Goal: Task Accomplishment & Management: Use online tool/utility

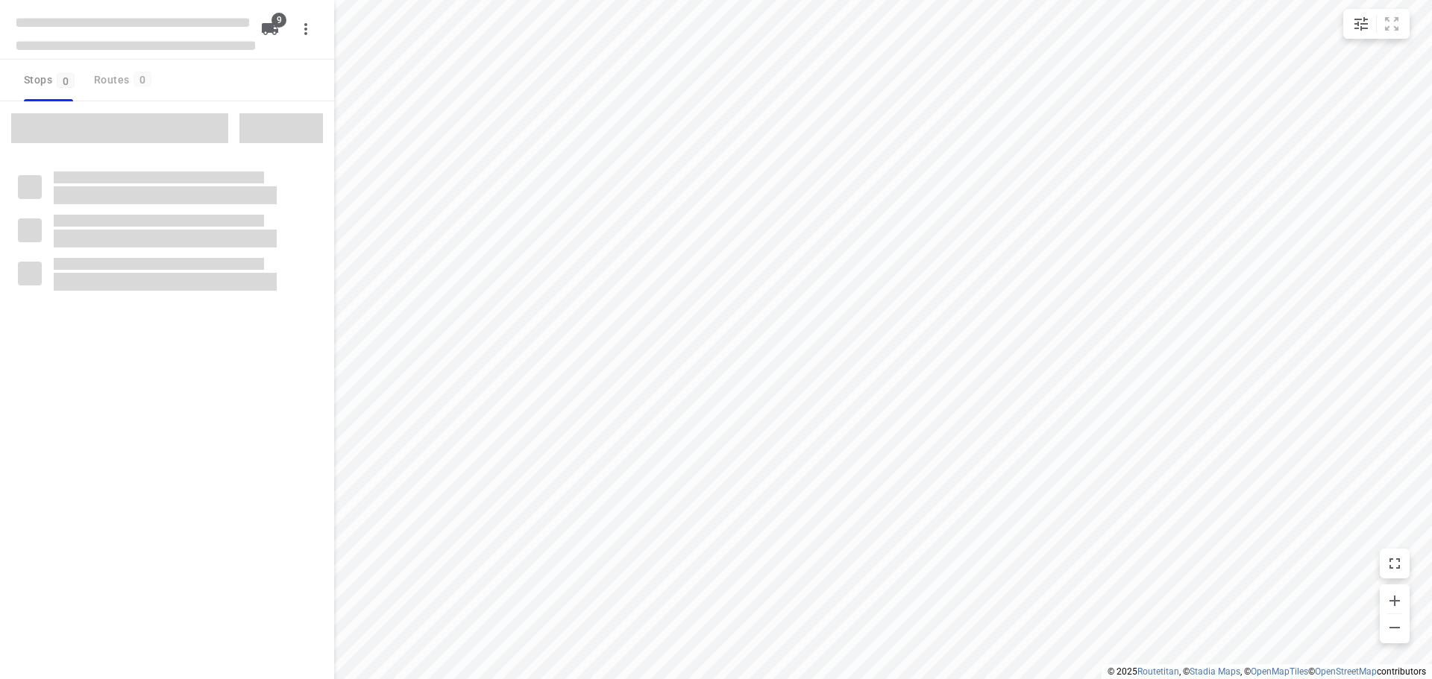
checkbox input "true"
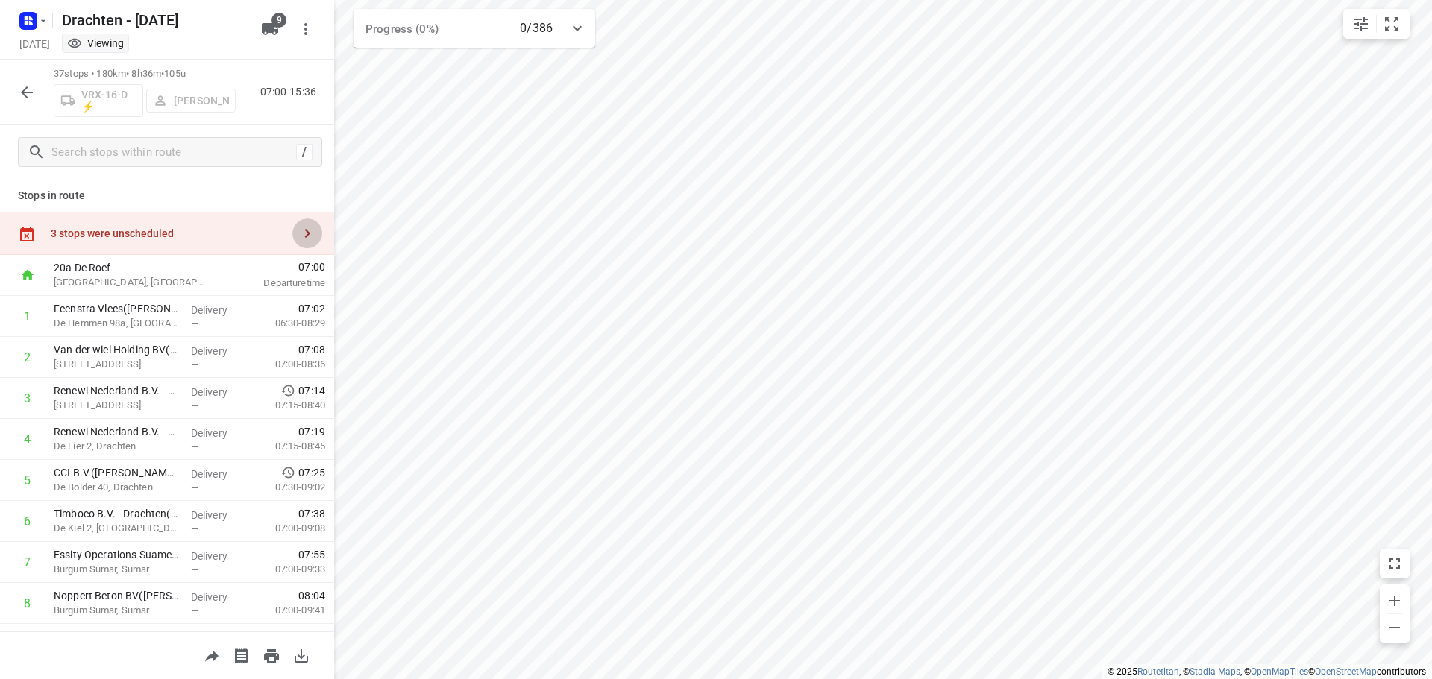
click at [292, 230] on button "button" at bounding box center [307, 234] width 30 height 30
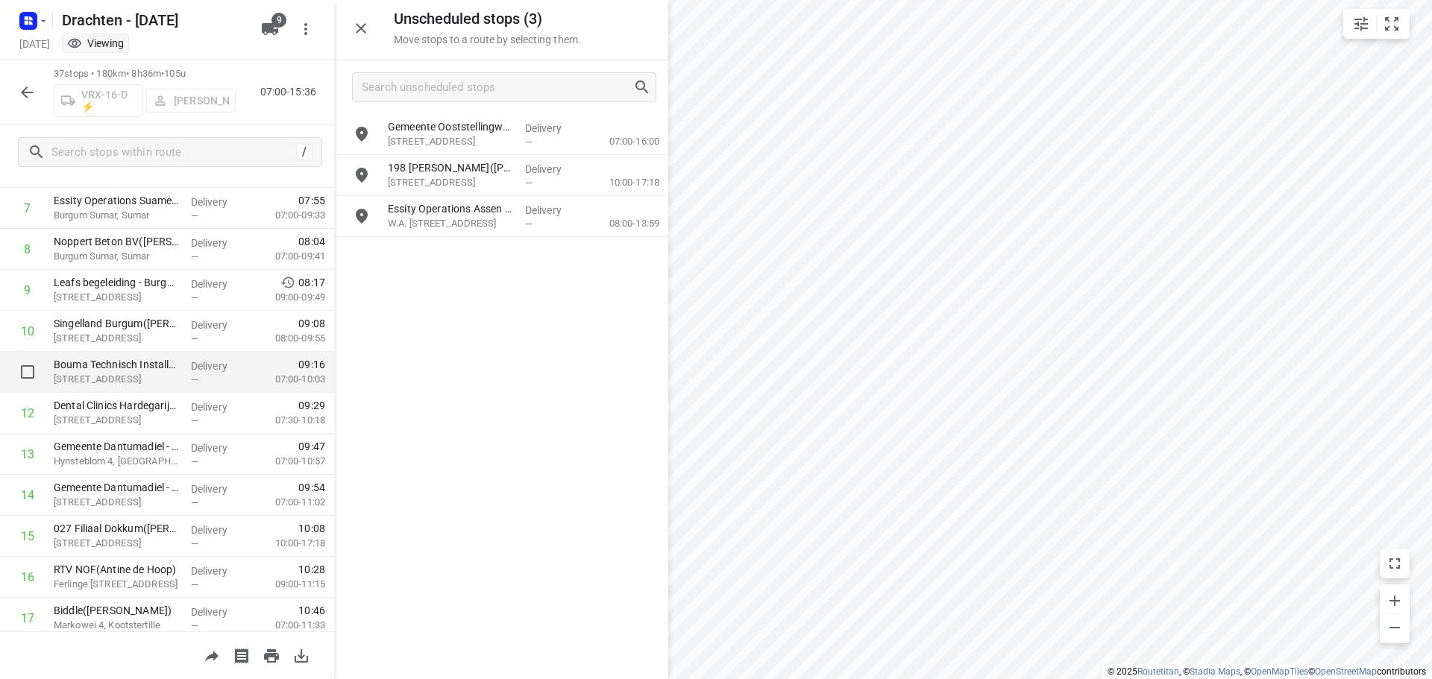
scroll to position [373, 0]
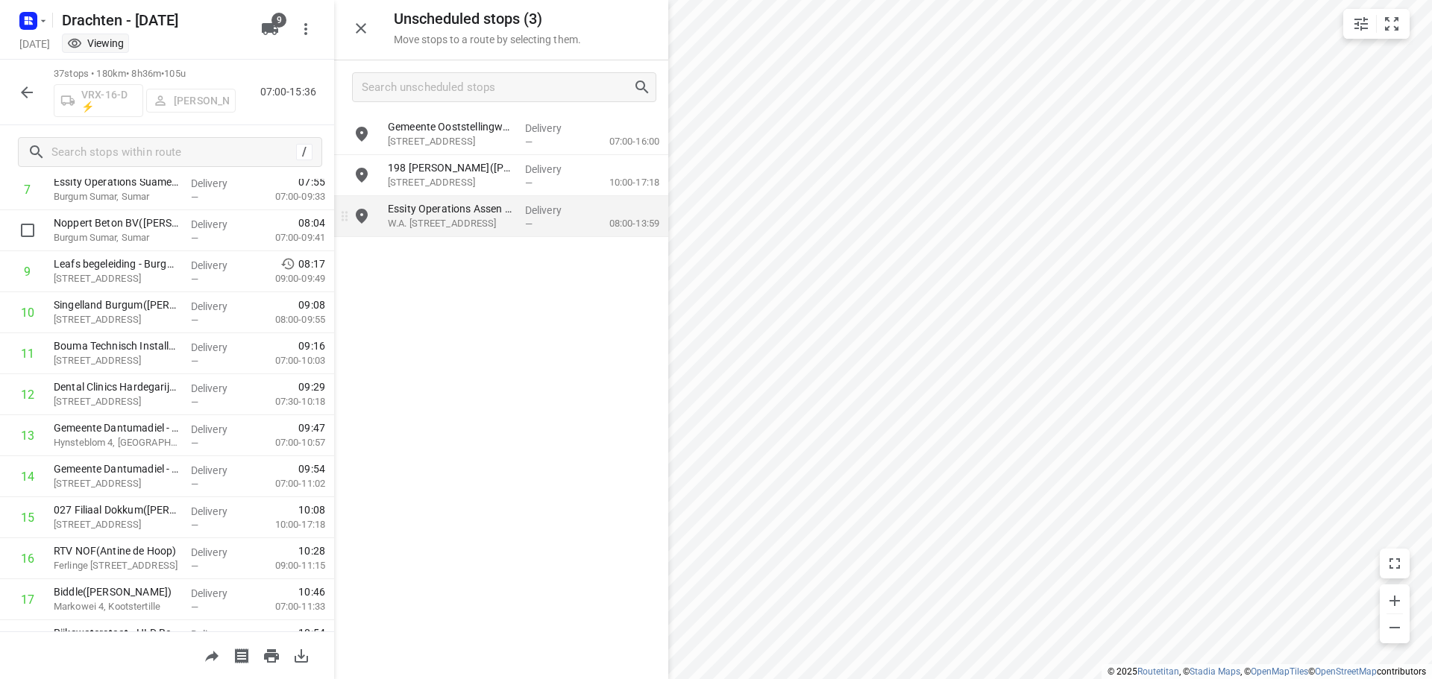
drag, startPoint x: 486, startPoint y: 176, endPoint x: 338, endPoint y: 211, distance: 152.5
click at [310, 214] on div "Unscheduled stops ( 3 ) Move stops to a route by selecting them. Gemeente Oosts…" at bounding box center [167, 339] width 334 height 679
click at [30, 91] on icon "button" at bounding box center [27, 93] width 18 height 18
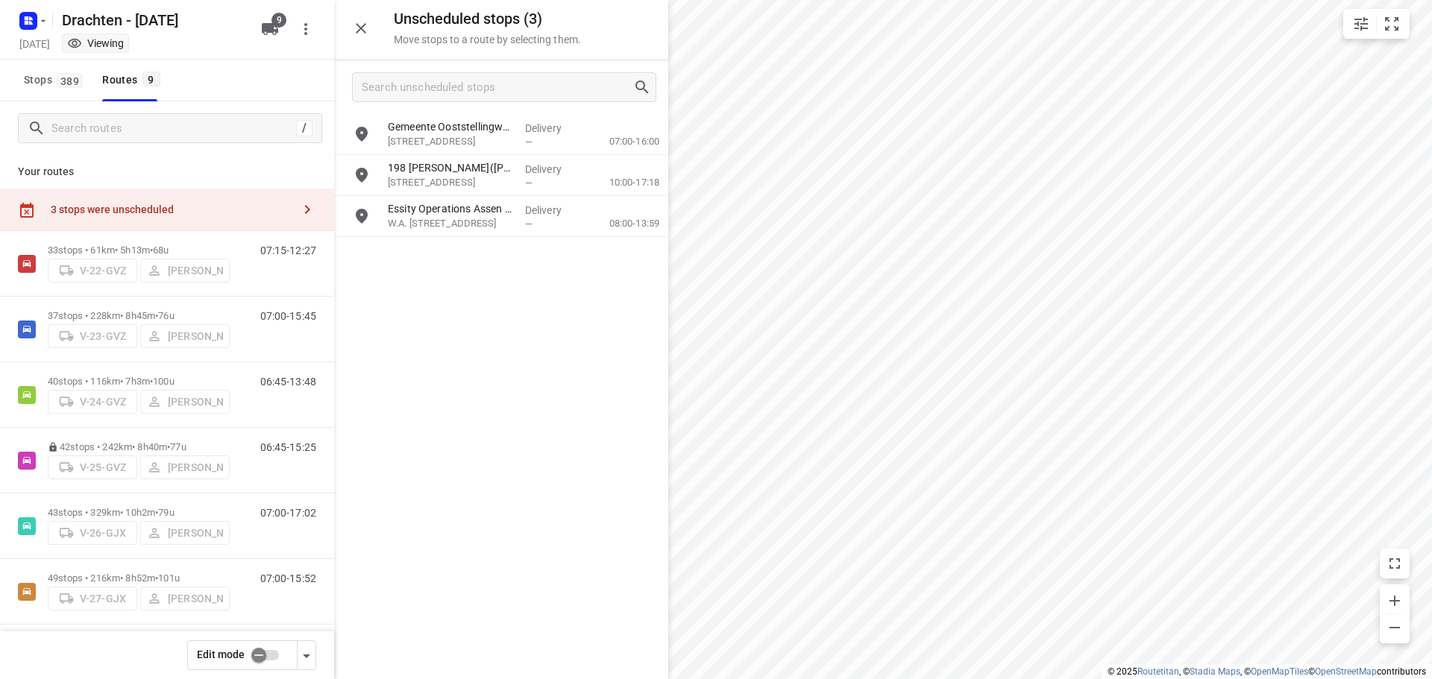
click at [259, 646] on input "checkbox" at bounding box center [258, 655] width 85 height 28
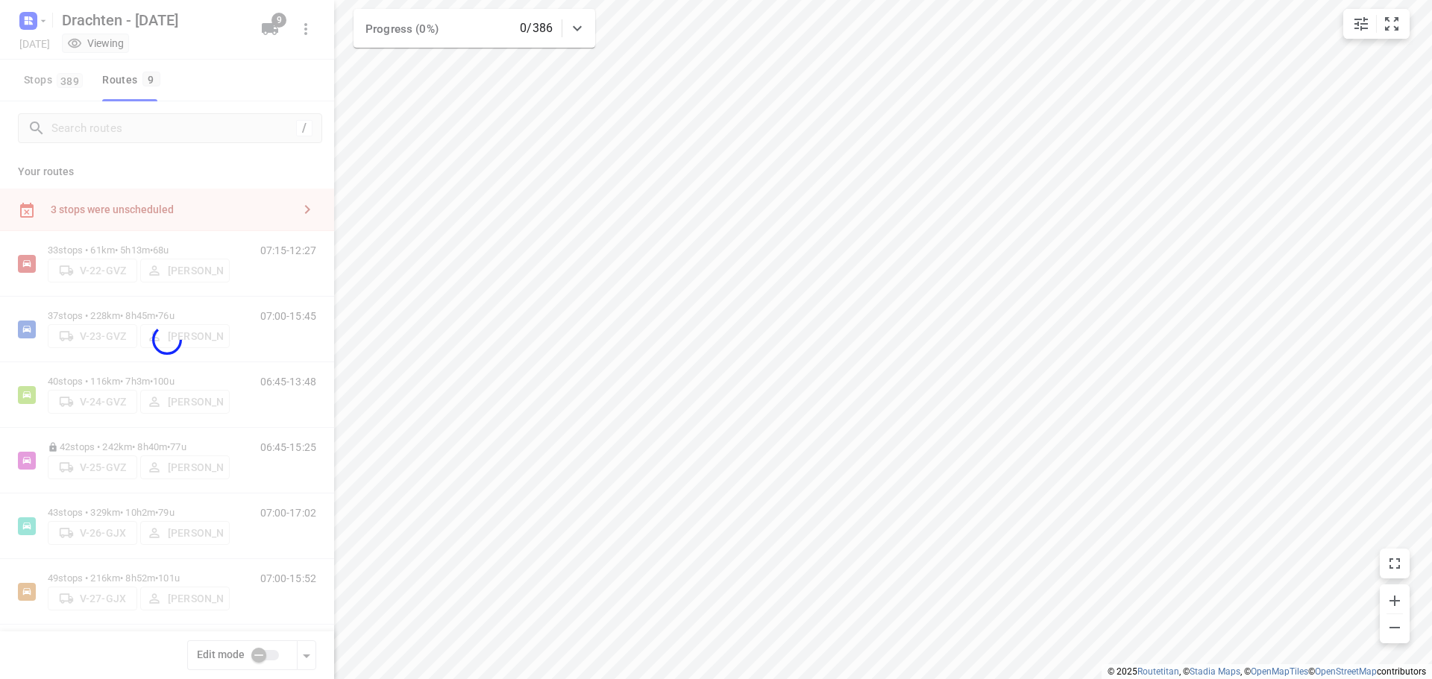
checkbox input "true"
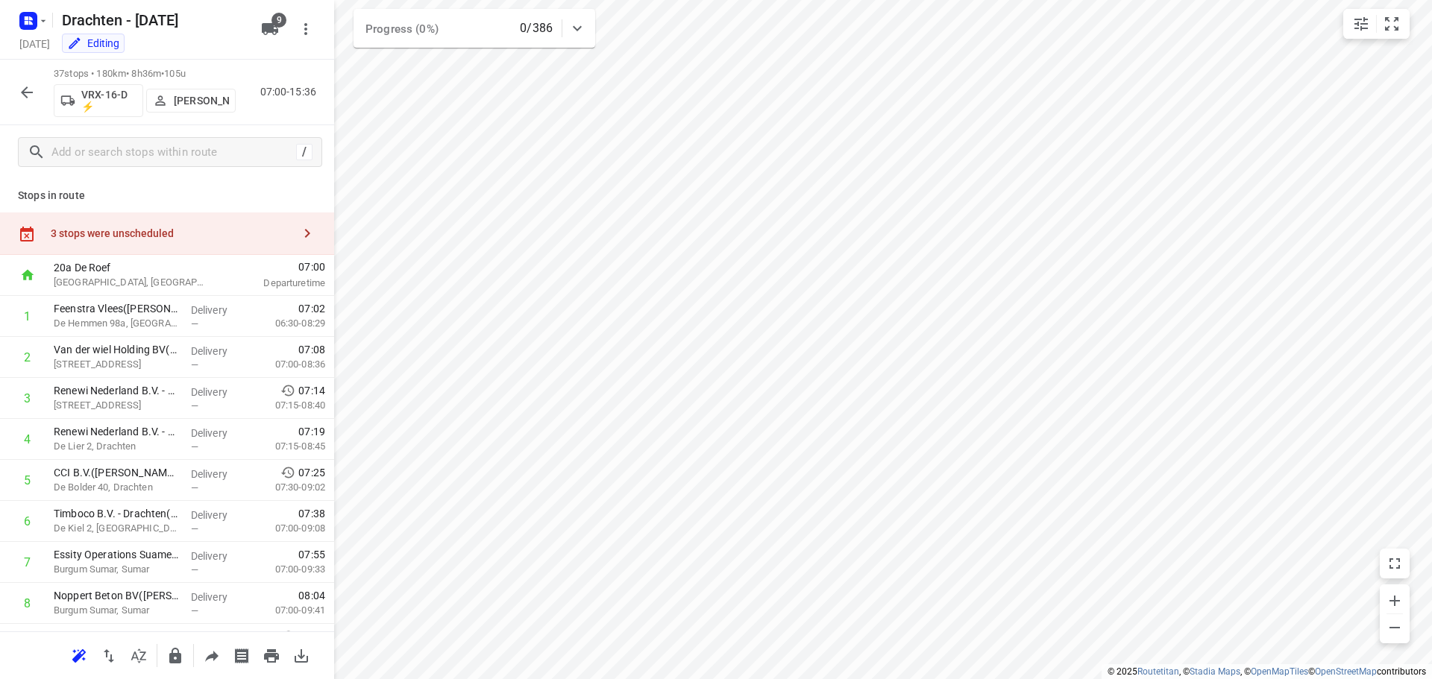
click at [234, 244] on div "3 stops were unscheduled" at bounding box center [167, 234] width 334 height 43
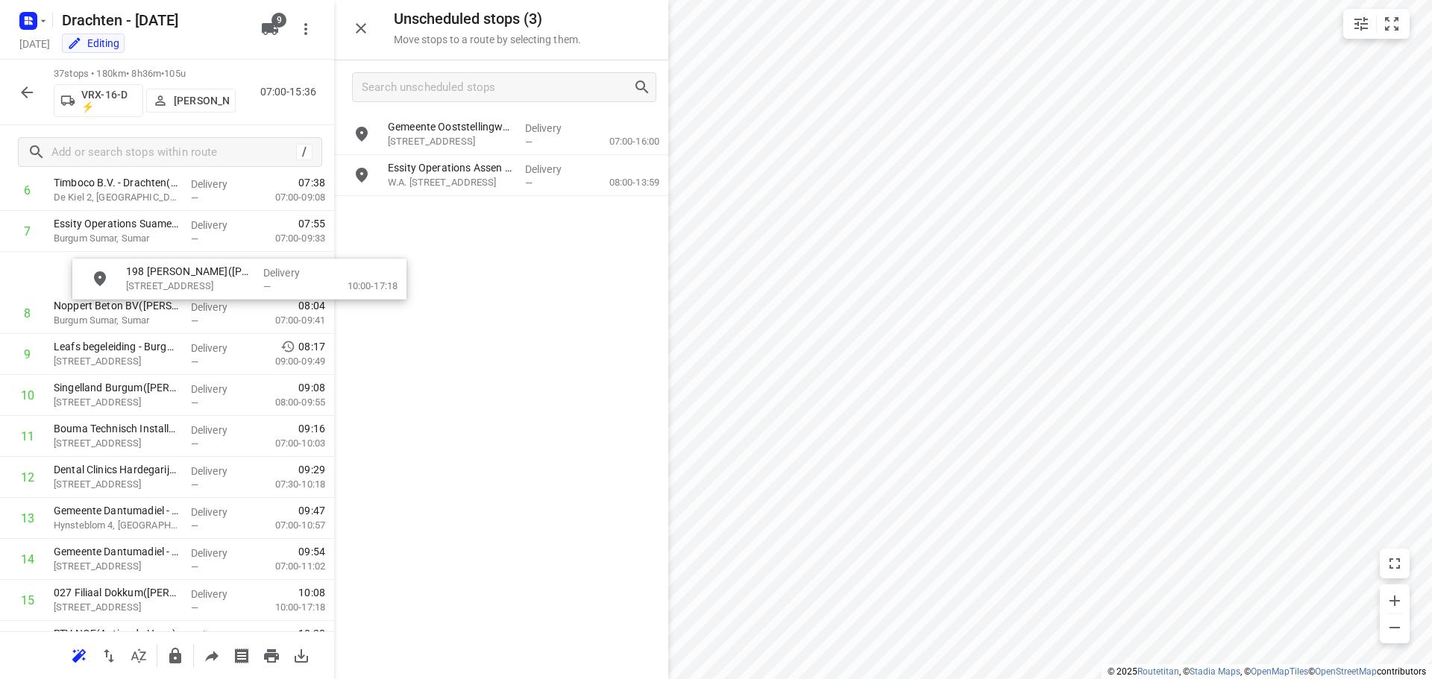
scroll to position [327, 0]
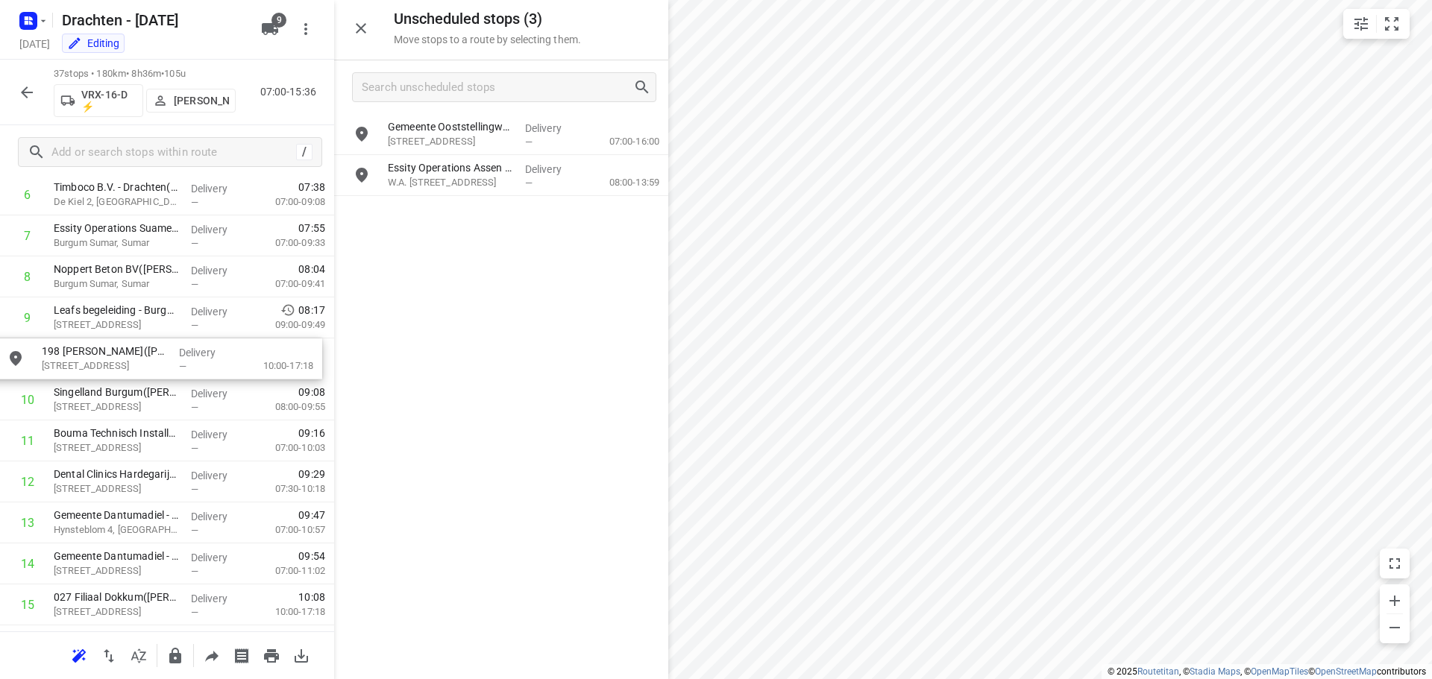
drag, startPoint x: 489, startPoint y: 183, endPoint x: 133, endPoint y: 368, distance: 401.3
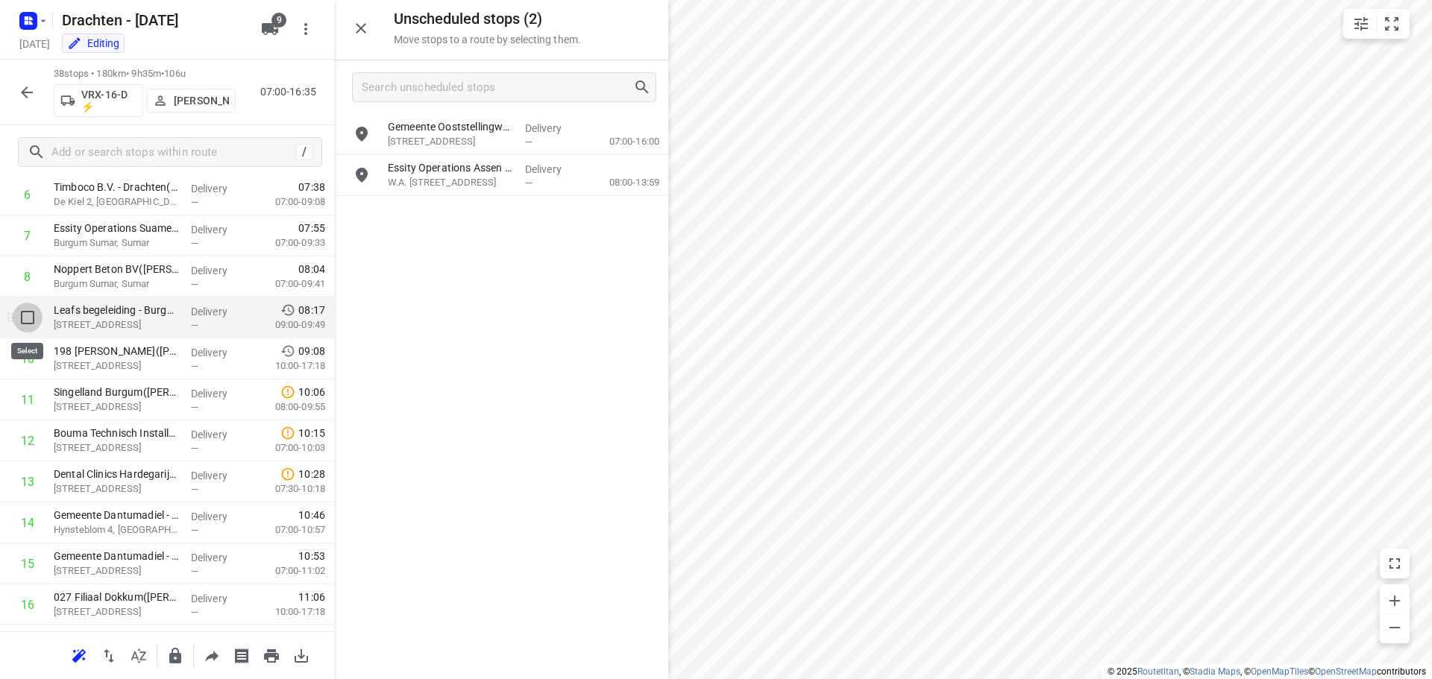
click at [32, 324] on input "checkbox" at bounding box center [28, 318] width 30 height 30
checkbox input "true"
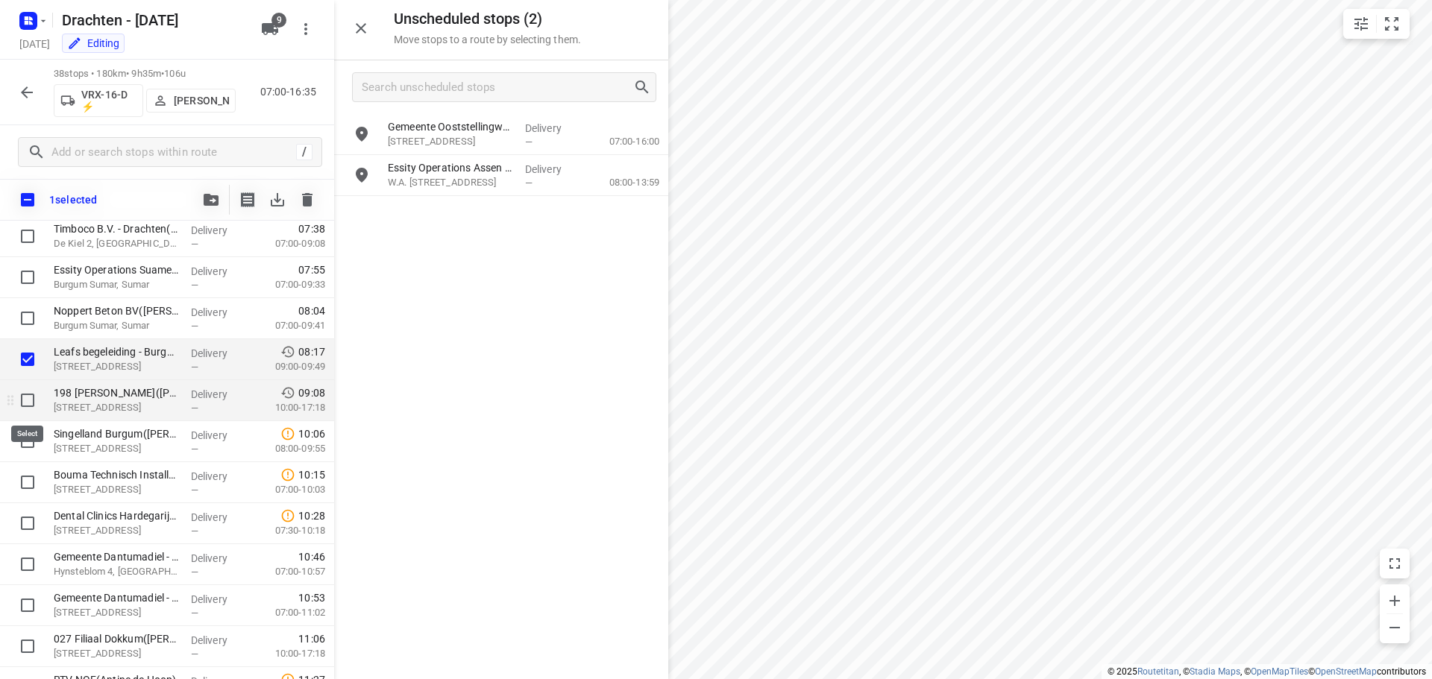
click at [33, 403] on input "checkbox" at bounding box center [28, 401] width 30 height 30
checkbox input "true"
click at [210, 210] on button "button" at bounding box center [211, 200] width 30 height 30
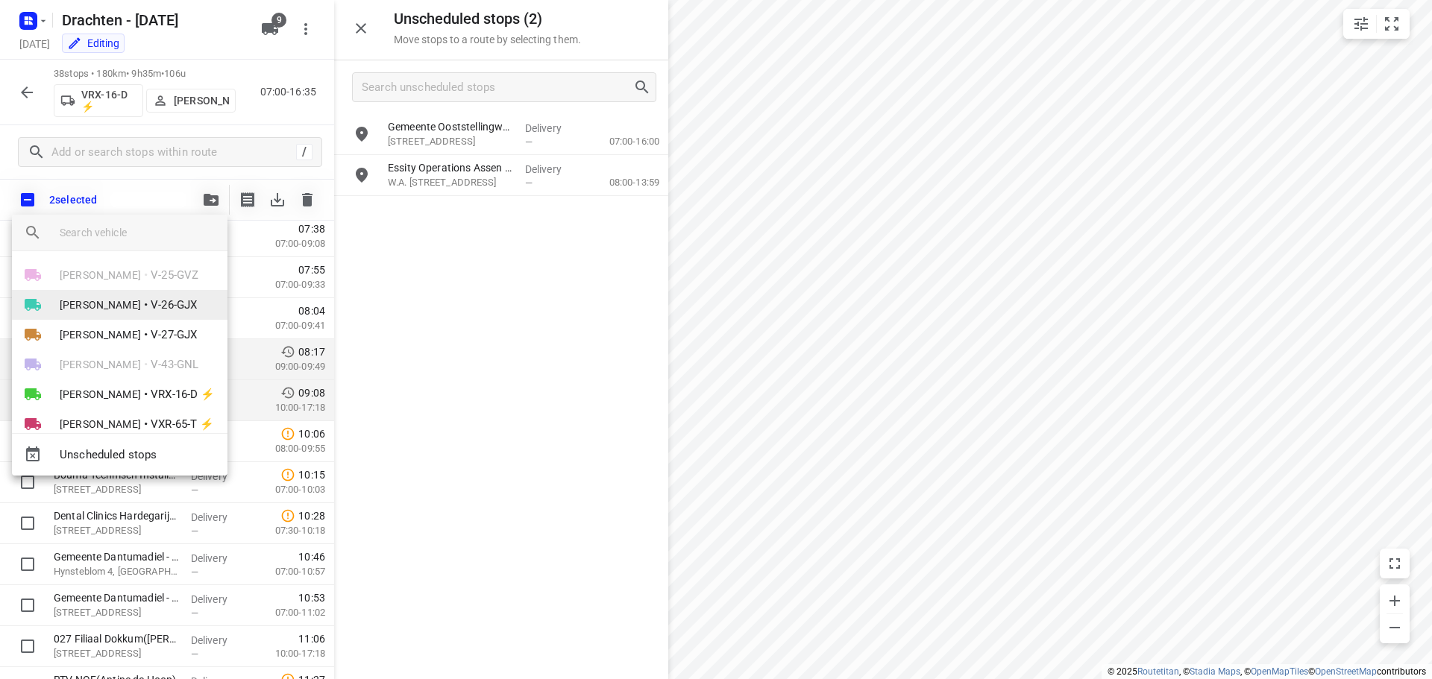
scroll to position [116, 0]
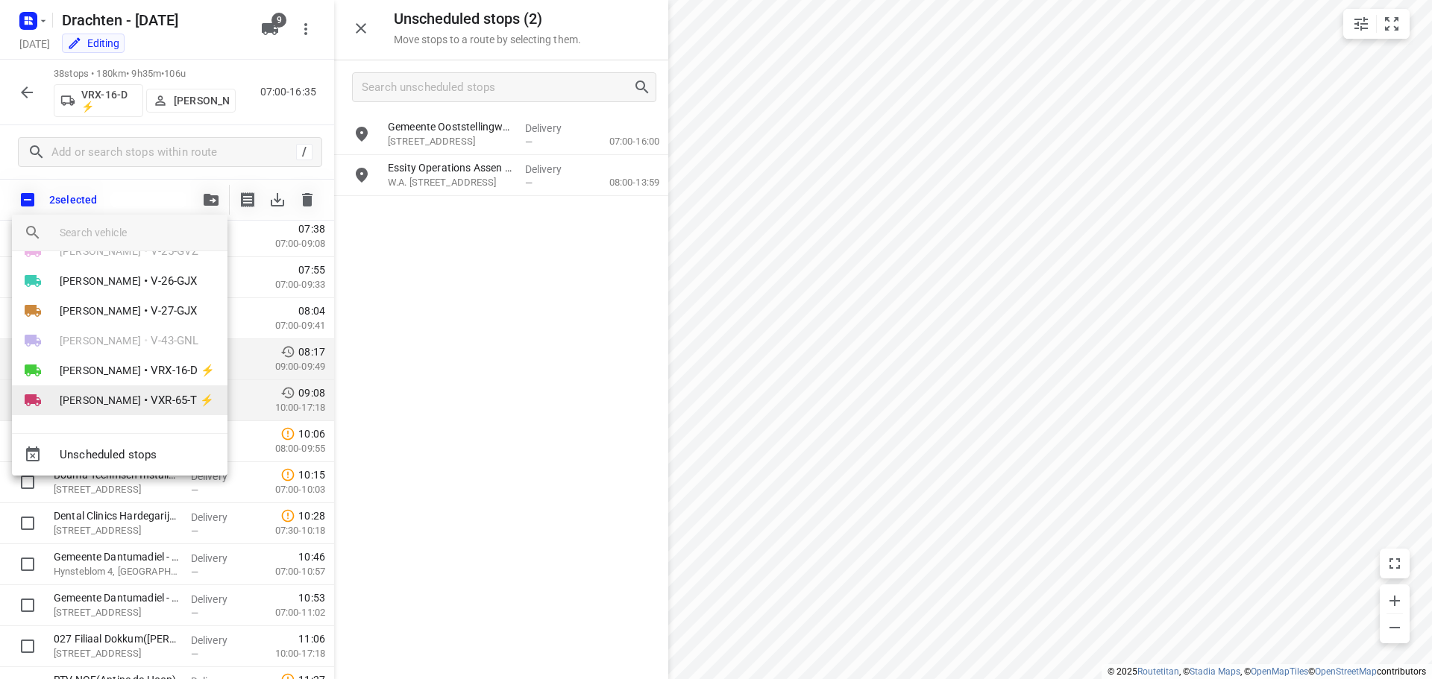
click at [101, 397] on span "Leon Holwerda" at bounding box center [100, 400] width 81 height 15
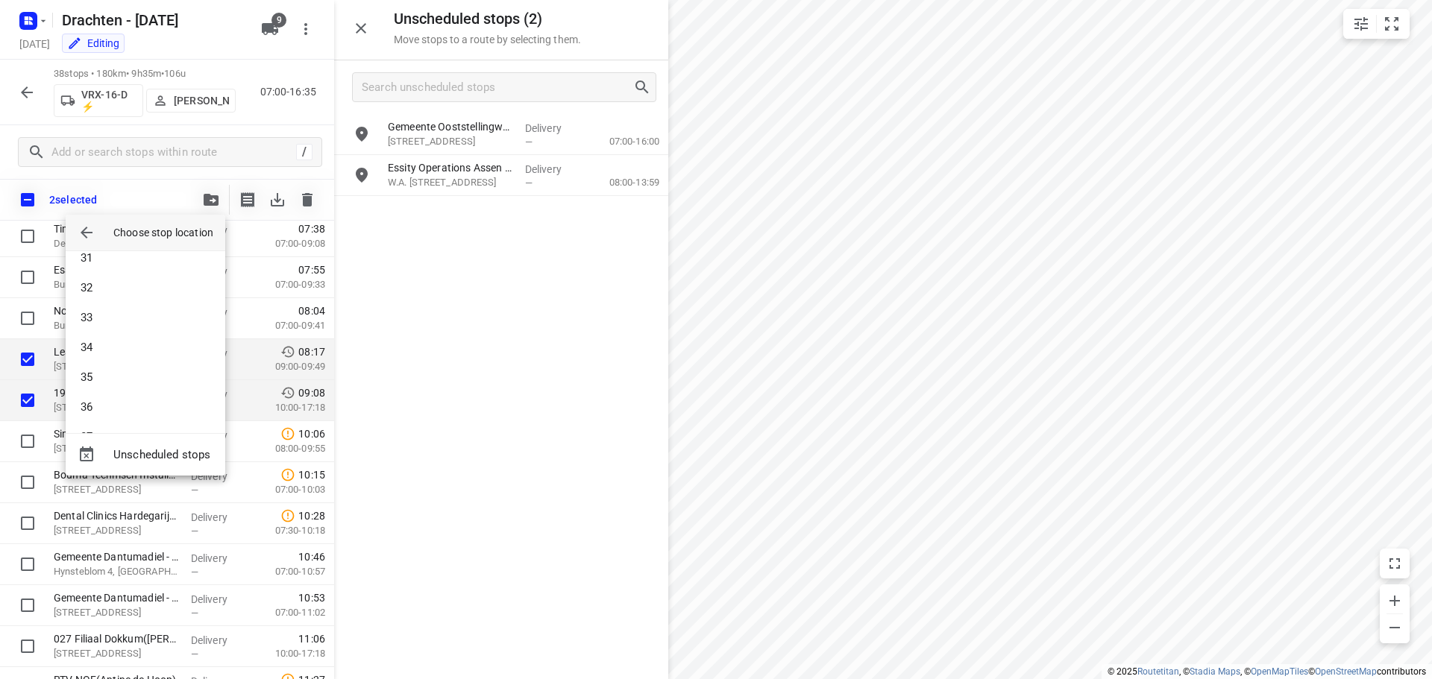
scroll to position [970, 0]
click at [110, 403] on li "38" at bounding box center [146, 407] width 160 height 30
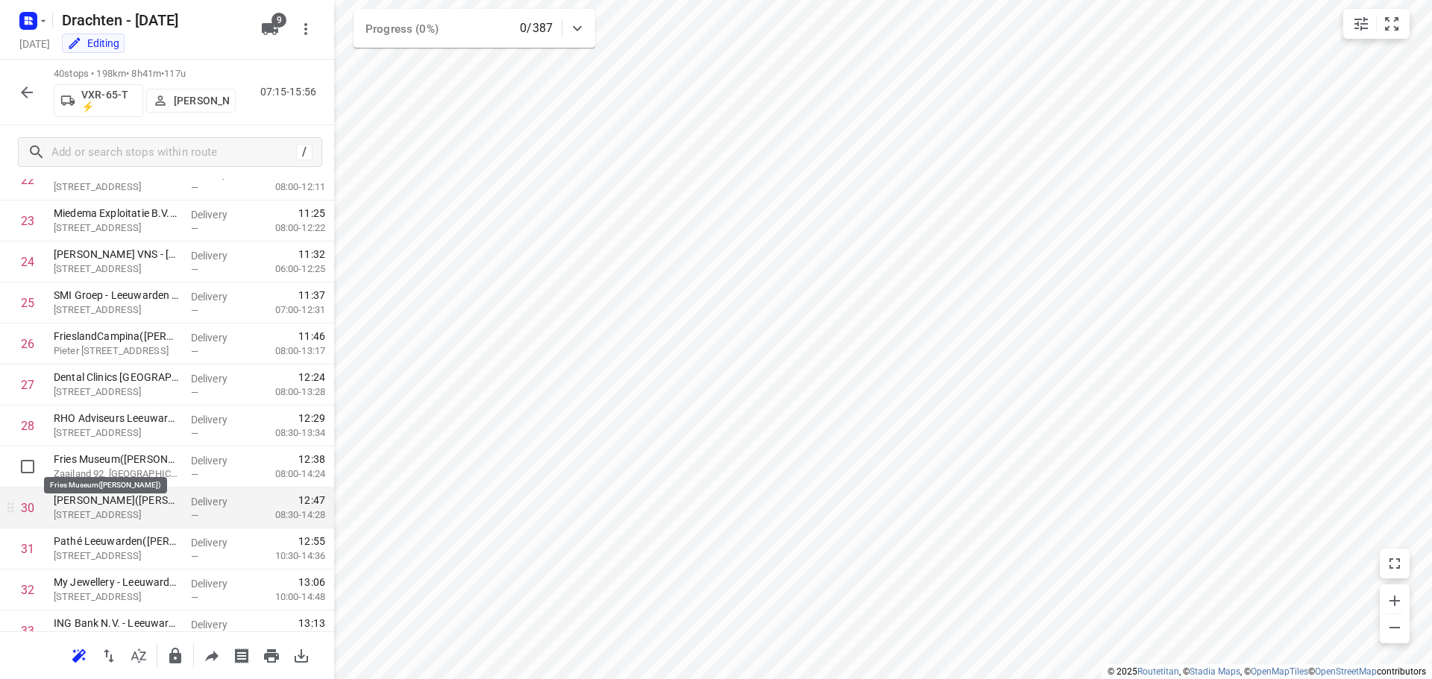
scroll to position [1346, 0]
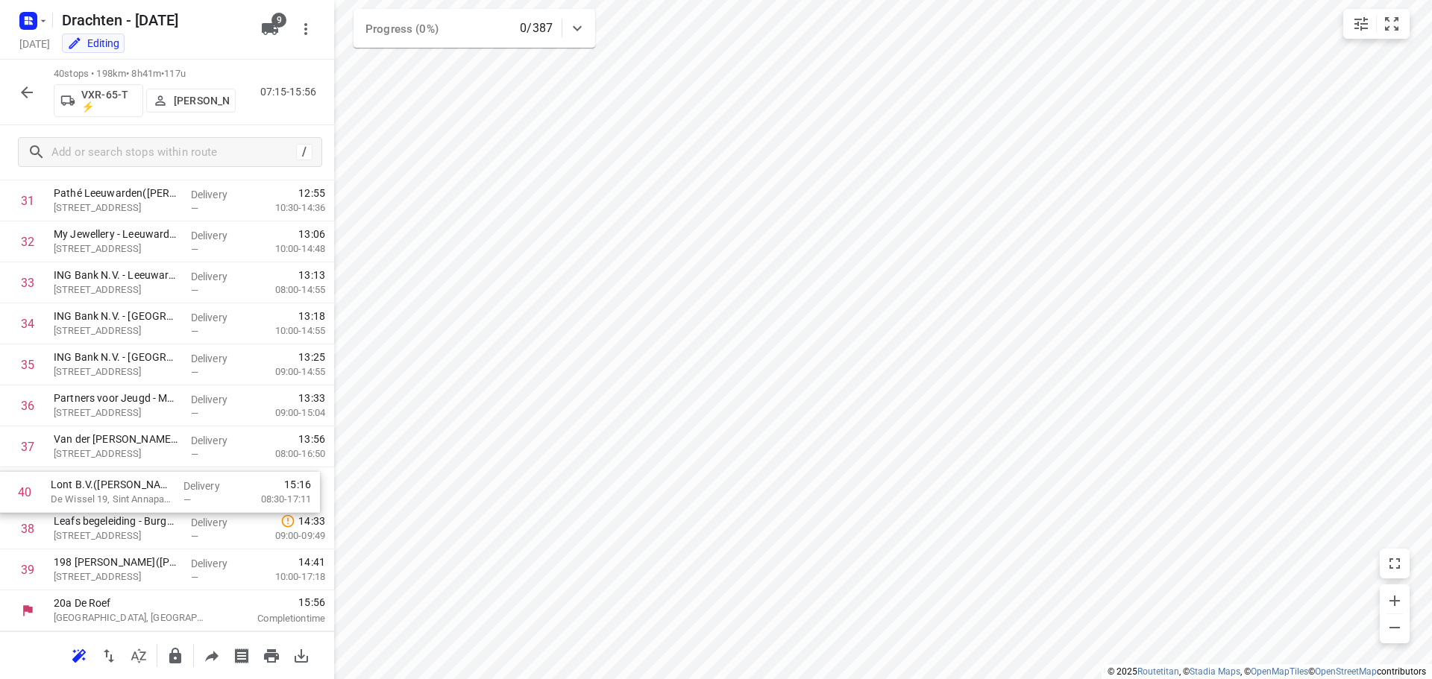
drag, startPoint x: 169, startPoint y: 581, endPoint x: 166, endPoint y: 497, distance: 83.6
click at [172, 657] on icon "button" at bounding box center [175, 656] width 12 height 16
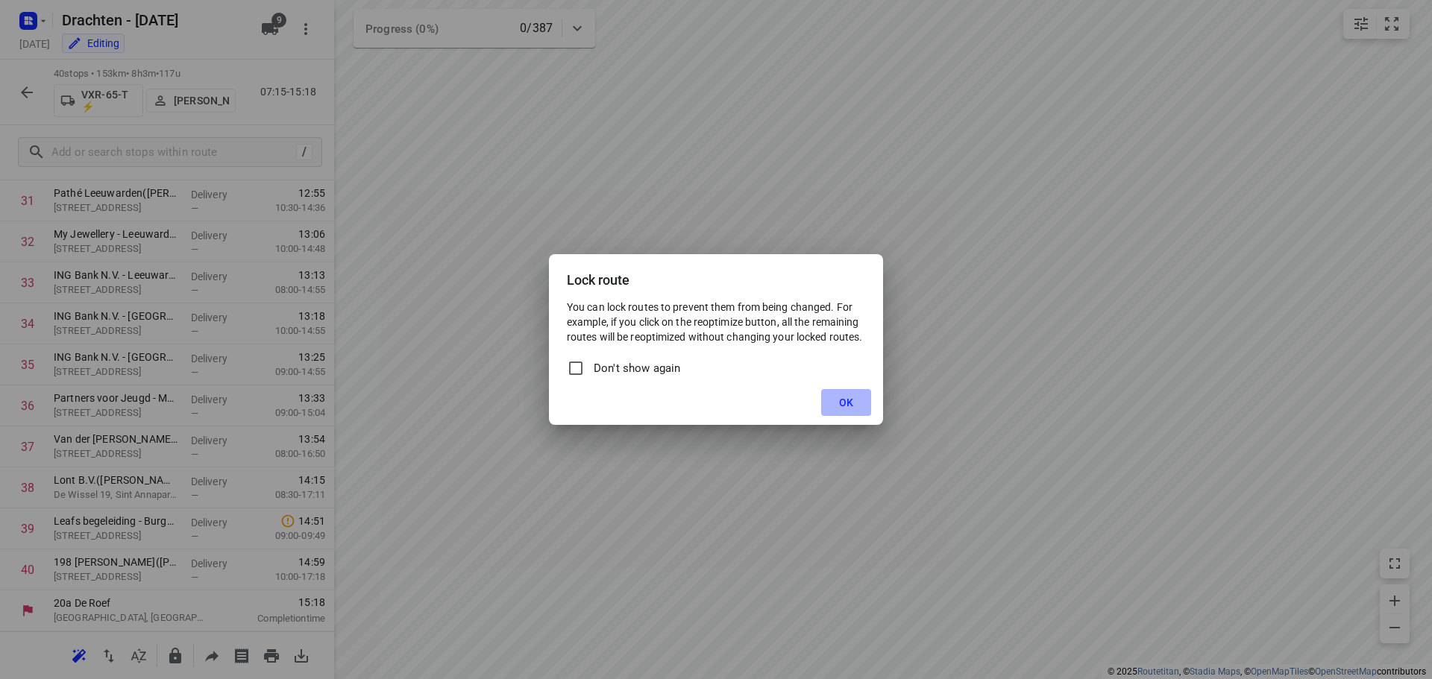
click at [841, 402] on span "OK" at bounding box center [846, 403] width 14 height 12
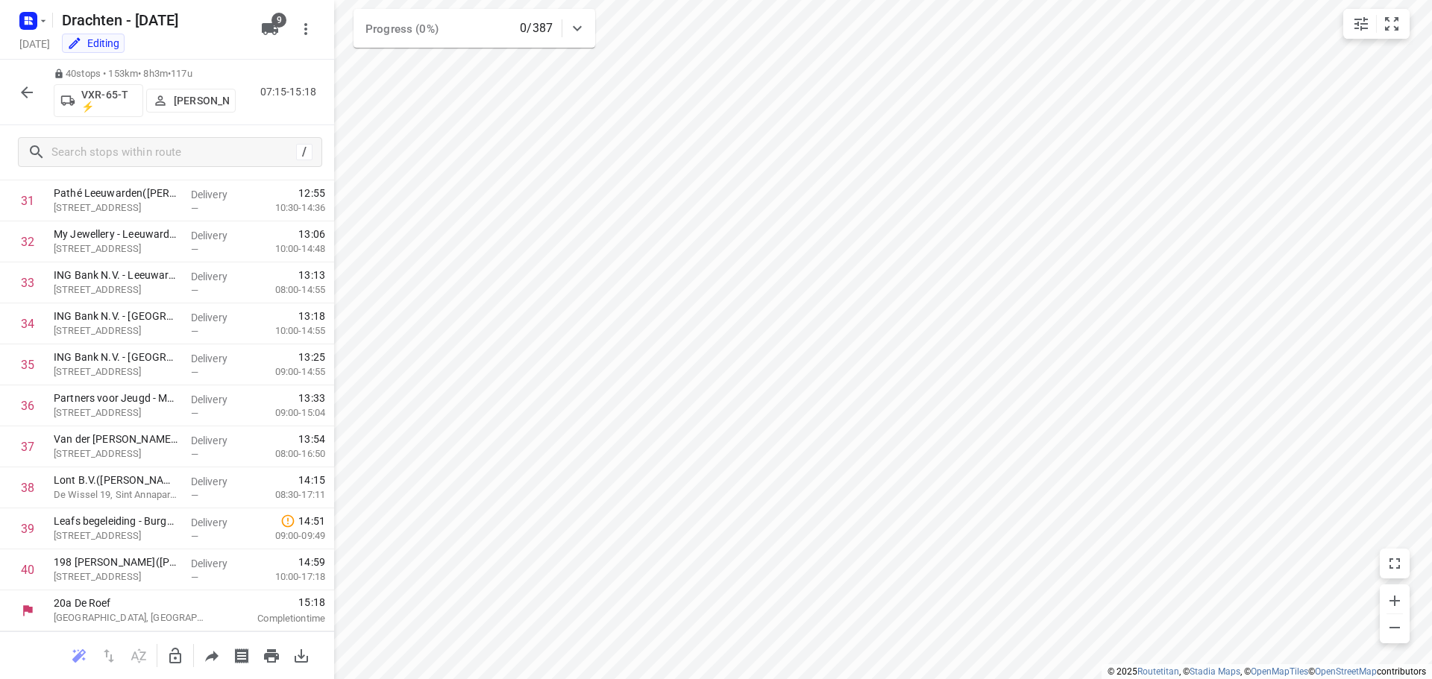
click at [32, 104] on button "button" at bounding box center [27, 93] width 30 height 30
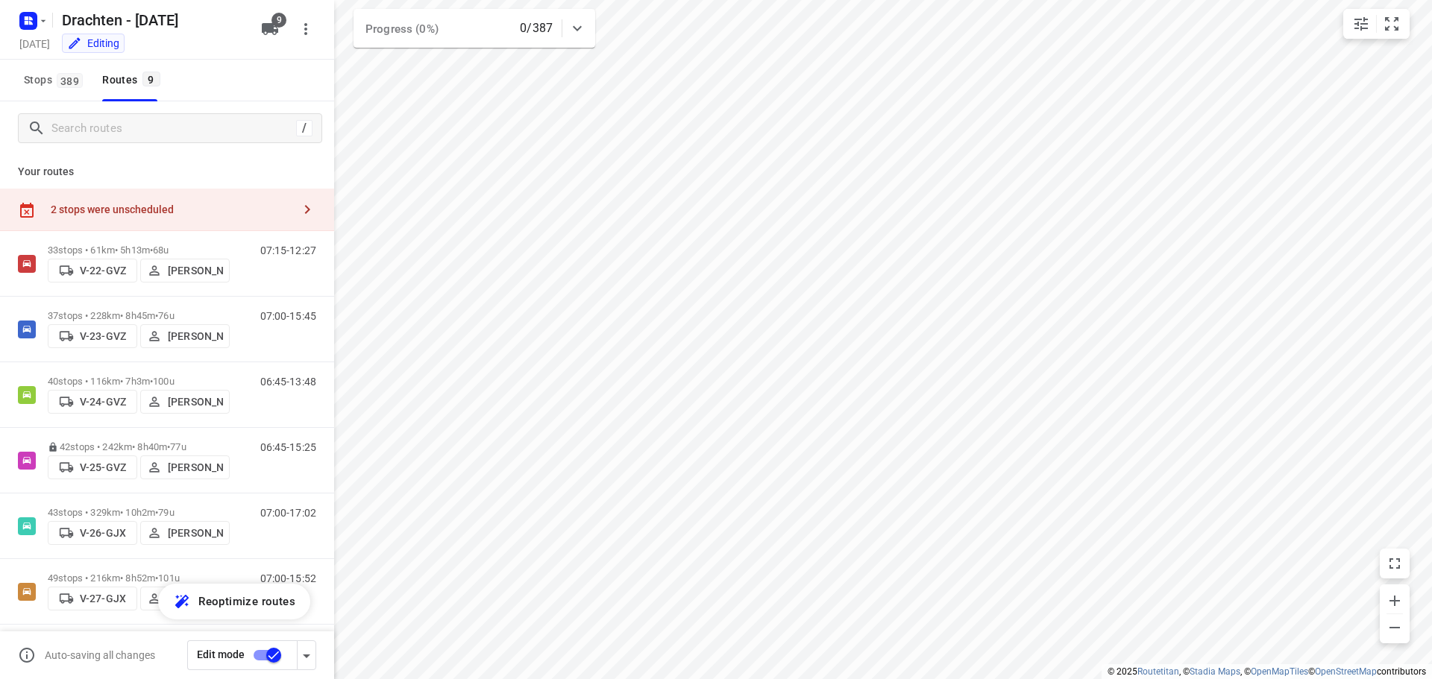
click at [259, 214] on div "2 stops were unscheduled" at bounding box center [172, 210] width 242 height 12
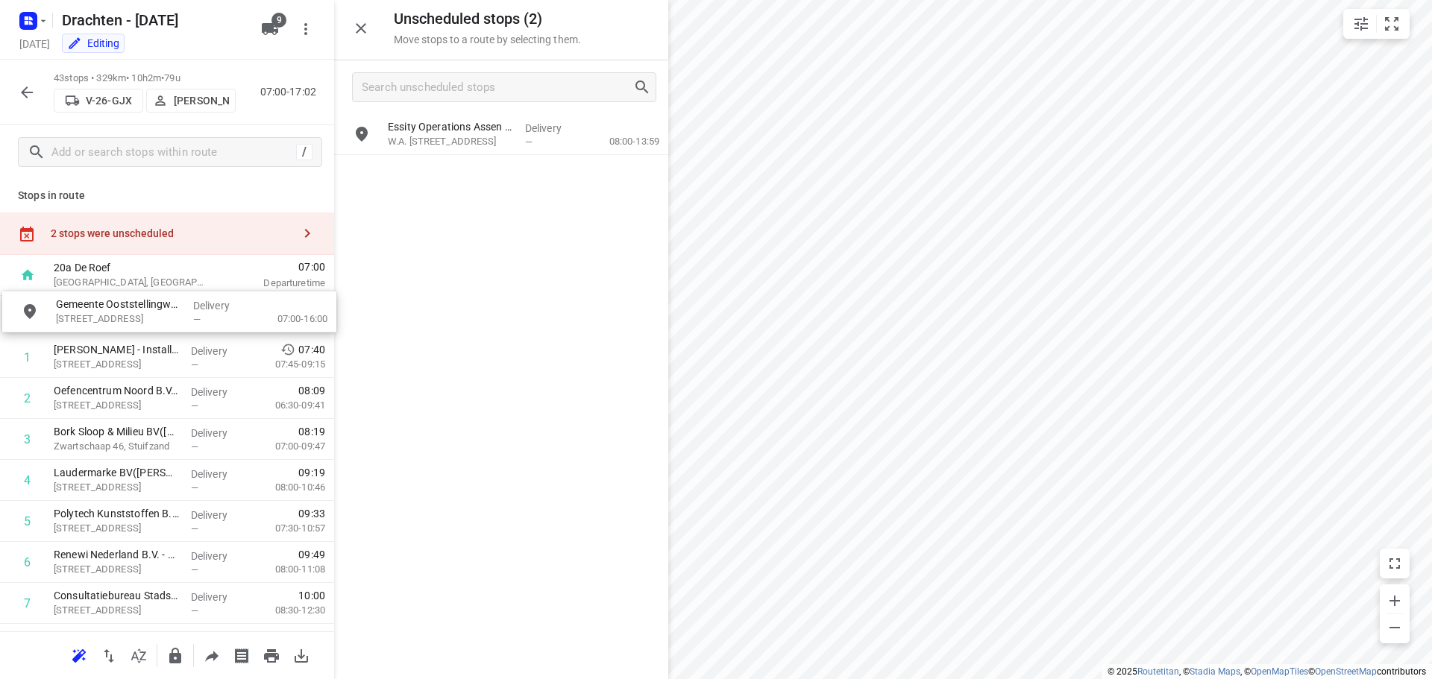
drag, startPoint x: 505, startPoint y: 139, endPoint x: 169, endPoint y: 318, distance: 380.4
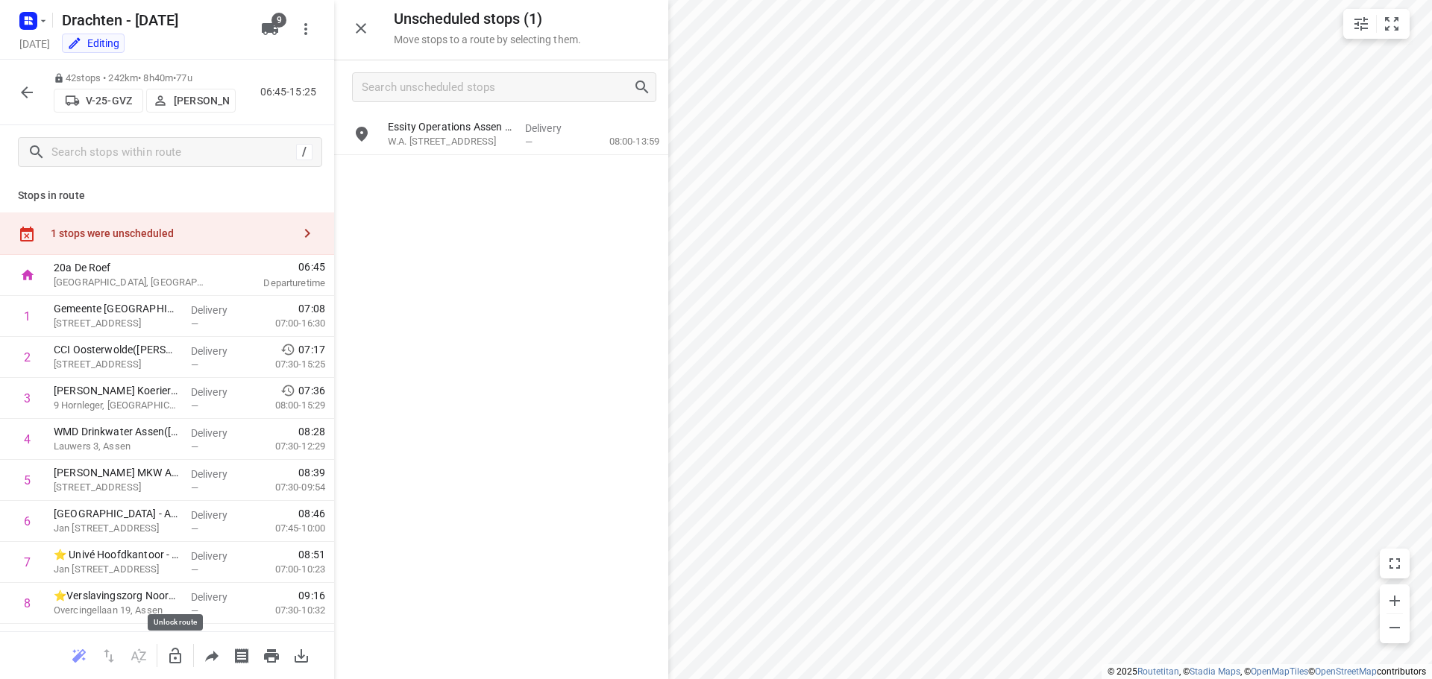
click at [174, 659] on icon "button" at bounding box center [175, 656] width 18 height 18
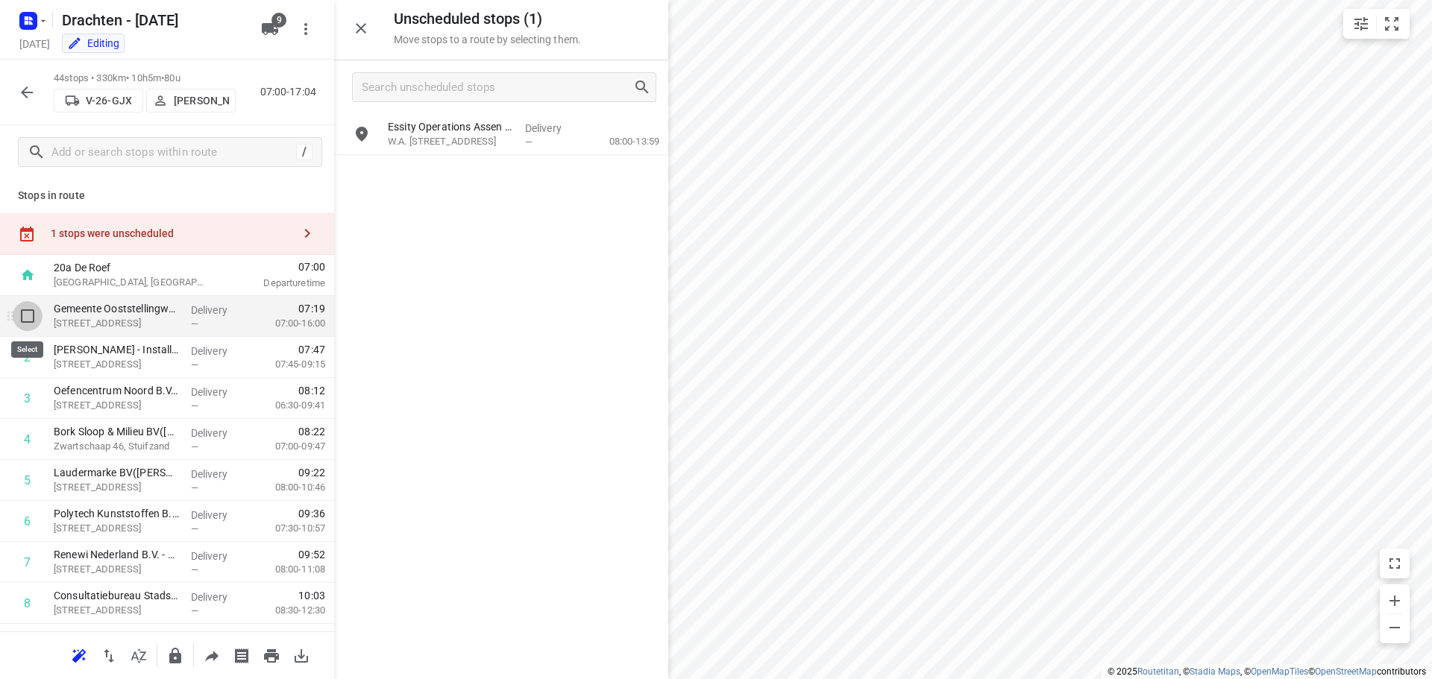
click at [29, 317] on input "checkbox" at bounding box center [28, 316] width 30 height 30
checkbox input "true"
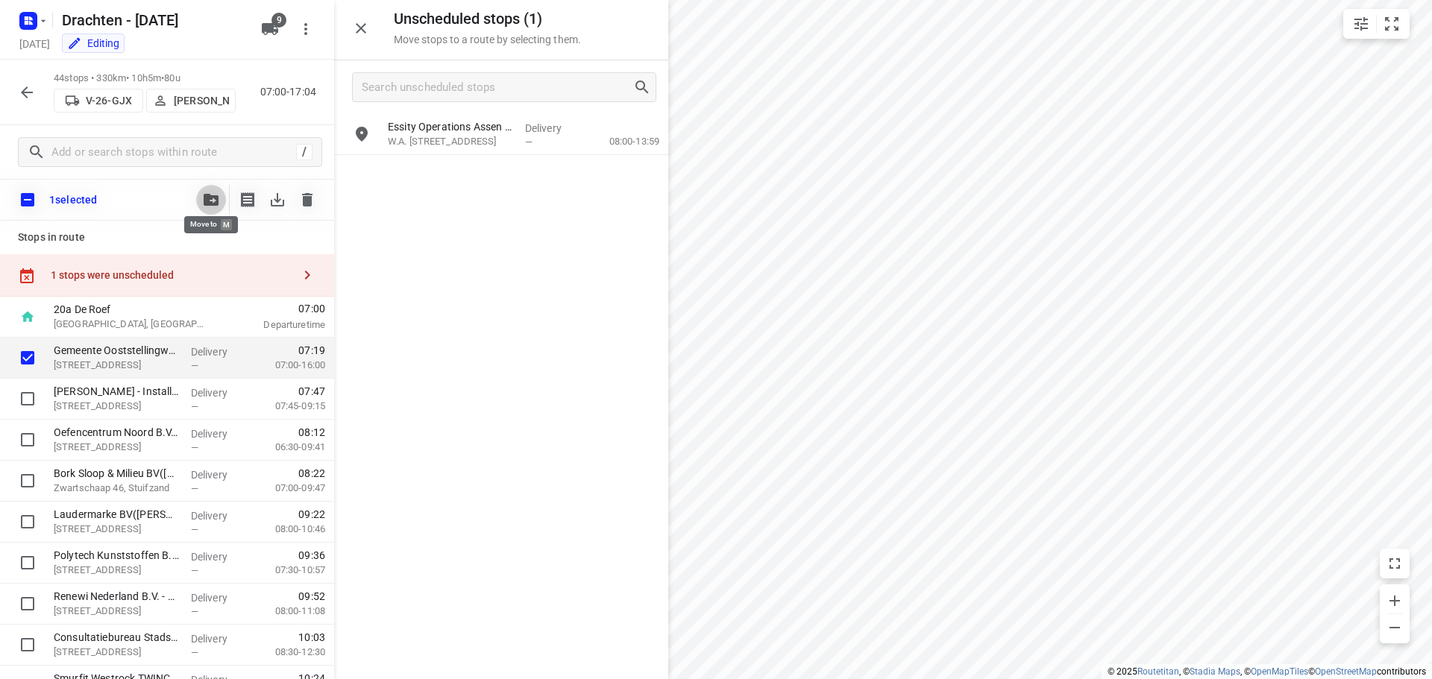
click at [204, 190] on button "button" at bounding box center [211, 200] width 30 height 30
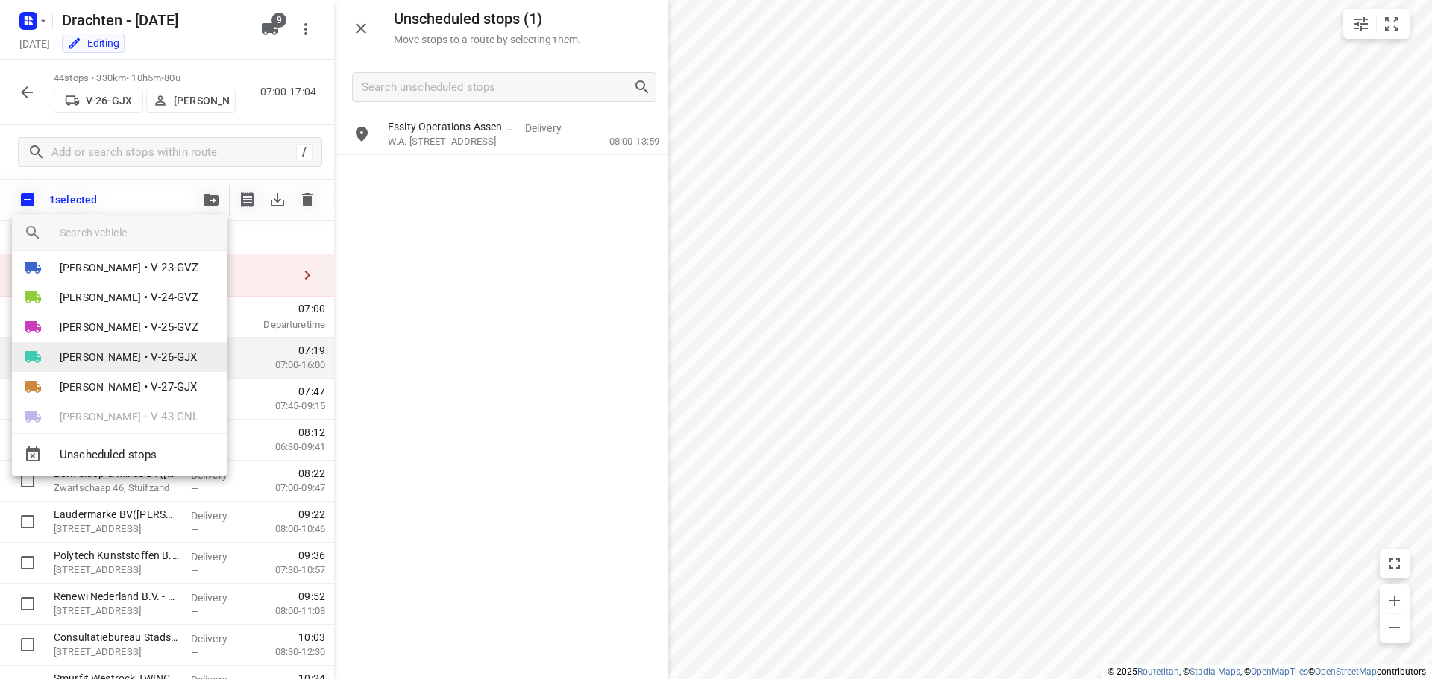
scroll to position [75, 0]
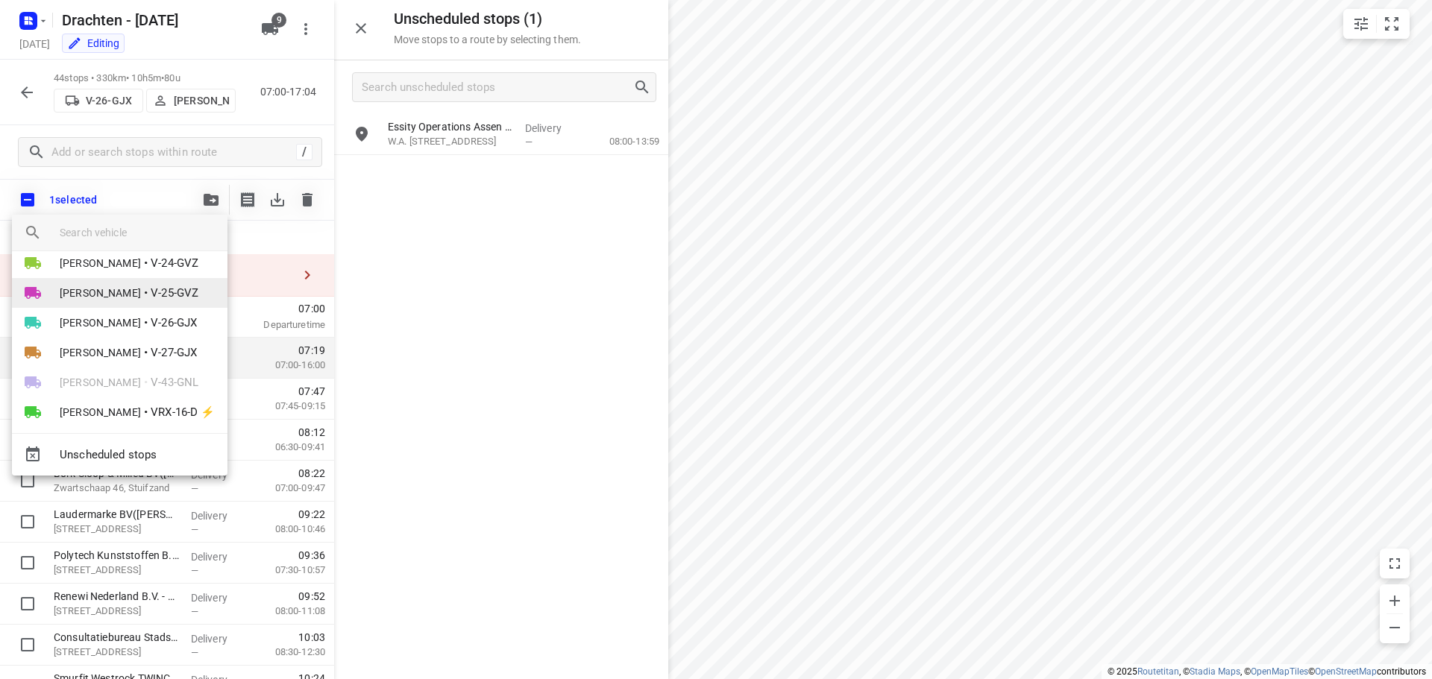
click at [158, 287] on span "V-25-GVZ" at bounding box center [175, 293] width 48 height 17
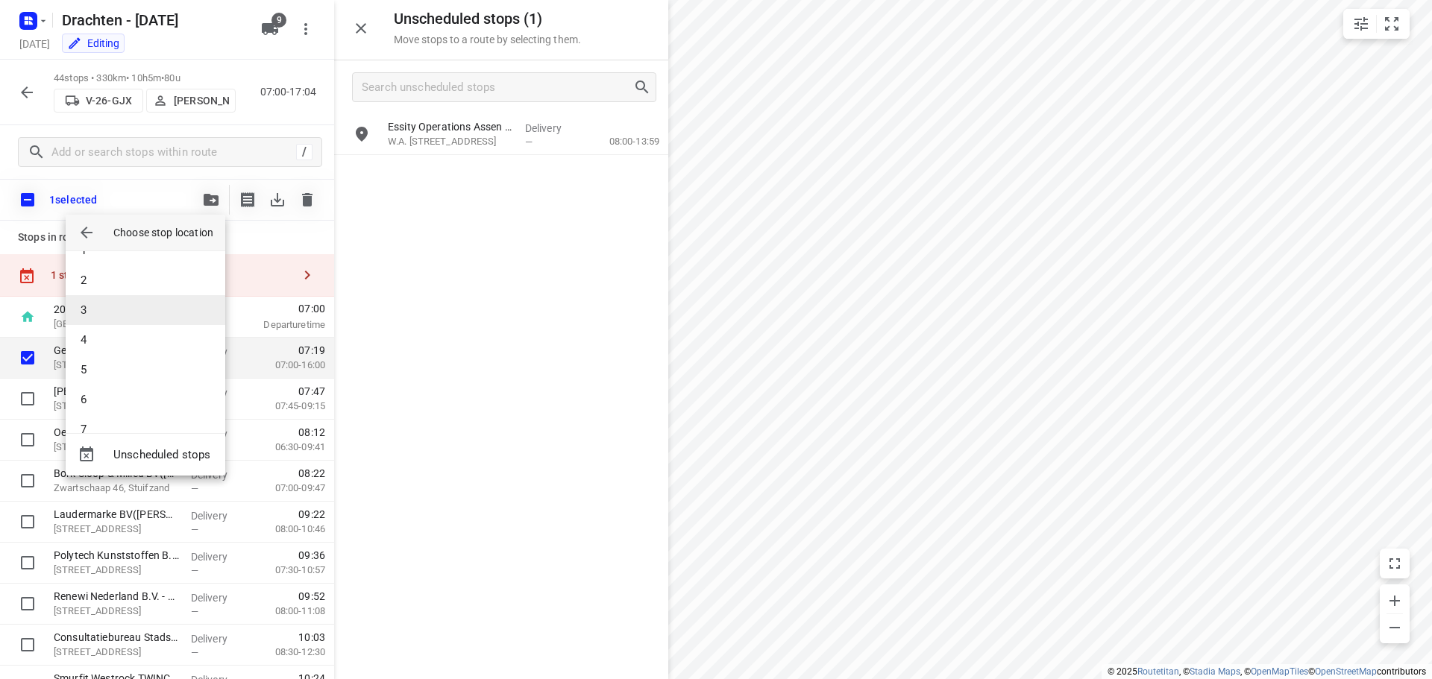
scroll to position [0, 0]
click at [149, 263] on li "1" at bounding box center [146, 272] width 160 height 30
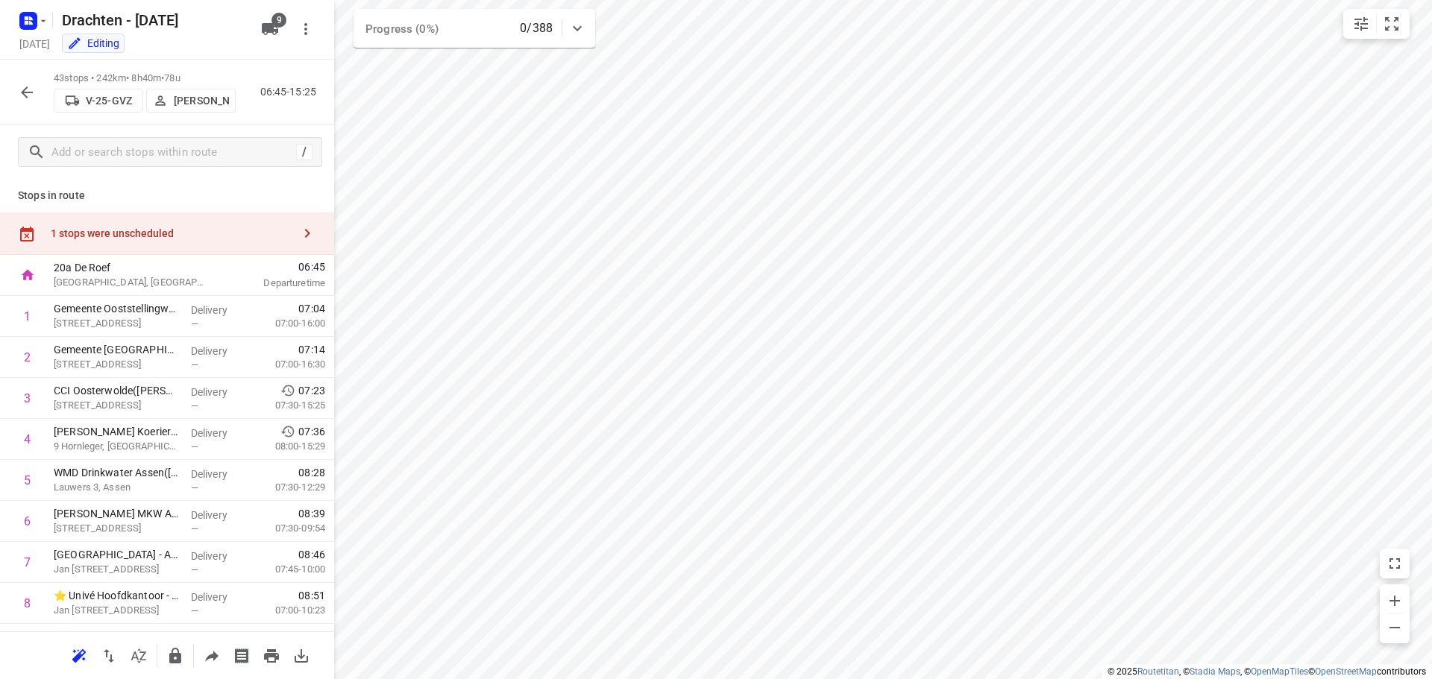
click at [216, 230] on div "1 stops were unscheduled" at bounding box center [172, 233] width 242 height 12
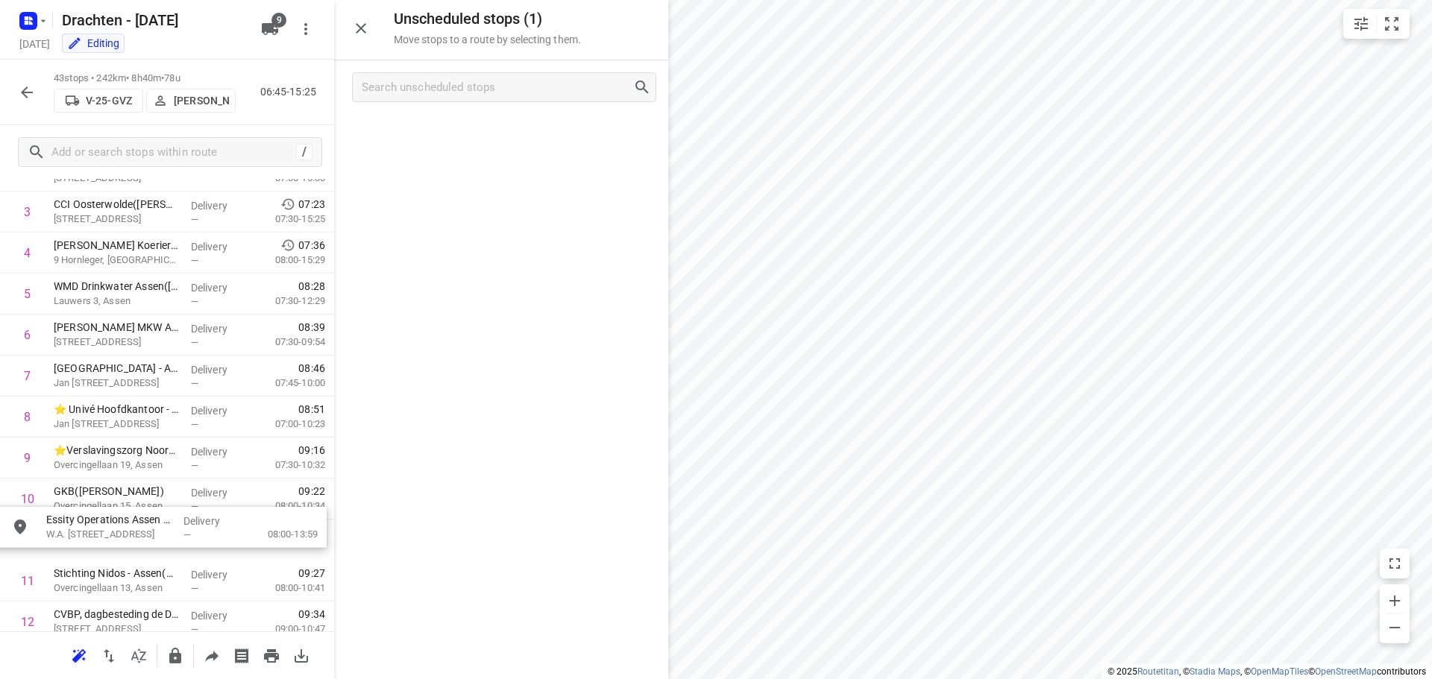
scroll to position [190, 0]
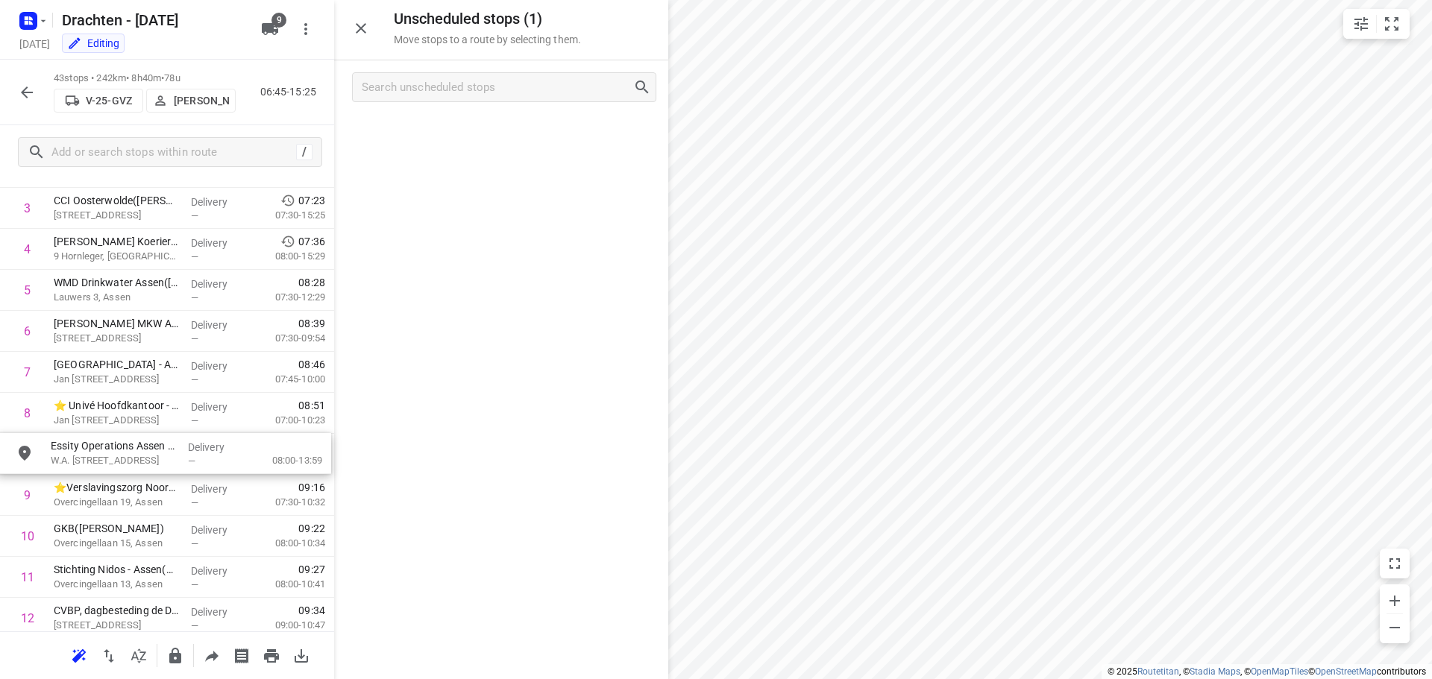
drag, startPoint x: 459, startPoint y: 143, endPoint x: 116, endPoint y: 471, distance: 473.7
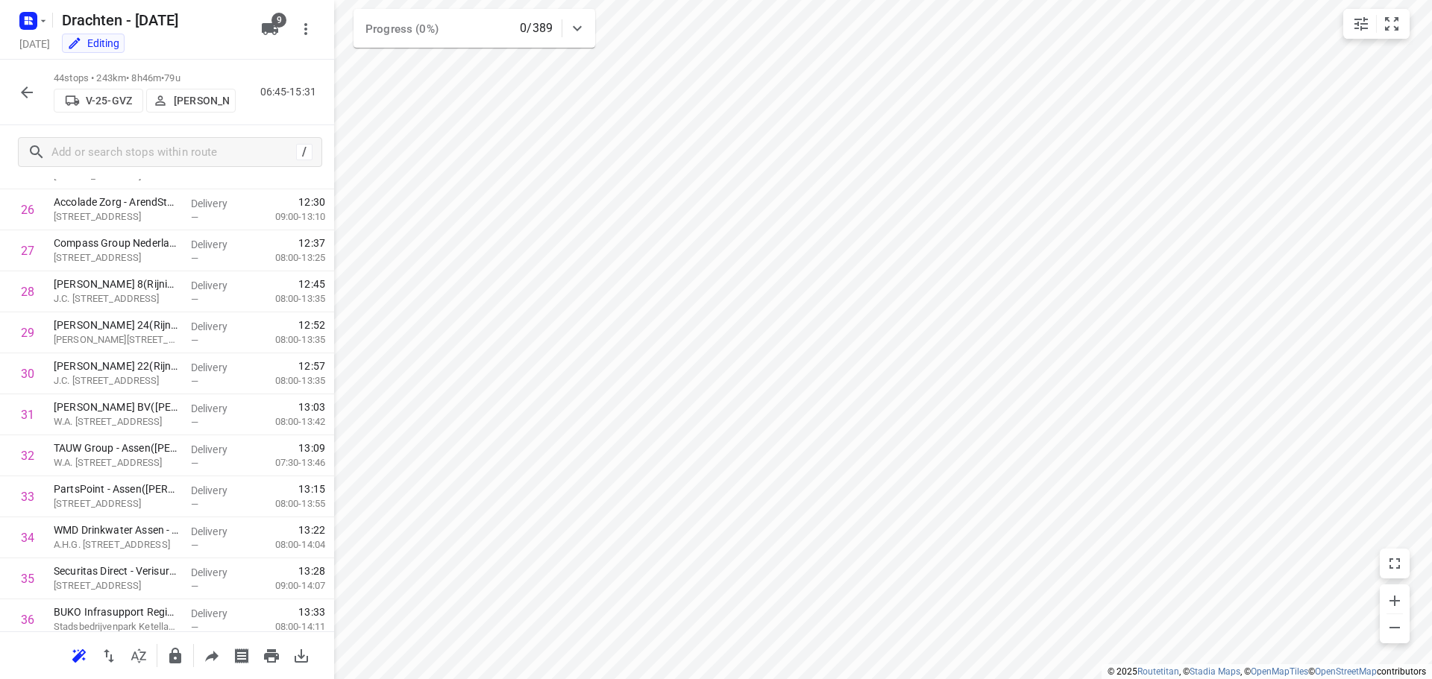
scroll to position [871, 0]
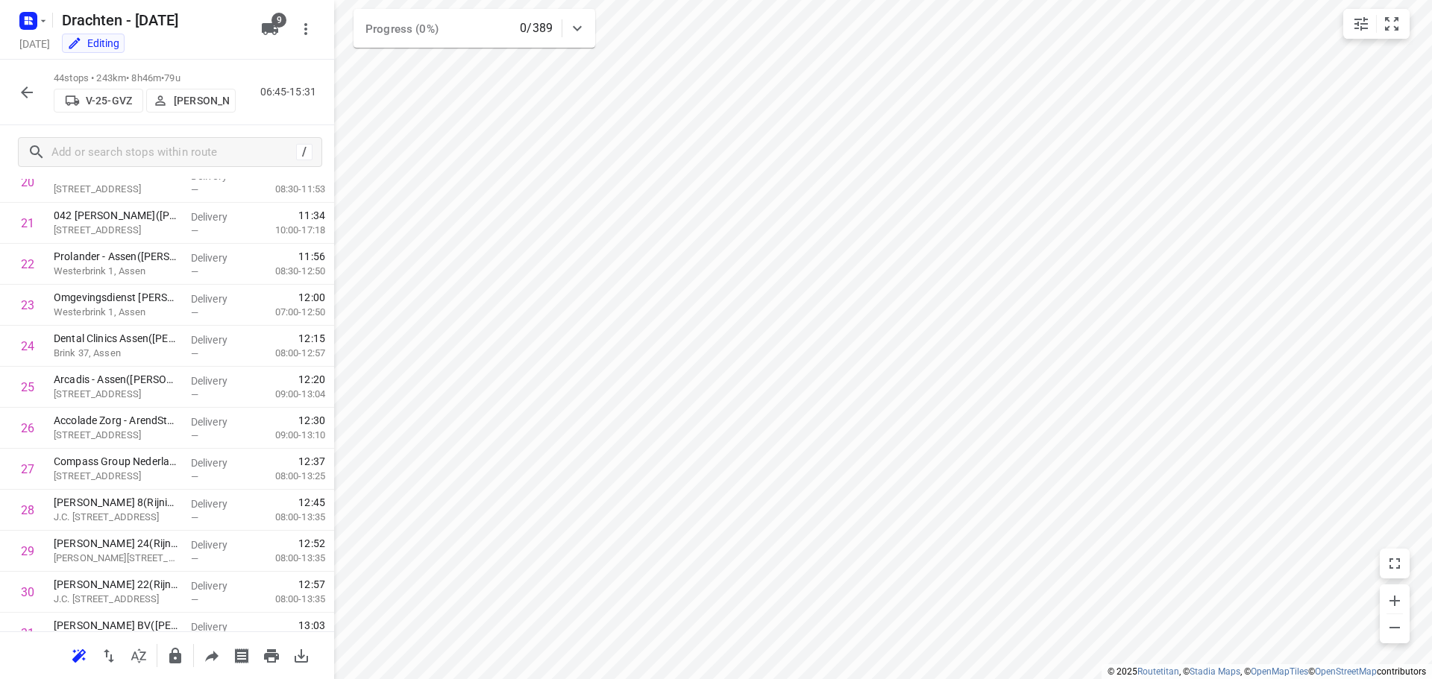
click at [28, 84] on icon "button" at bounding box center [27, 93] width 18 height 18
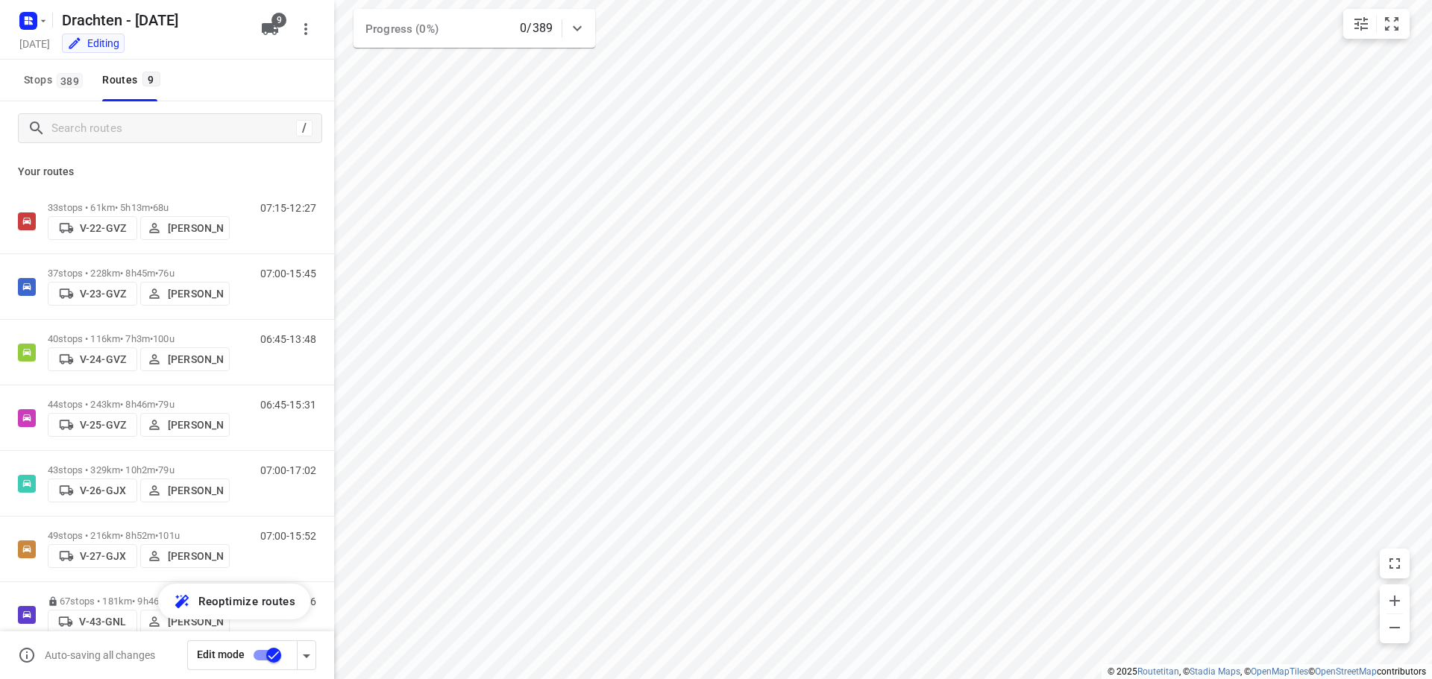
click at [266, 659] on input "checkbox" at bounding box center [273, 655] width 85 height 28
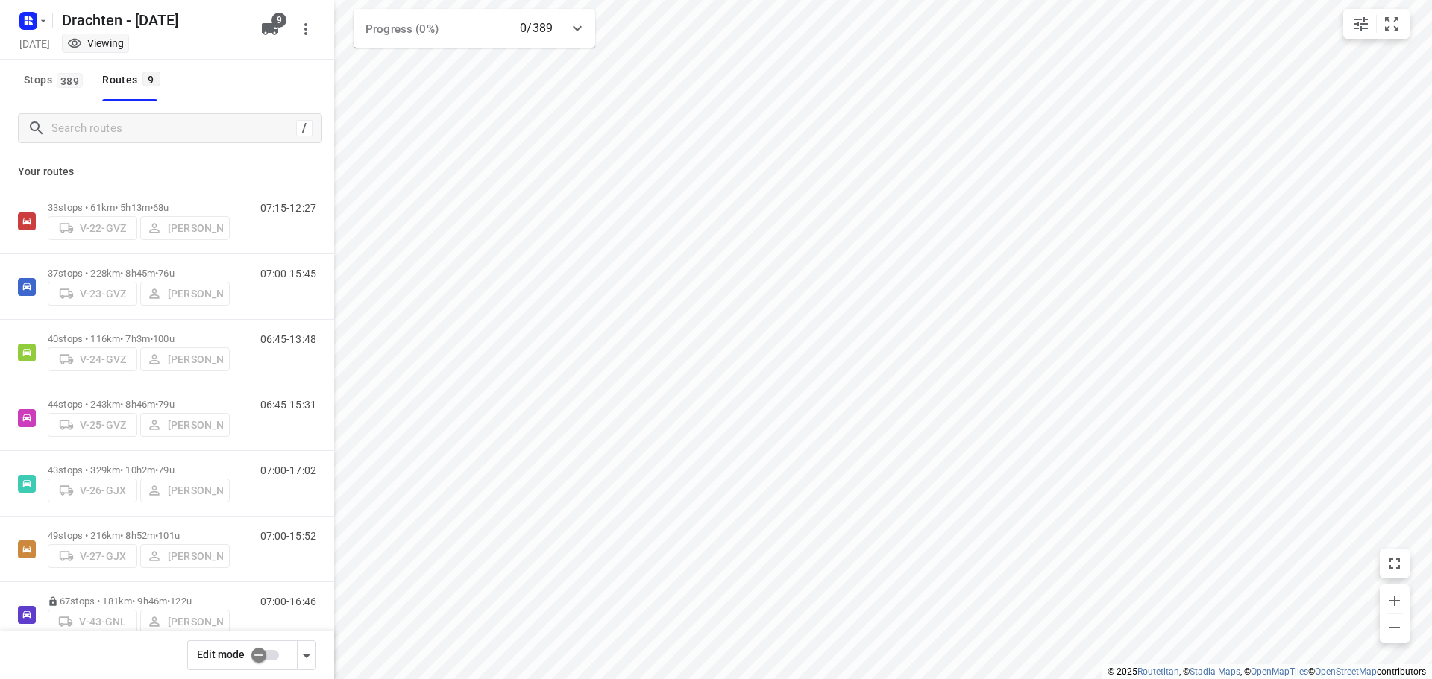
click at [263, 655] on input "checkbox" at bounding box center [258, 655] width 85 height 28
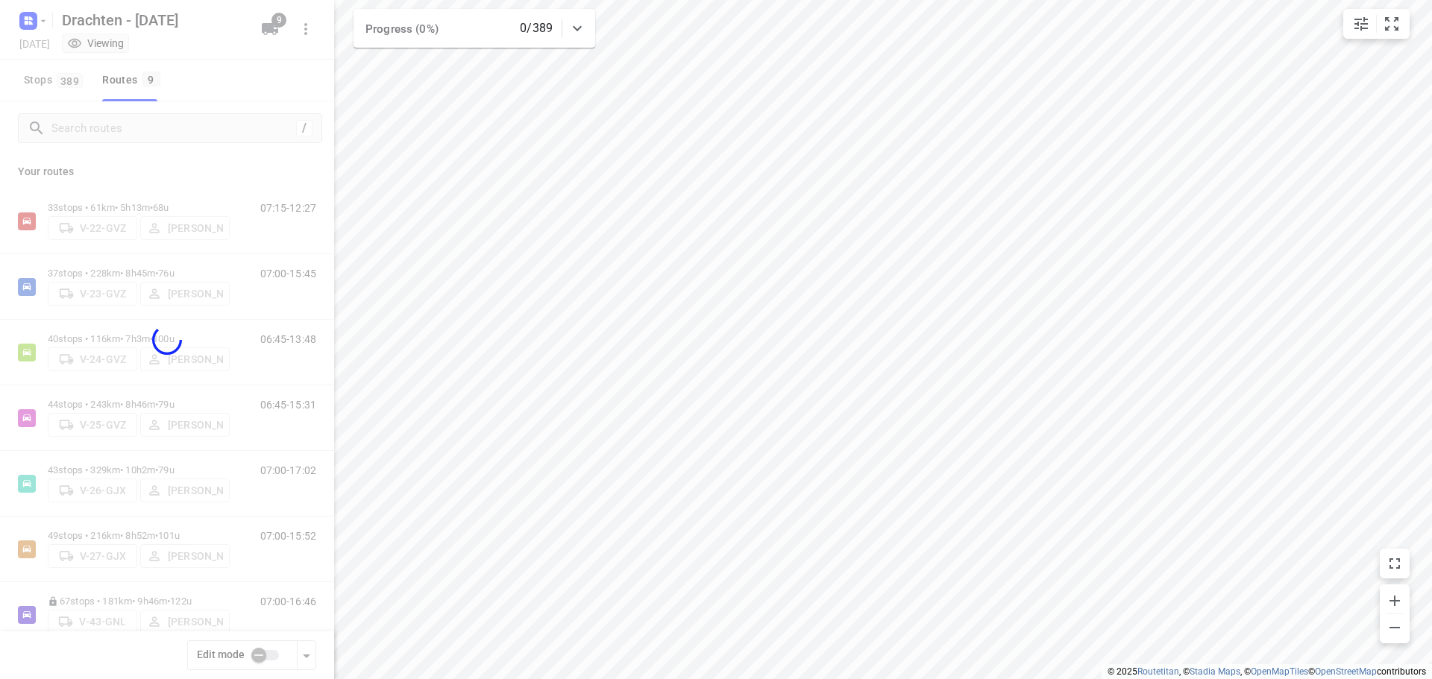
checkbox input "true"
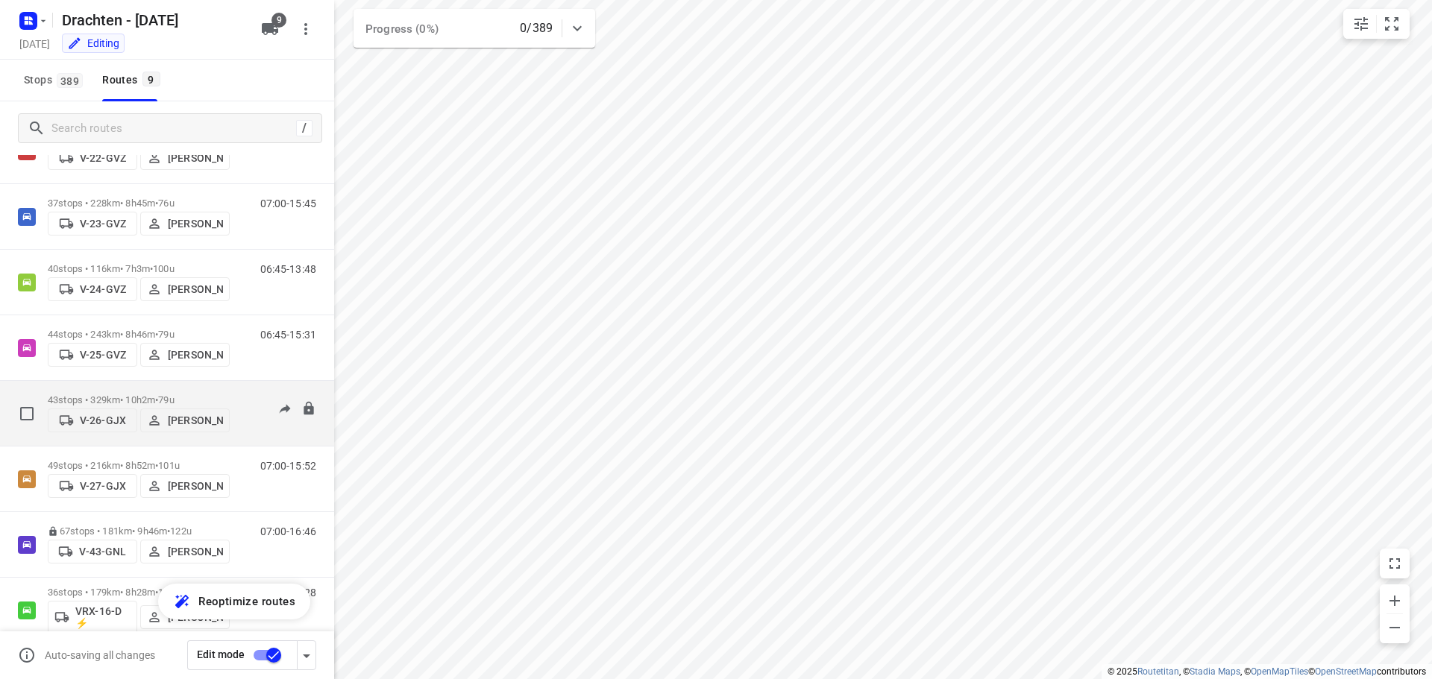
scroll to position [163, 0]
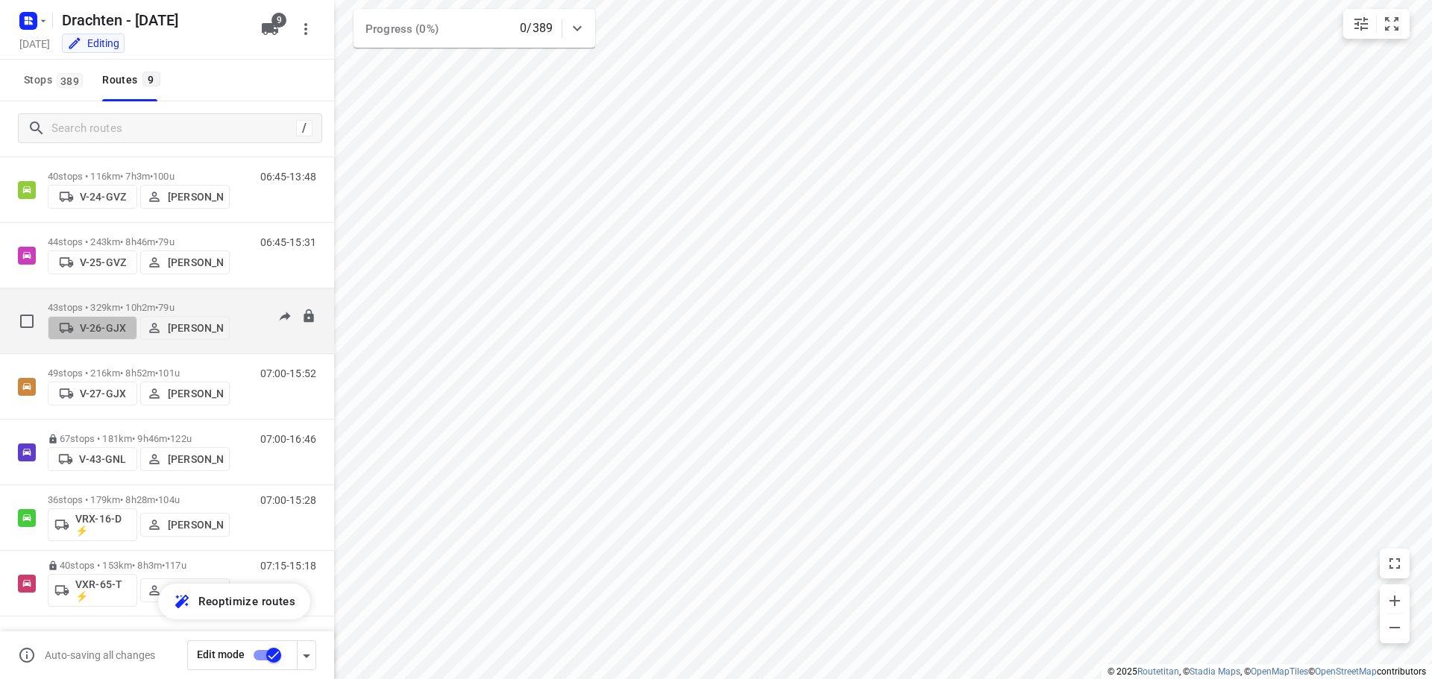
click at [112, 329] on p "V-26-GJX" at bounding box center [103, 328] width 46 height 12
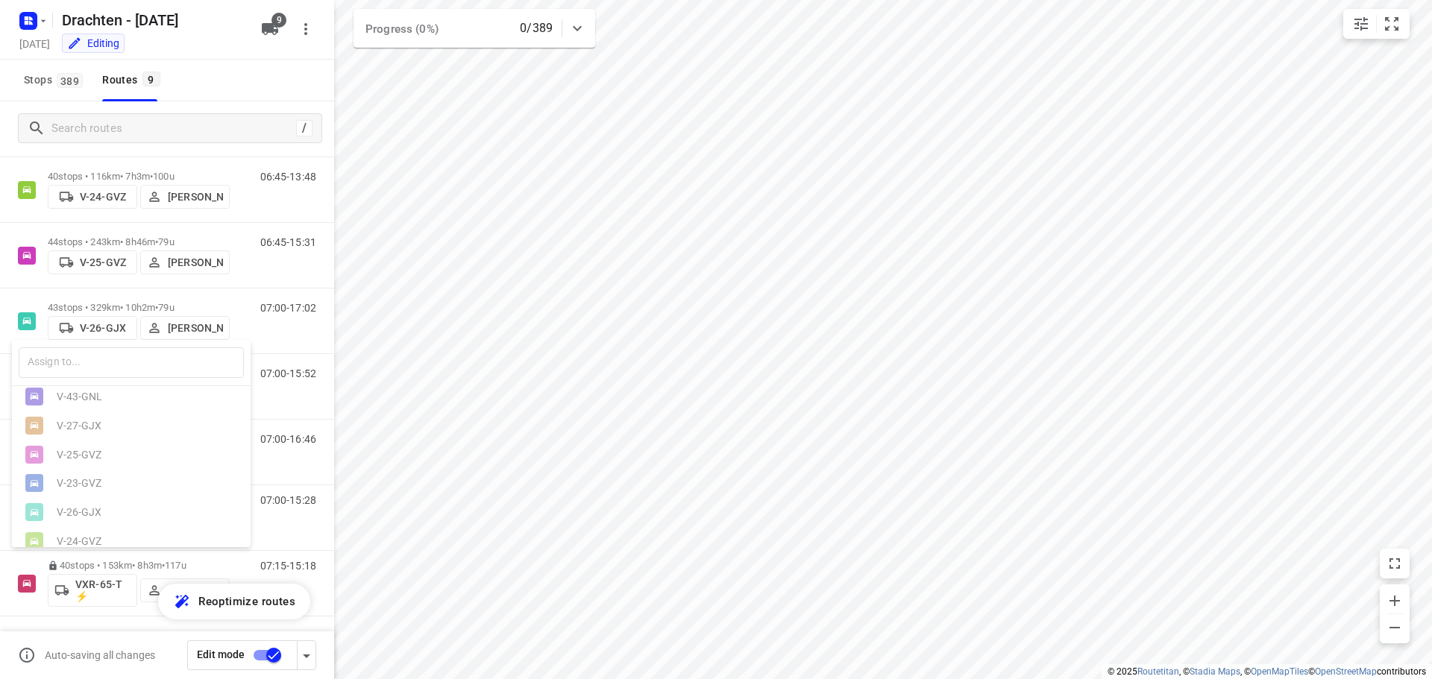
scroll to position [122, 0]
click at [278, 50] on div at bounding box center [716, 339] width 1432 height 679
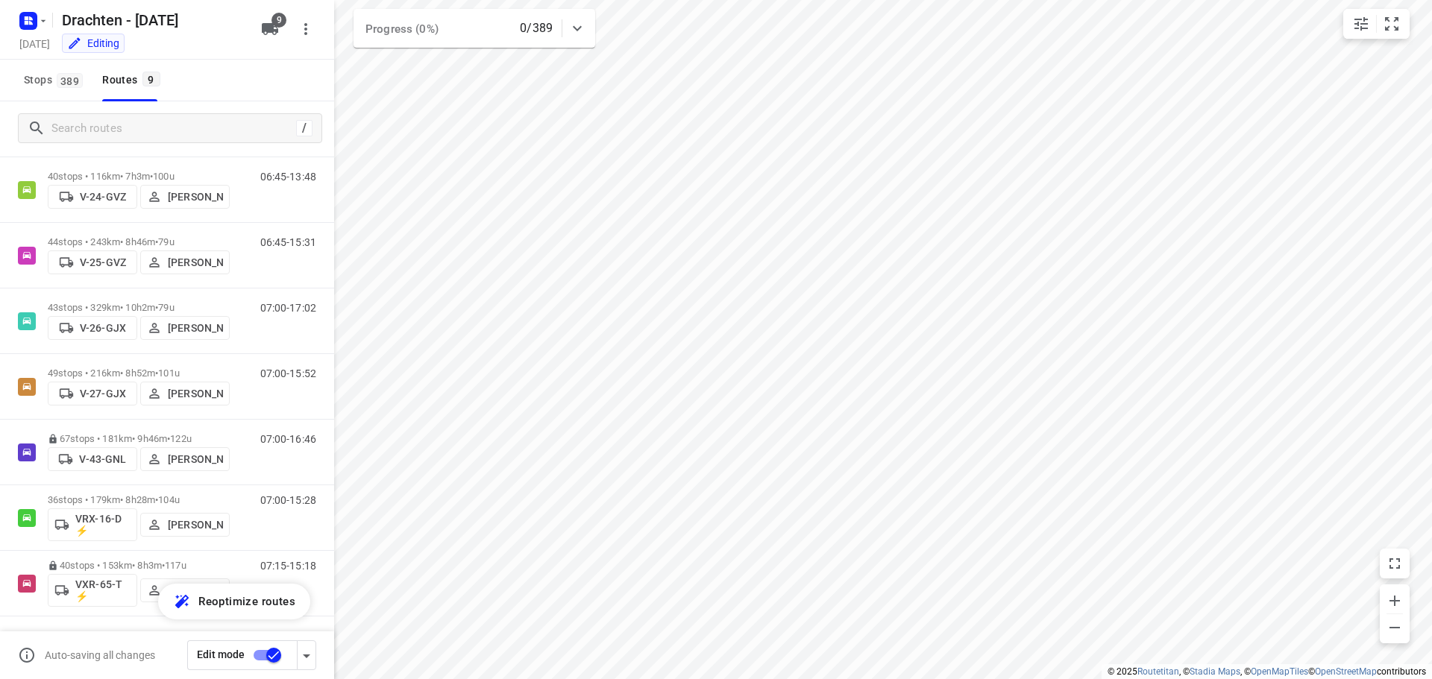
click at [274, 29] on icon "button" at bounding box center [270, 29] width 16 height 12
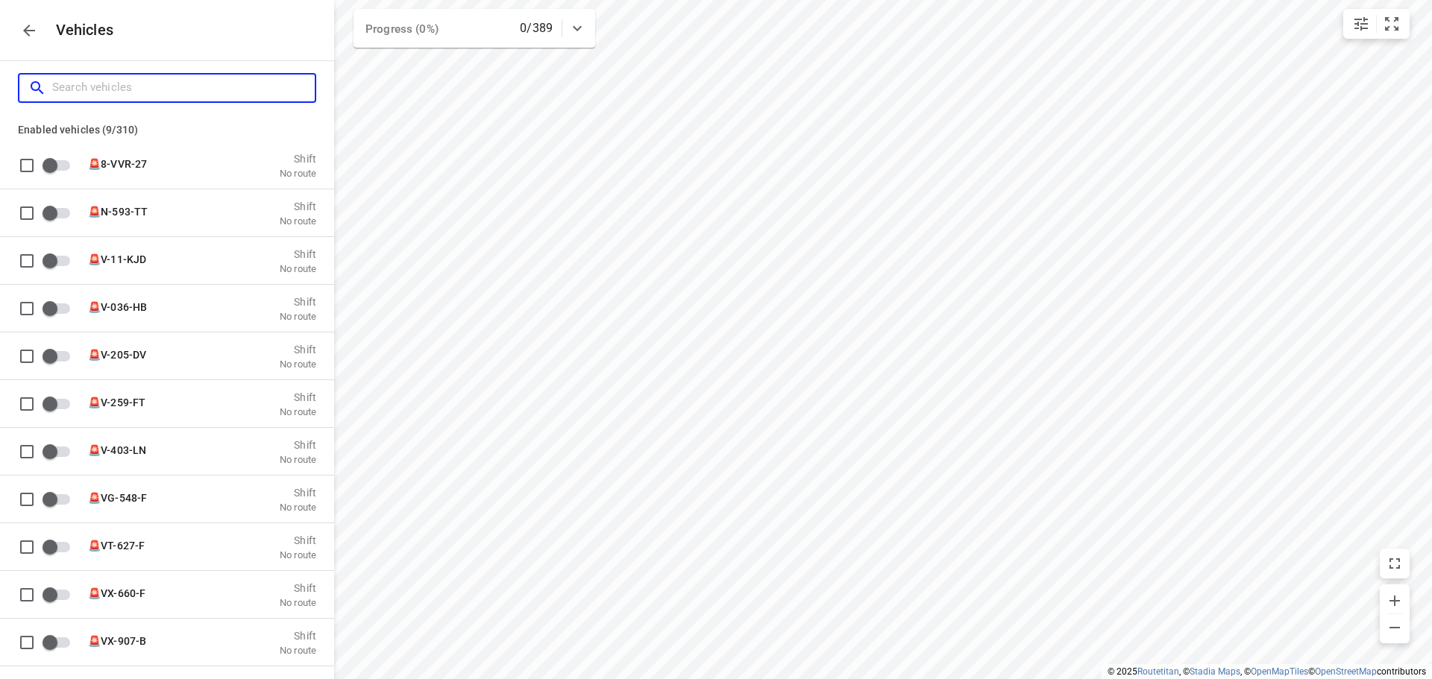
click at [84, 84] on input "Search vehicles" at bounding box center [183, 87] width 263 height 23
type input "3"
checkbox input "true"
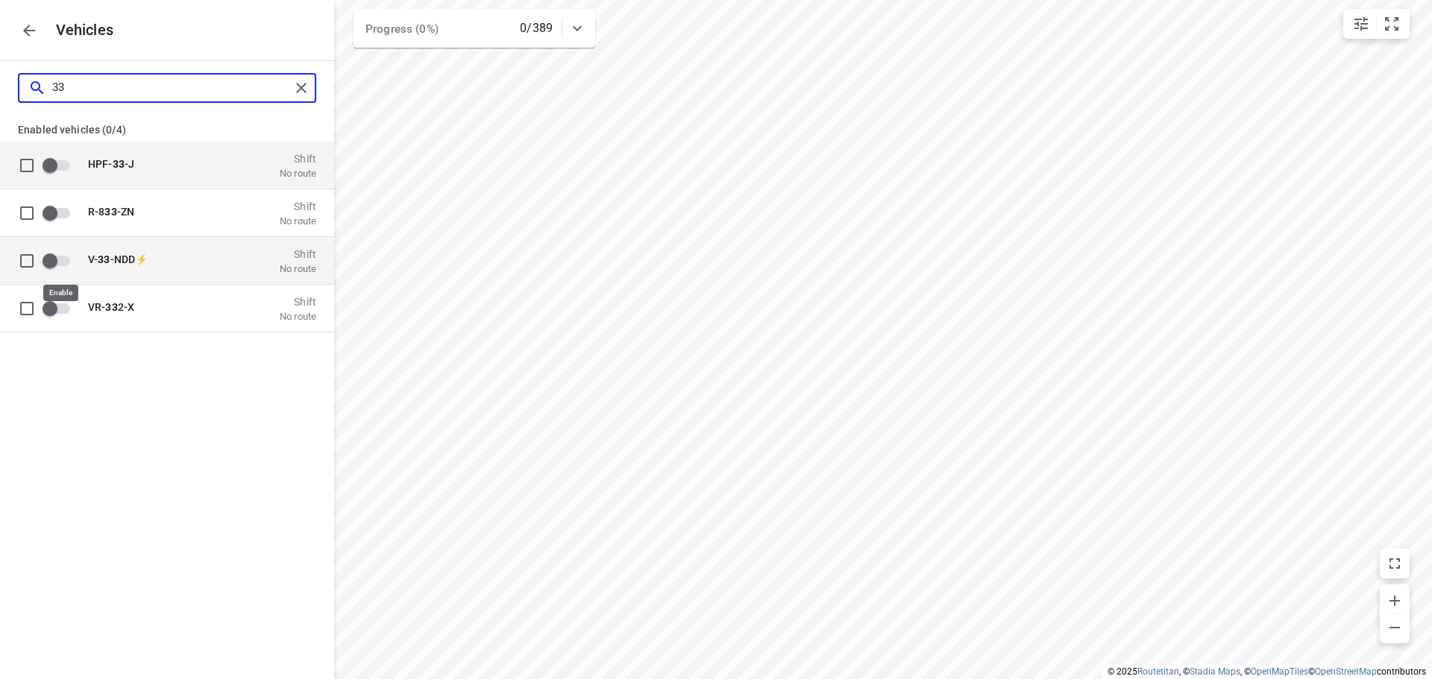
type input "33"
click at [49, 262] on input "grid" at bounding box center [49, 260] width 85 height 28
checkbox input "false"
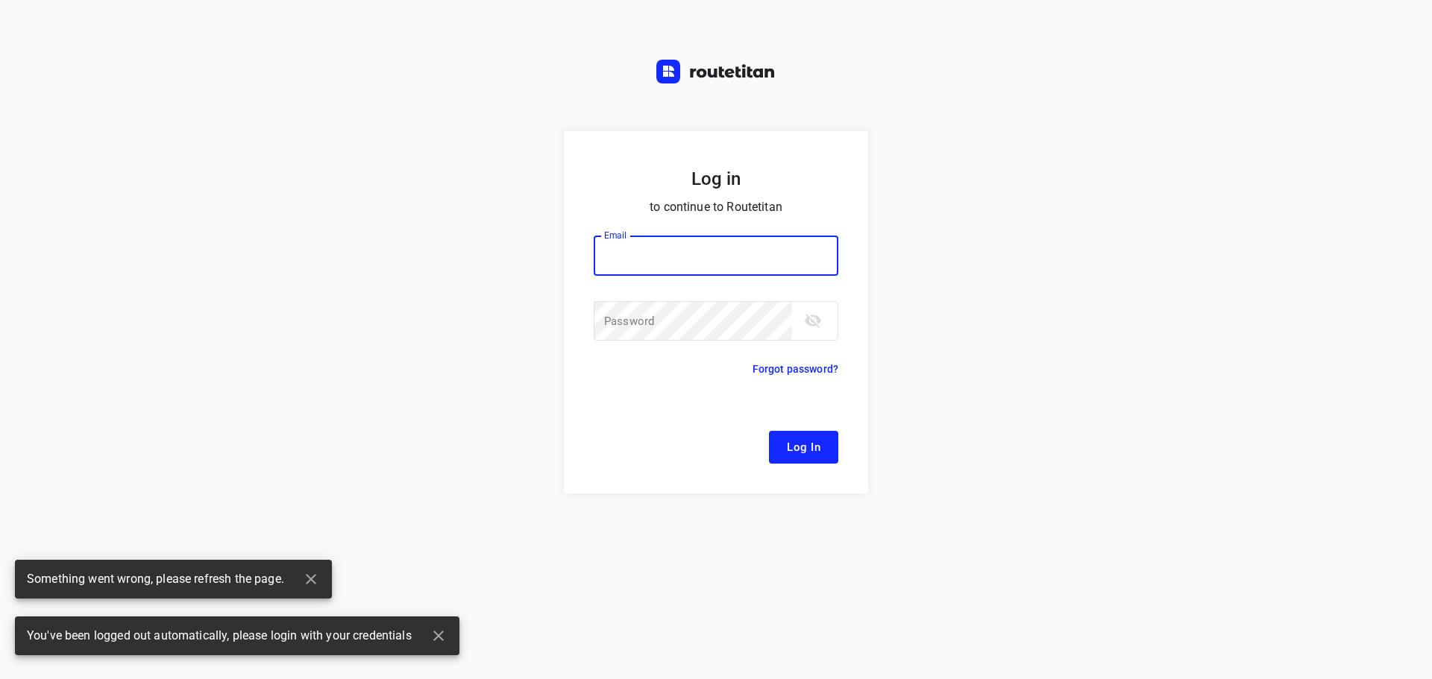
type input "remco@fruitopjewerk.nl"
click at [800, 445] on span "Log In" at bounding box center [804, 447] width 34 height 19
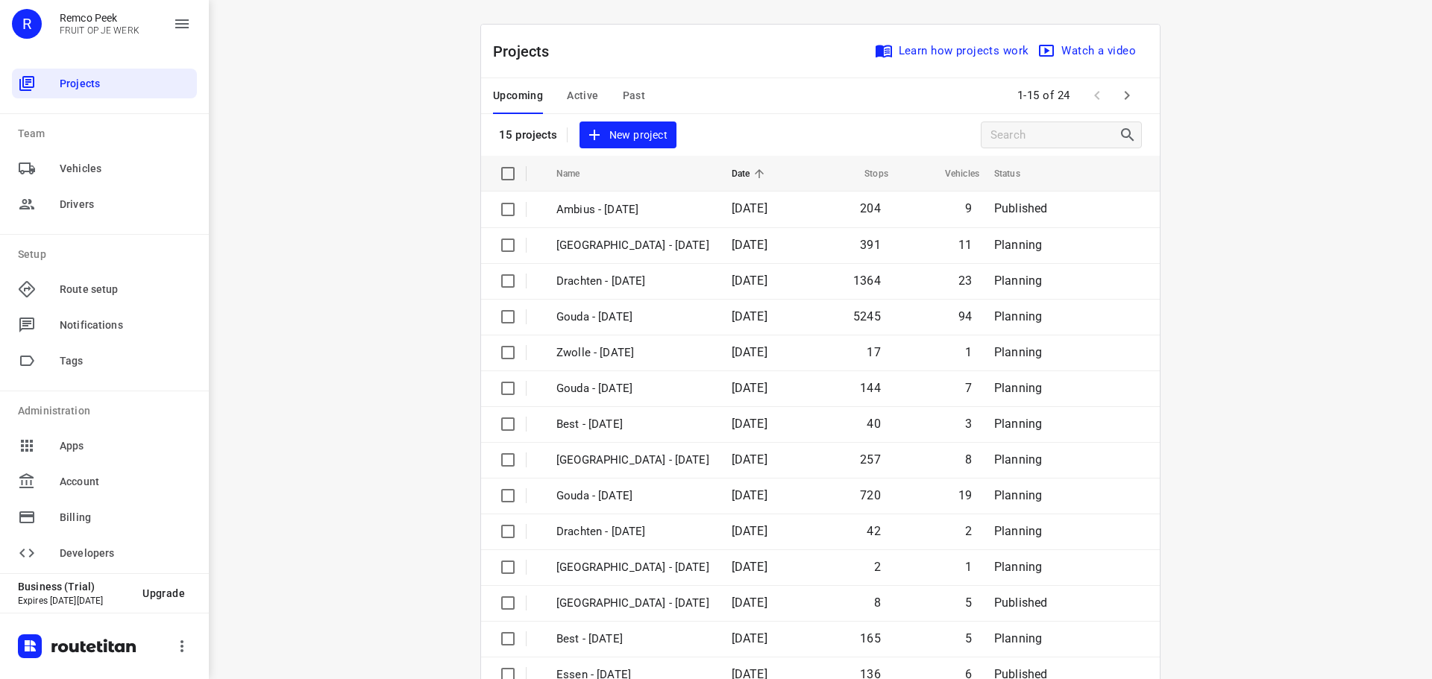
click at [587, 96] on span "Active" at bounding box center [582, 96] width 31 height 19
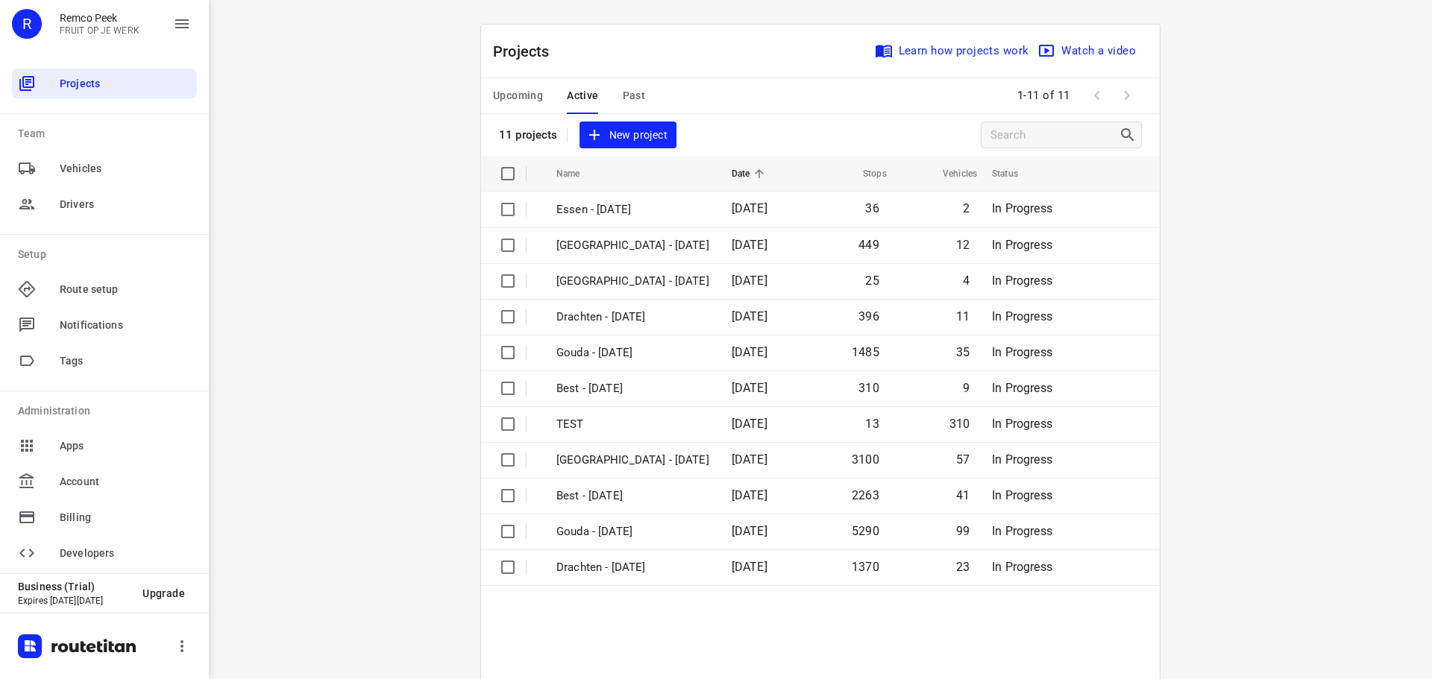
click at [500, 89] on span "Upcoming" at bounding box center [518, 96] width 50 height 19
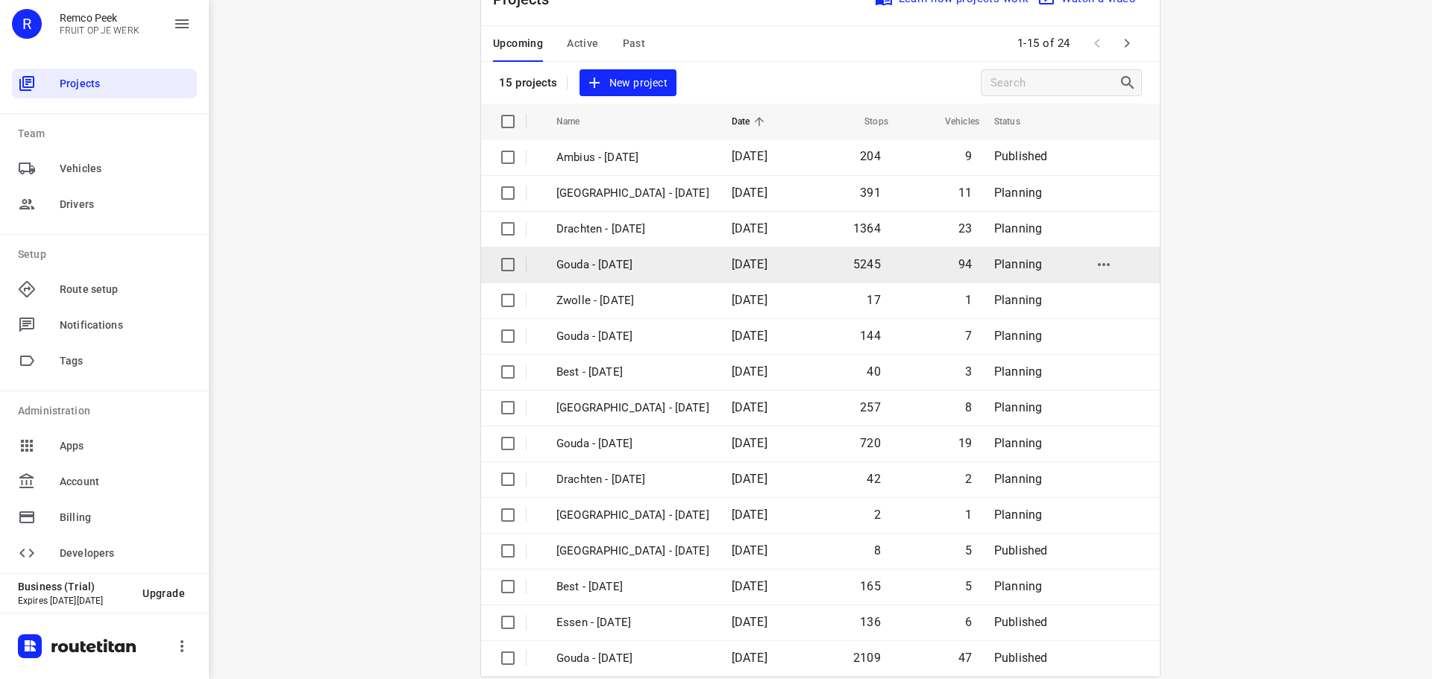
scroll to position [75, 0]
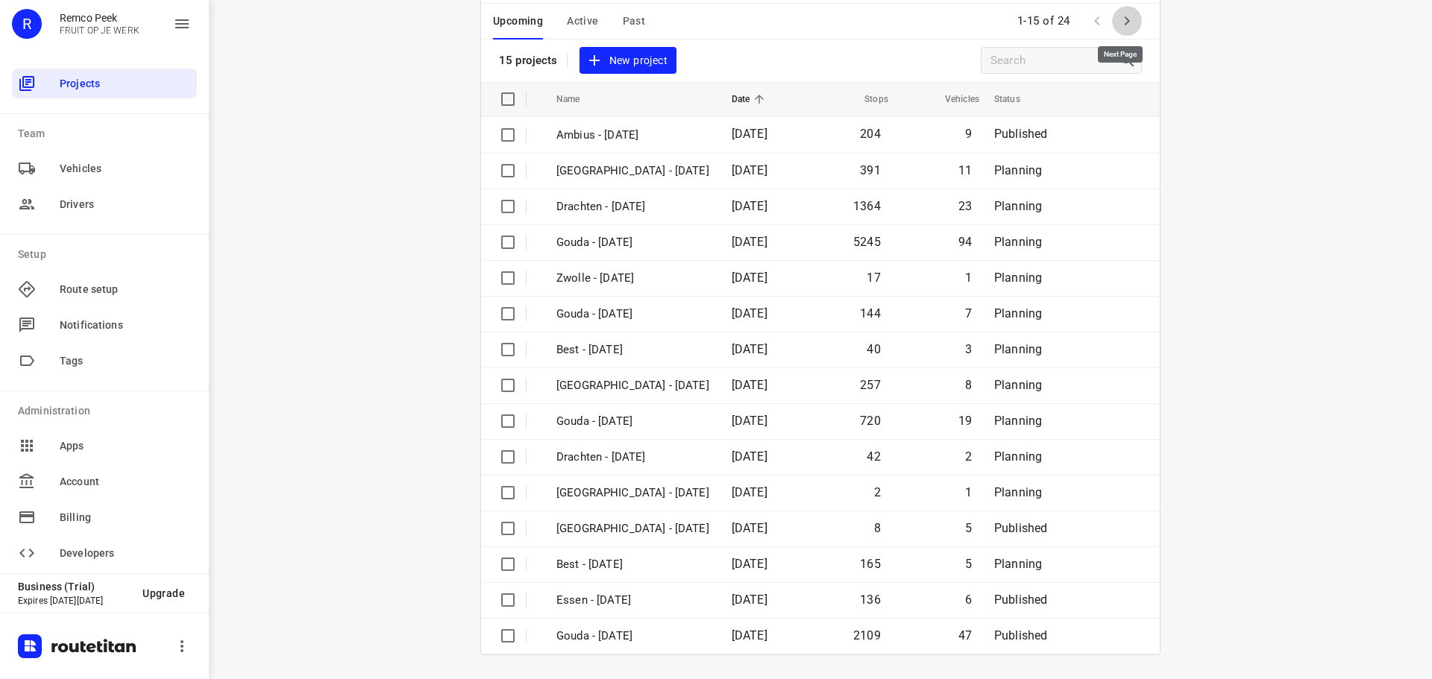
click at [1126, 19] on icon "button" at bounding box center [1127, 21] width 18 height 18
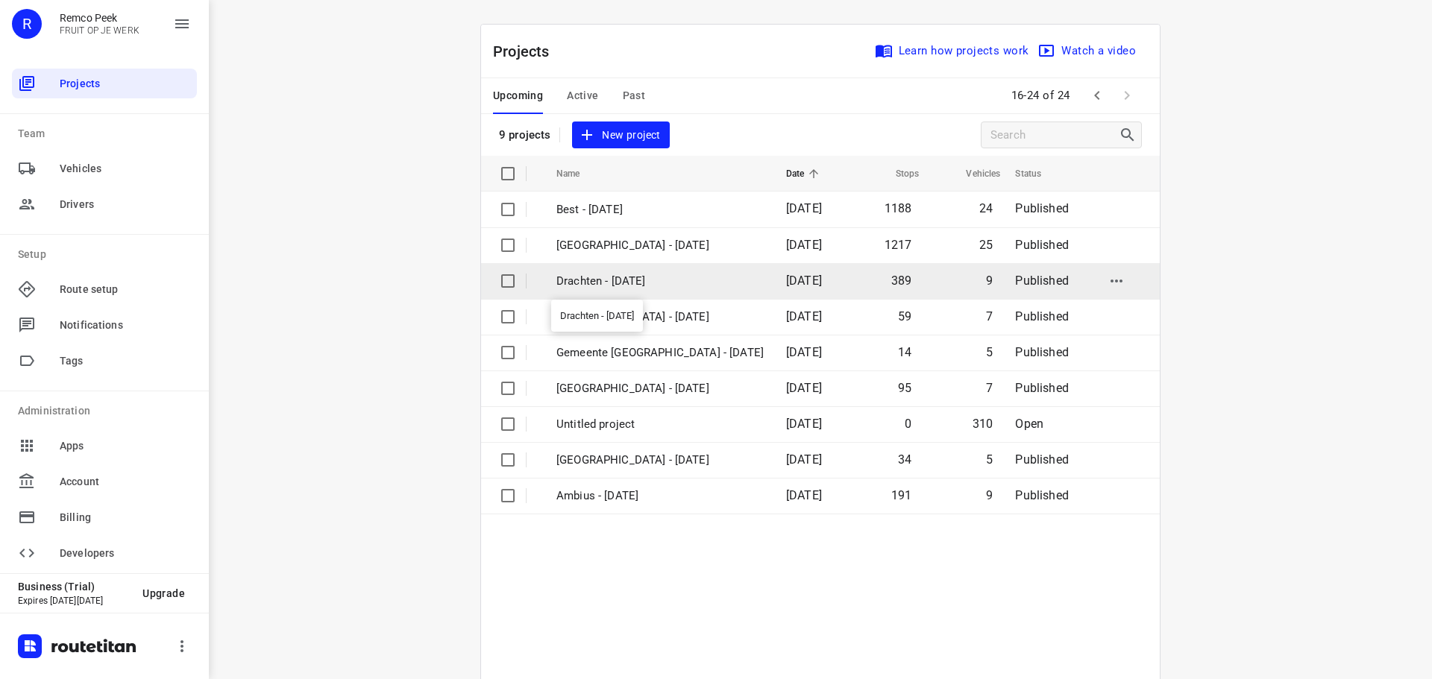
click at [587, 277] on p "Drachten - Wednesday" at bounding box center [659, 281] width 207 height 17
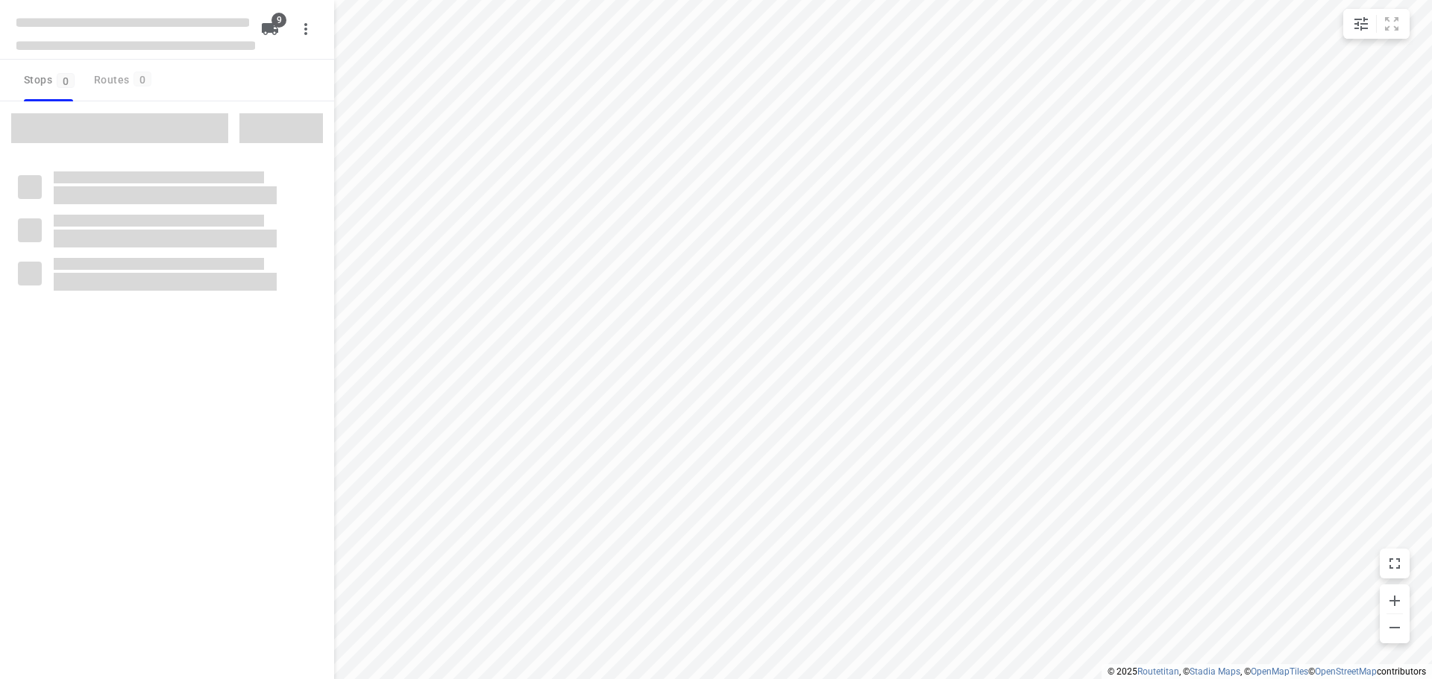
checkbox input "true"
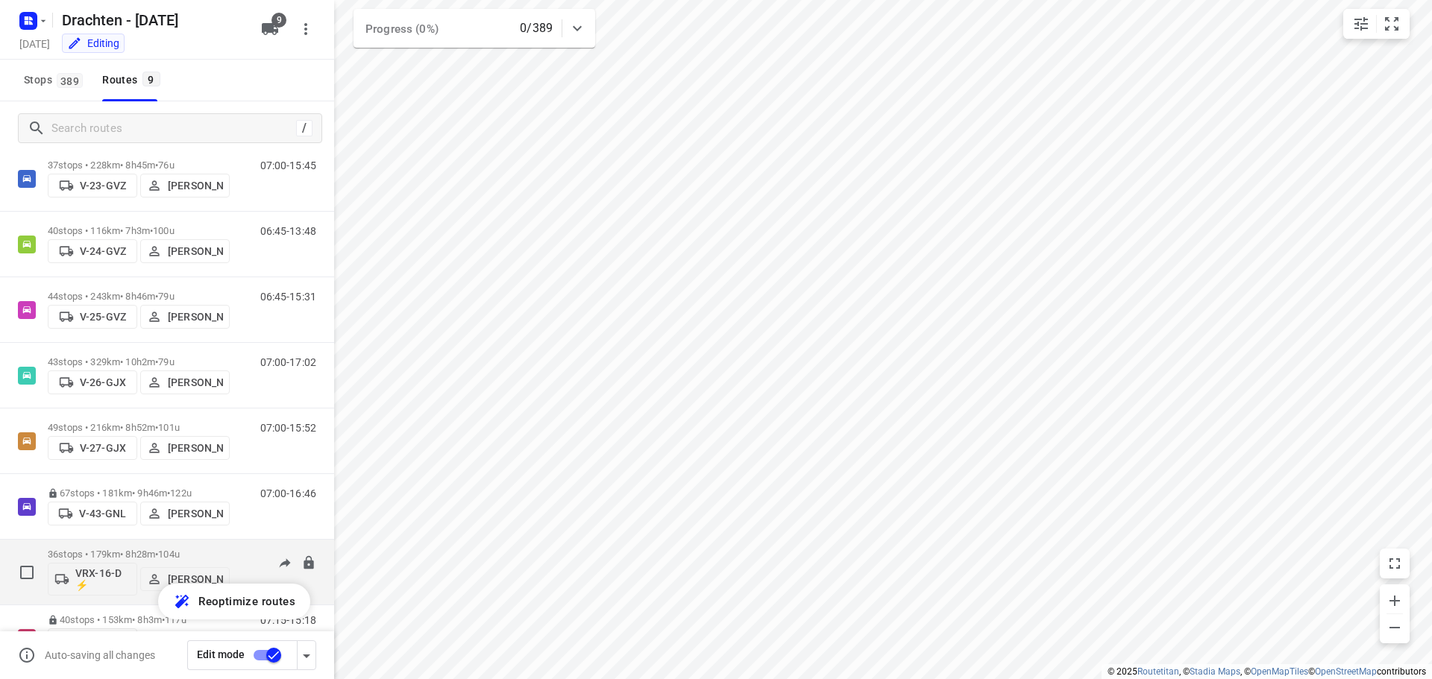
scroll to position [88, 0]
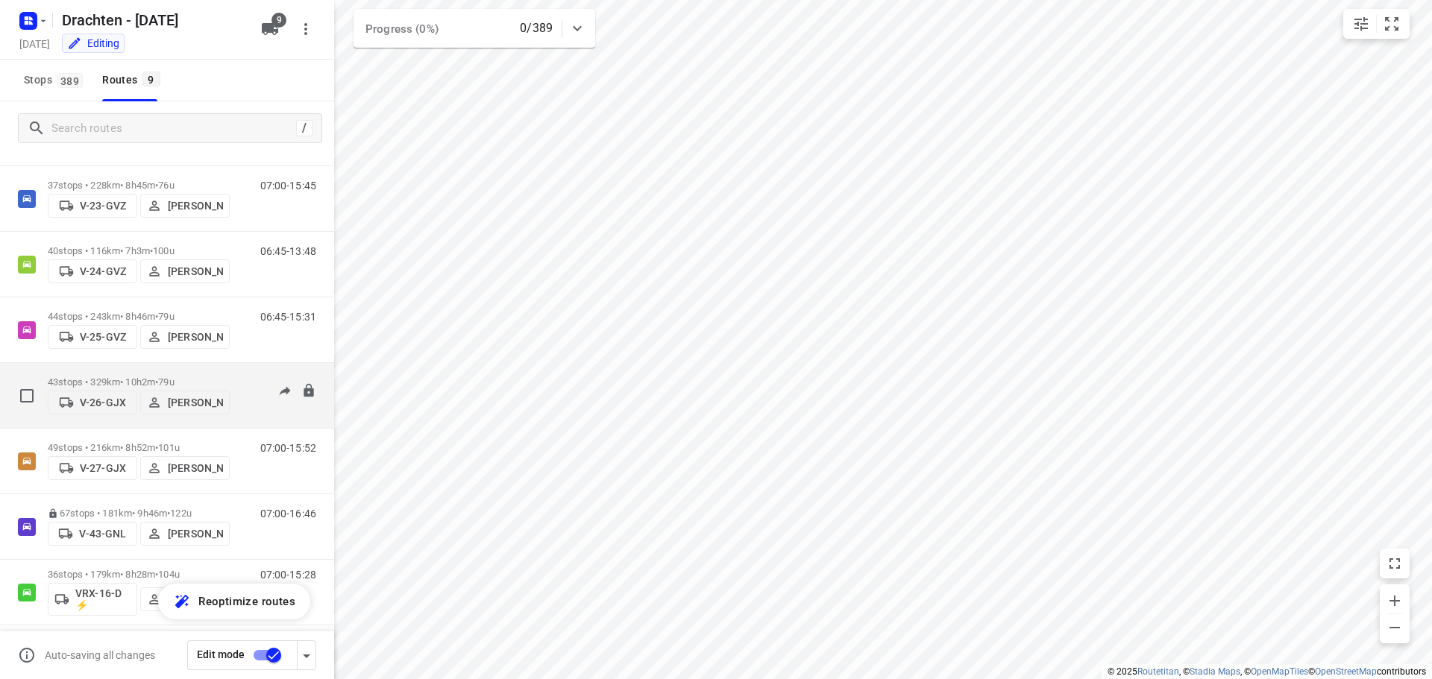
click at [91, 405] on p "V-26-GJX" at bounding box center [103, 403] width 46 height 12
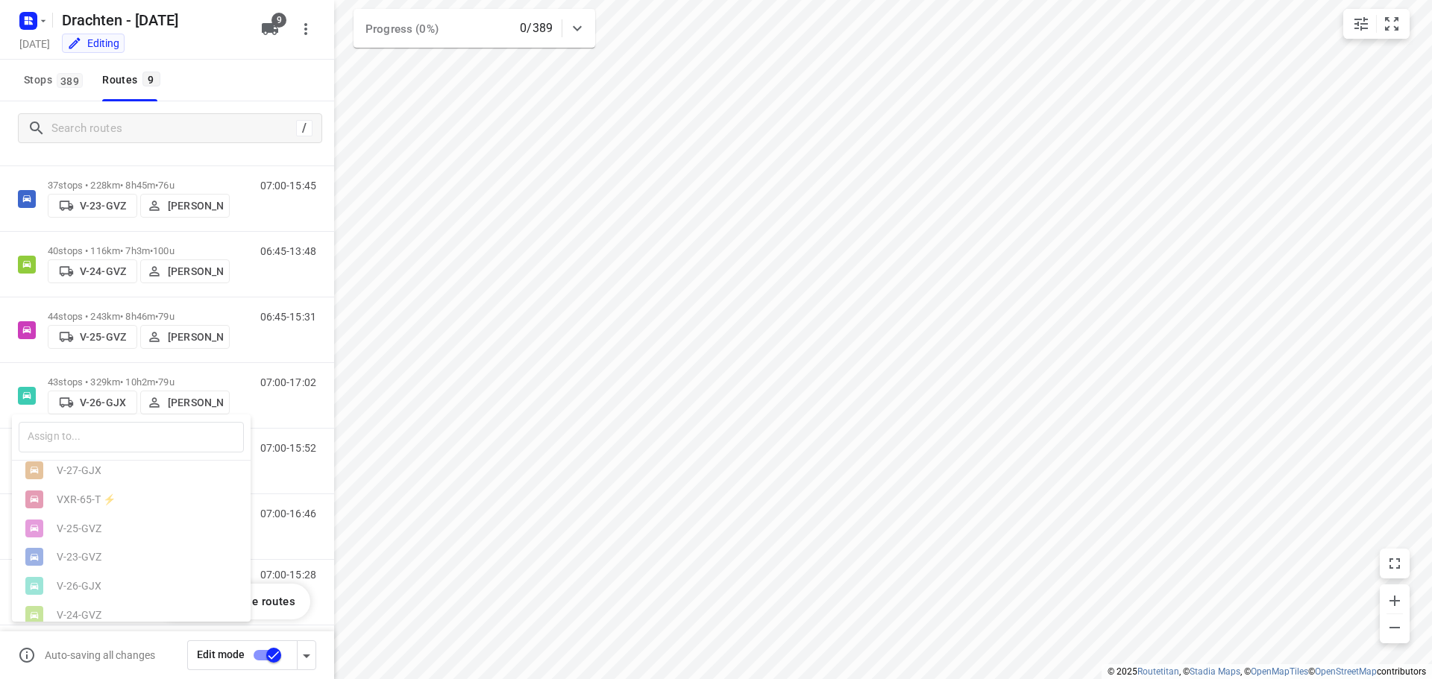
scroll to position [122, 0]
drag, startPoint x: 244, startPoint y: 75, endPoint x: 253, endPoint y: 72, distance: 9.7
click at [245, 75] on div at bounding box center [716, 339] width 1432 height 679
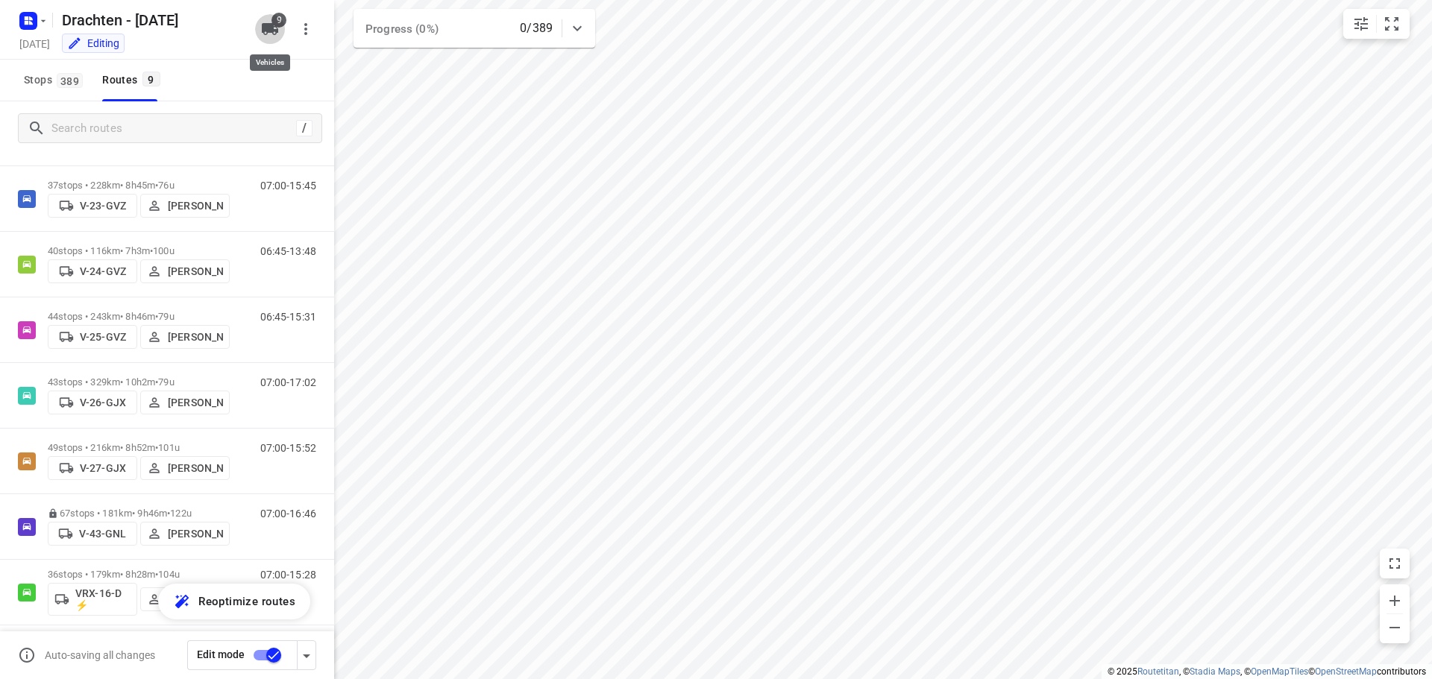
click at [283, 28] on button "9" at bounding box center [270, 29] width 30 height 30
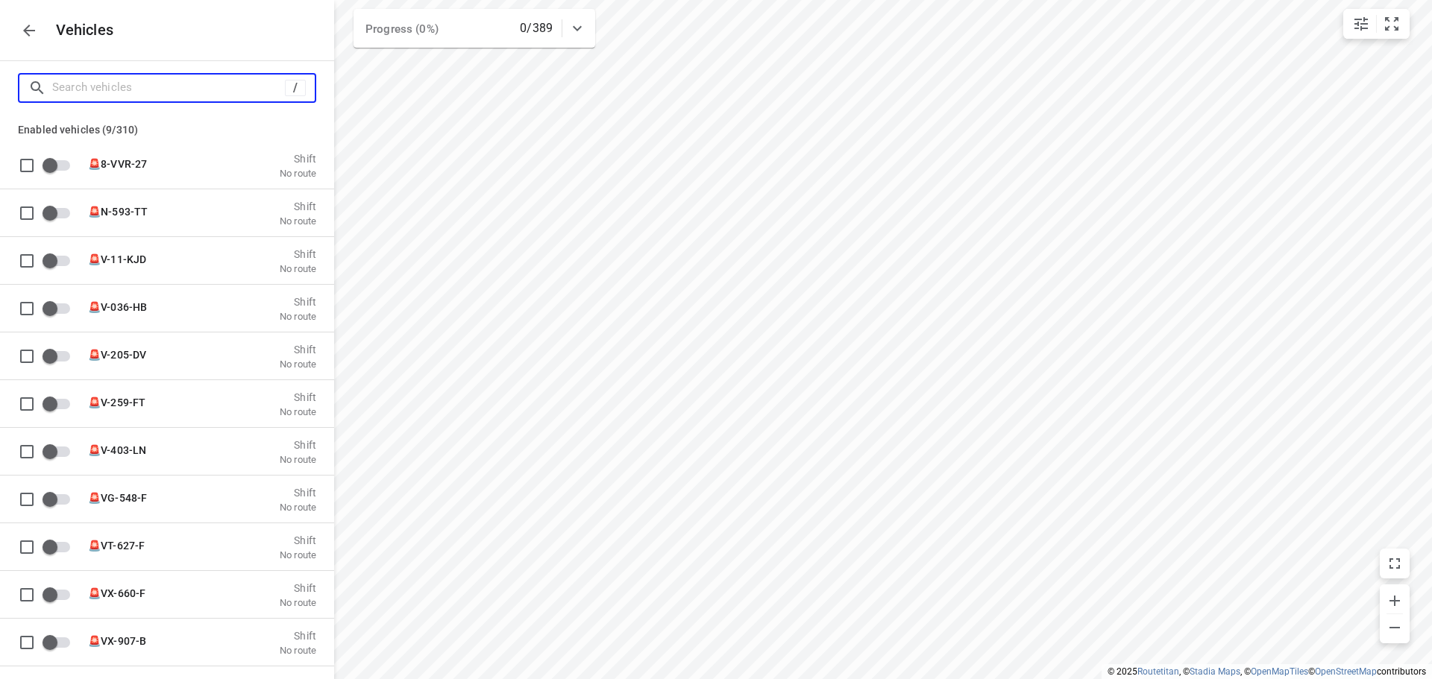
click at [113, 96] on input "Search vehicles" at bounding box center [168, 87] width 233 height 23
type input "3"
checkbox input "true"
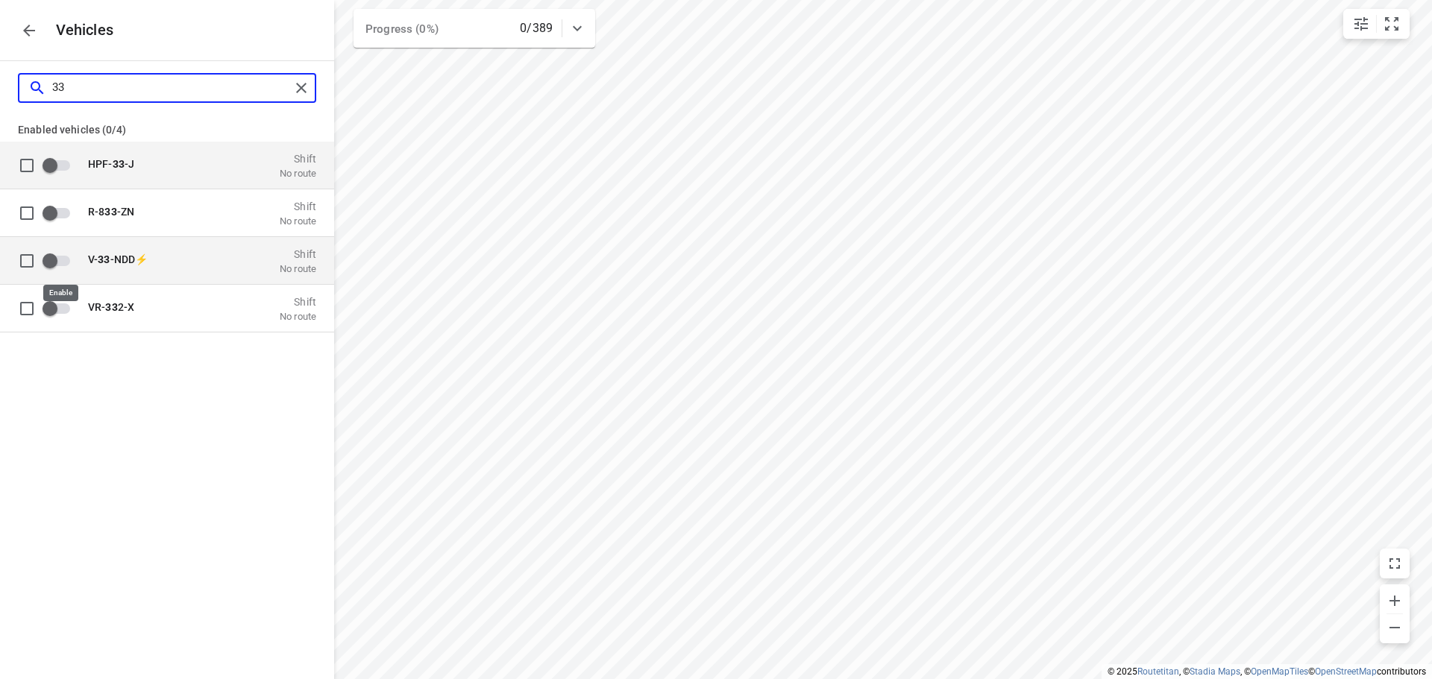
type input "33"
click at [54, 256] on input "grid" at bounding box center [49, 260] width 85 height 28
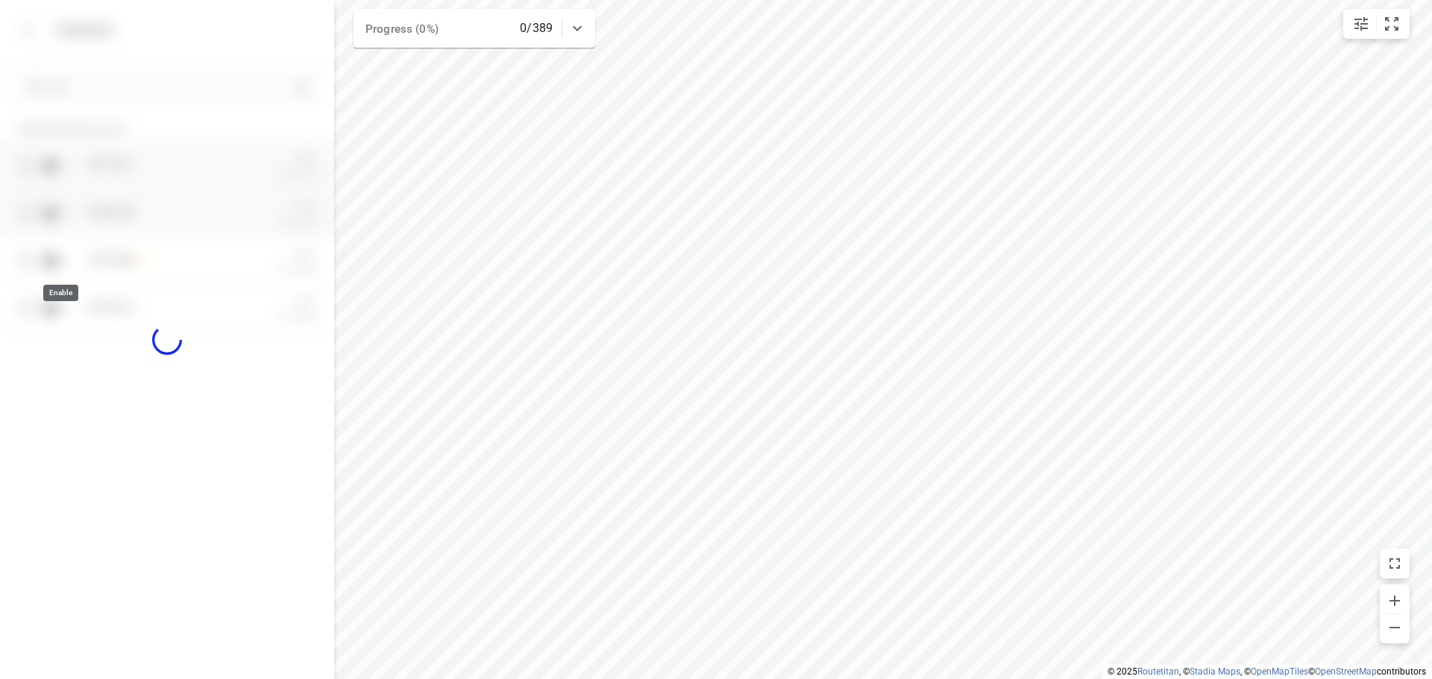
checkbox input "true"
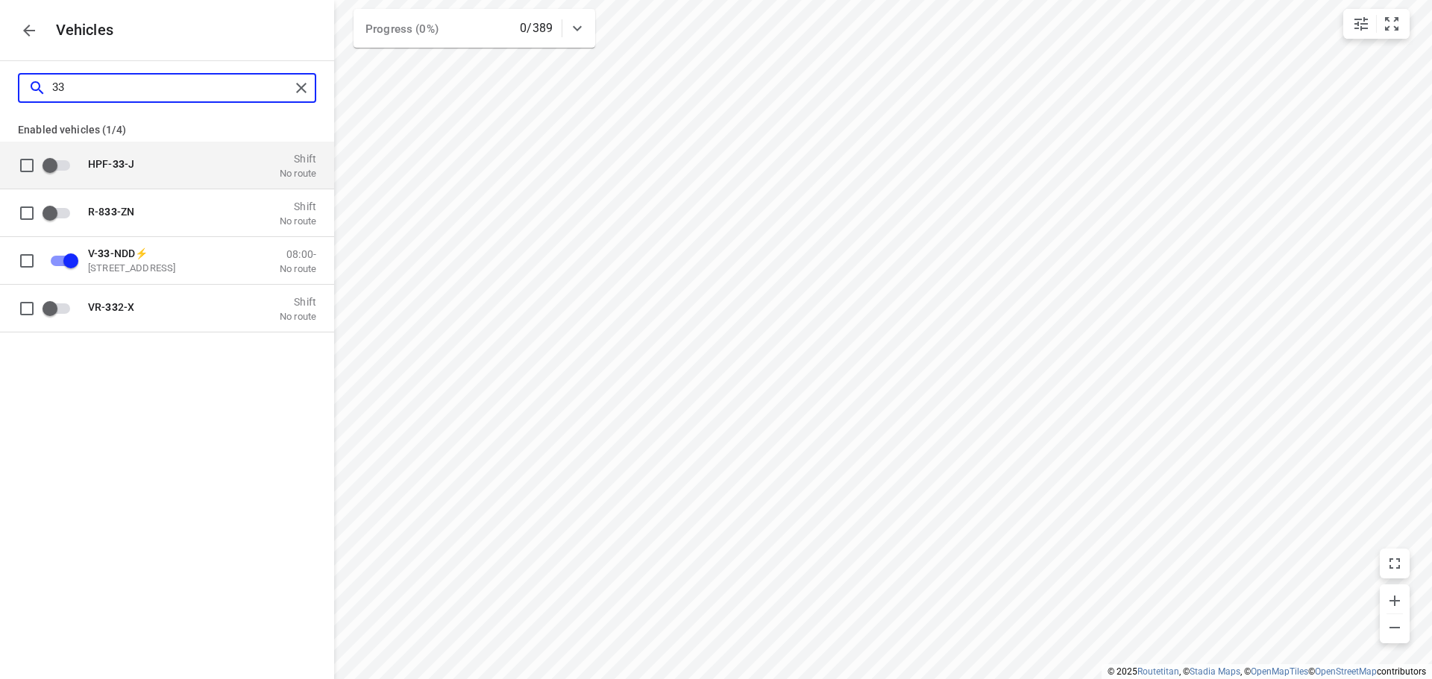
drag, startPoint x: 82, startPoint y: 88, endPoint x: 62, endPoint y: 92, distance: 20.6
click at [62, 92] on input "33" at bounding box center [171, 87] width 238 height 23
type input "3"
checkbox input "false"
type input "34"
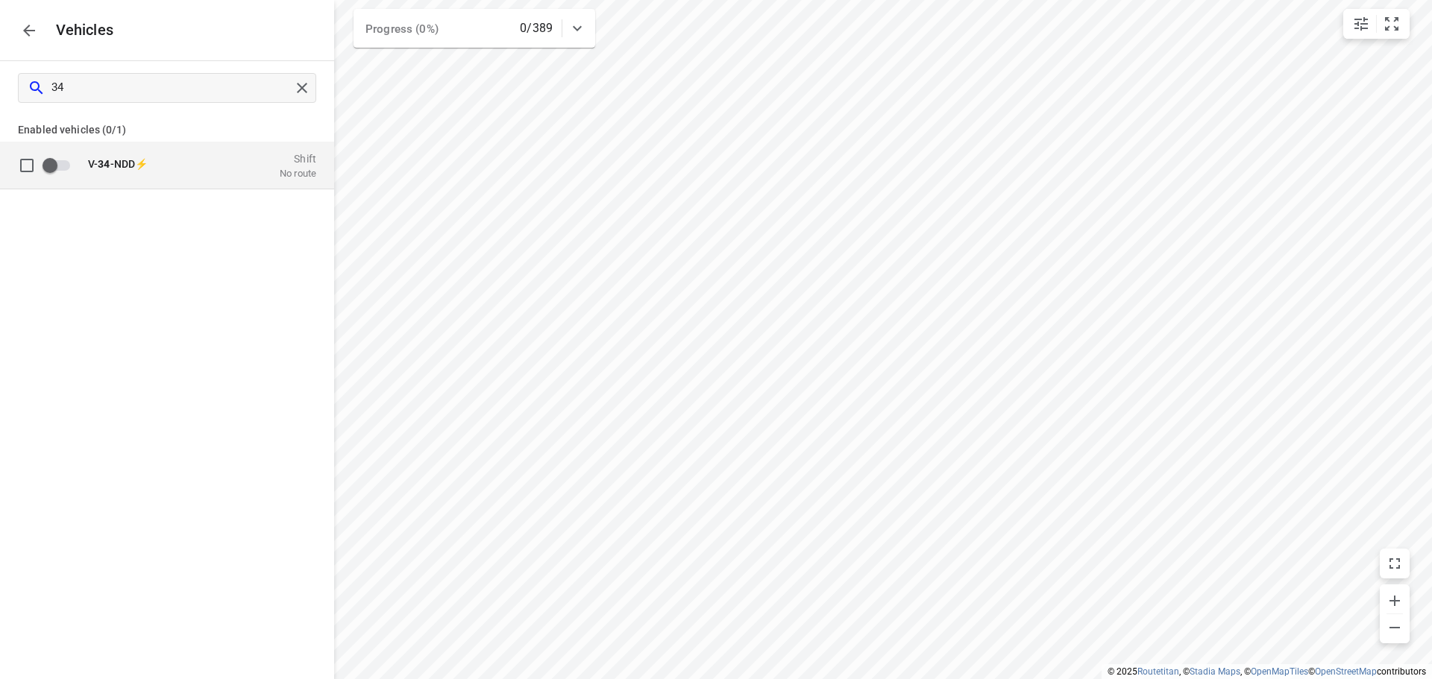
click at [51, 166] on input "grid" at bounding box center [49, 165] width 85 height 28
checkbox input "true"
click at [85, 86] on input "34" at bounding box center [171, 87] width 238 height 23
type input "3"
checkbox input "false"
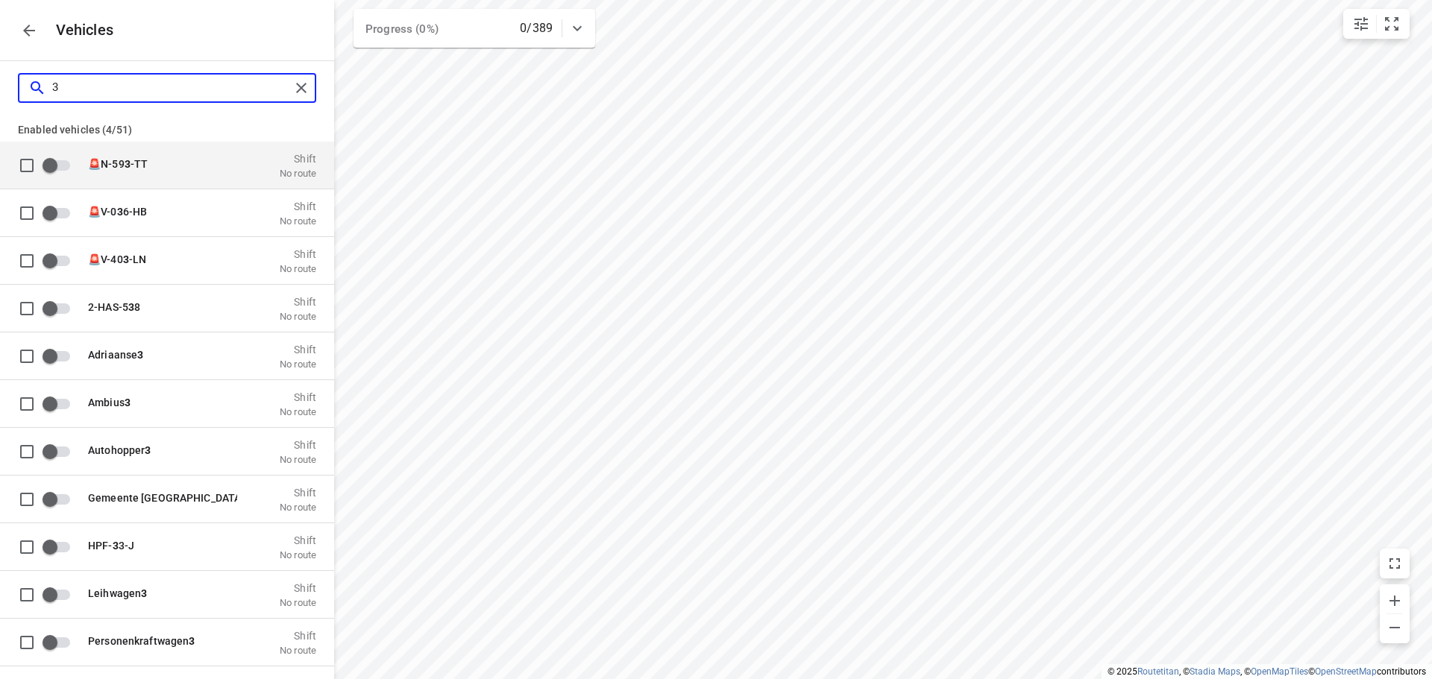
checkbox input "false"
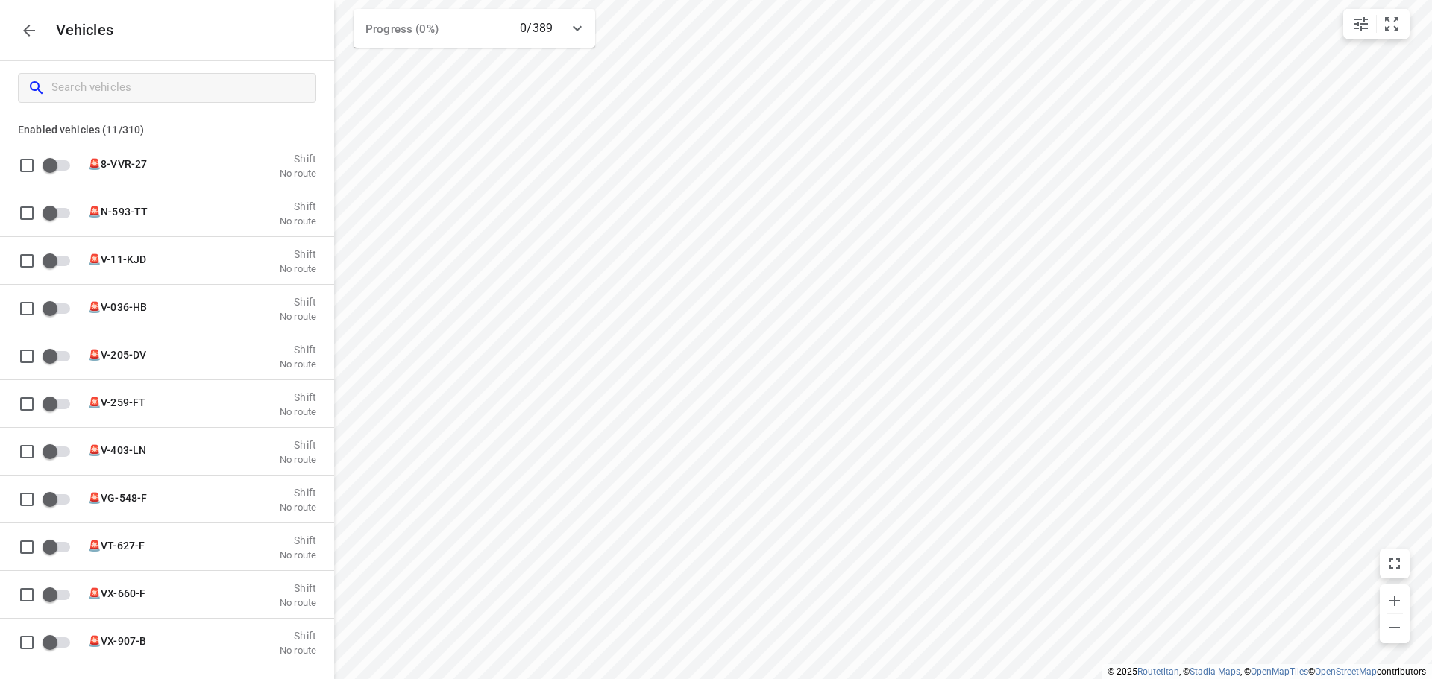
click at [25, 32] on icon "button" at bounding box center [29, 31] width 12 height 12
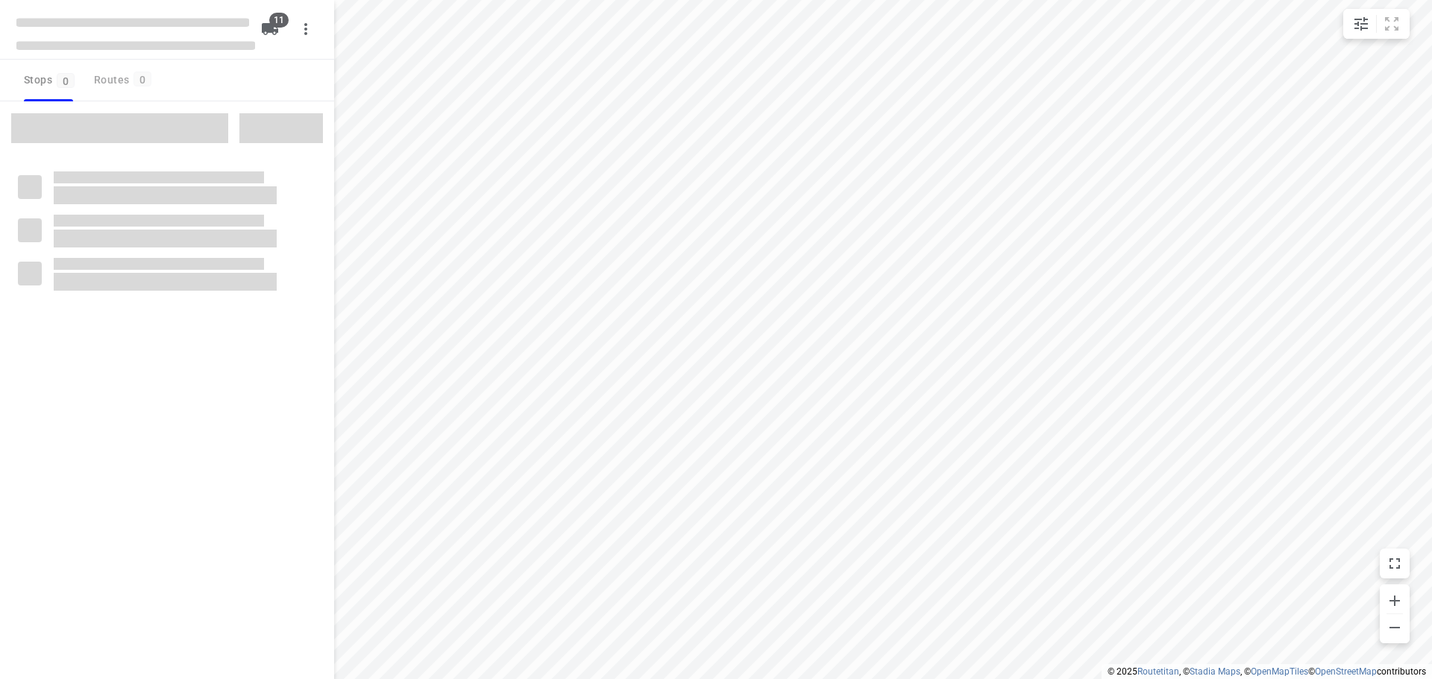
checkbox input "true"
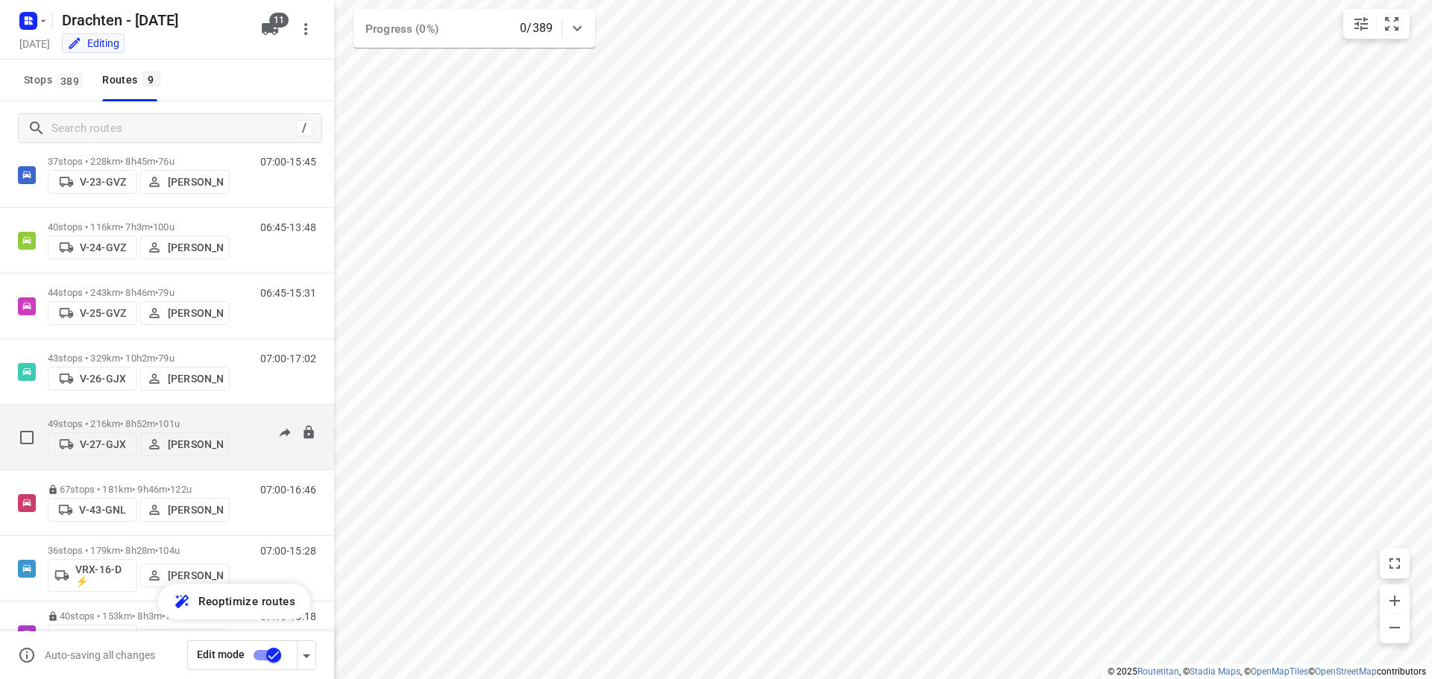
scroll to position [88, 0]
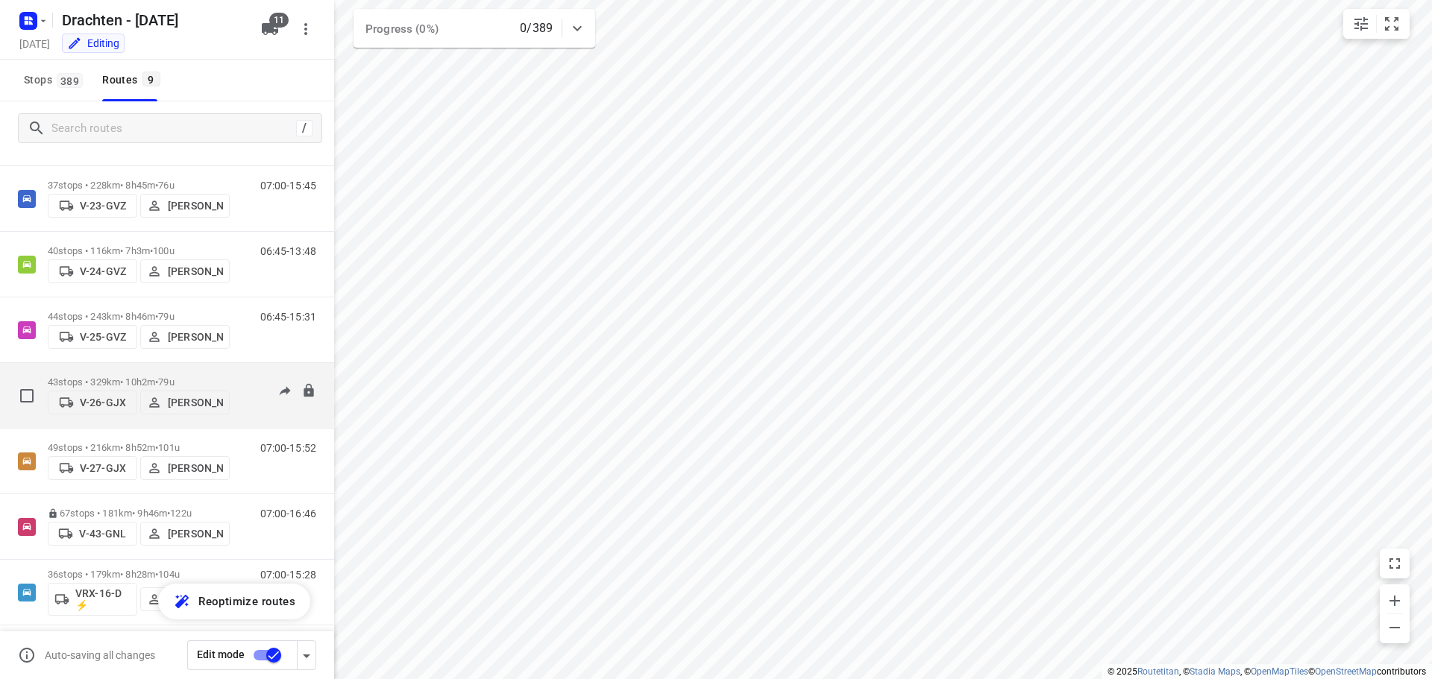
click at [96, 404] on p "V-26-GJX" at bounding box center [103, 403] width 46 height 12
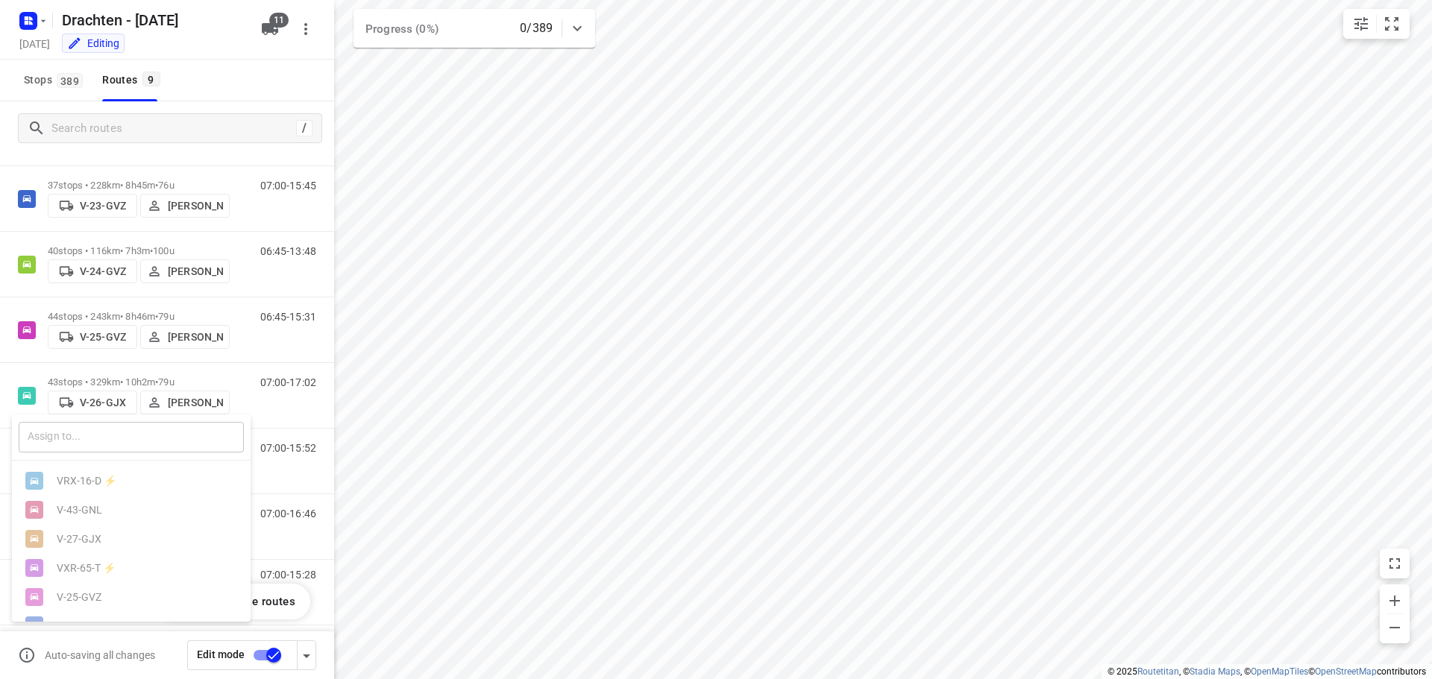
click at [87, 442] on input "text" at bounding box center [131, 437] width 225 height 31
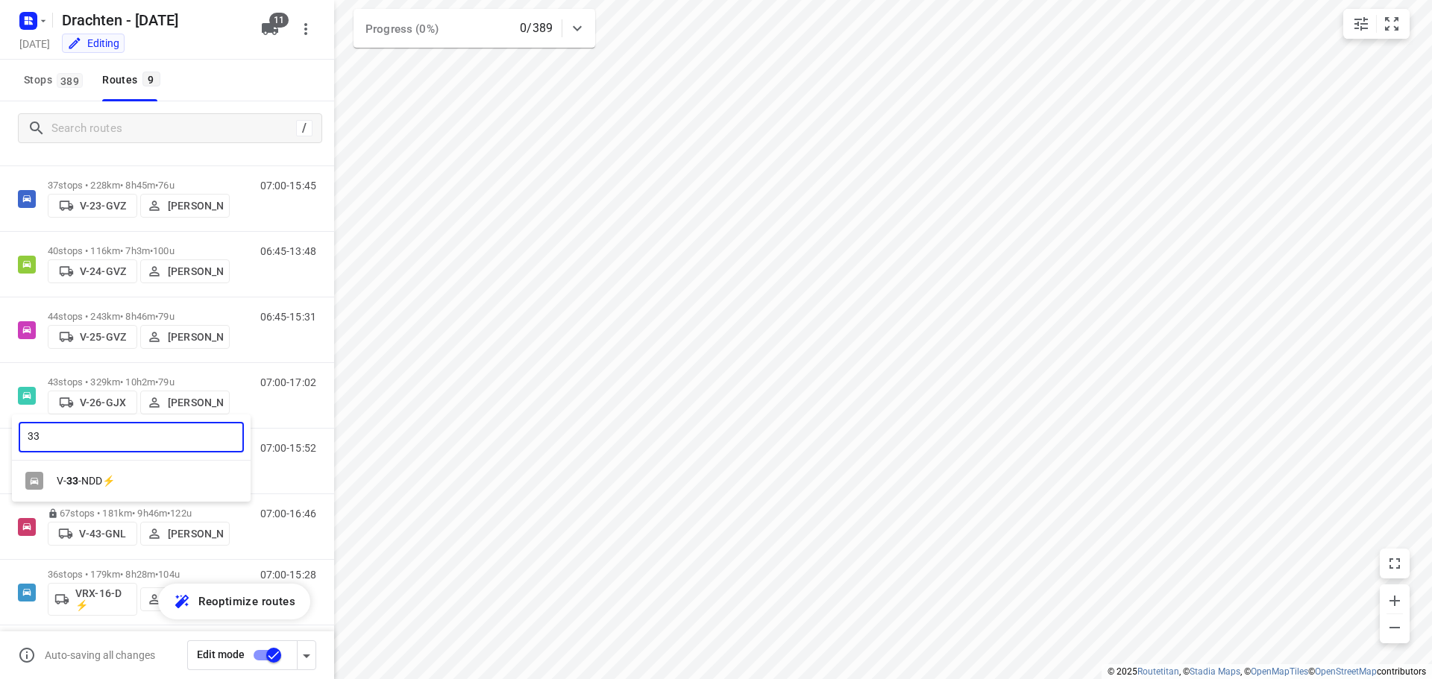
type input "33"
click at [105, 478] on div "V- 33 -NDD⚡" at bounding box center [135, 481] width 157 height 12
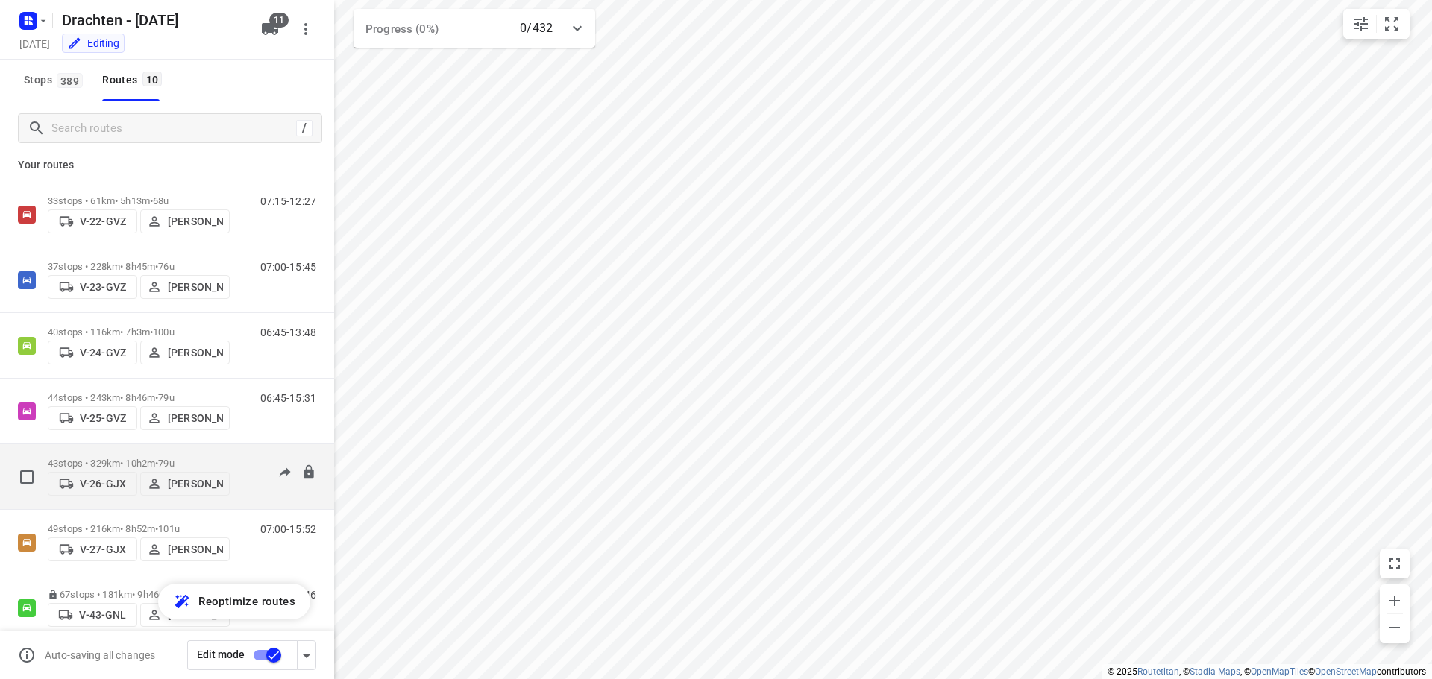
scroll to position [0, 0]
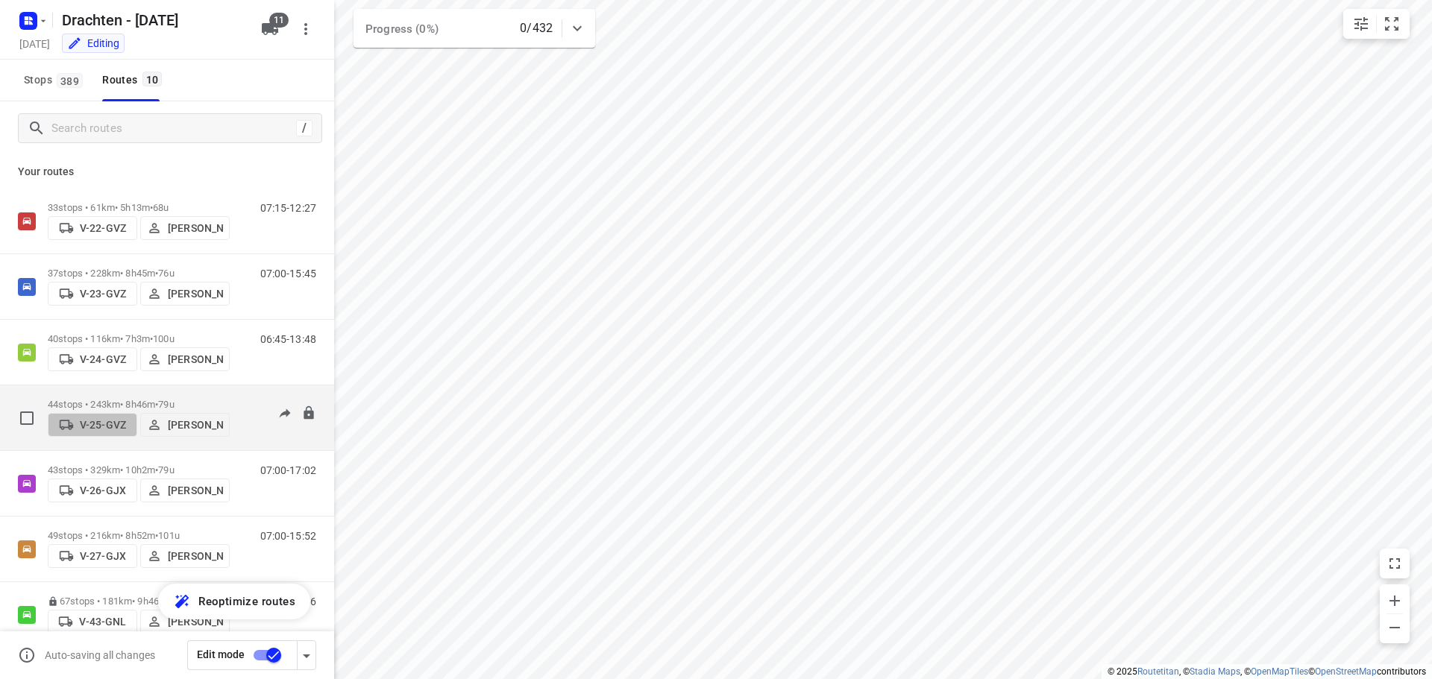
click at [85, 426] on p "V-25-GVZ" at bounding box center [103, 425] width 46 height 12
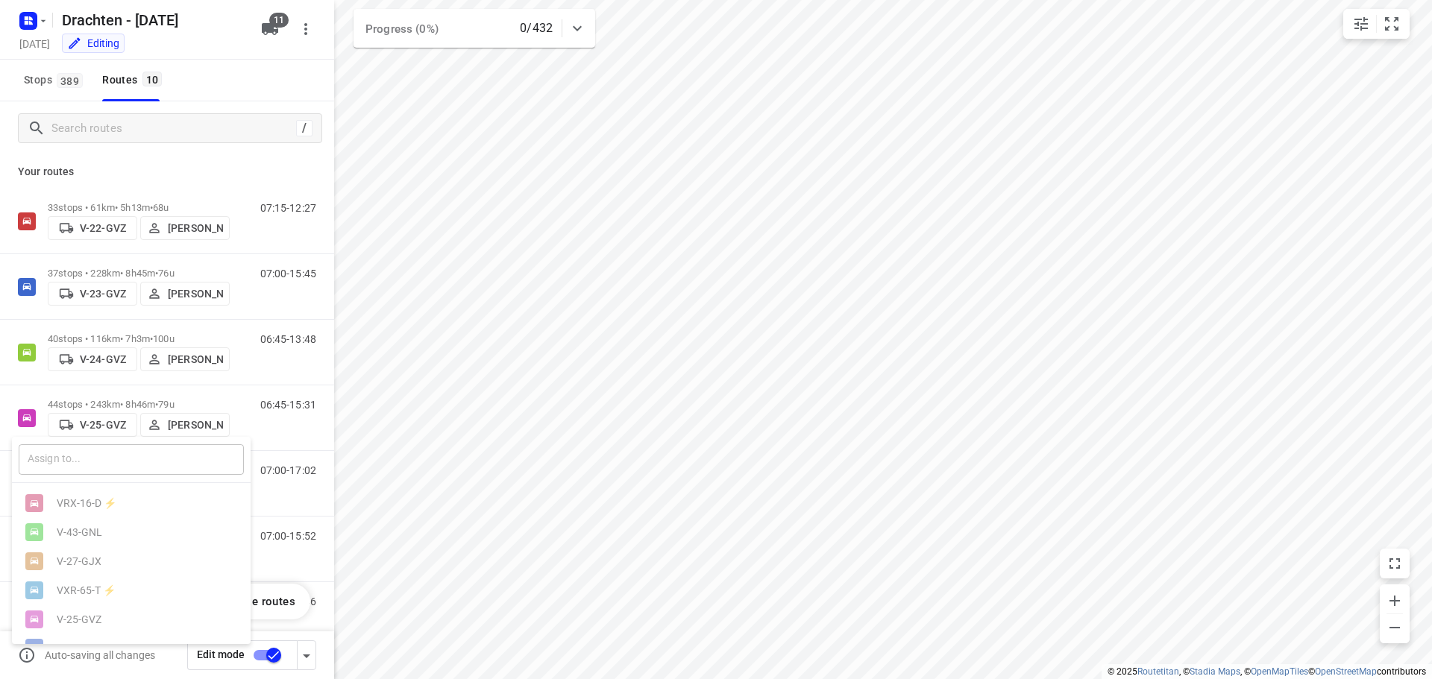
click at [92, 456] on input "text" at bounding box center [131, 460] width 225 height 31
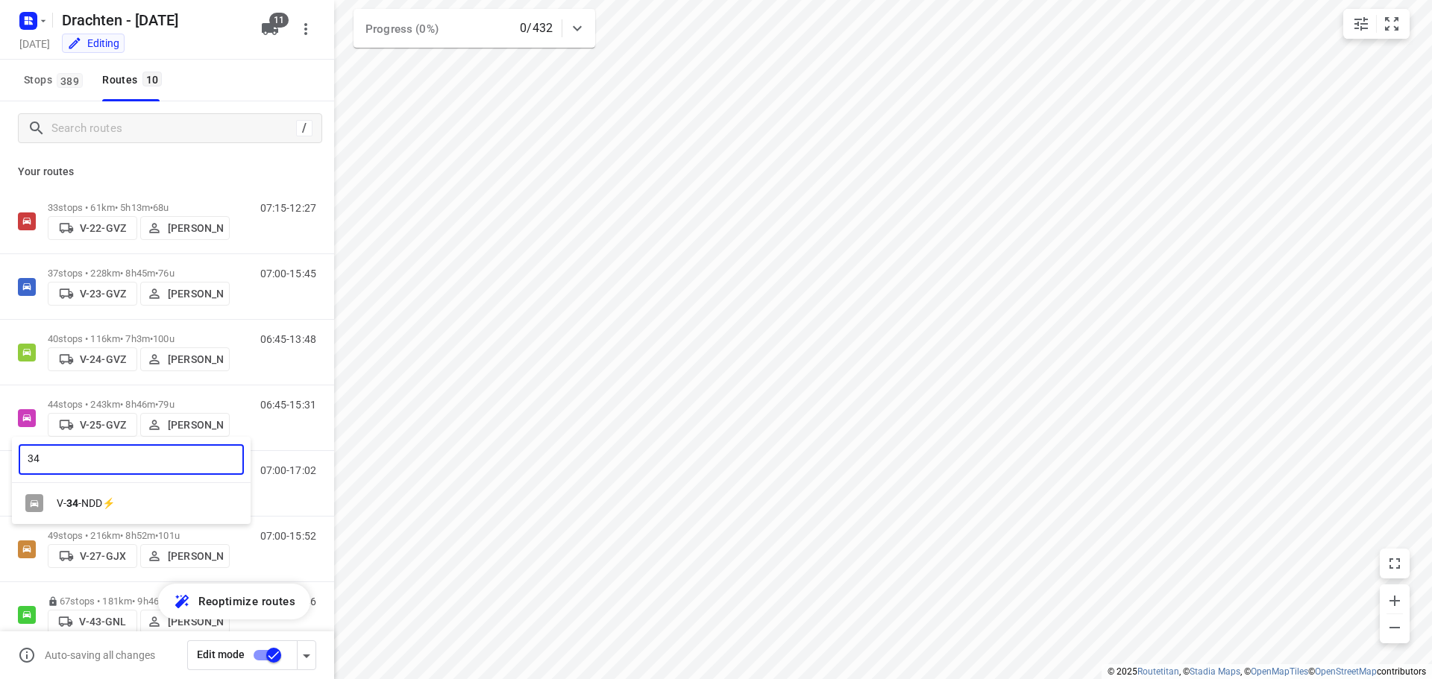
type input "34"
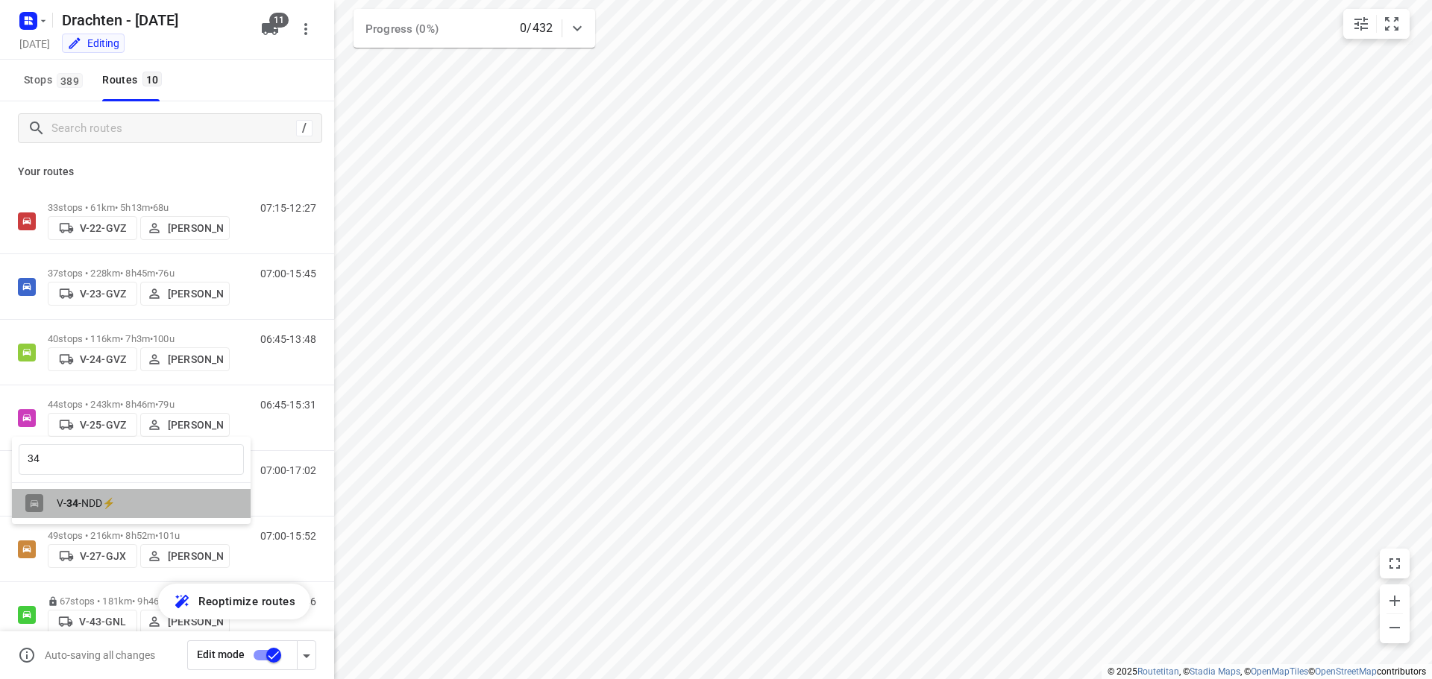
click at [102, 493] on div "V- 34 -NDD⚡" at bounding box center [131, 503] width 239 height 29
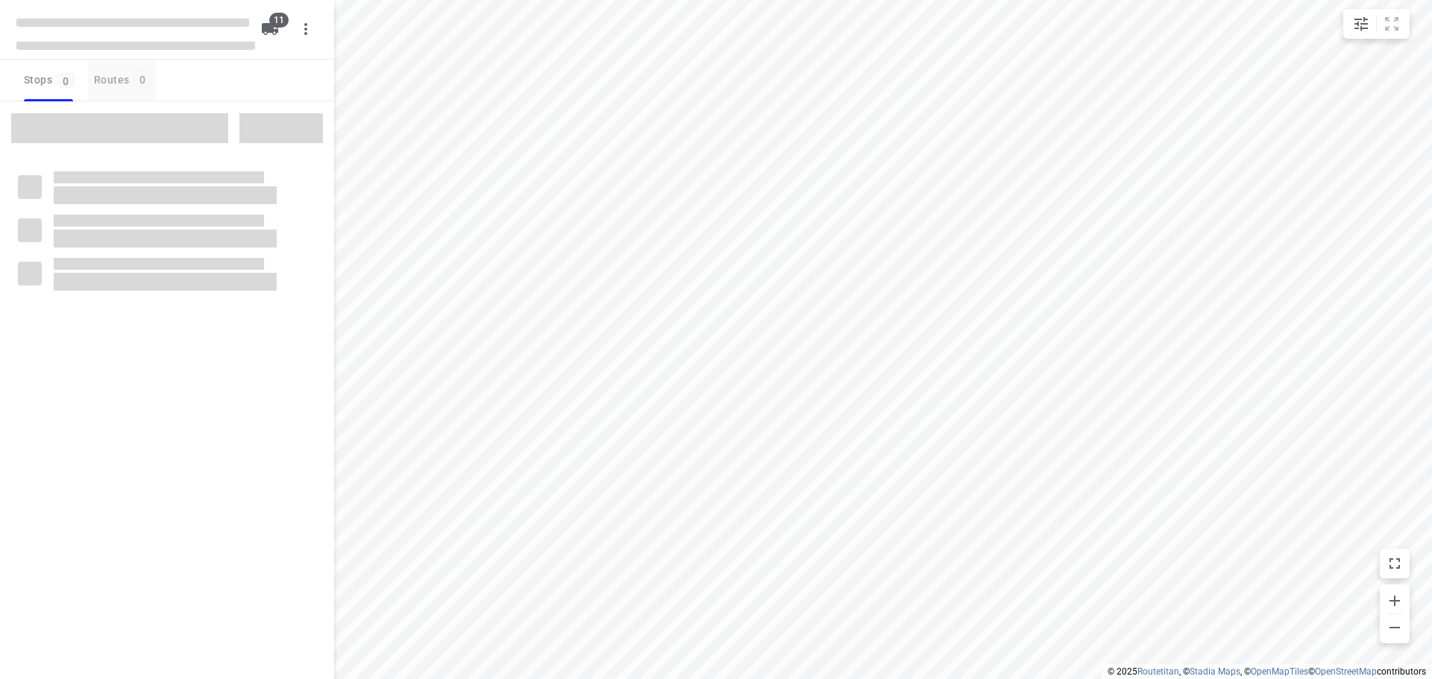
checkbox input "true"
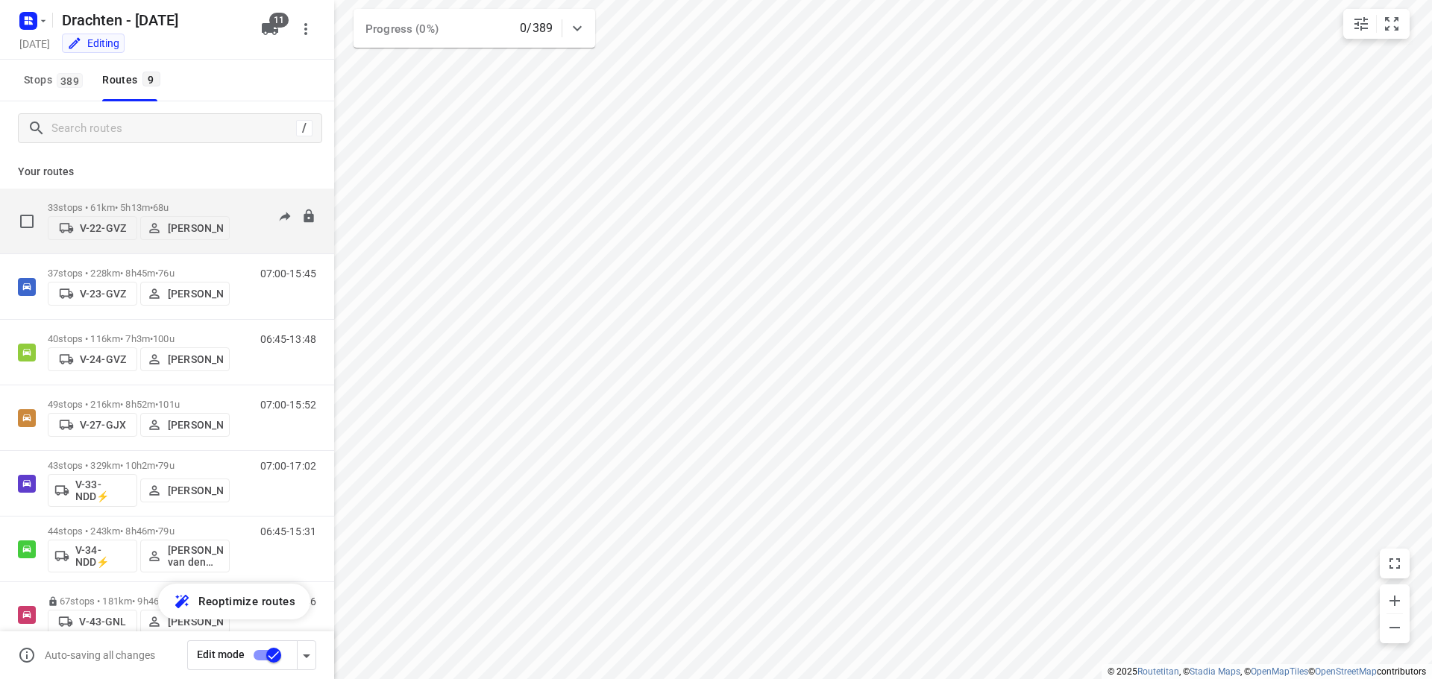
click at [107, 233] on p "V-22-GVZ" at bounding box center [103, 228] width 46 height 12
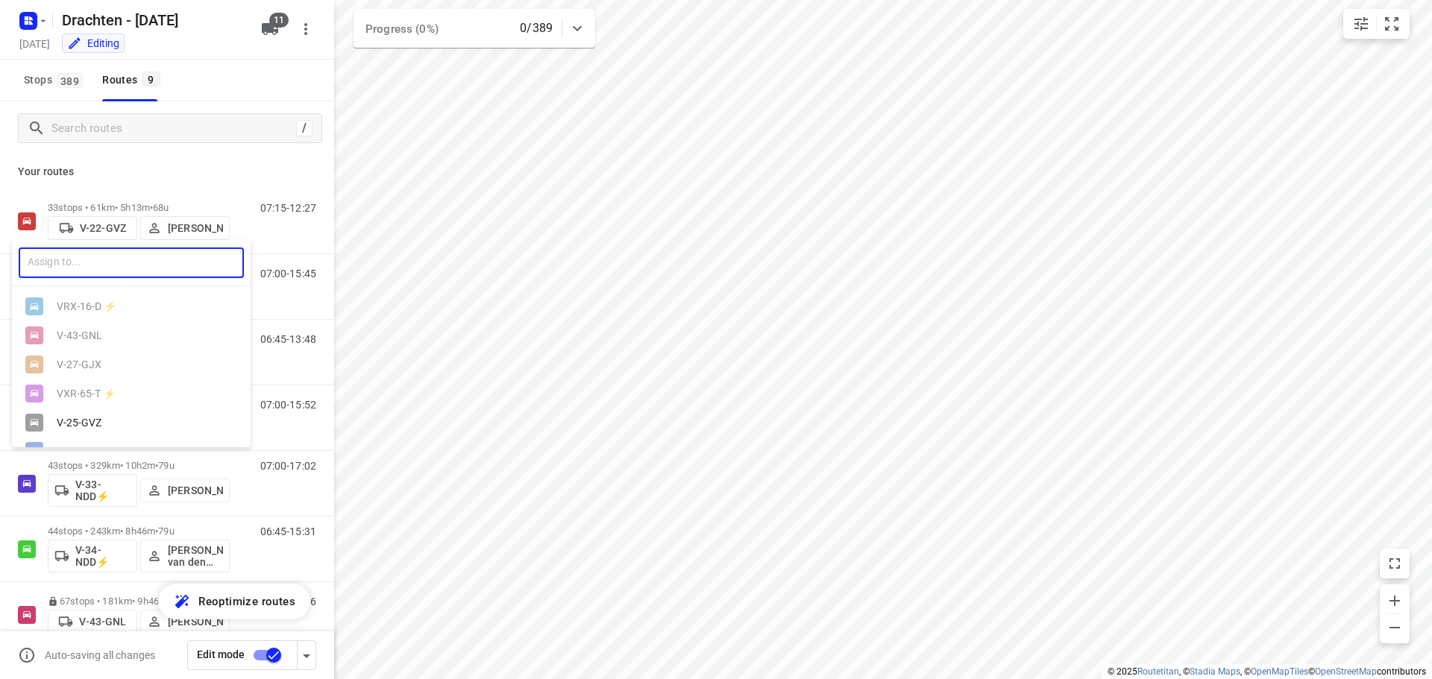
click at [92, 273] on input "text" at bounding box center [131, 263] width 225 height 31
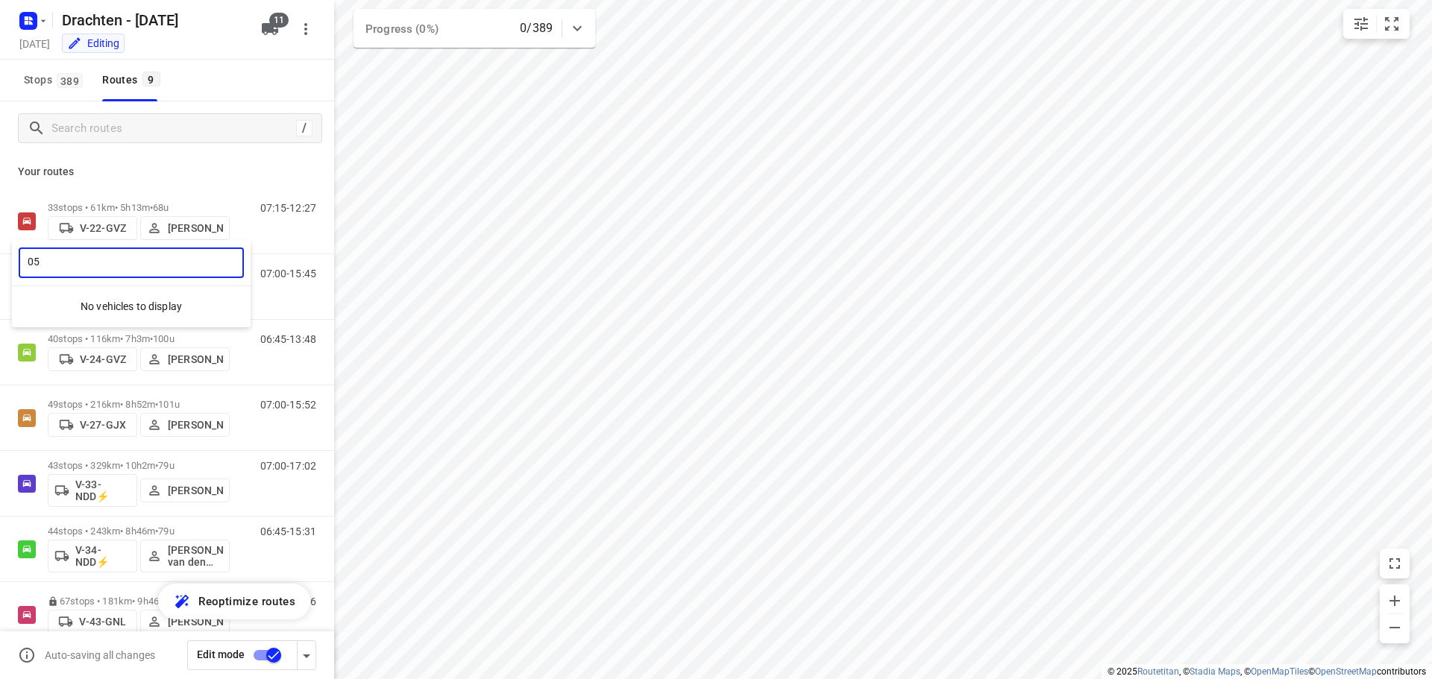
type input "05"
drag, startPoint x: 162, startPoint y: 185, endPoint x: 178, endPoint y: 172, distance: 20.7
click at [168, 180] on div at bounding box center [716, 339] width 1432 height 679
click at [282, 30] on button "11" at bounding box center [270, 29] width 30 height 30
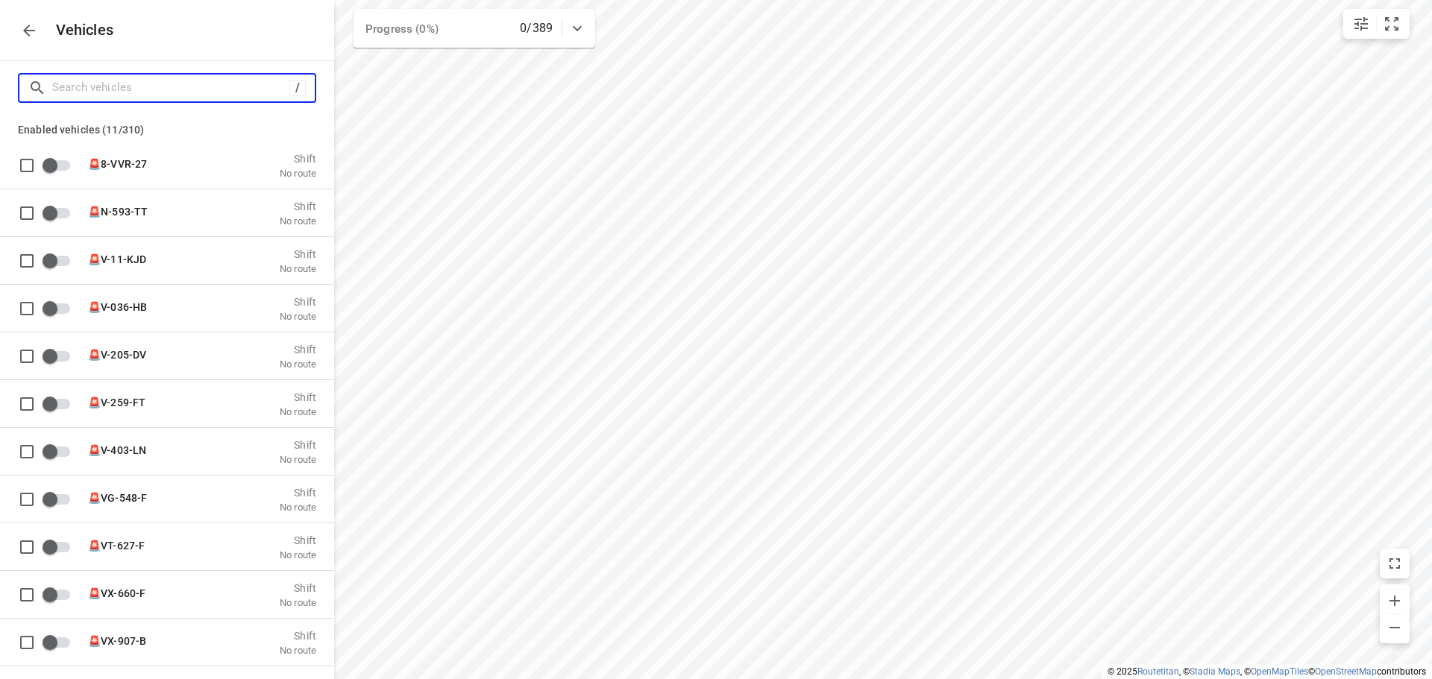
click at [134, 86] on input "Search vehicles" at bounding box center [170, 87] width 237 height 23
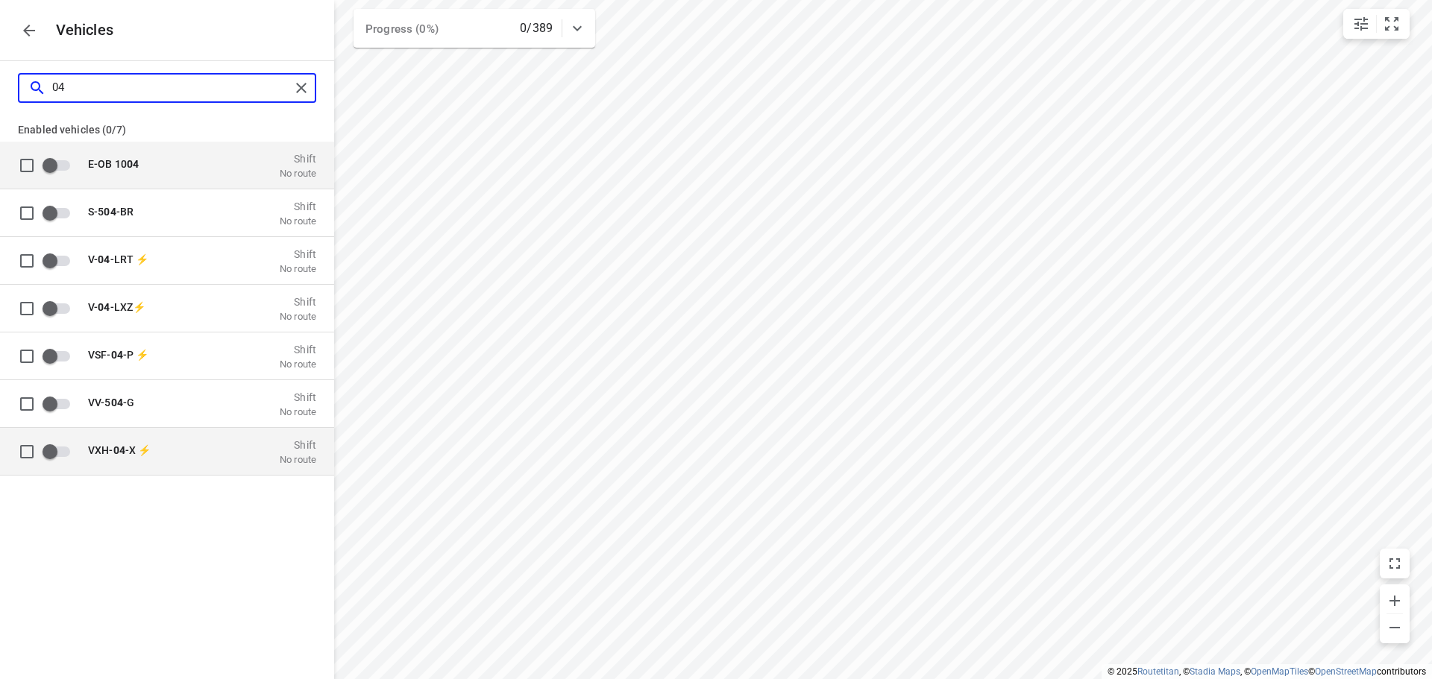
type input "04"
click at [37, 453] on input "grid" at bounding box center [27, 451] width 30 height 30
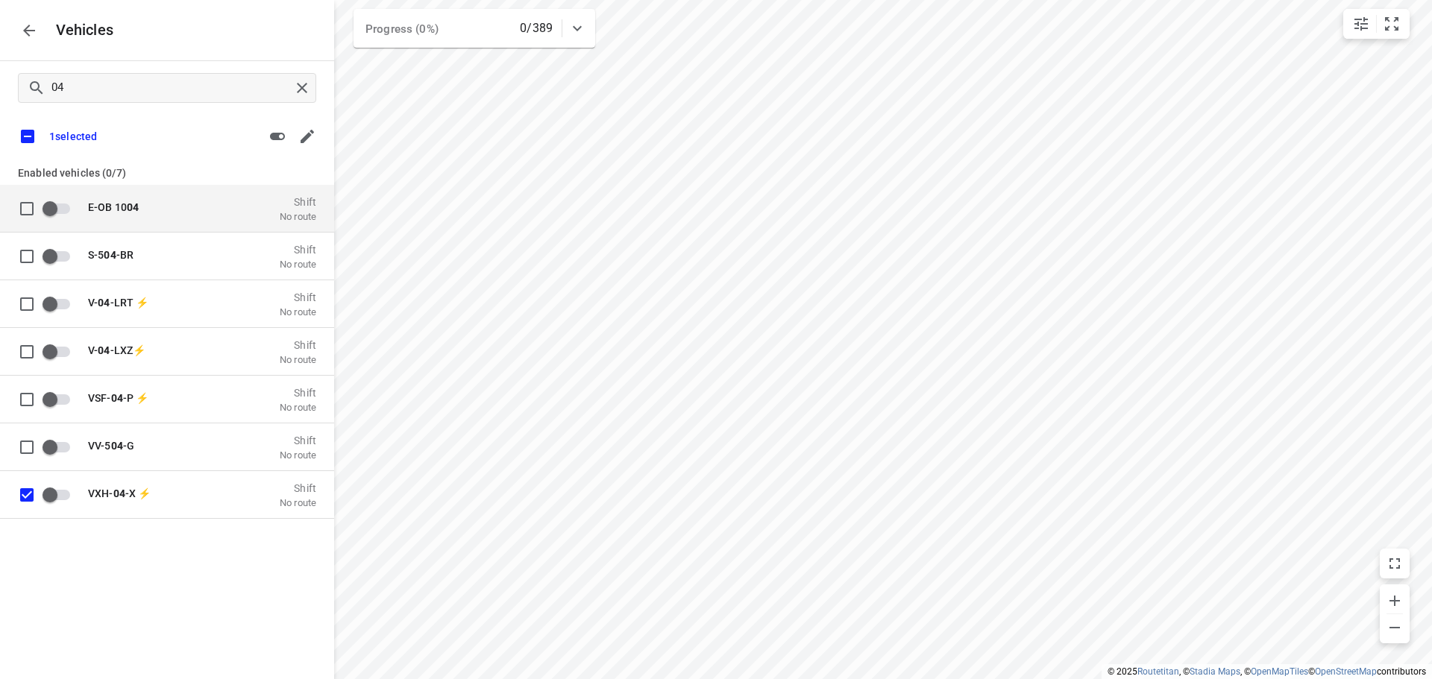
drag, startPoint x: 32, startPoint y: 499, endPoint x: 43, endPoint y: 494, distance: 11.7
click at [32, 500] on input "grid" at bounding box center [27, 495] width 30 height 30
checkbox input "false"
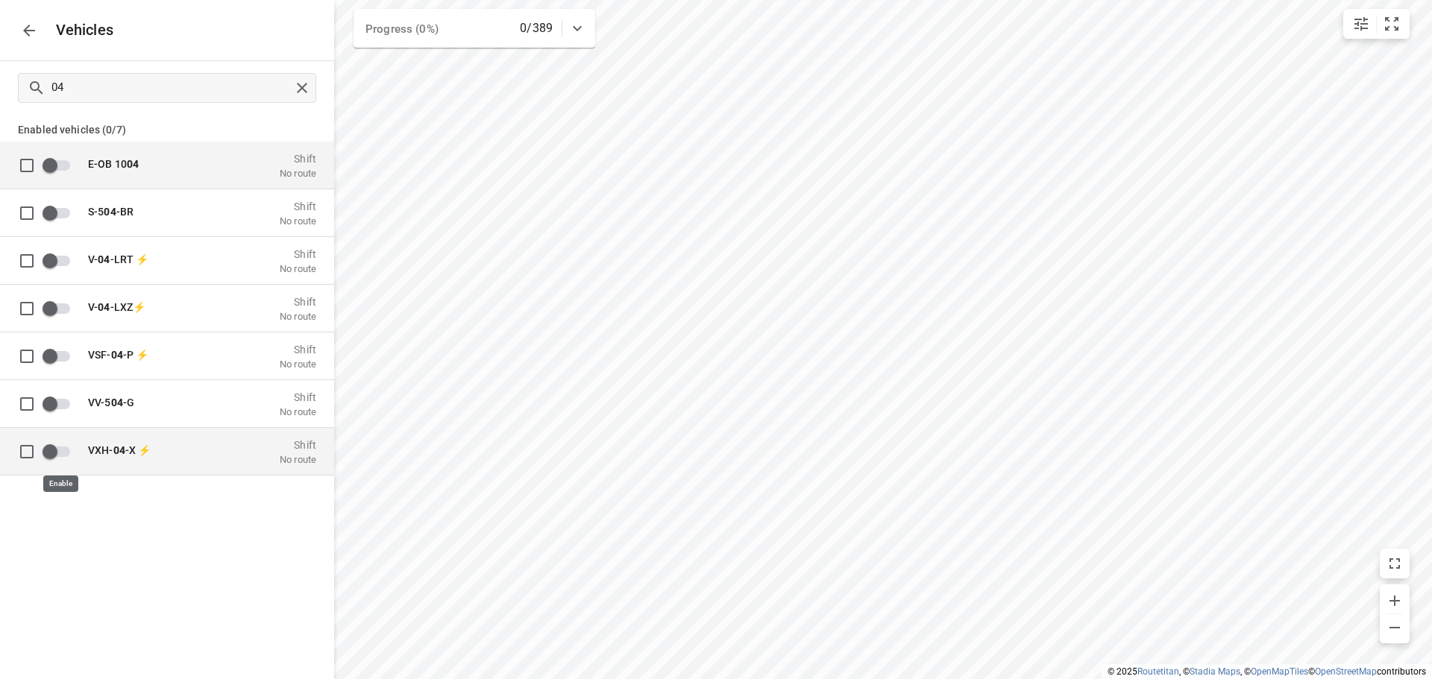
click at [54, 447] on input "grid" at bounding box center [49, 451] width 85 height 28
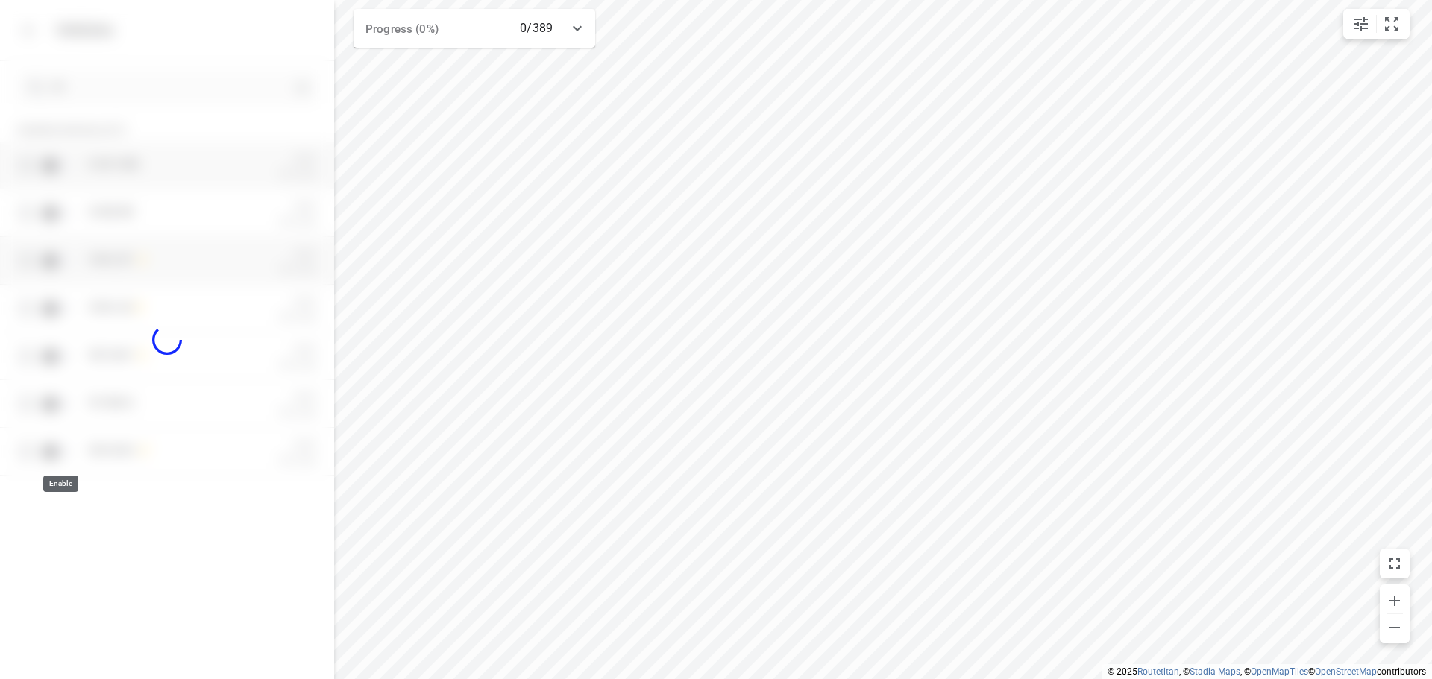
checkbox input "true"
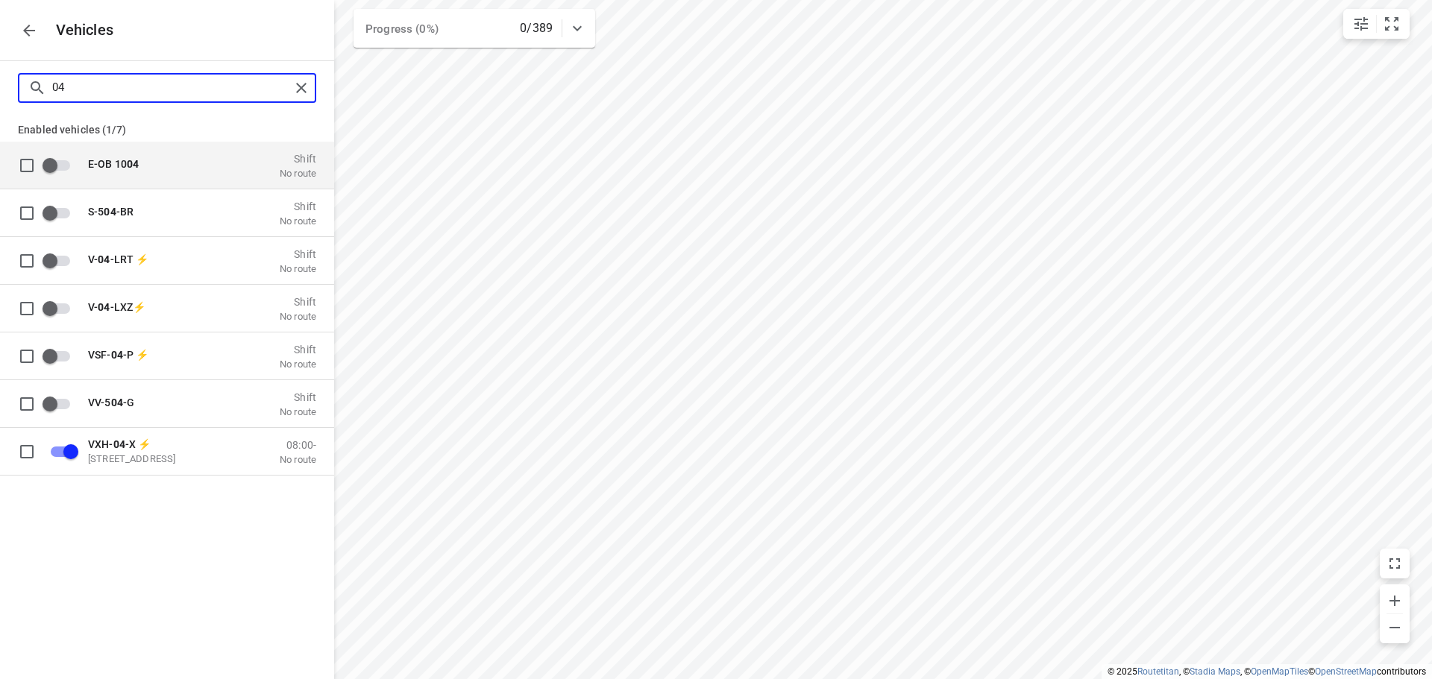
click at [89, 95] on input "04" at bounding box center [171, 87] width 238 height 23
type input "0"
checkbox input "false"
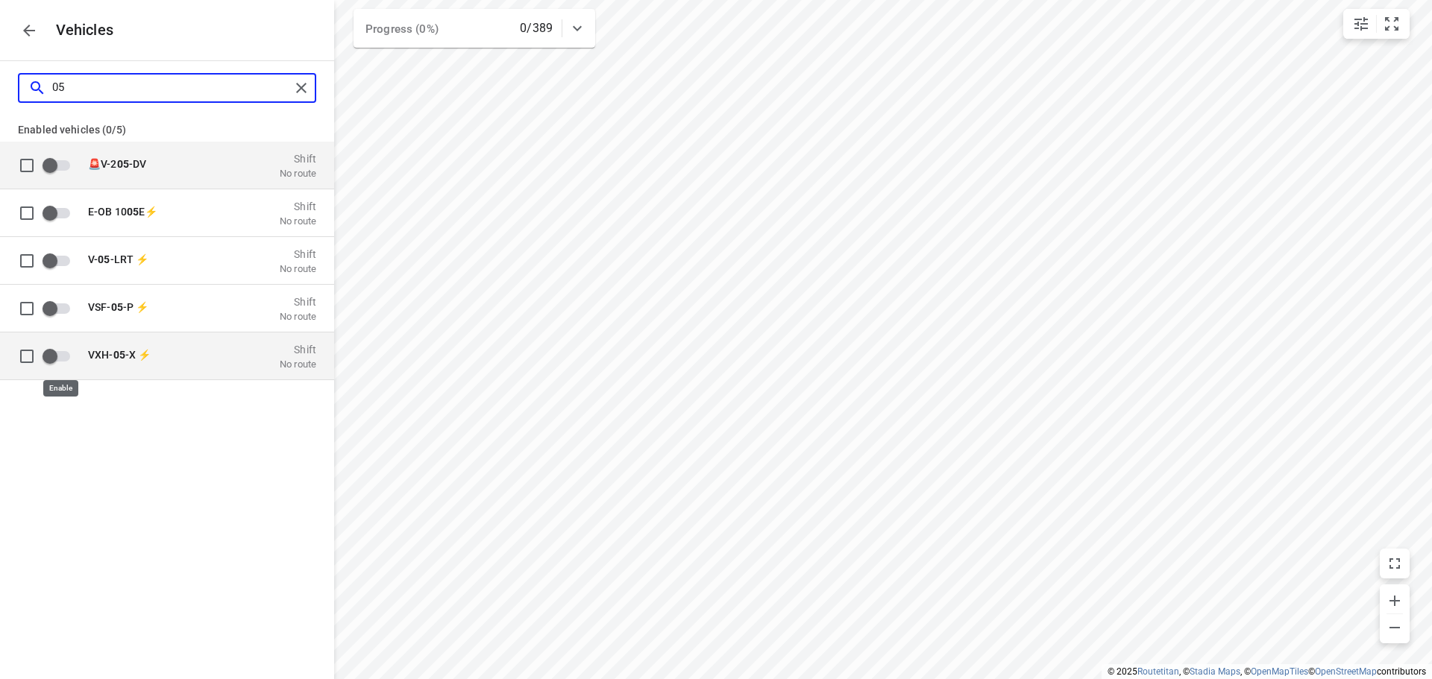
type input "05"
click at [55, 357] on input "grid" at bounding box center [49, 356] width 85 height 28
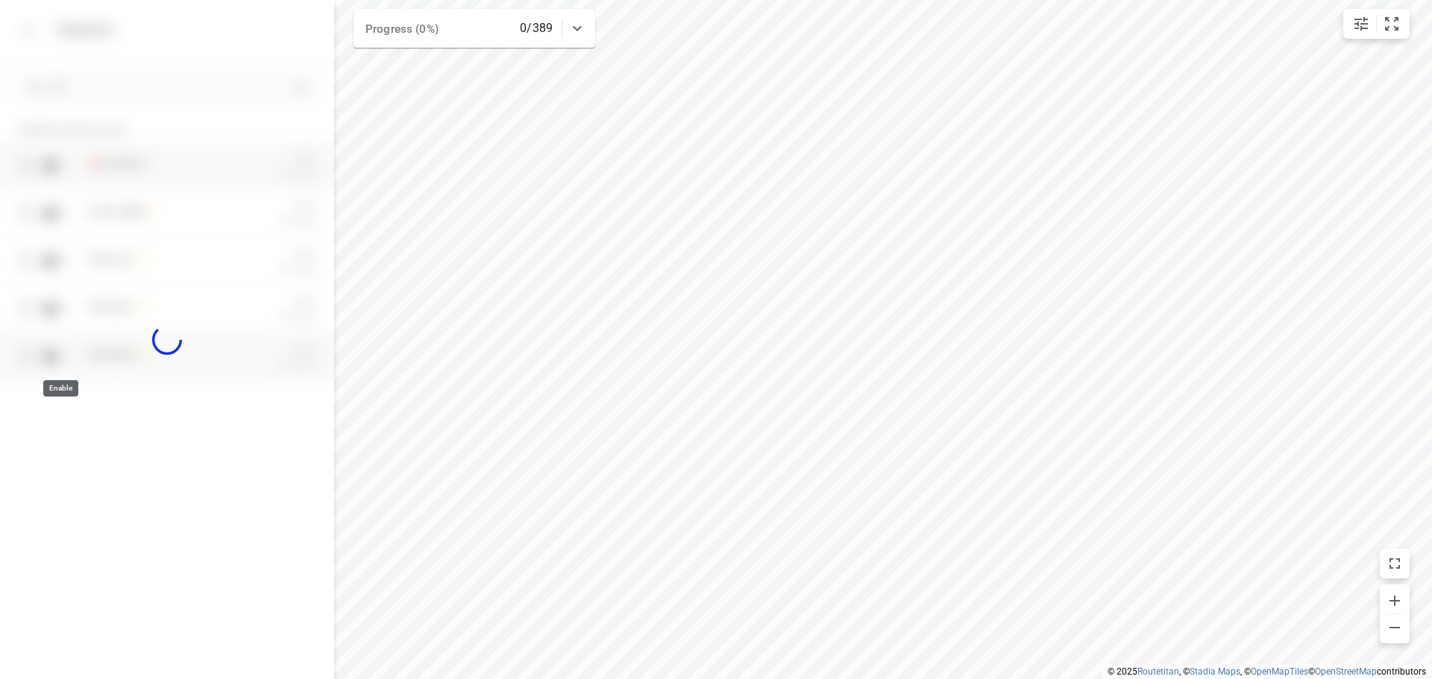
checkbox input "true"
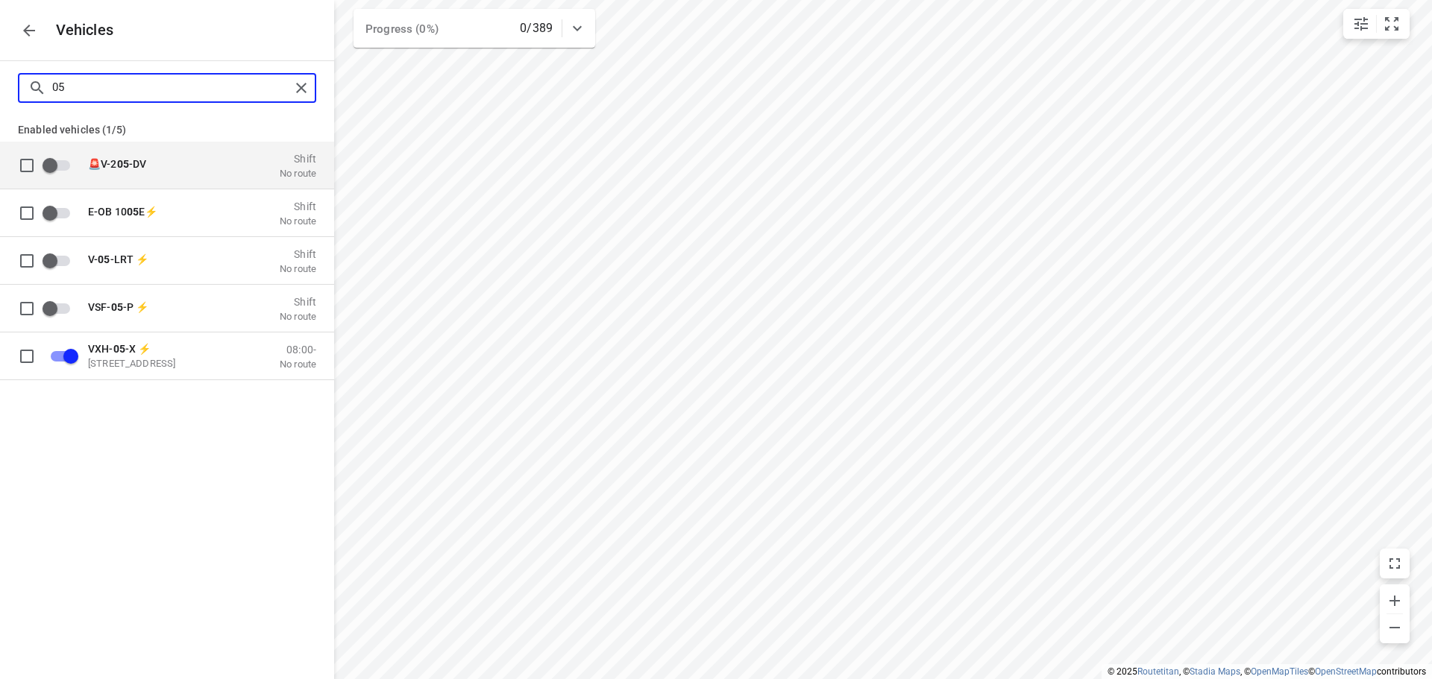
click at [74, 89] on input "05" at bounding box center [171, 87] width 238 height 23
type input "0"
checkbox input "false"
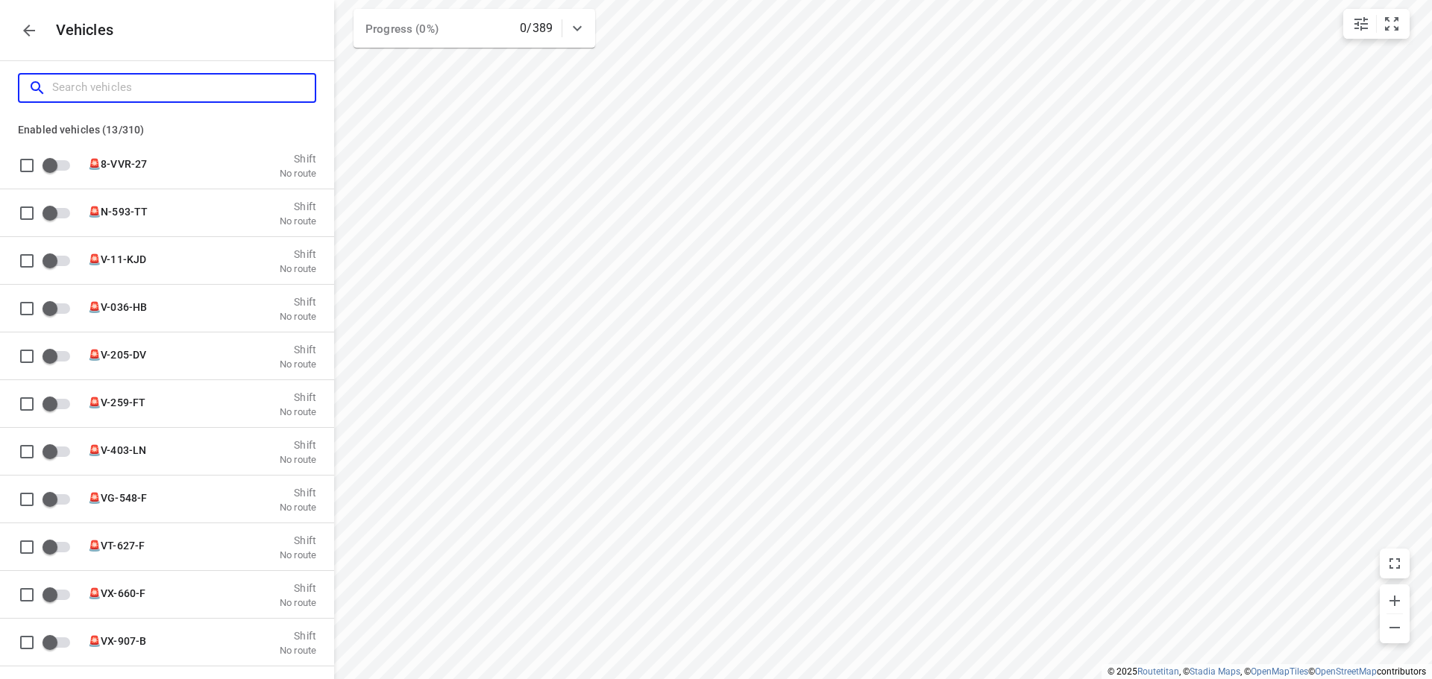
type input "6"
checkbox input "true"
type input "65"
checkbox input "true"
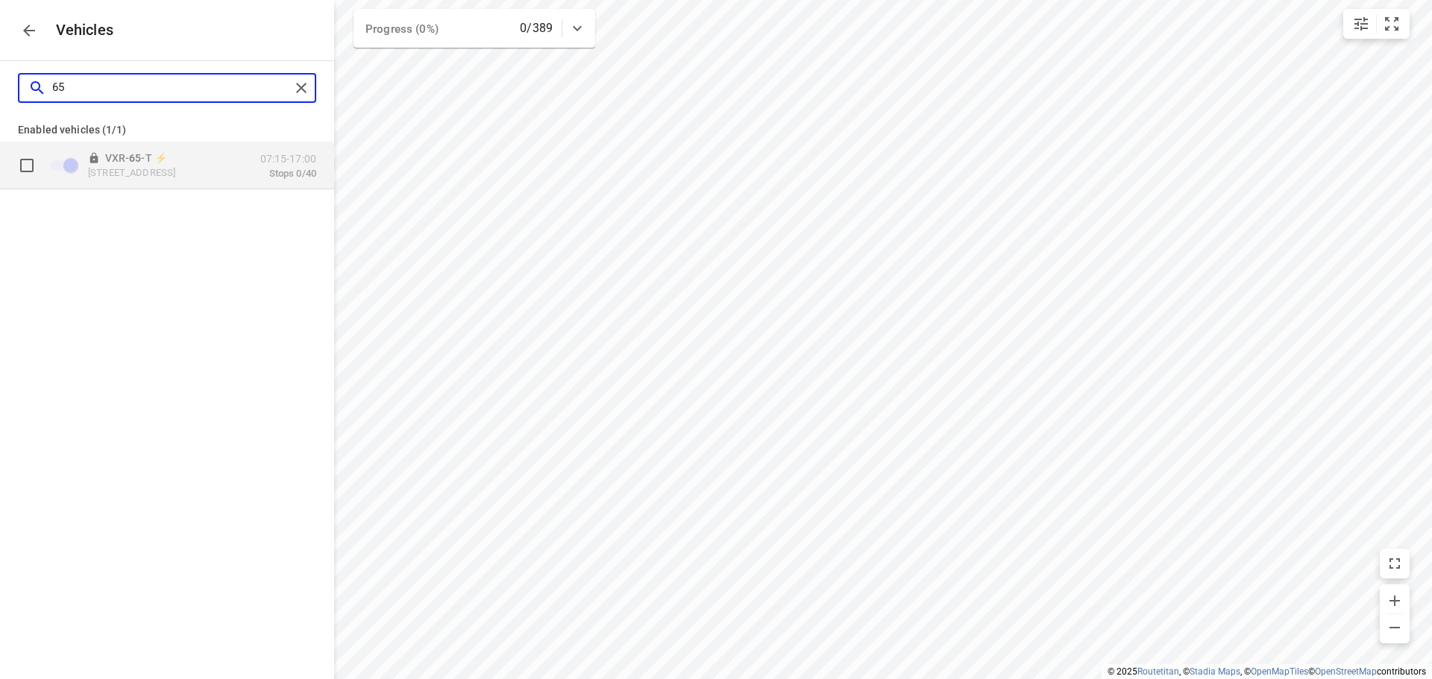
type input "6"
checkbox input "false"
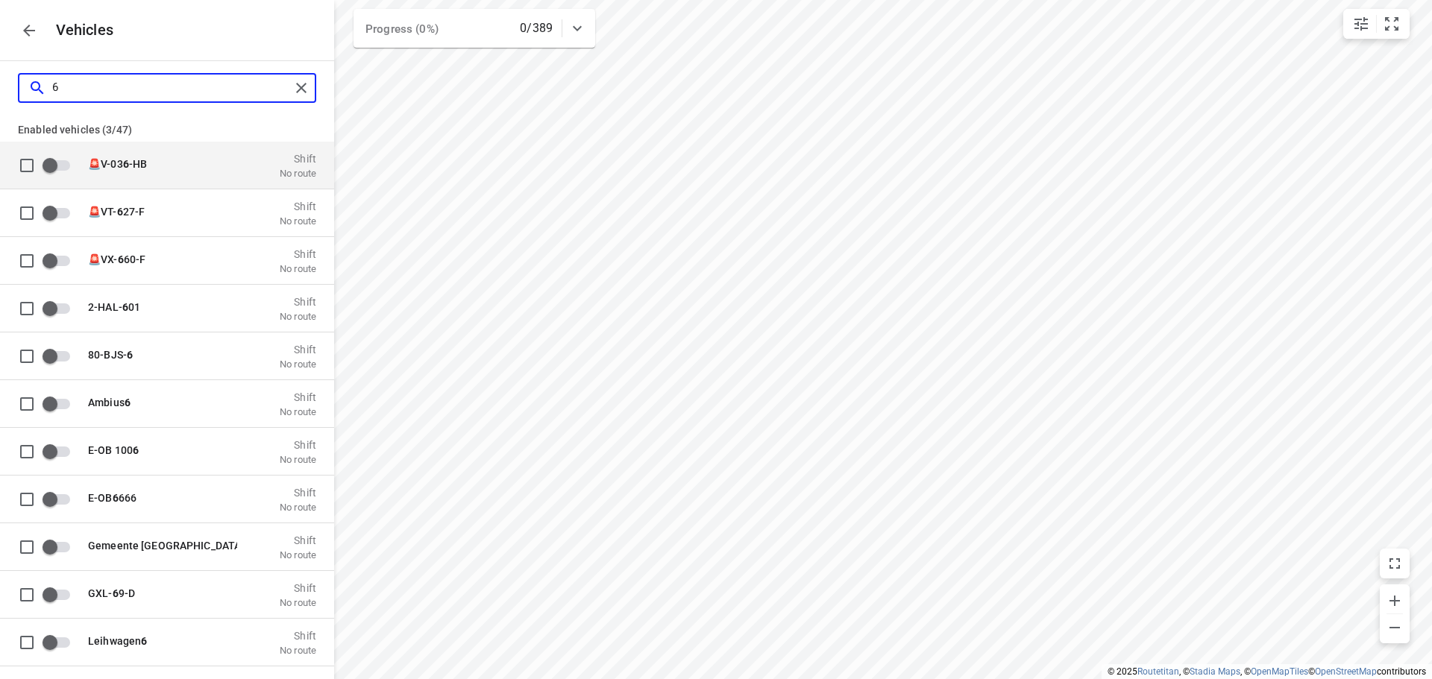
checkbox input "false"
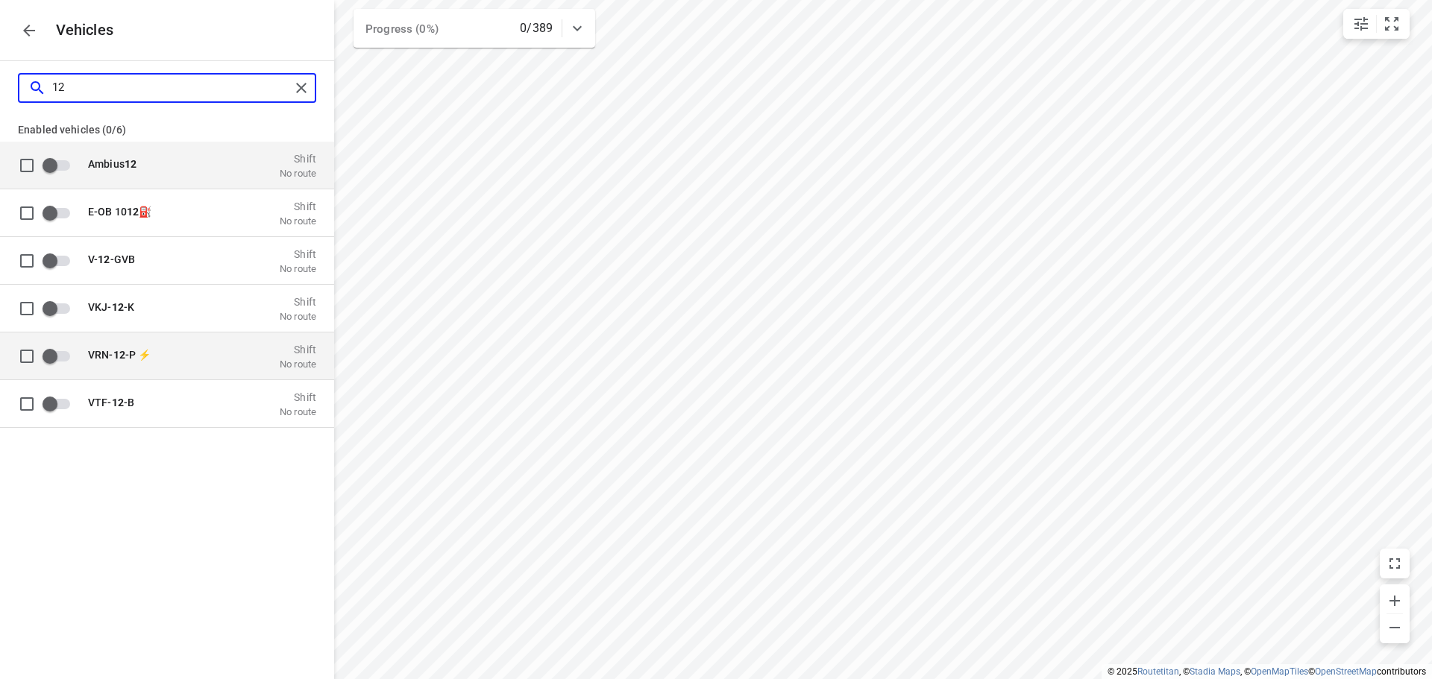
type input "12"
click at [51, 358] on input "grid" at bounding box center [49, 356] width 85 height 28
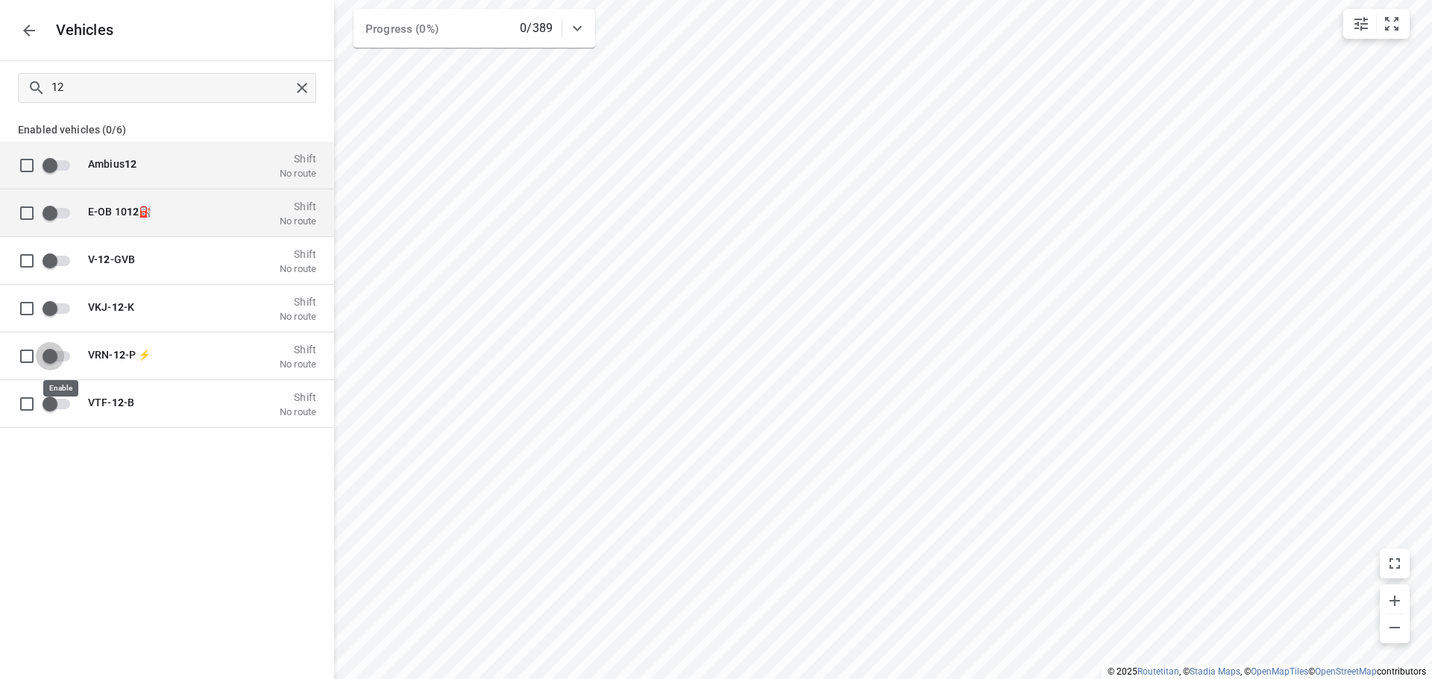
checkbox input "true"
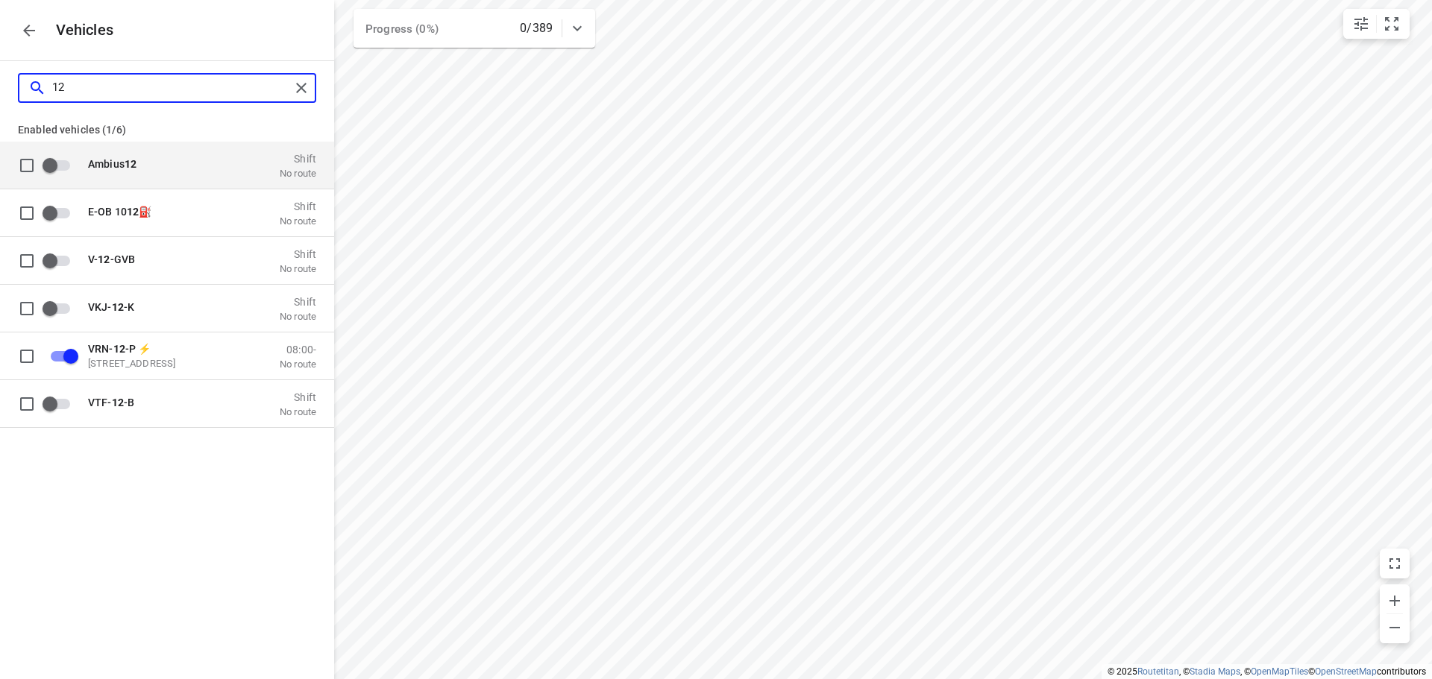
click at [77, 87] on input "12" at bounding box center [171, 87] width 238 height 23
type input "1"
checkbox input "false"
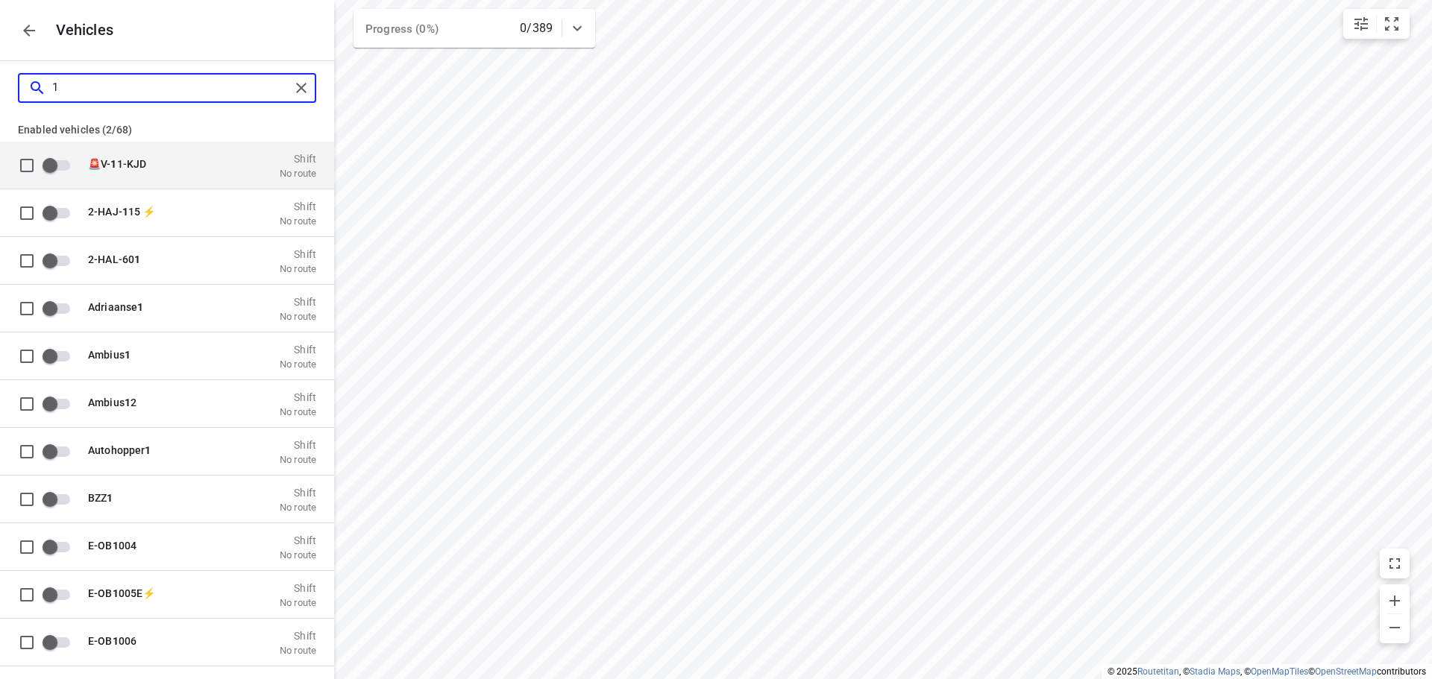
type input "16"
checkbox input "true"
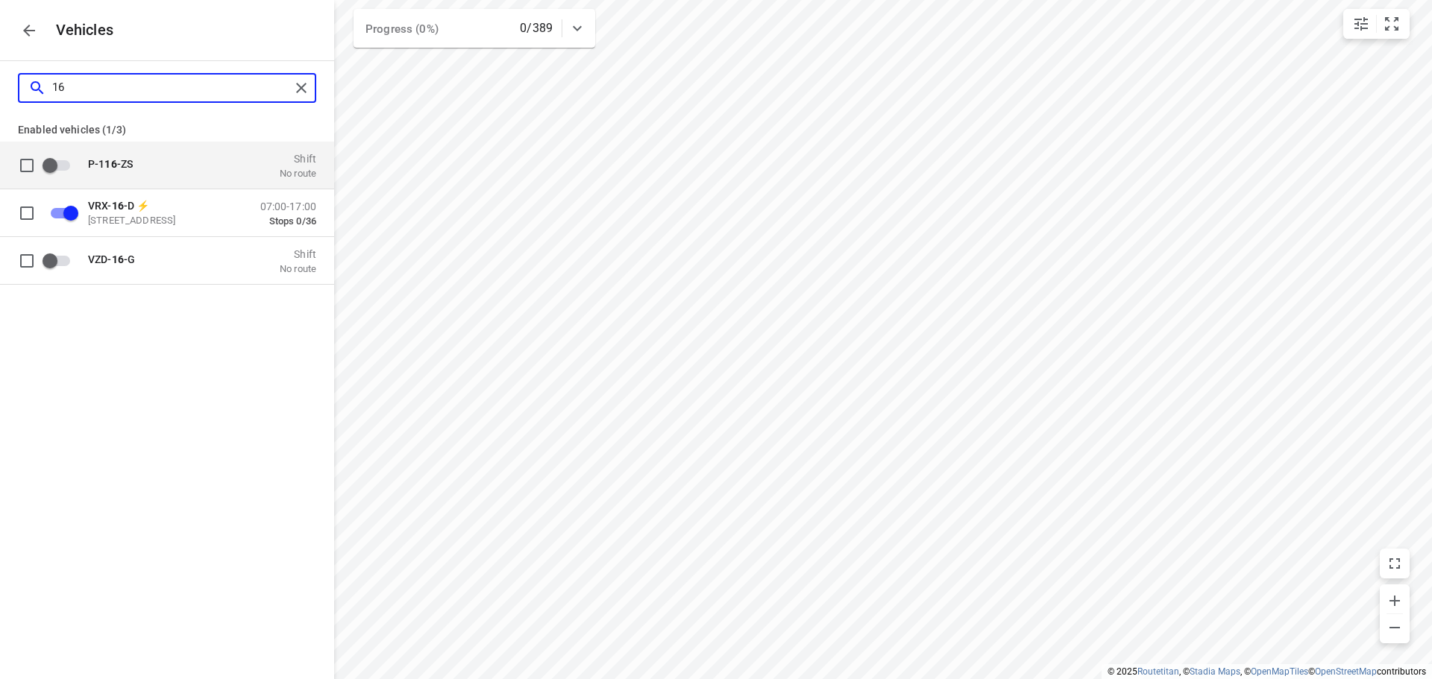
type input "16"
click at [33, 32] on icon "button" at bounding box center [29, 31] width 18 height 18
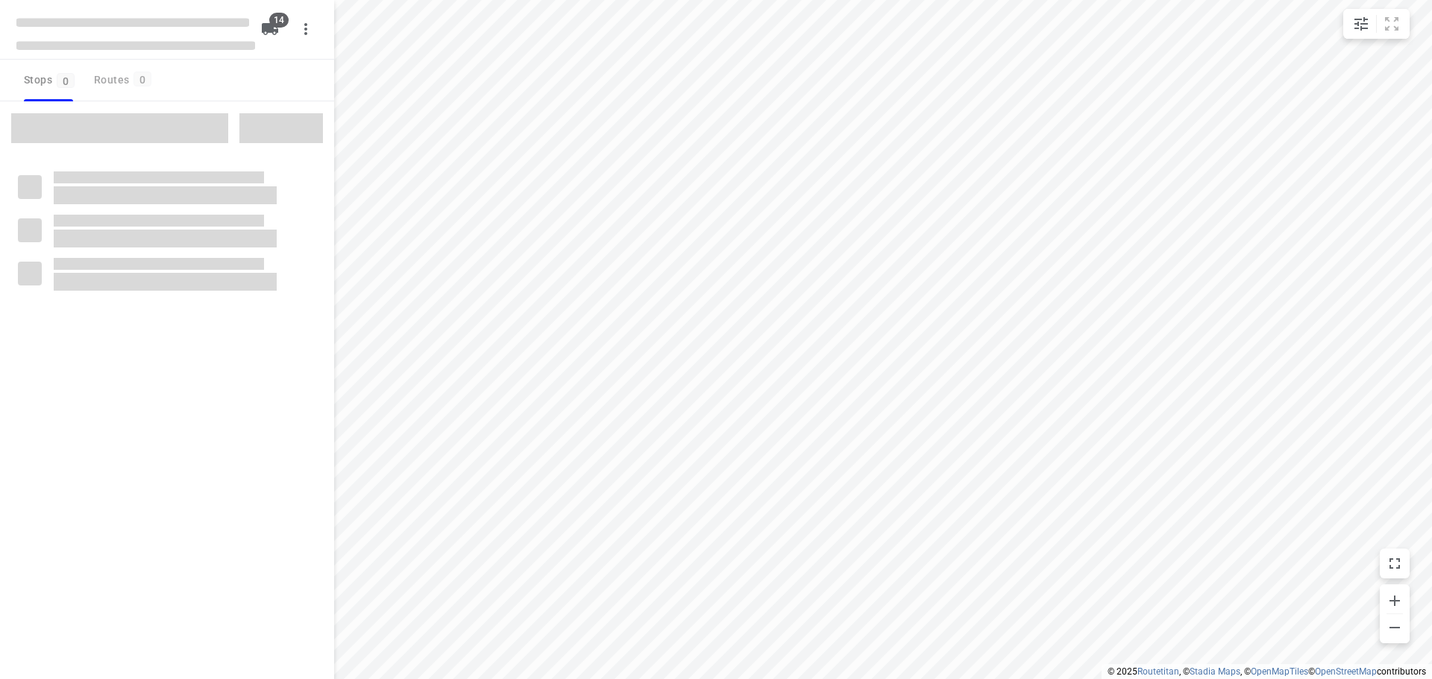
checkbox input "true"
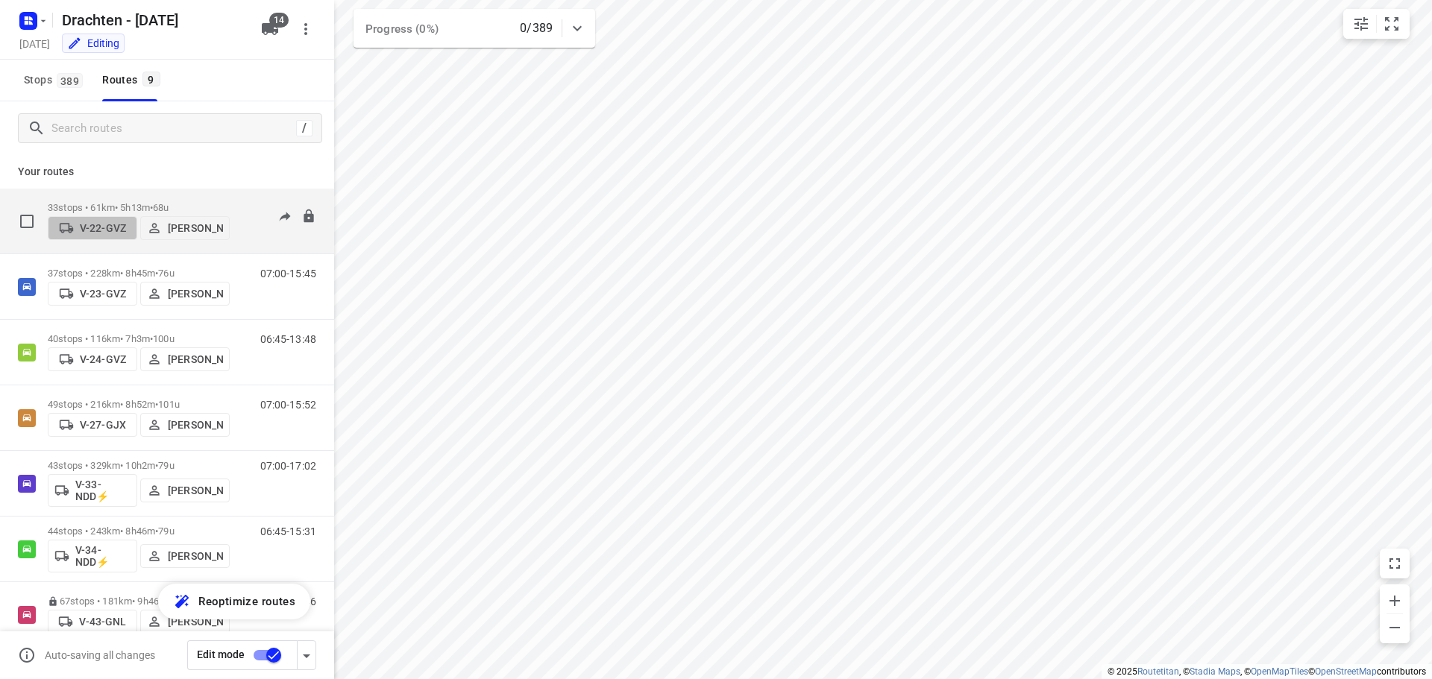
click at [101, 235] on span "V-22-GVZ" at bounding box center [92, 228] width 76 height 15
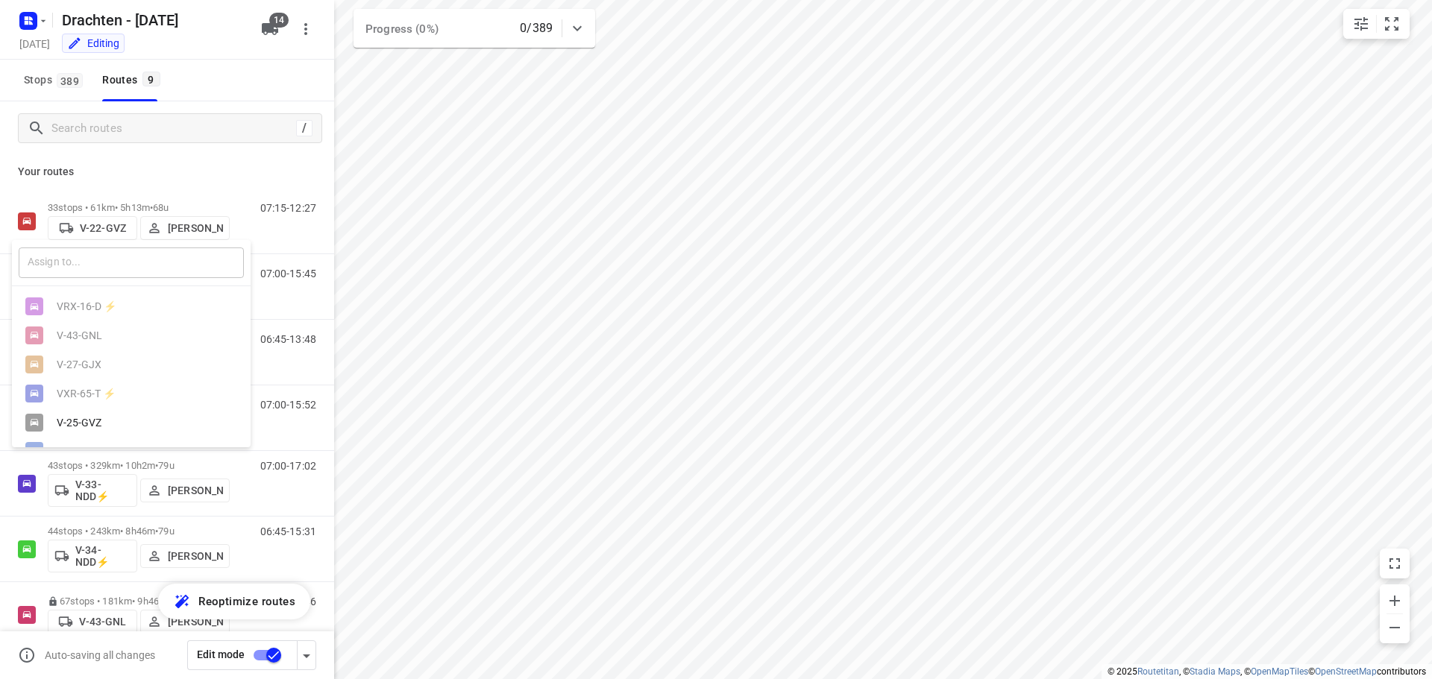
click at [107, 263] on input "text" at bounding box center [131, 263] width 225 height 31
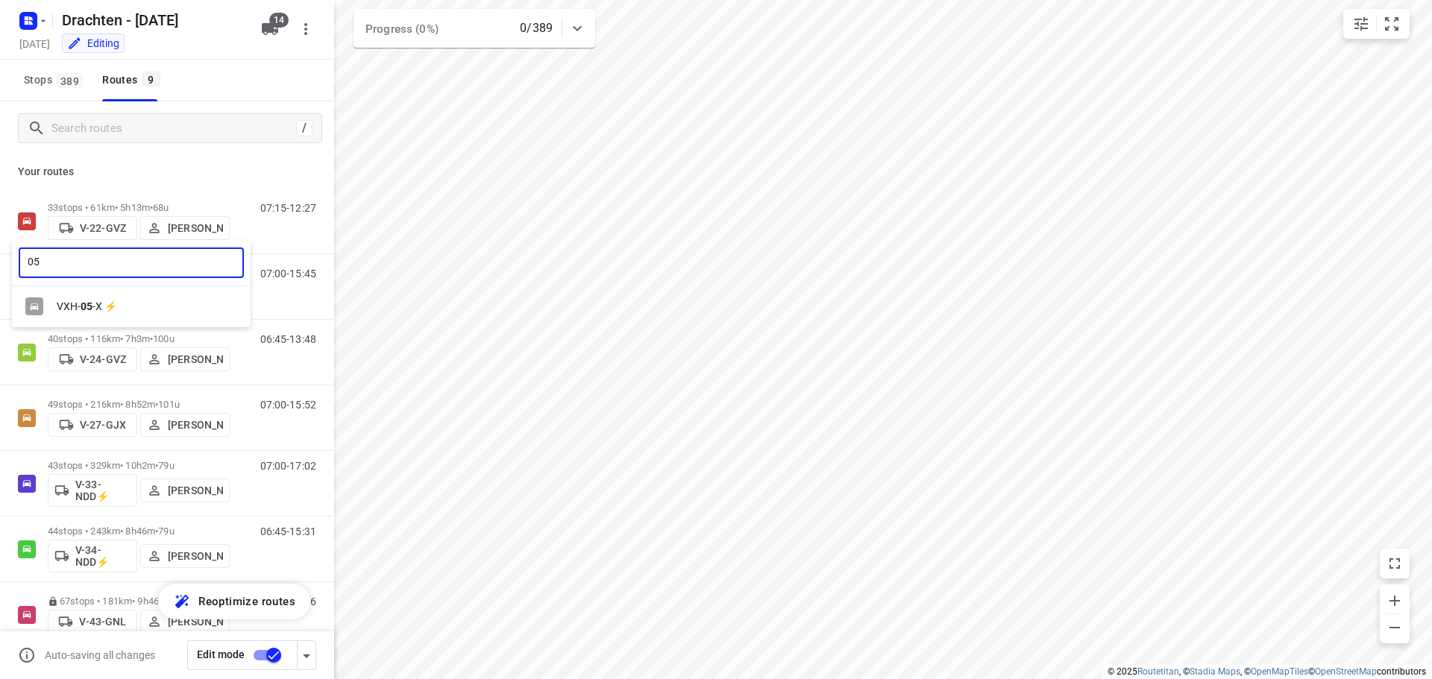
type input "05"
click at [105, 305] on div "VXH- 05 -X ⚡" at bounding box center [135, 307] width 157 height 12
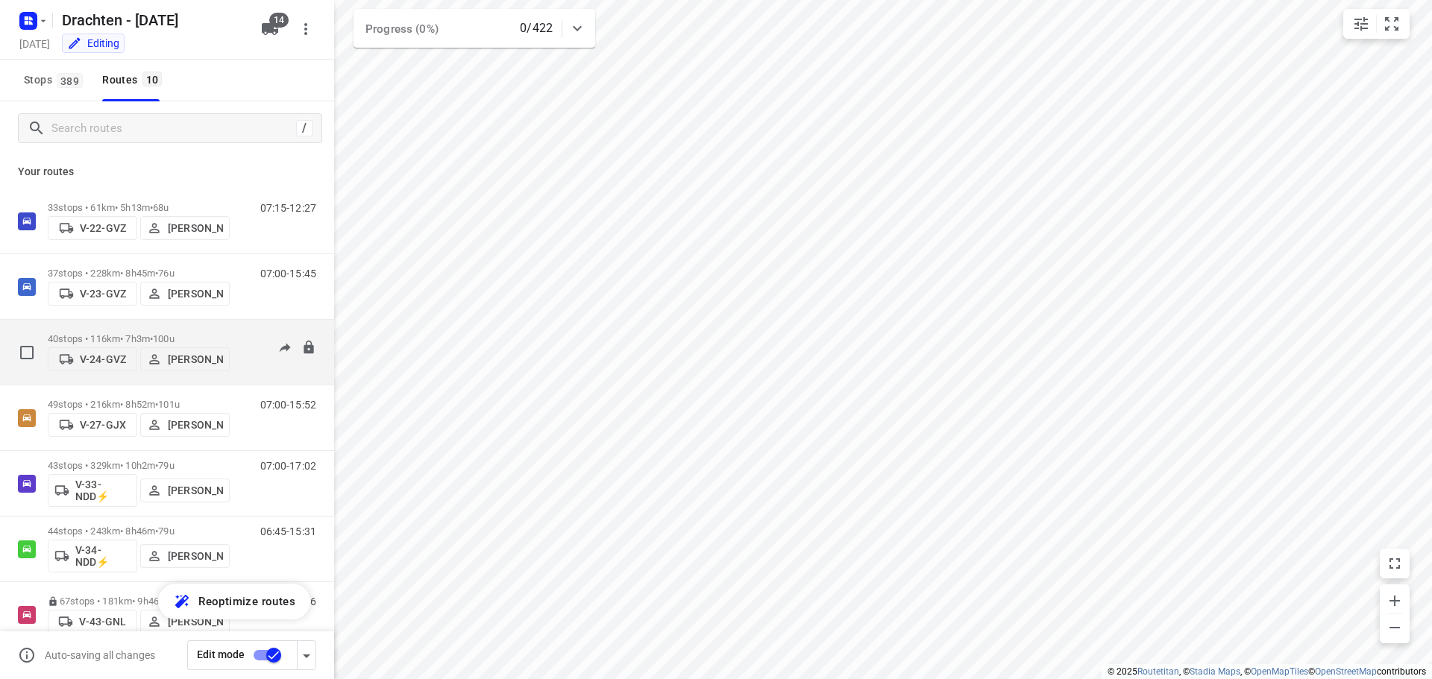
click at [95, 354] on p "V-24-GVZ" at bounding box center [103, 360] width 46 height 12
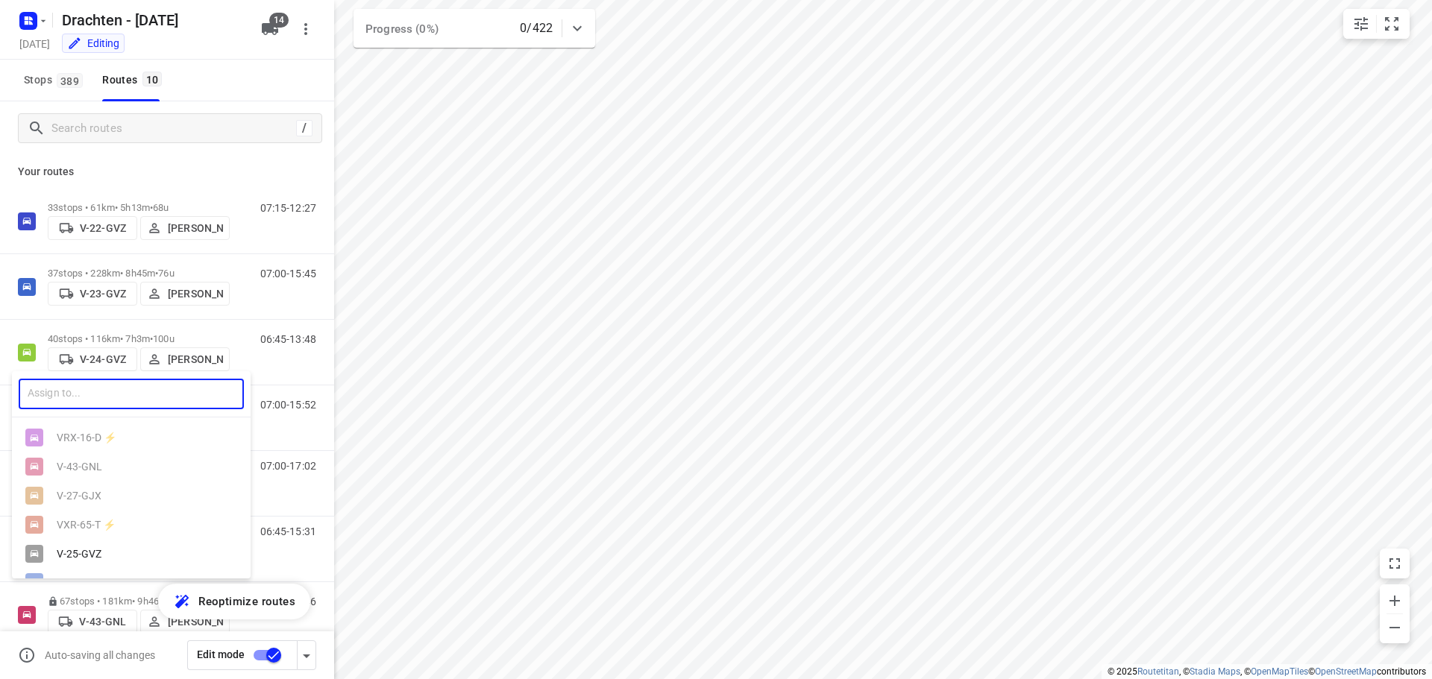
click at [98, 404] on input "text" at bounding box center [131, 394] width 225 height 31
type input "04"
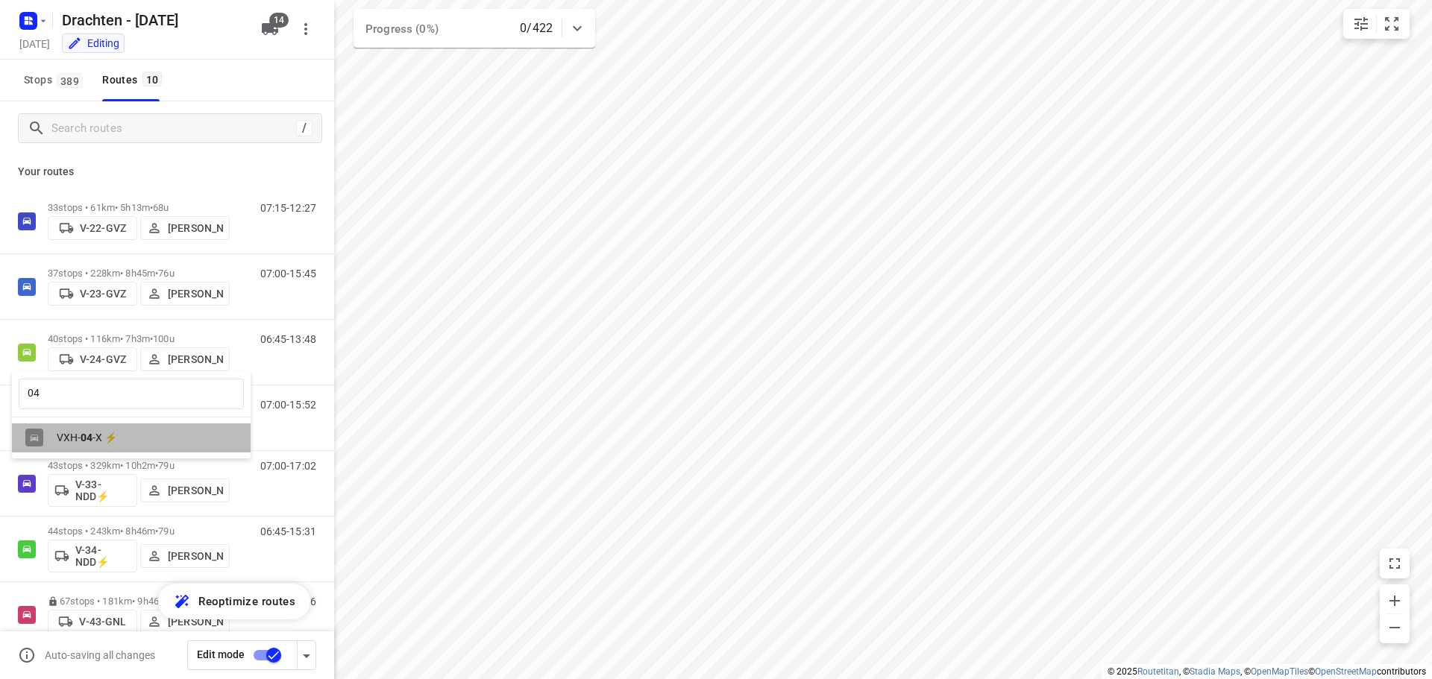
click at [114, 438] on div "VXH- 04 -X ⚡" at bounding box center [135, 438] width 157 height 12
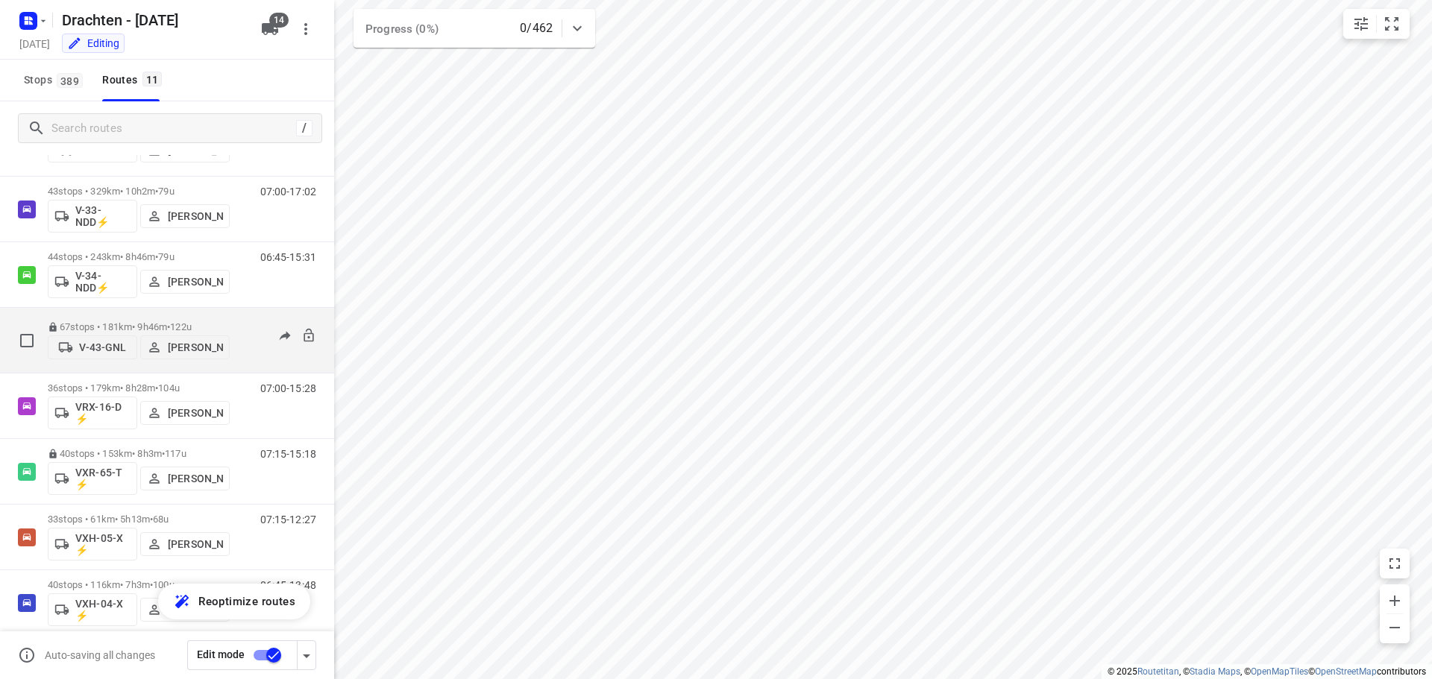
scroll to position [294, 0]
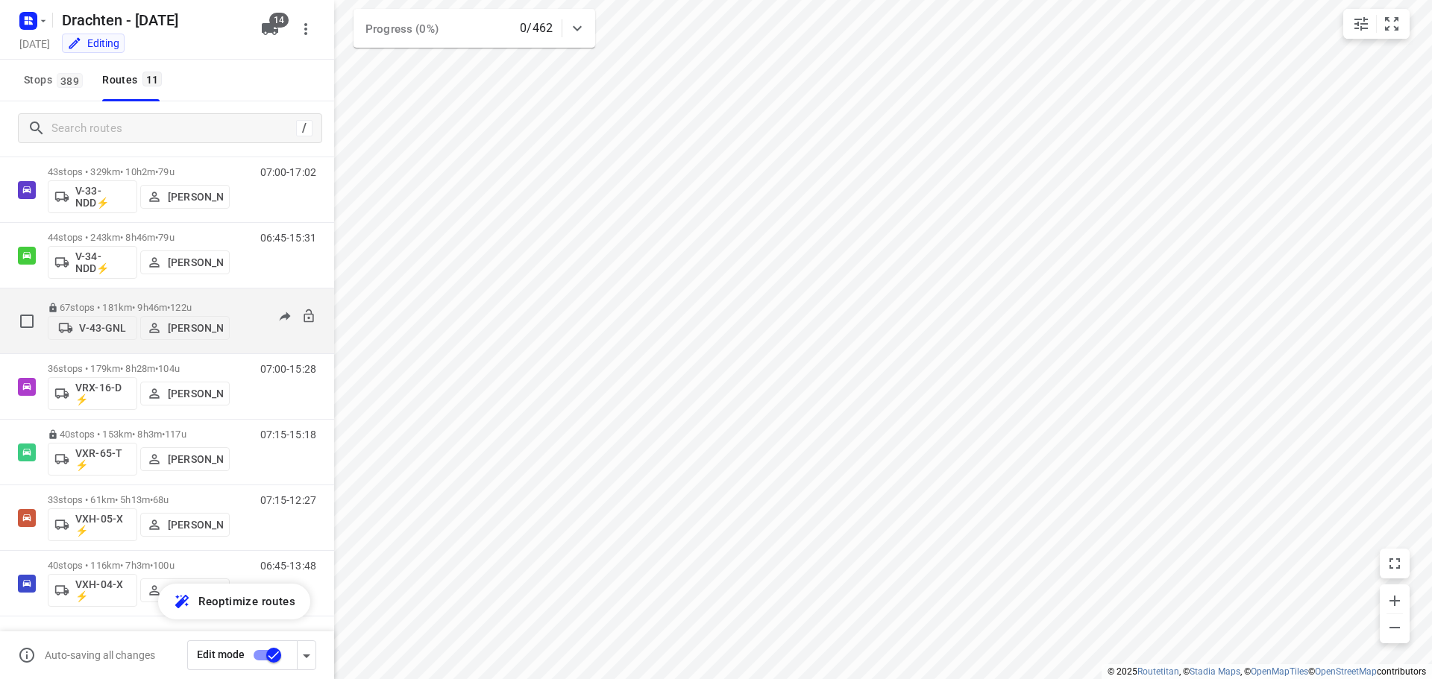
click at [102, 327] on p "V-43-GNL" at bounding box center [102, 328] width 47 height 12
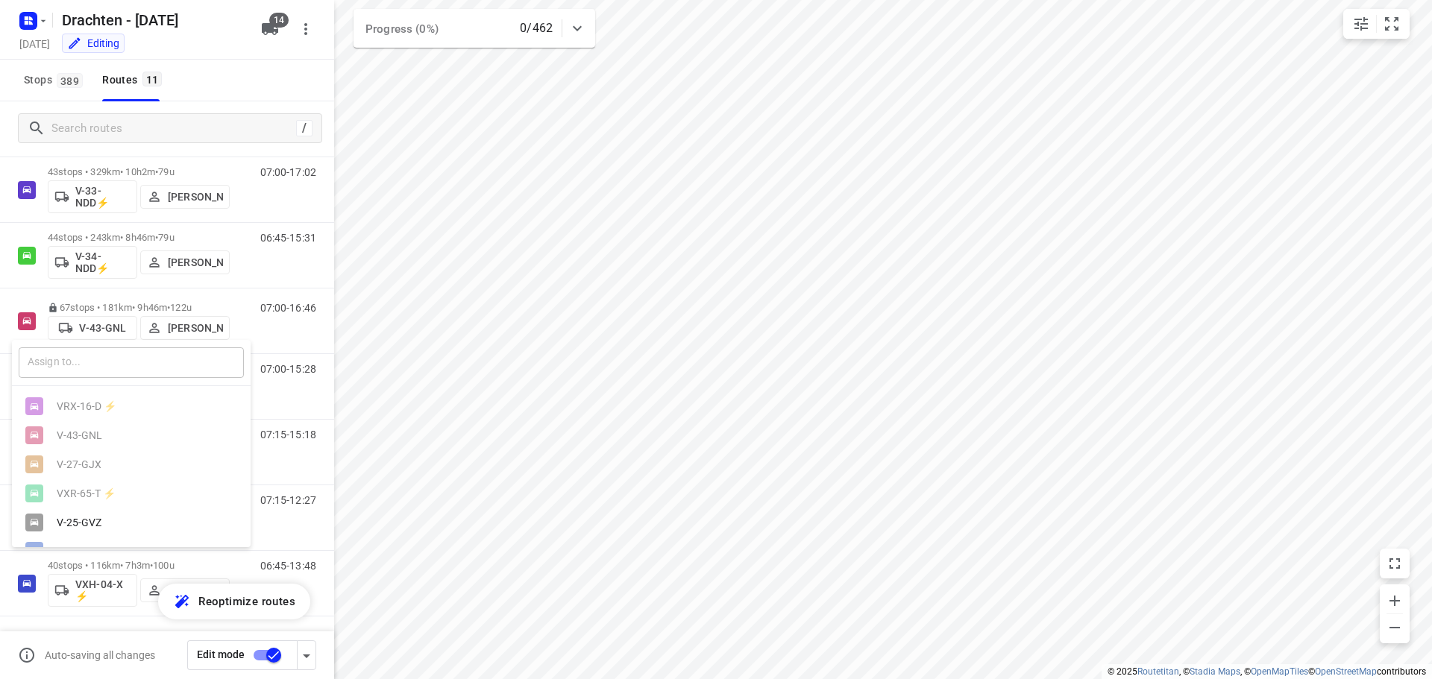
click at [89, 359] on input "text" at bounding box center [131, 363] width 225 height 31
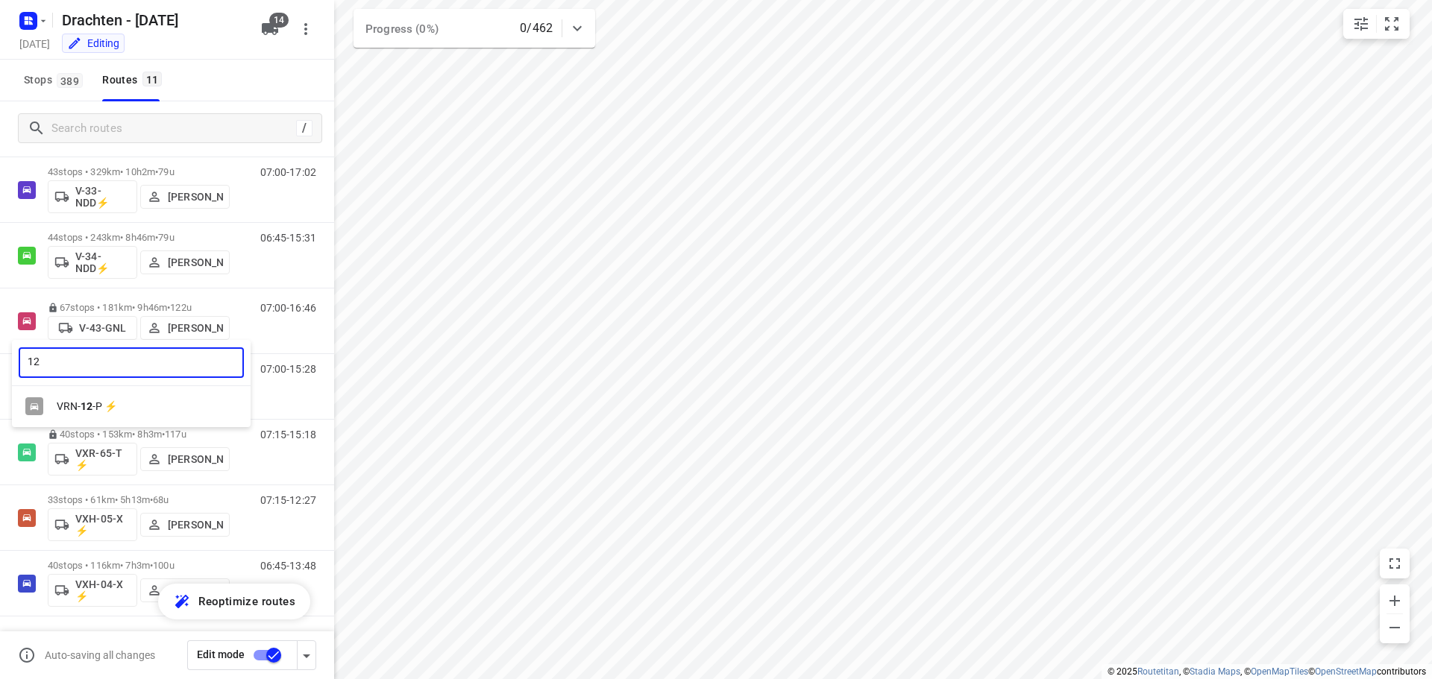
type input "12"
click at [106, 408] on div "VRN- 12 -P ⚡" at bounding box center [135, 407] width 157 height 12
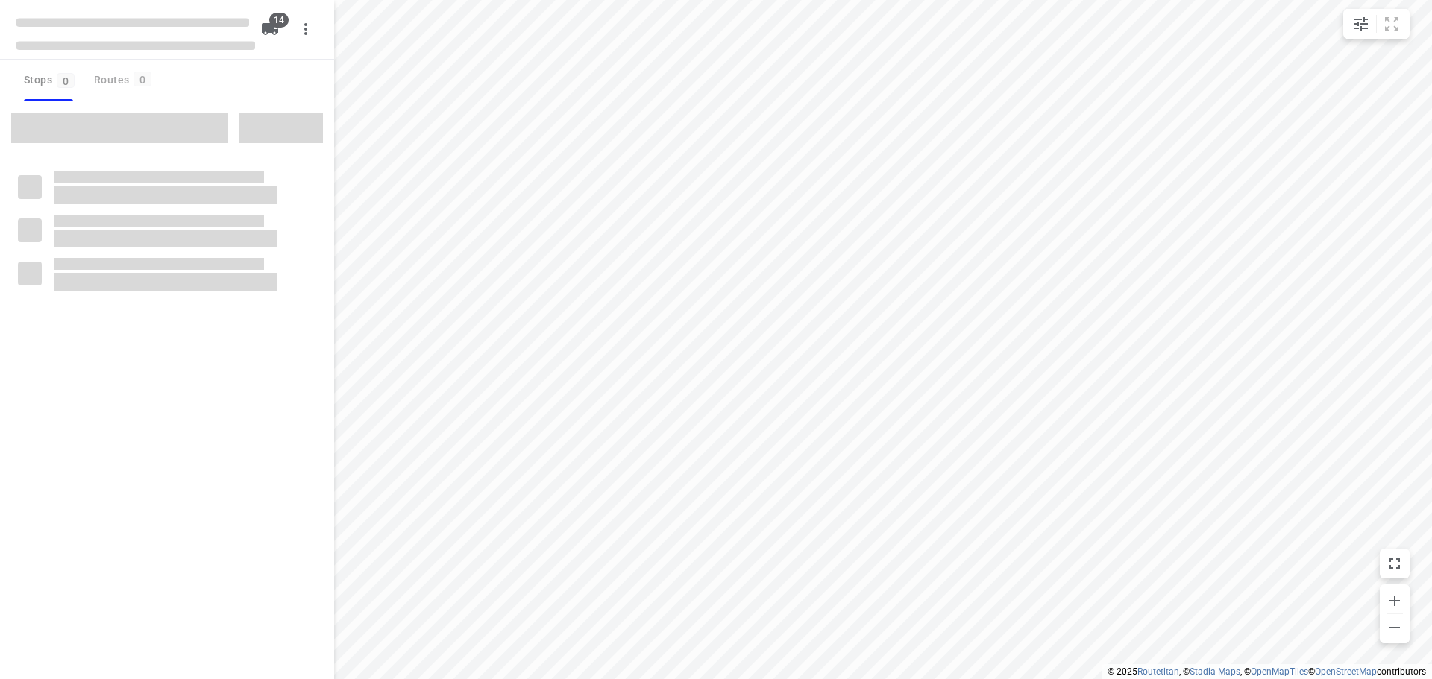
checkbox input "true"
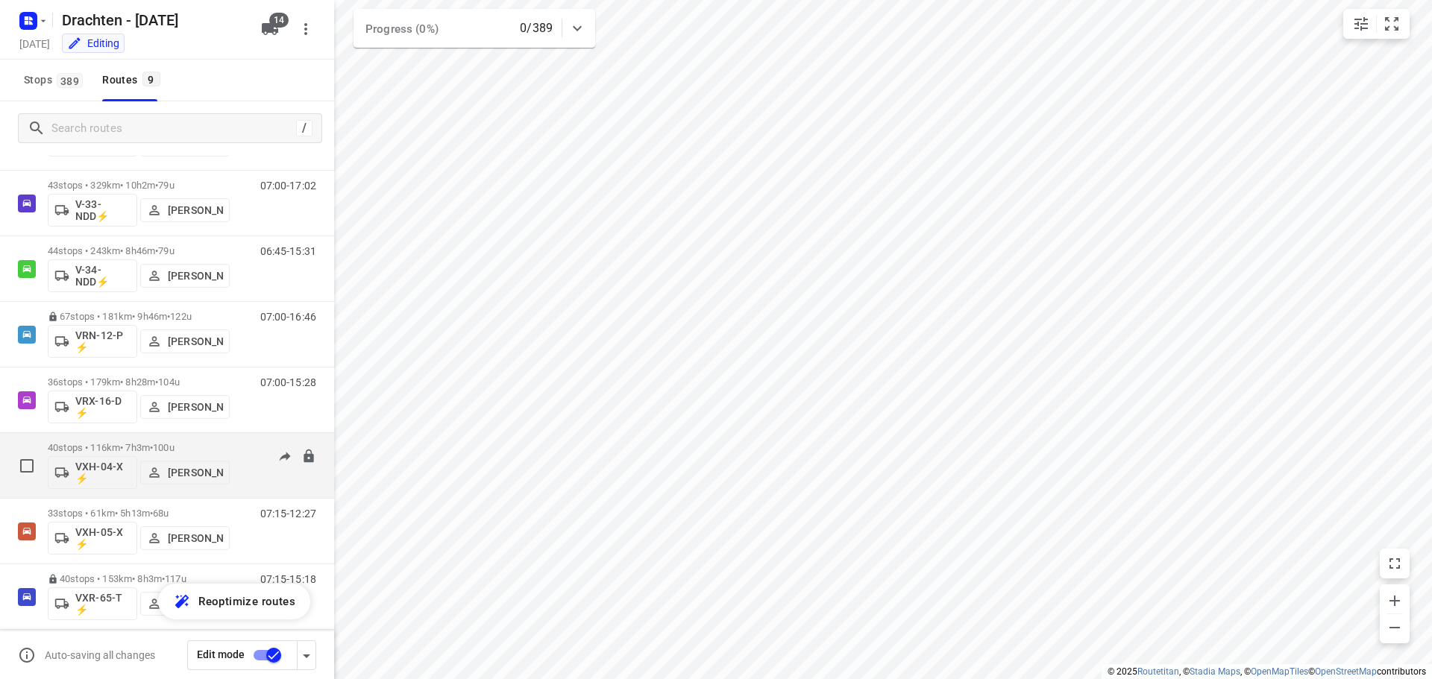
scroll to position [163, 0]
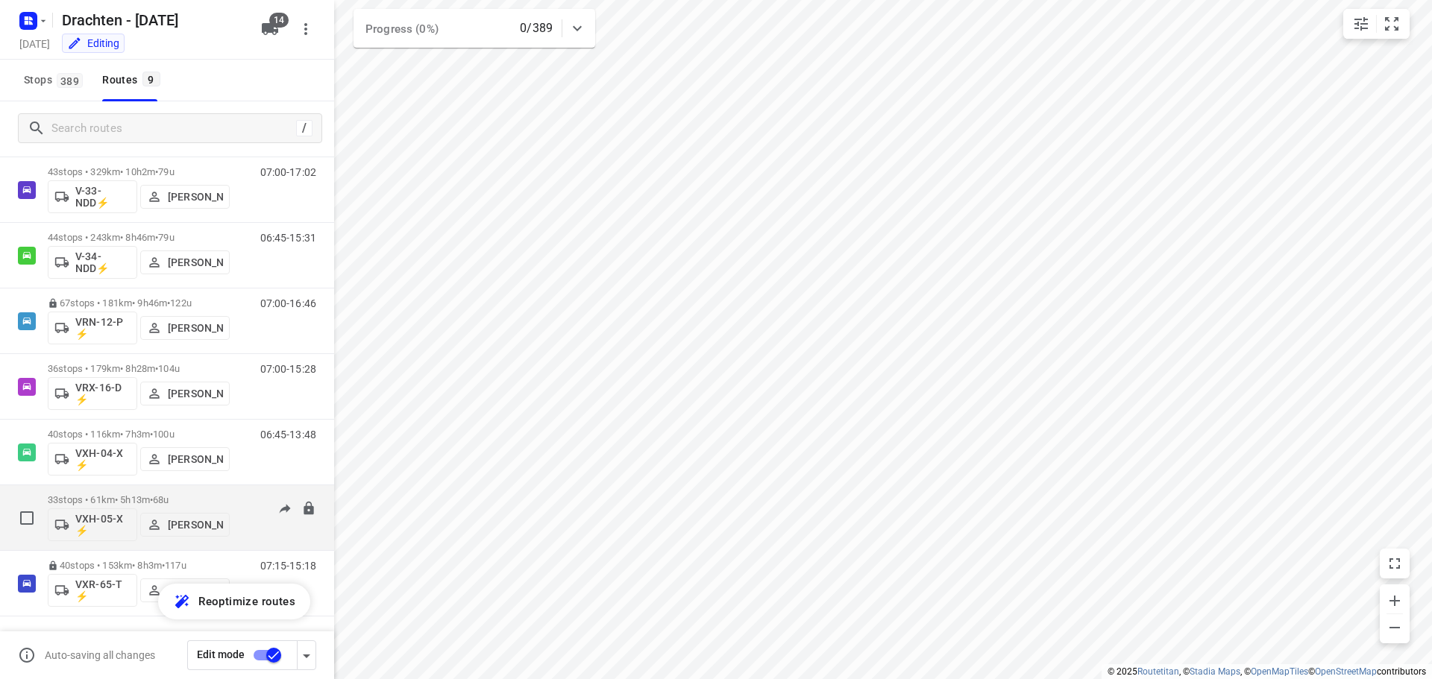
click at [101, 525] on p "VXH-05-X ⚡" at bounding box center [102, 525] width 55 height 24
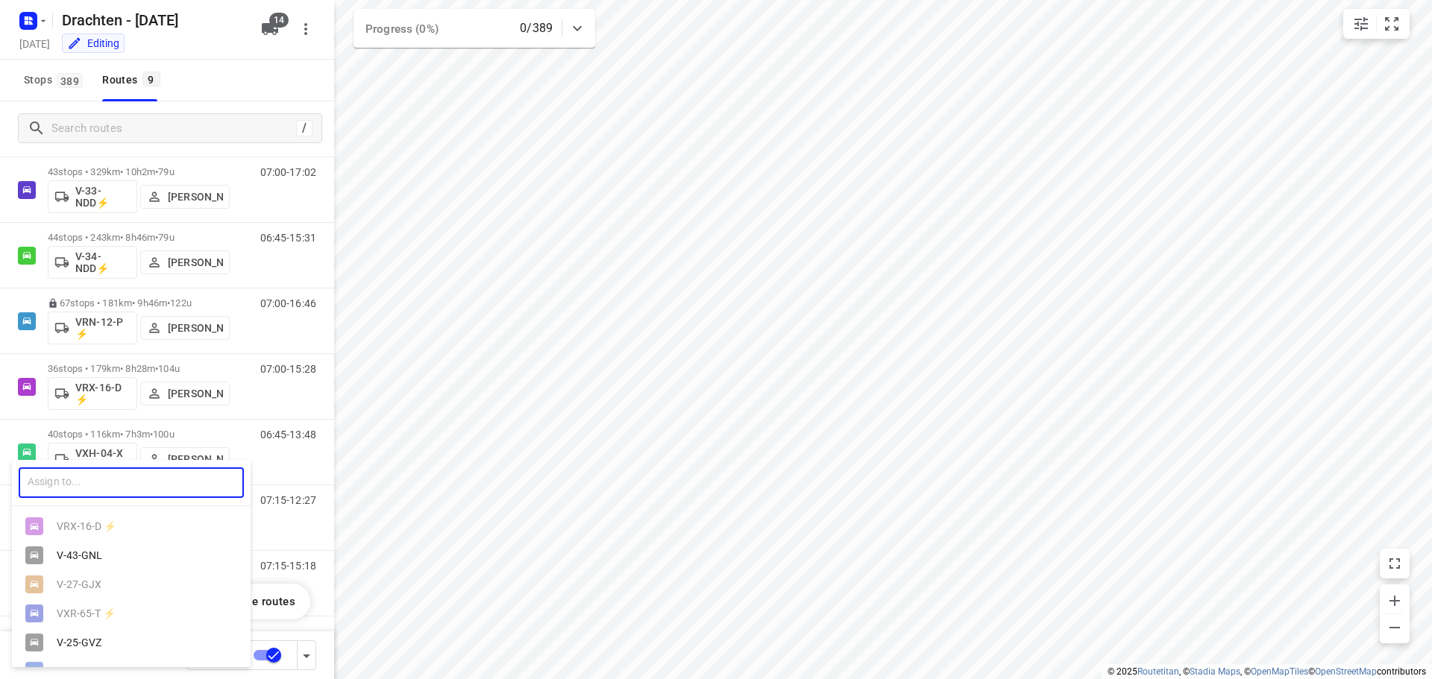
click at [119, 484] on input "text" at bounding box center [131, 483] width 225 height 31
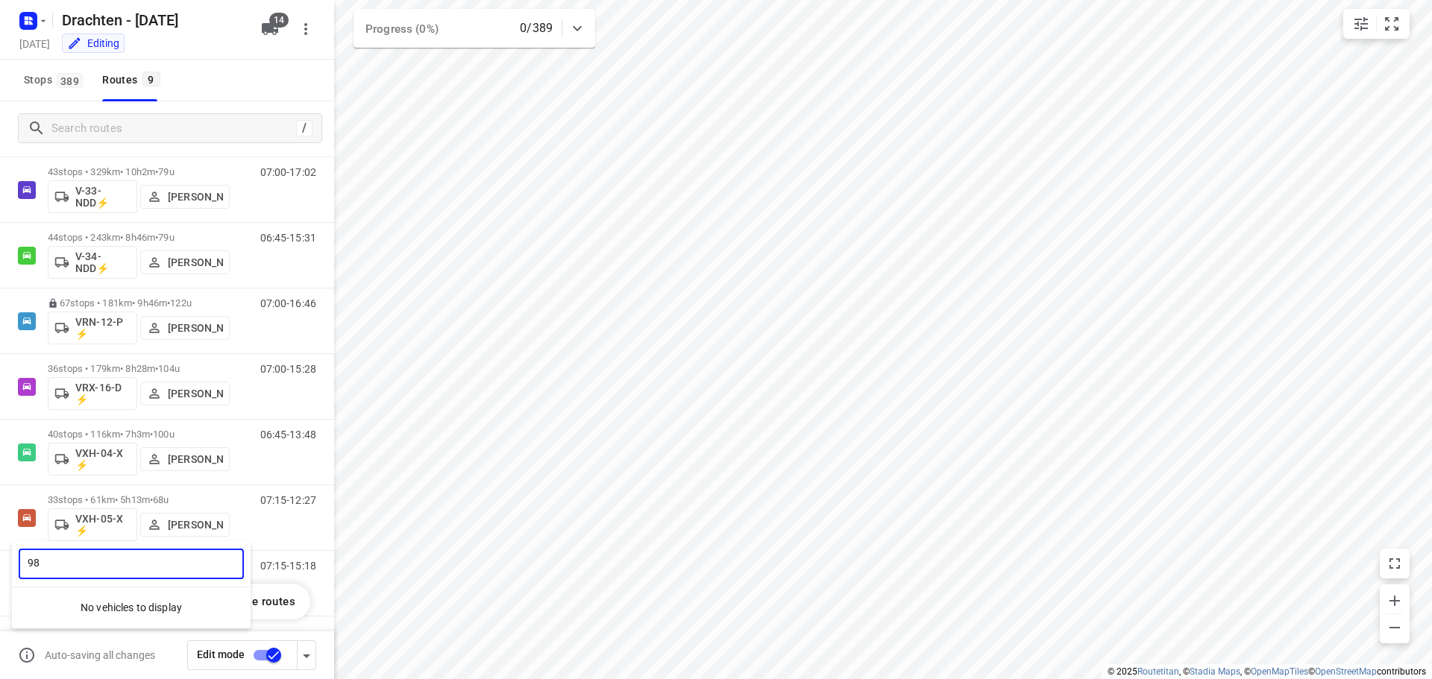
type input "98"
click at [128, 666] on div at bounding box center [716, 339] width 1432 height 679
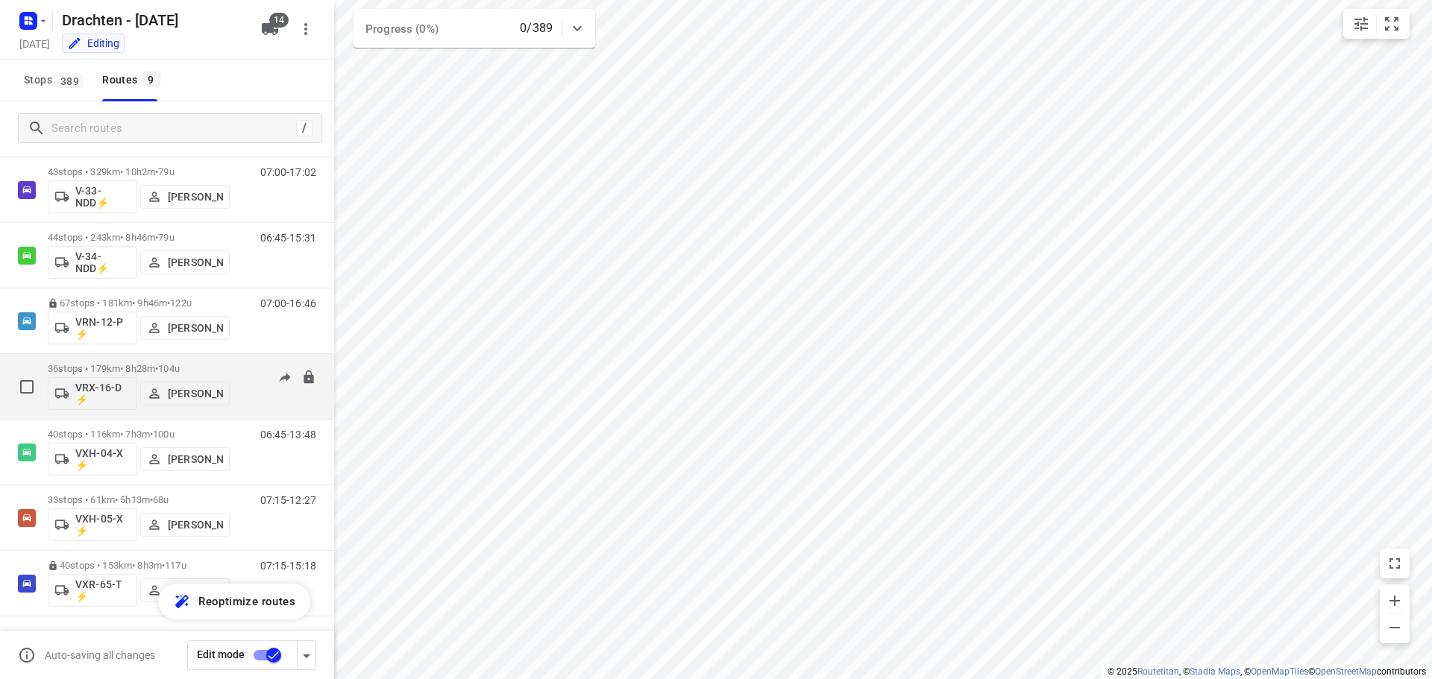
click at [96, 391] on p "VRX-16-D ⚡" at bounding box center [102, 394] width 55 height 24
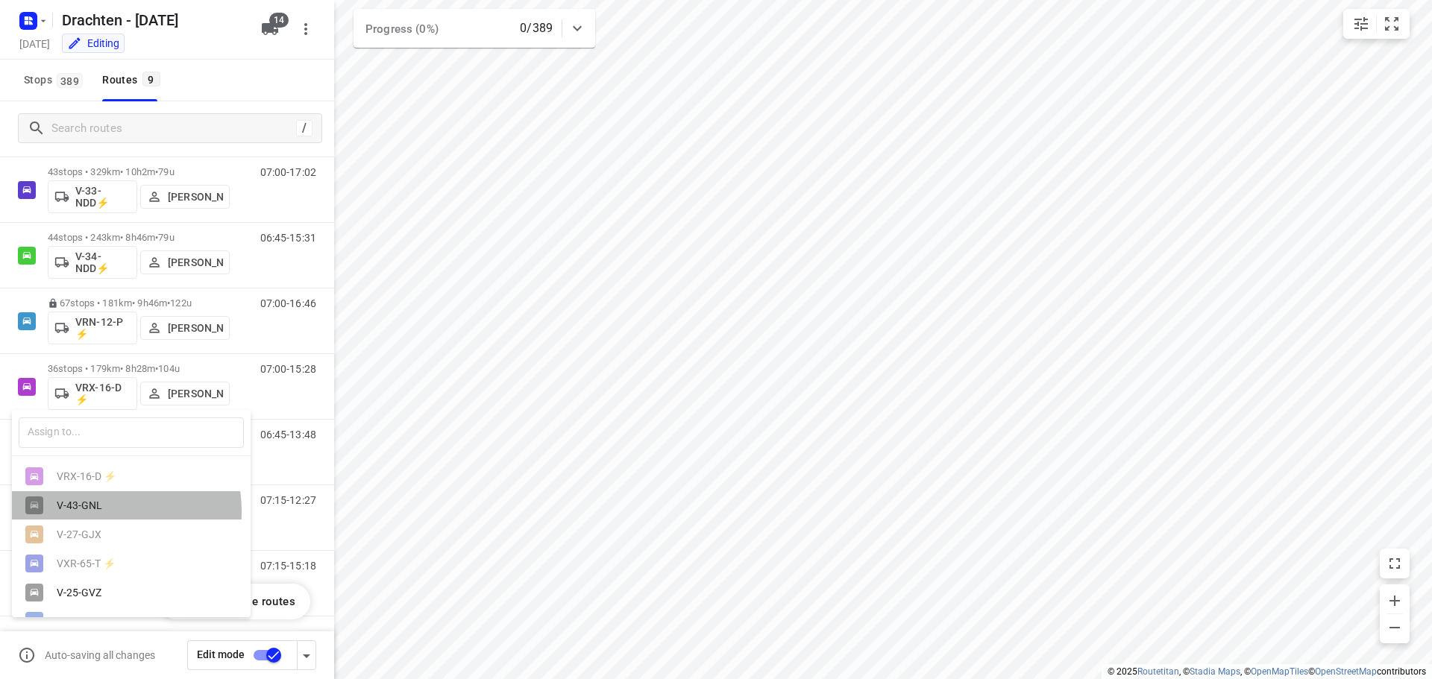
click at [92, 512] on div "V-43-GNL" at bounding box center [135, 506] width 157 height 12
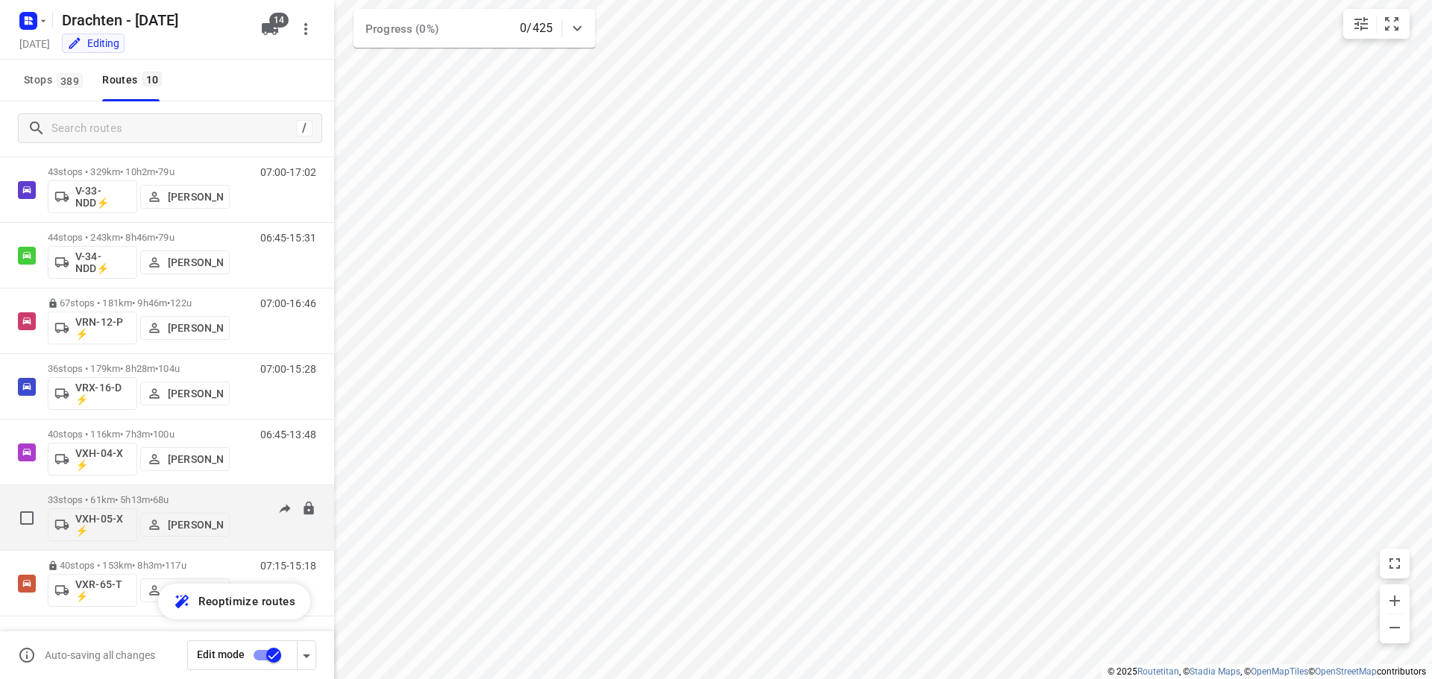
click at [98, 525] on p "VXH-05-X ⚡" at bounding box center [102, 525] width 55 height 24
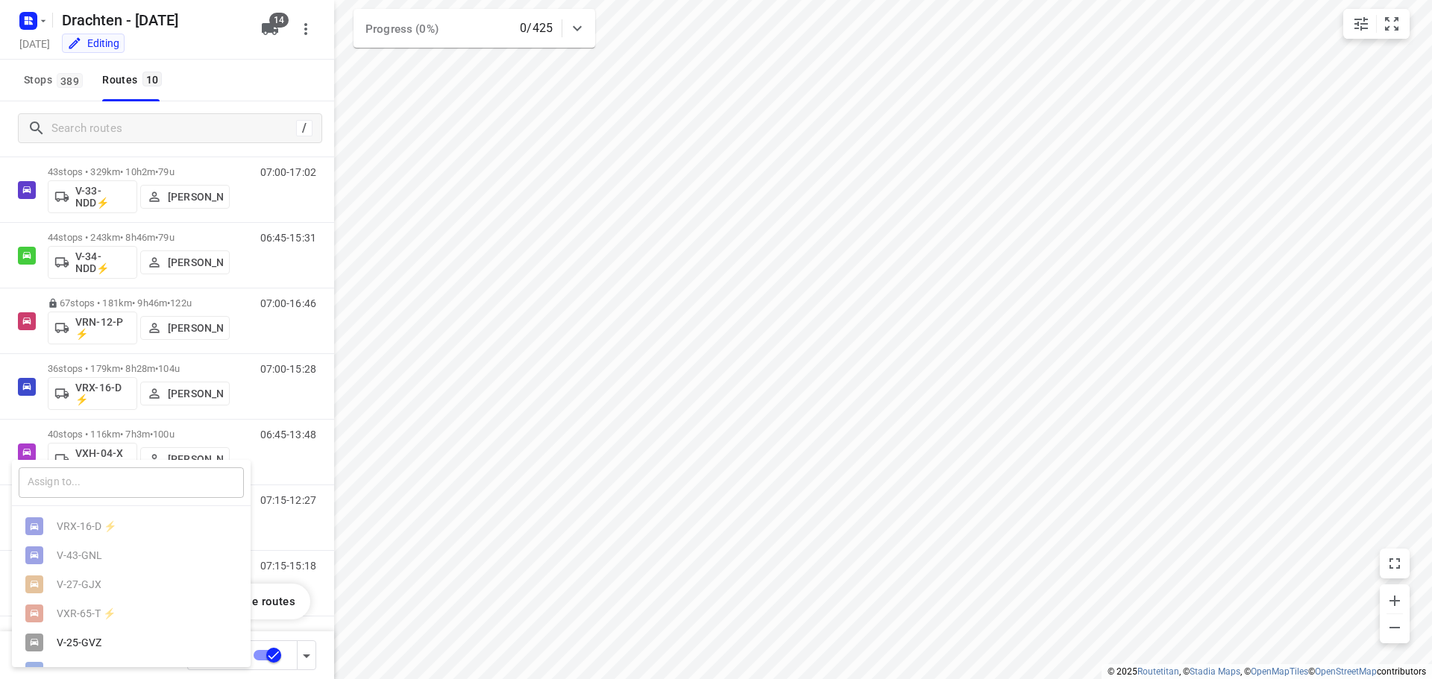
click at [87, 476] on input "text" at bounding box center [131, 483] width 225 height 31
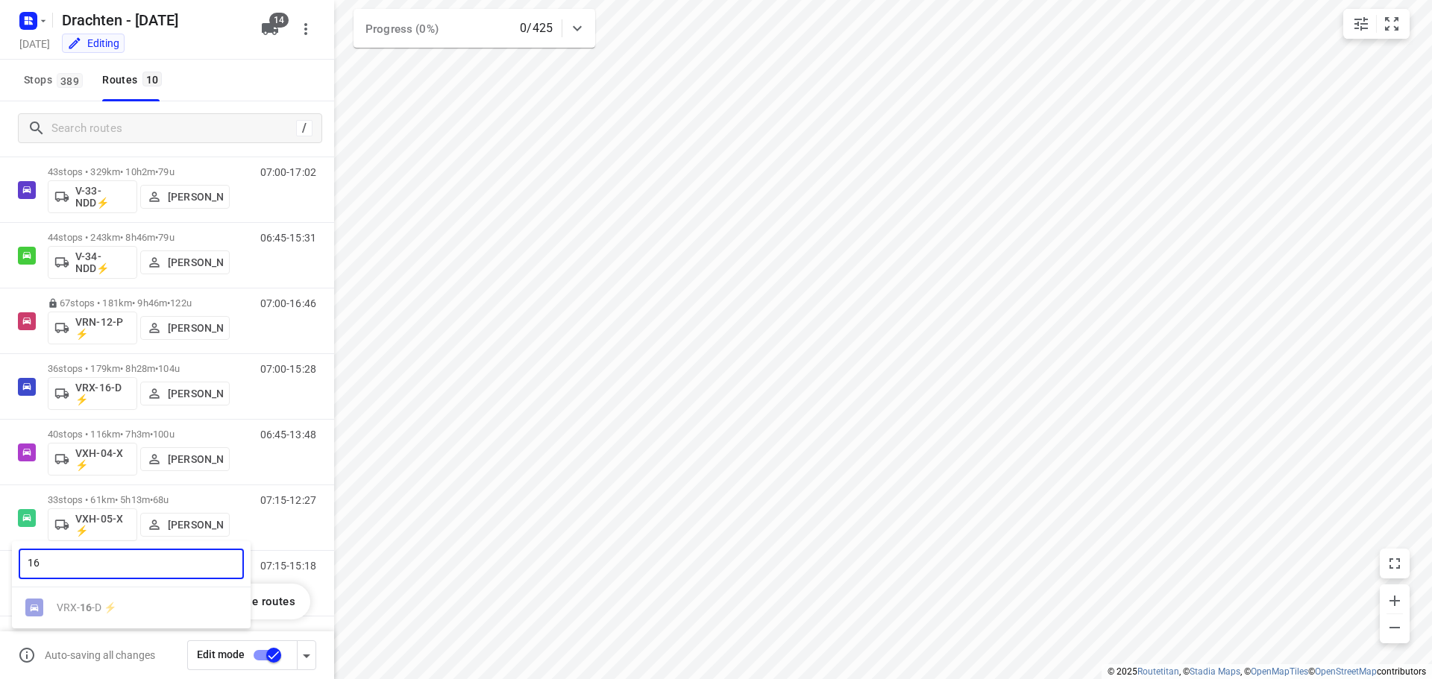
type input "1"
type input "98"
click at [272, 20] on div at bounding box center [716, 339] width 1432 height 679
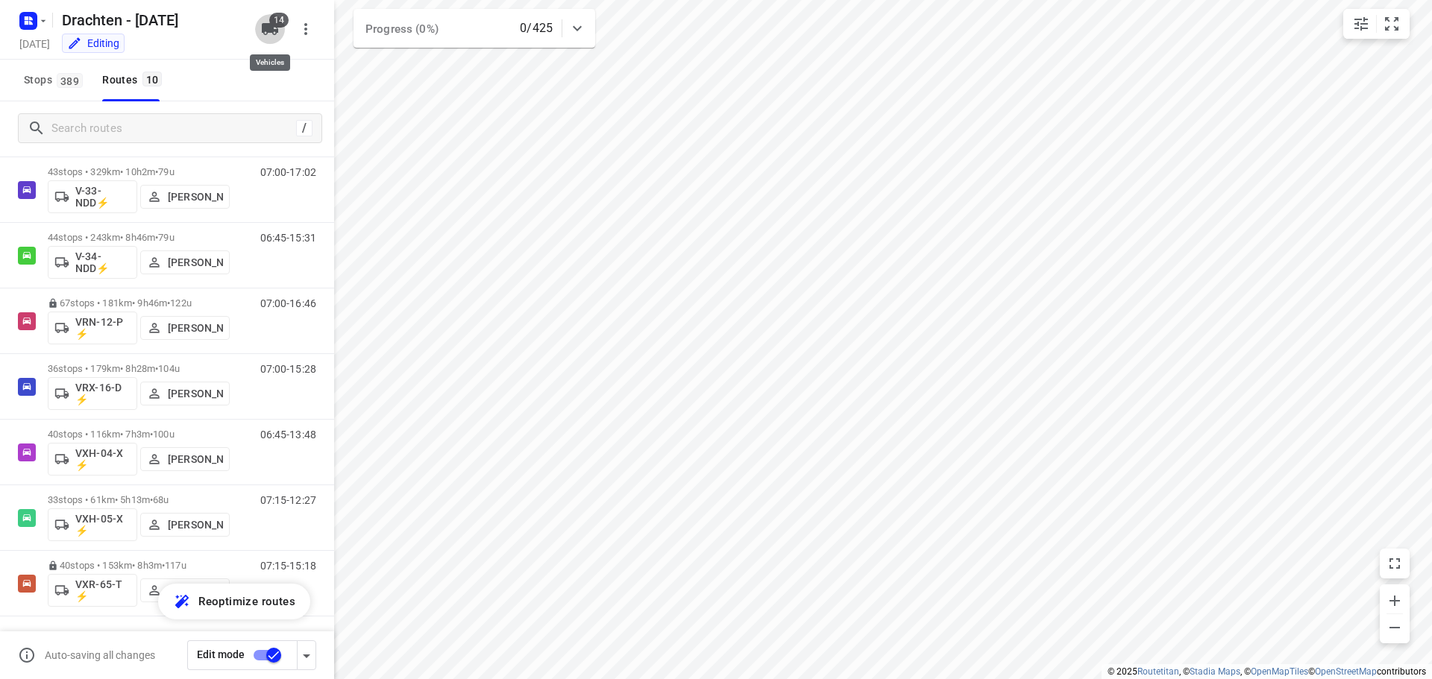
click at [274, 28] on icon "button" at bounding box center [270, 29] width 18 height 18
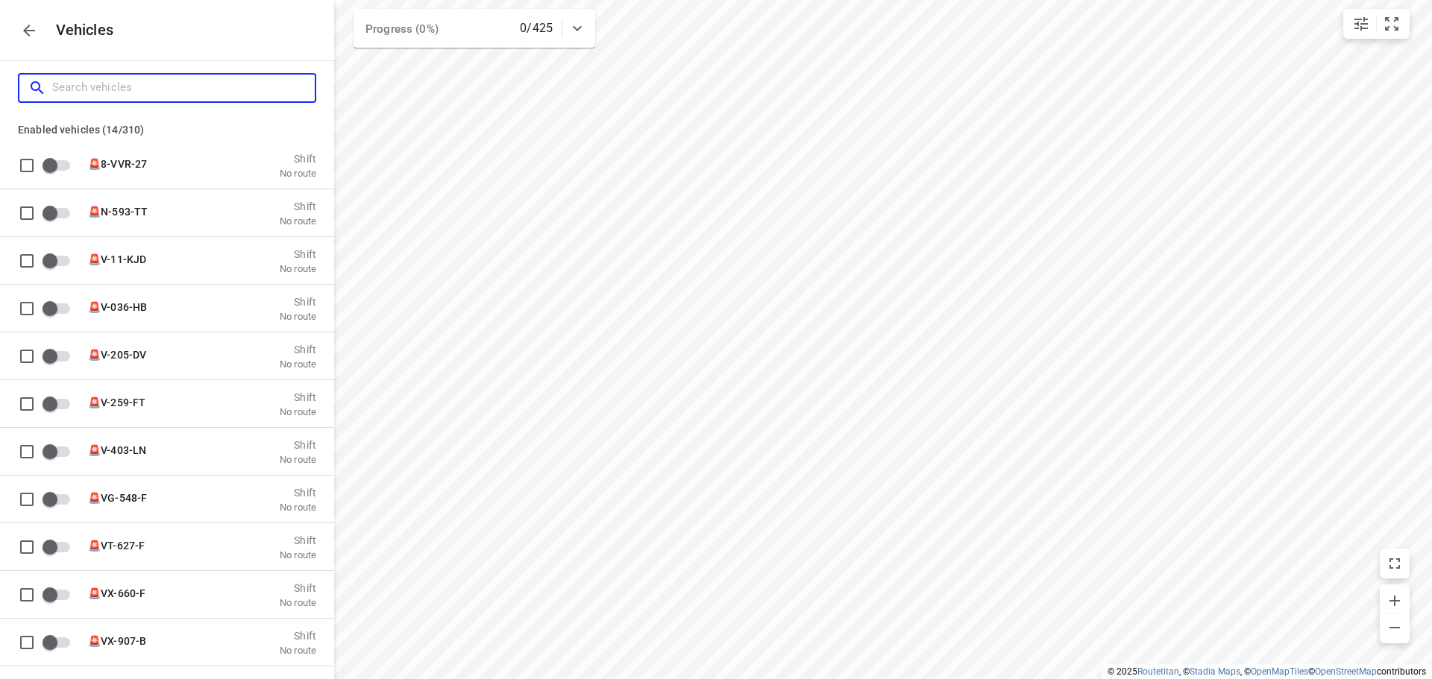
click at [156, 86] on input "Search vehicles" at bounding box center [183, 87] width 263 height 23
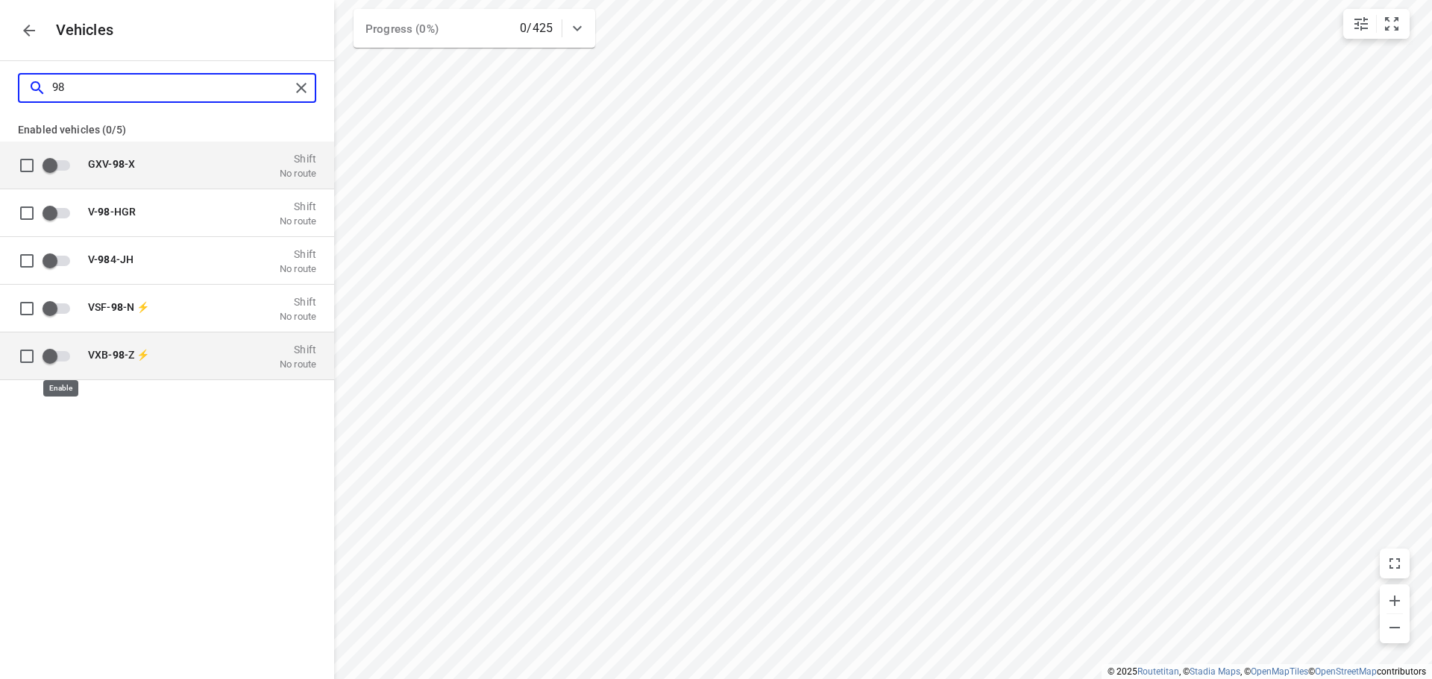
type input "98"
click at [49, 358] on input "grid" at bounding box center [49, 356] width 85 height 28
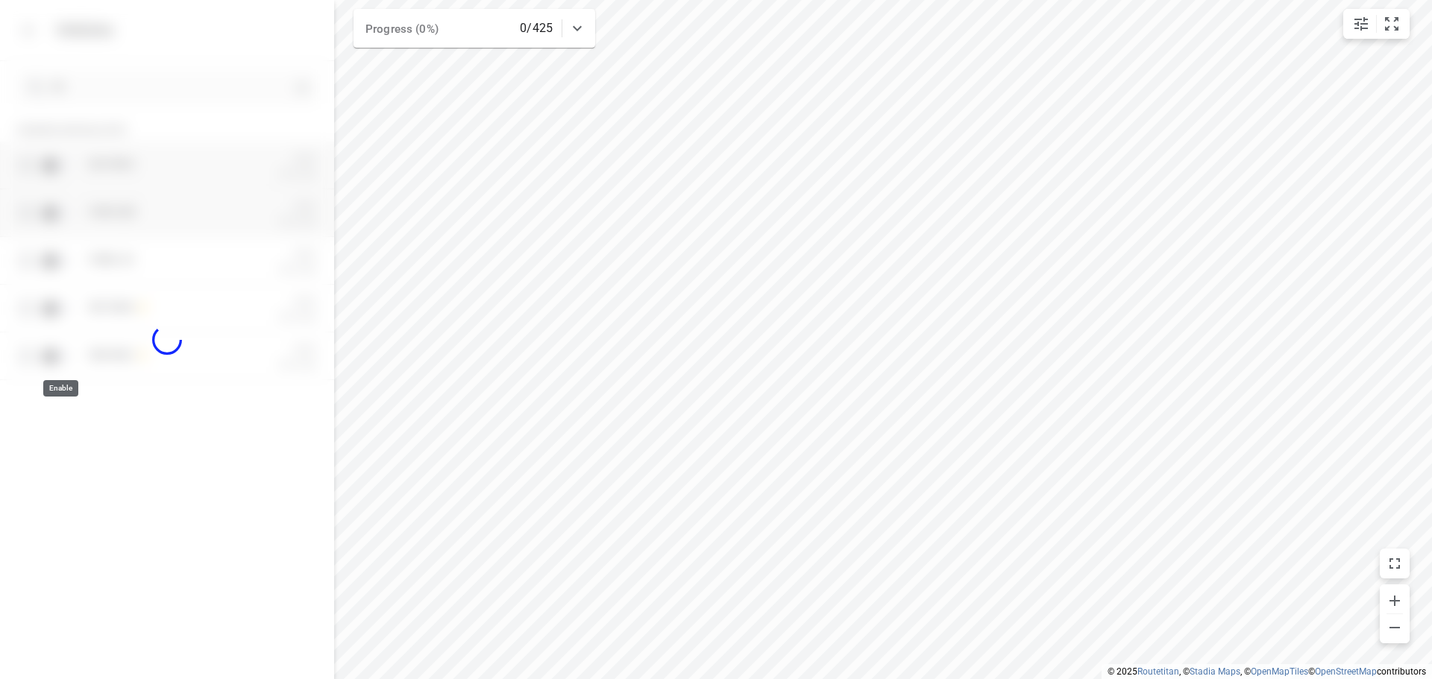
checkbox input "true"
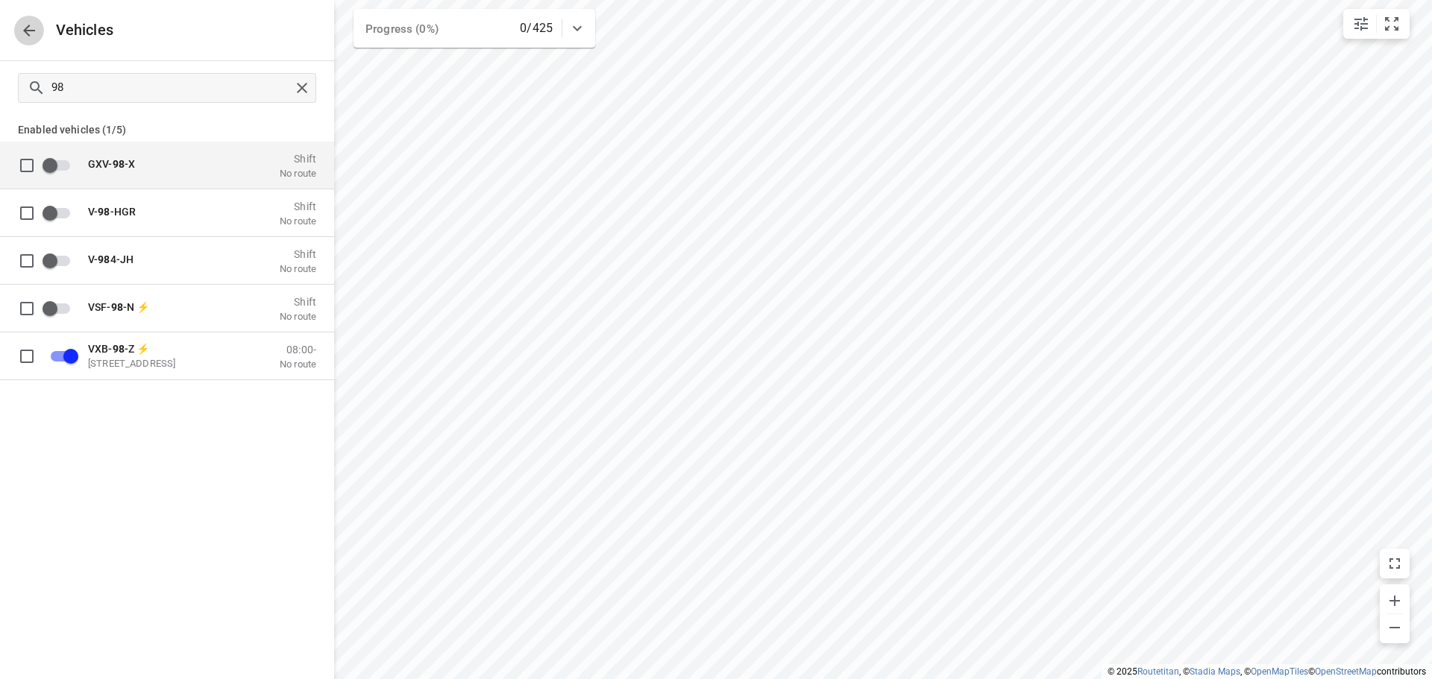
click at [28, 31] on icon "button" at bounding box center [29, 31] width 18 height 18
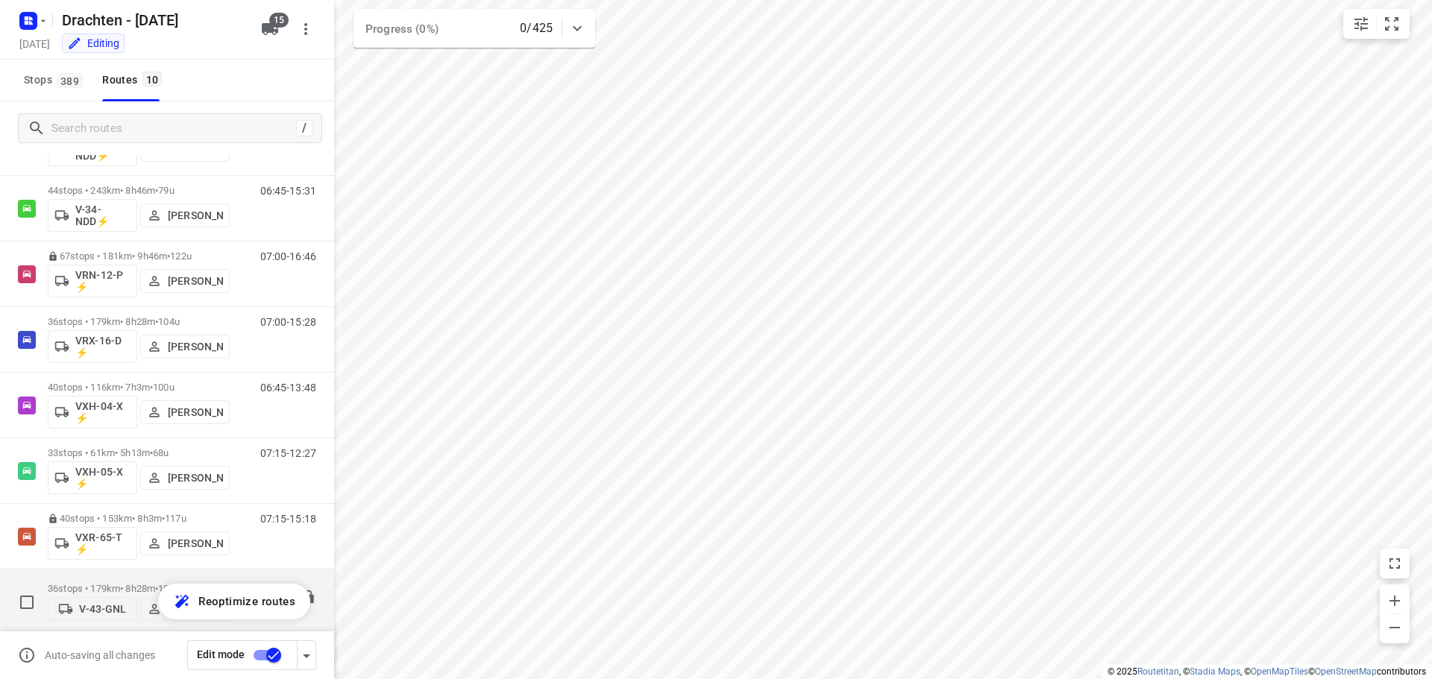
scroll to position [228, 0]
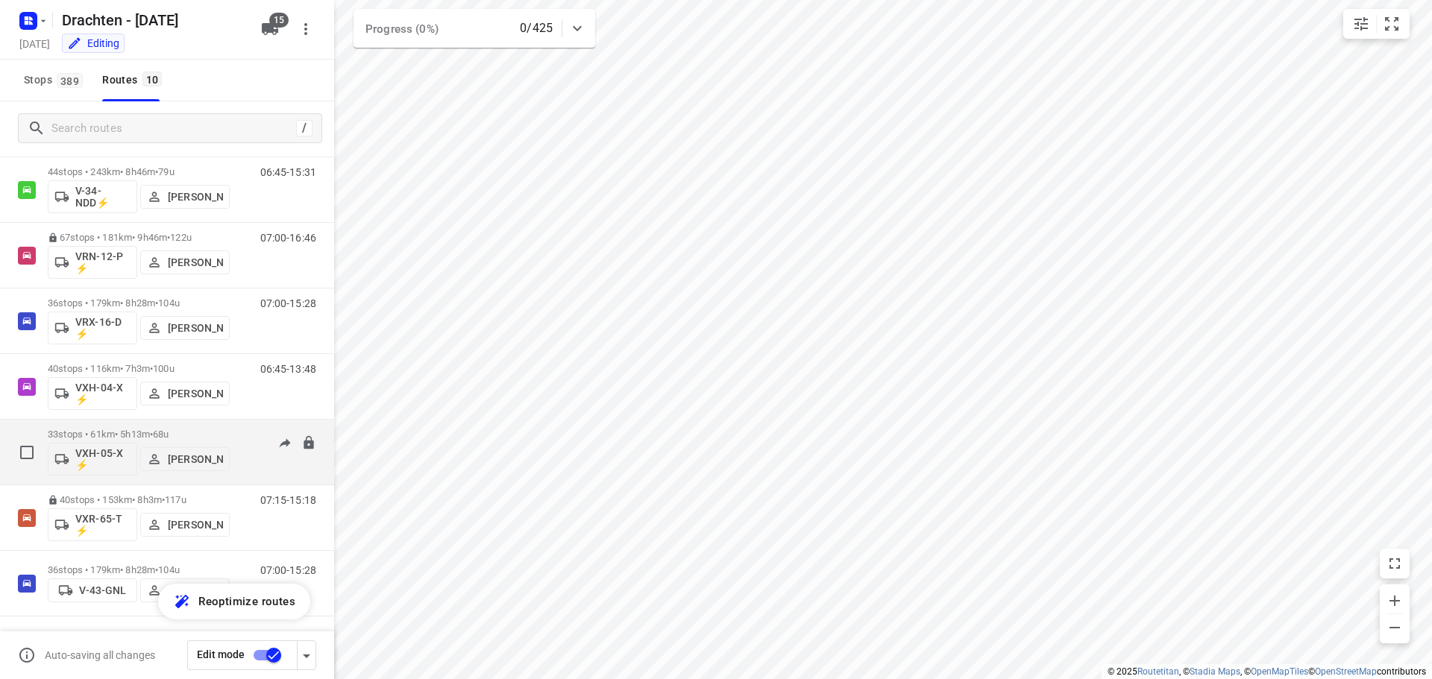
click at [97, 462] on p "VXH-05-X ⚡" at bounding box center [102, 459] width 55 height 24
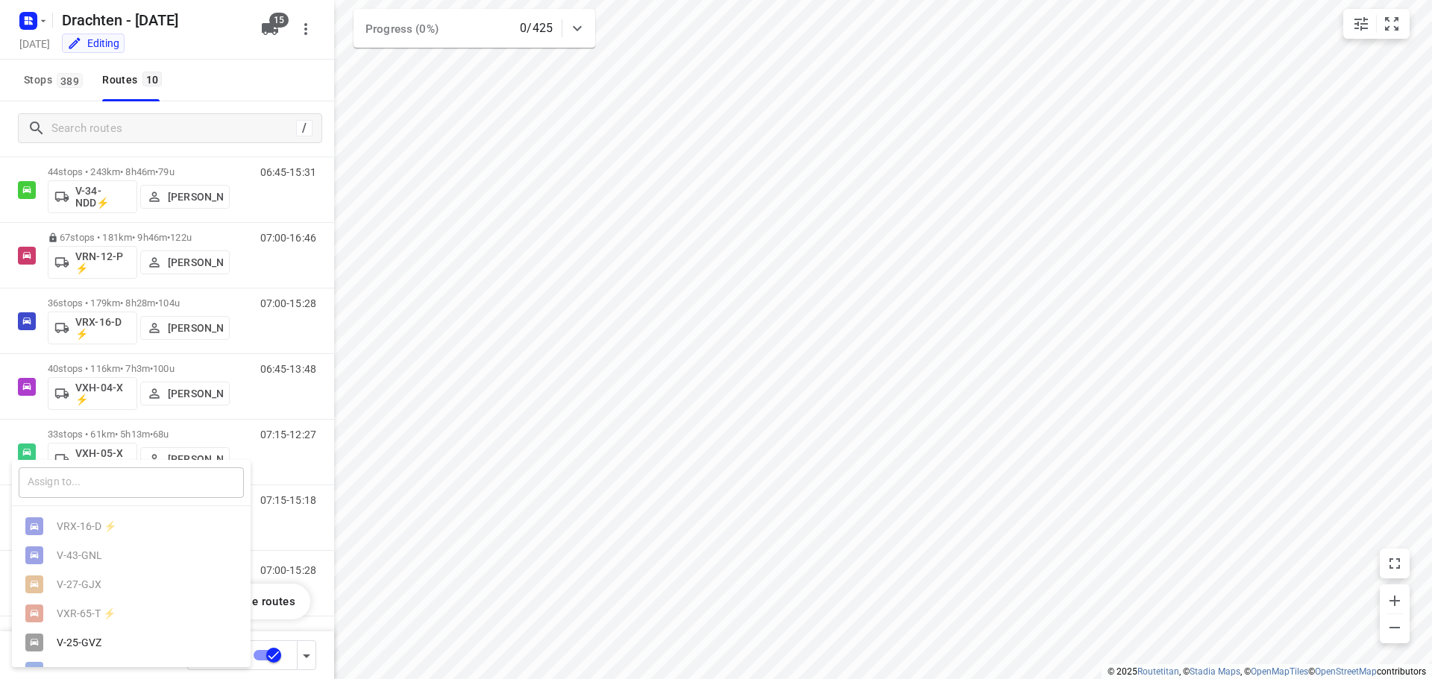
click at [82, 474] on input "text" at bounding box center [131, 483] width 225 height 31
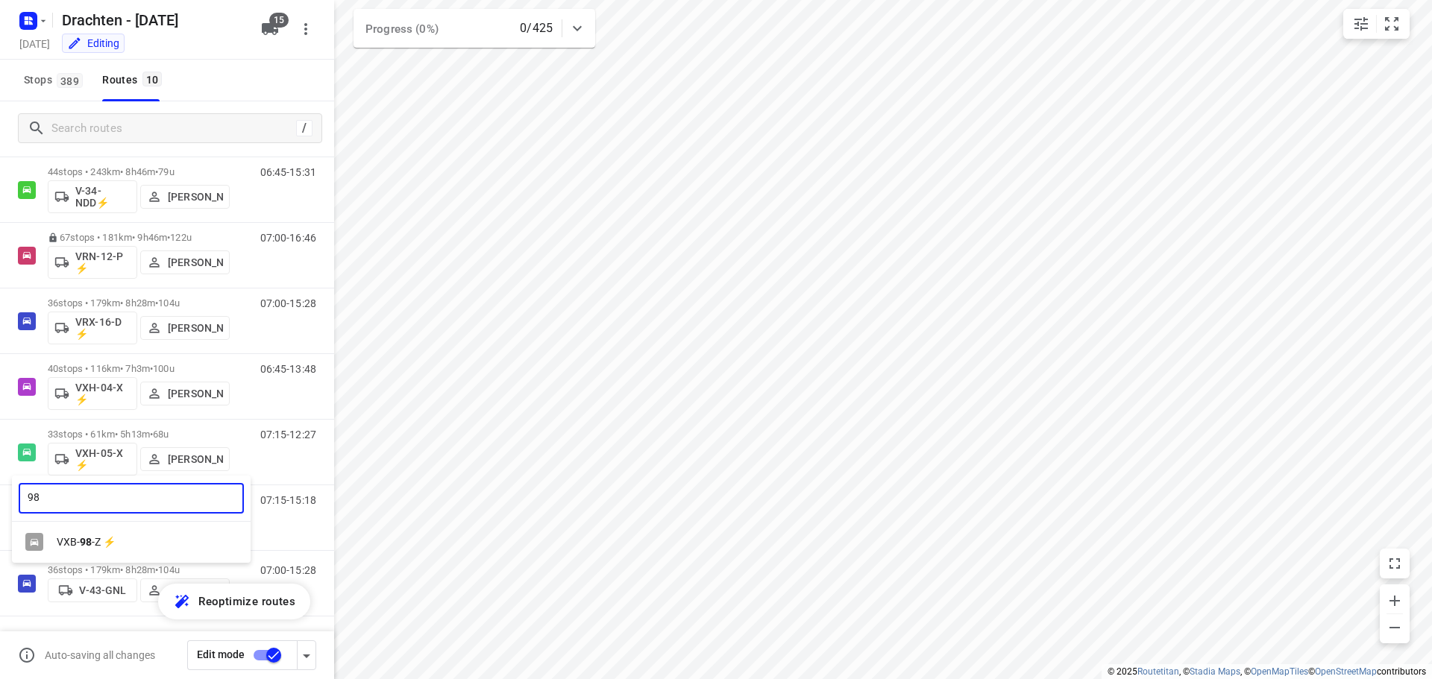
type input "98"
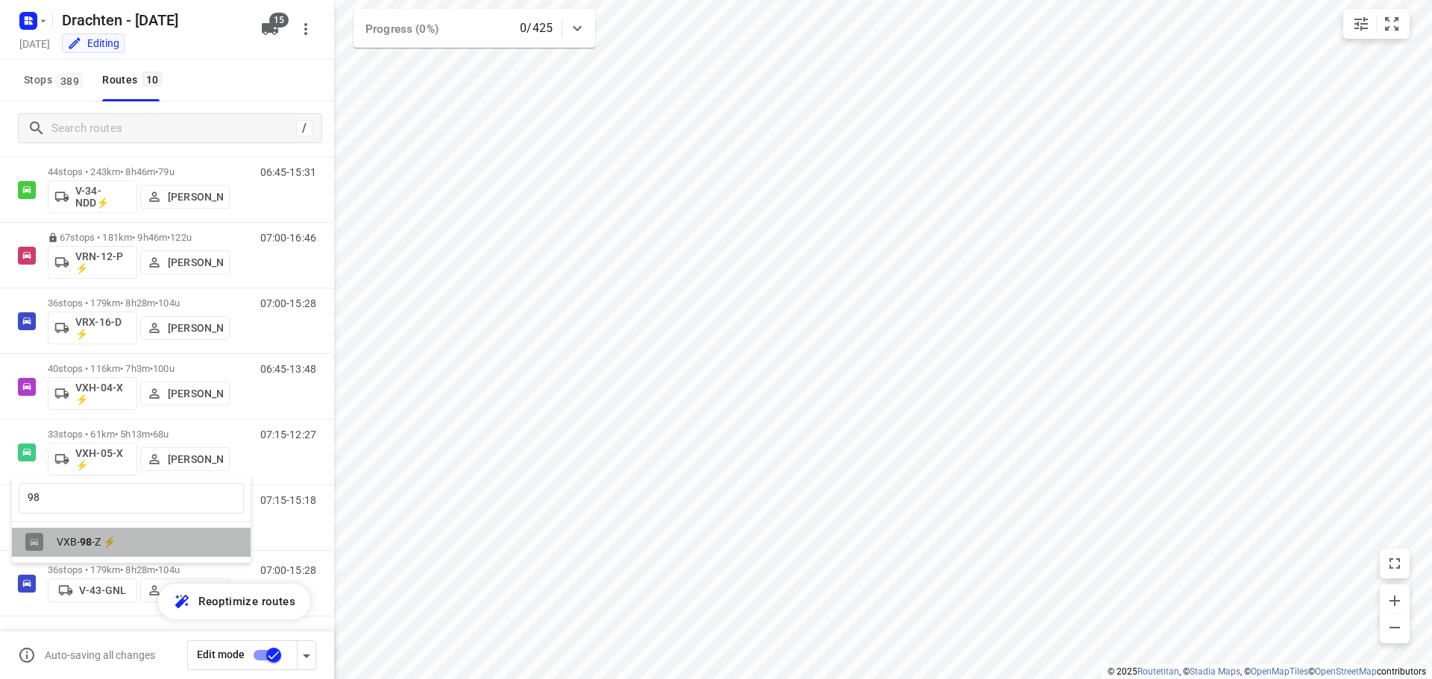
click at [98, 541] on div "VXB- 98 -Z ⚡" at bounding box center [135, 542] width 157 height 12
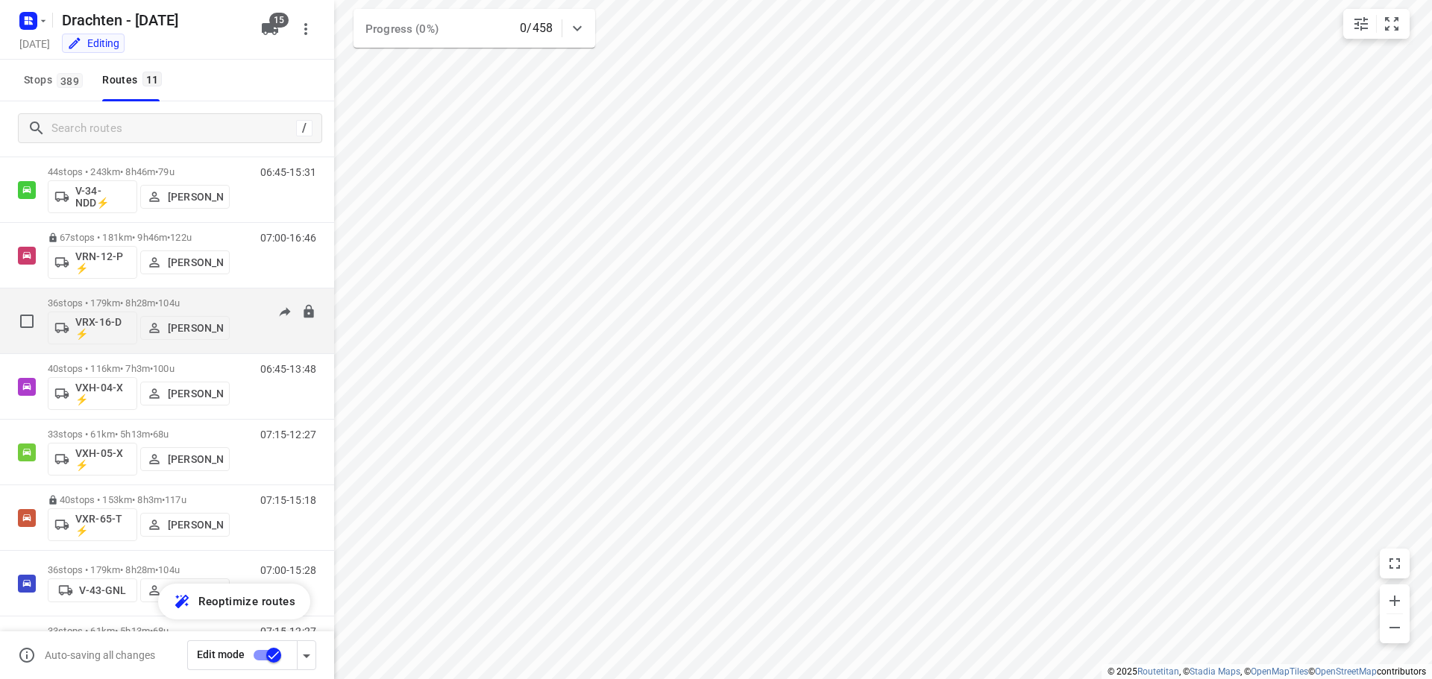
click at [96, 328] on p "VRX-16-D ⚡" at bounding box center [102, 328] width 55 height 24
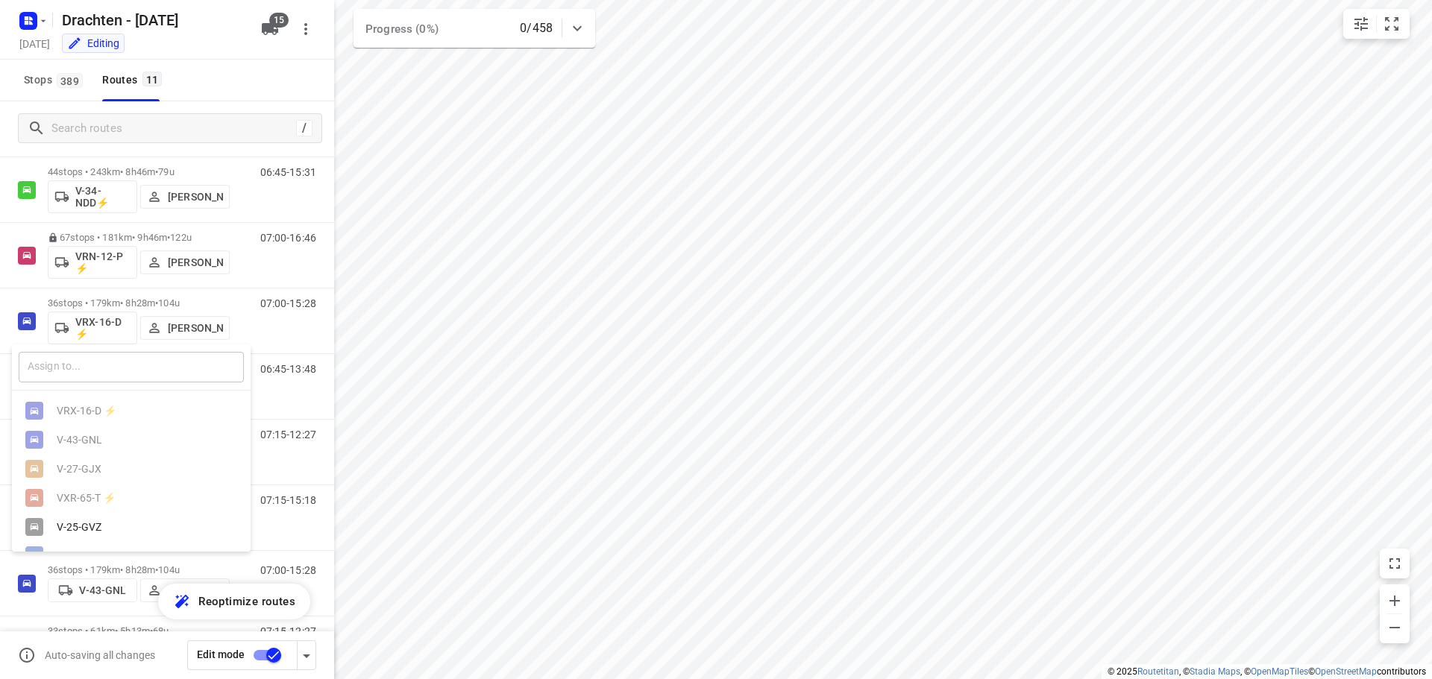
click at [97, 372] on input "text" at bounding box center [131, 367] width 225 height 31
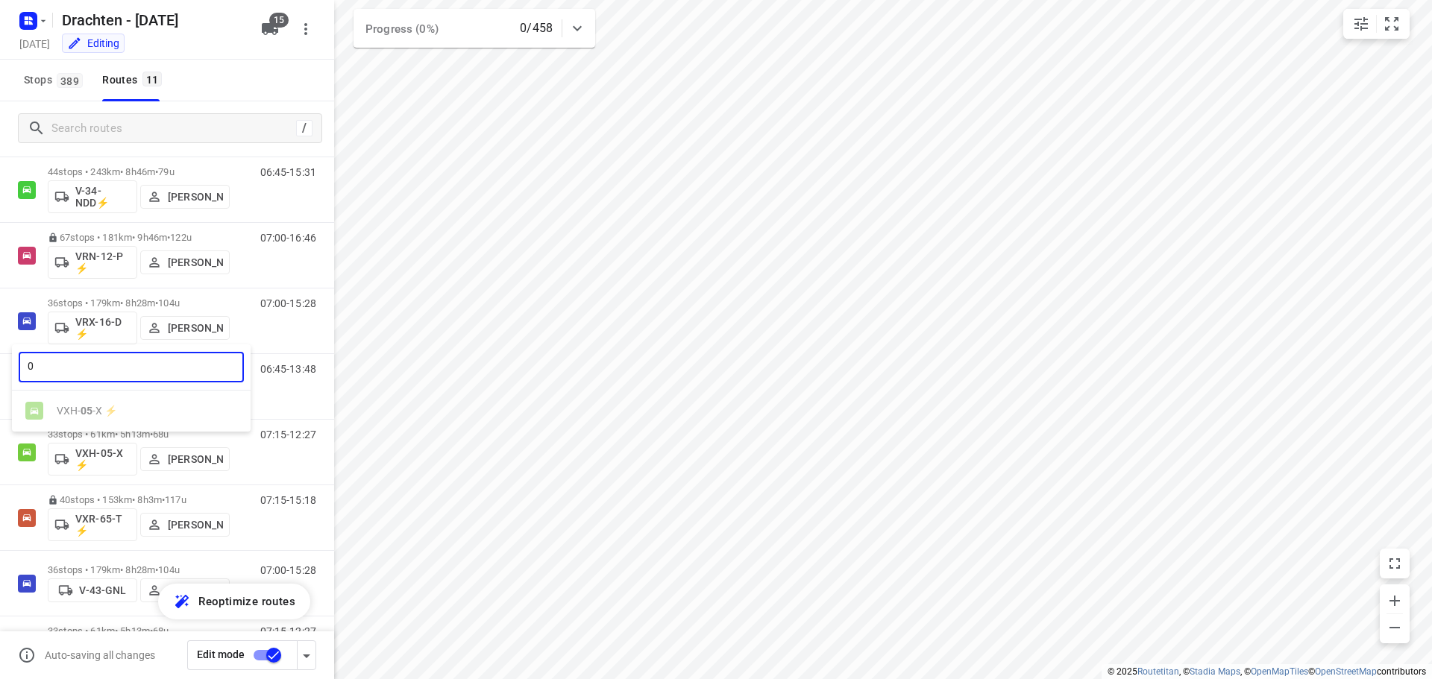
type input "05"
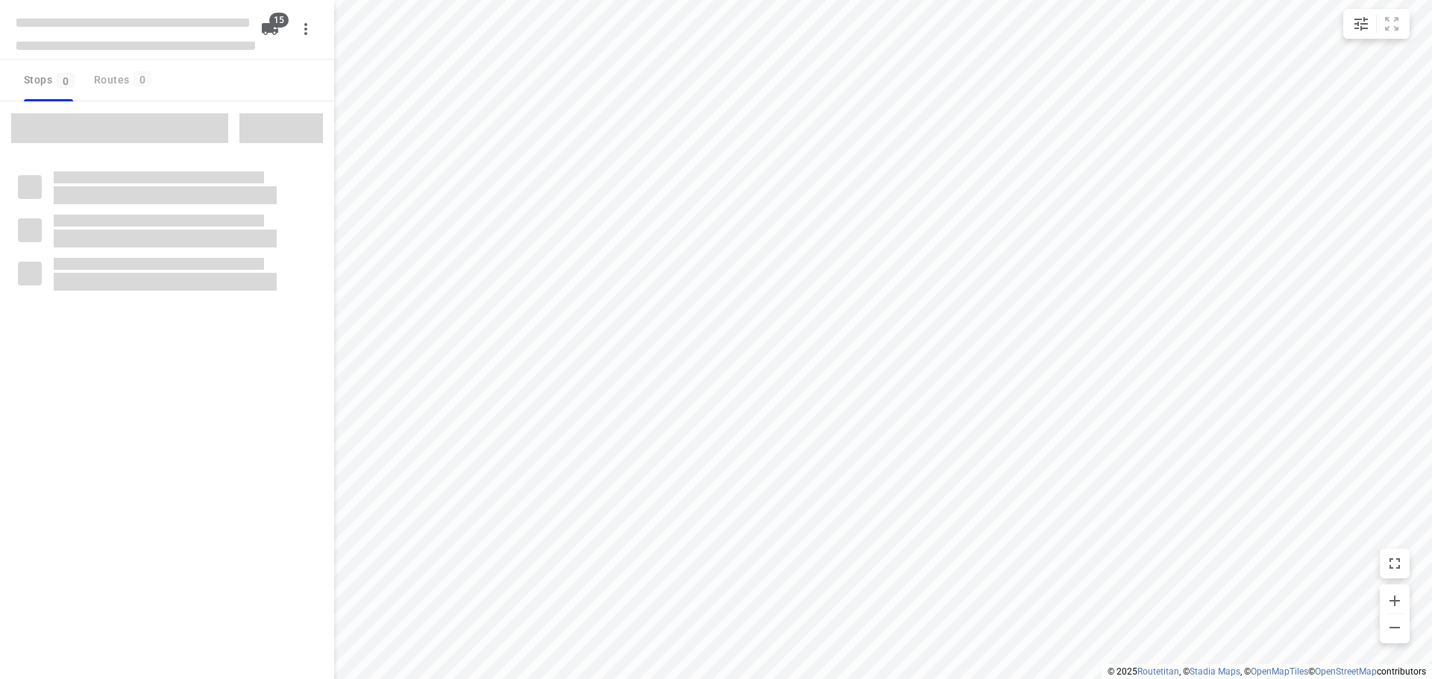
checkbox input "true"
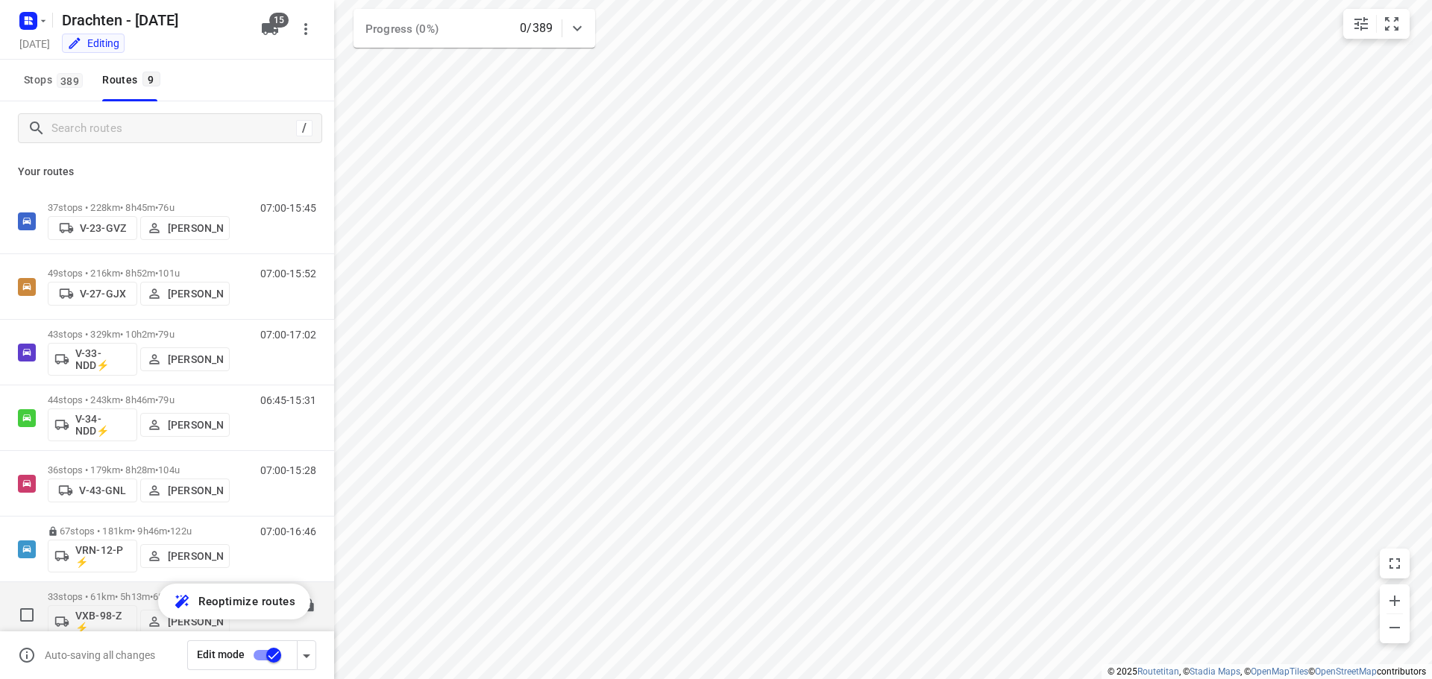
scroll to position [163, 0]
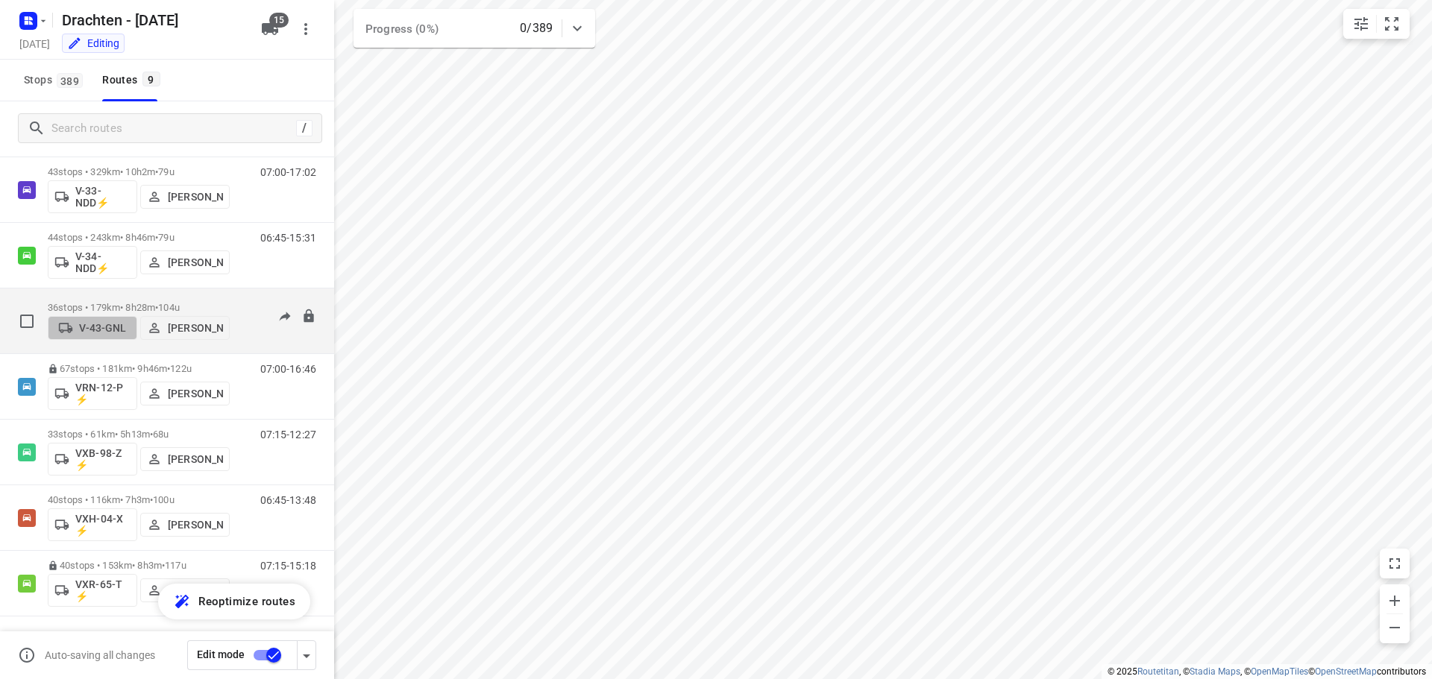
click at [98, 321] on span "V-43-GNL" at bounding box center [92, 328] width 76 height 15
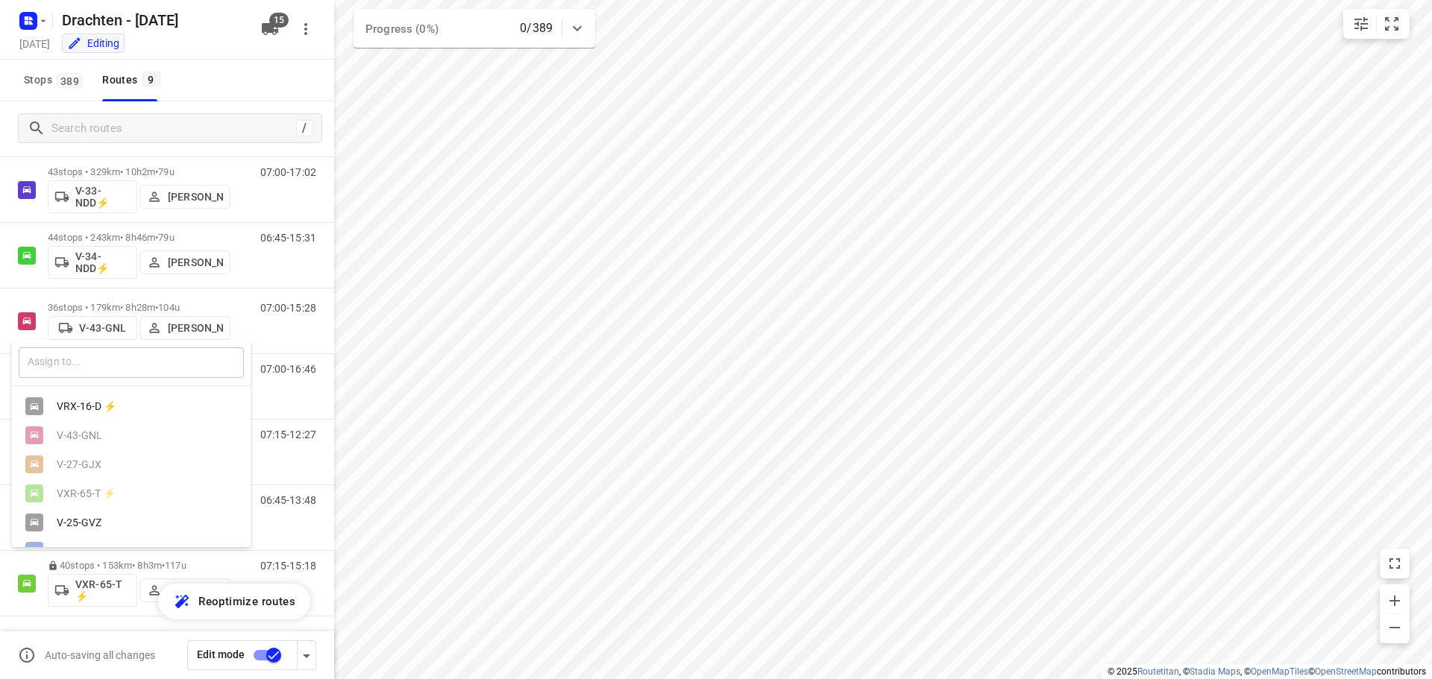
click at [102, 371] on input "text" at bounding box center [131, 363] width 225 height 31
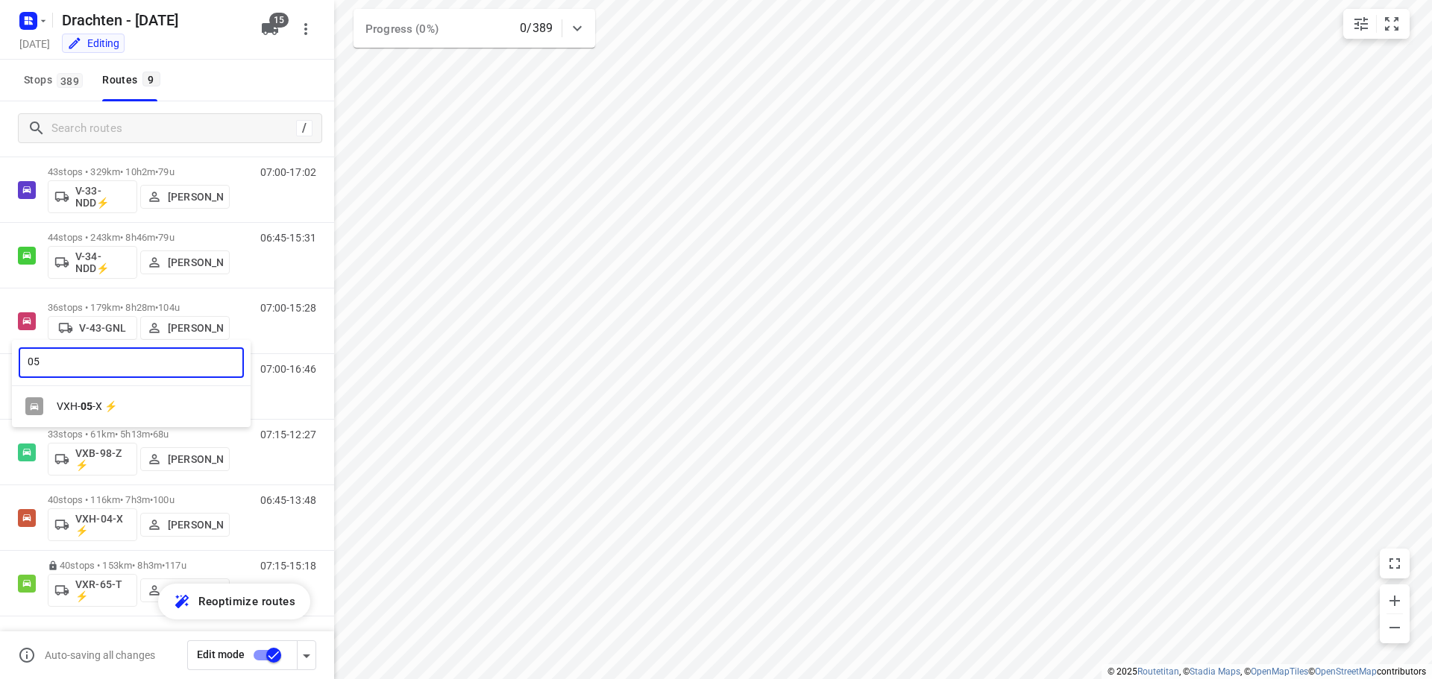
type input "05"
click at [123, 406] on div "VXH- 05 -X ⚡" at bounding box center [135, 407] width 157 height 12
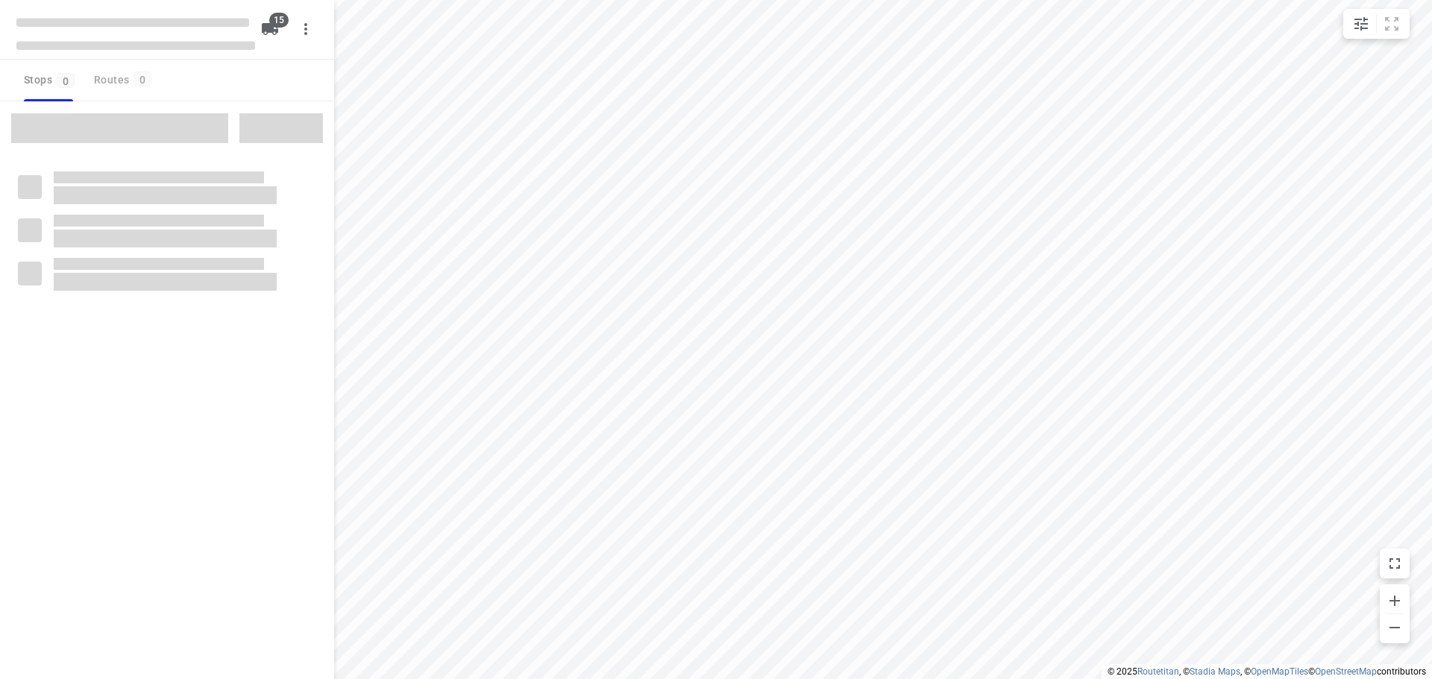
checkbox input "true"
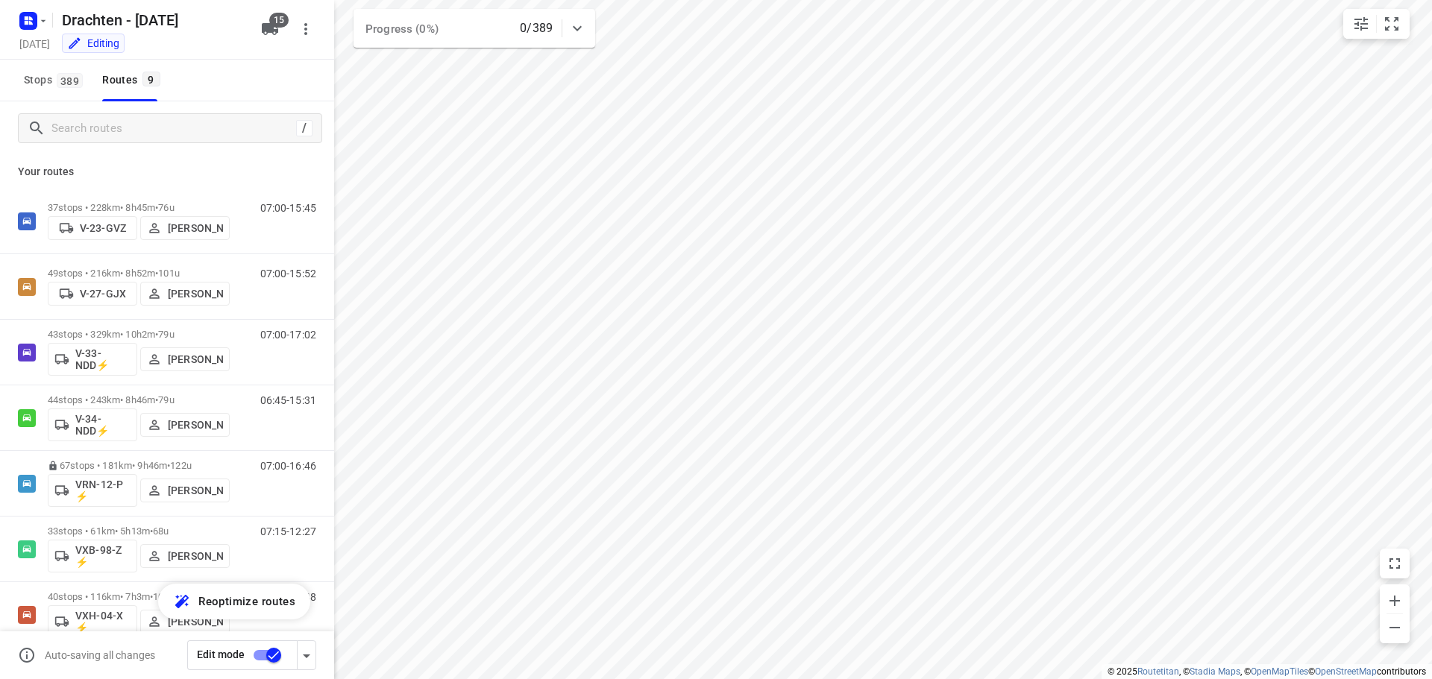
click at [273, 662] on input "checkbox" at bounding box center [273, 655] width 85 height 28
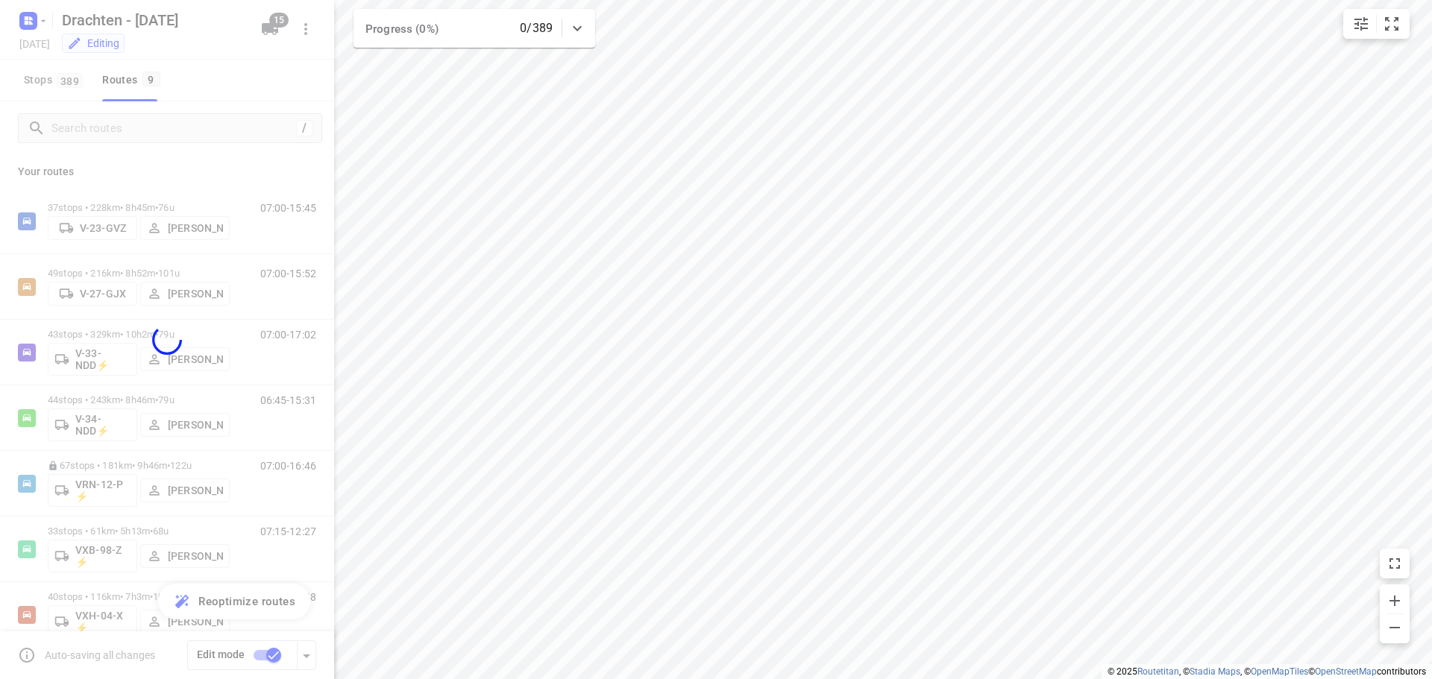
checkbox input "false"
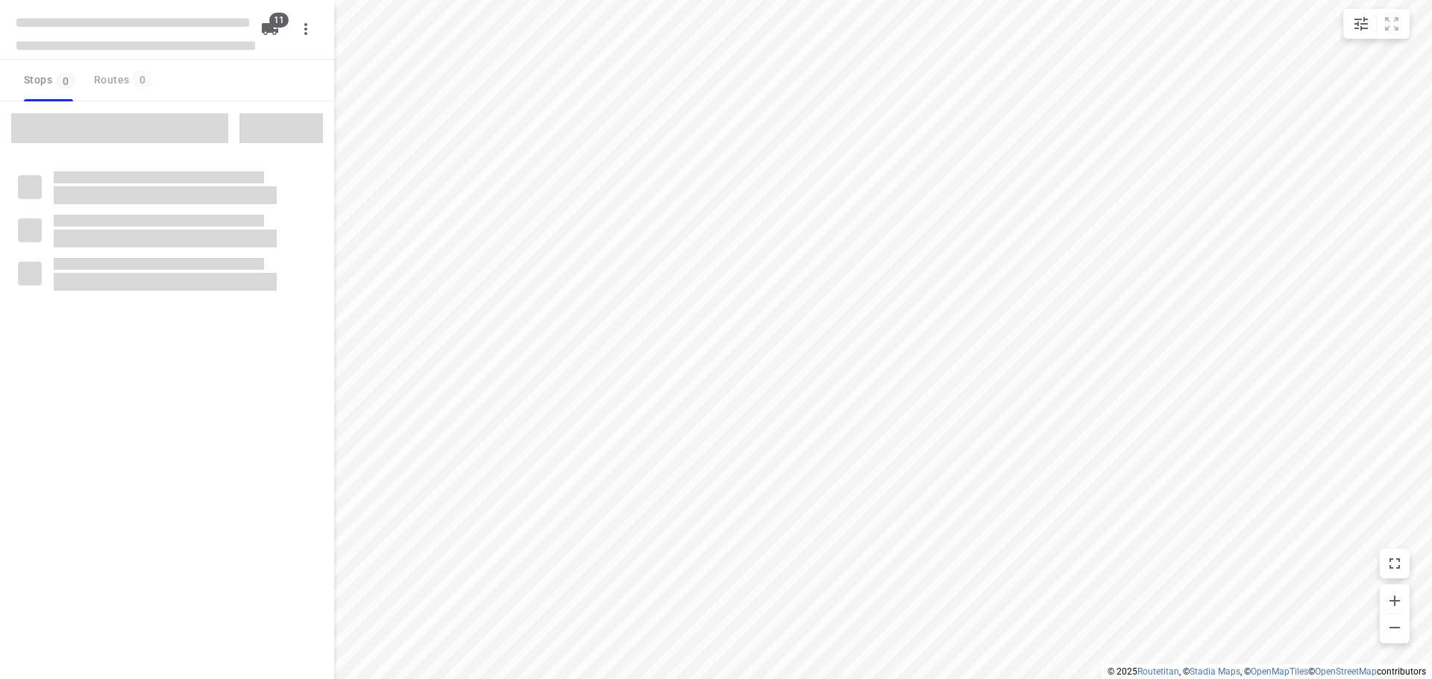
checkbox input "true"
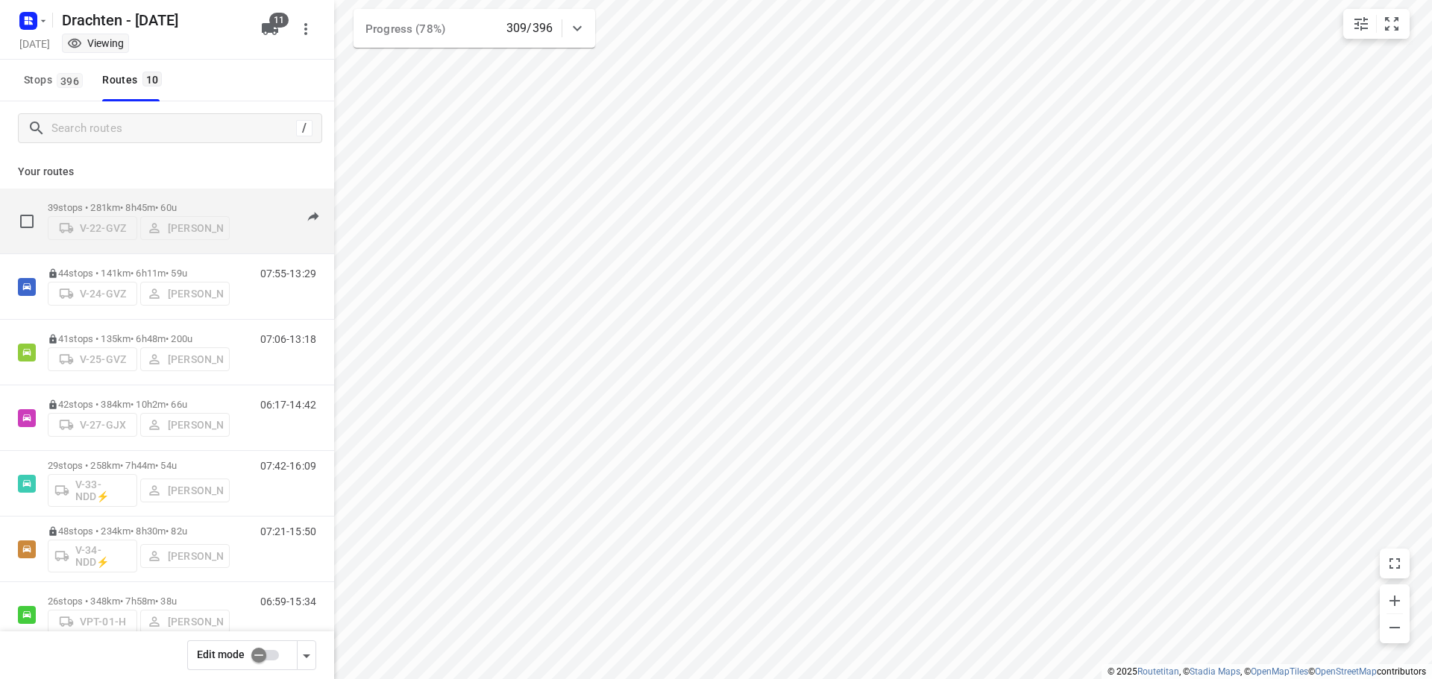
click at [164, 202] on p "39 stops • 281km • 8h45m • 60u" at bounding box center [139, 207] width 182 height 11
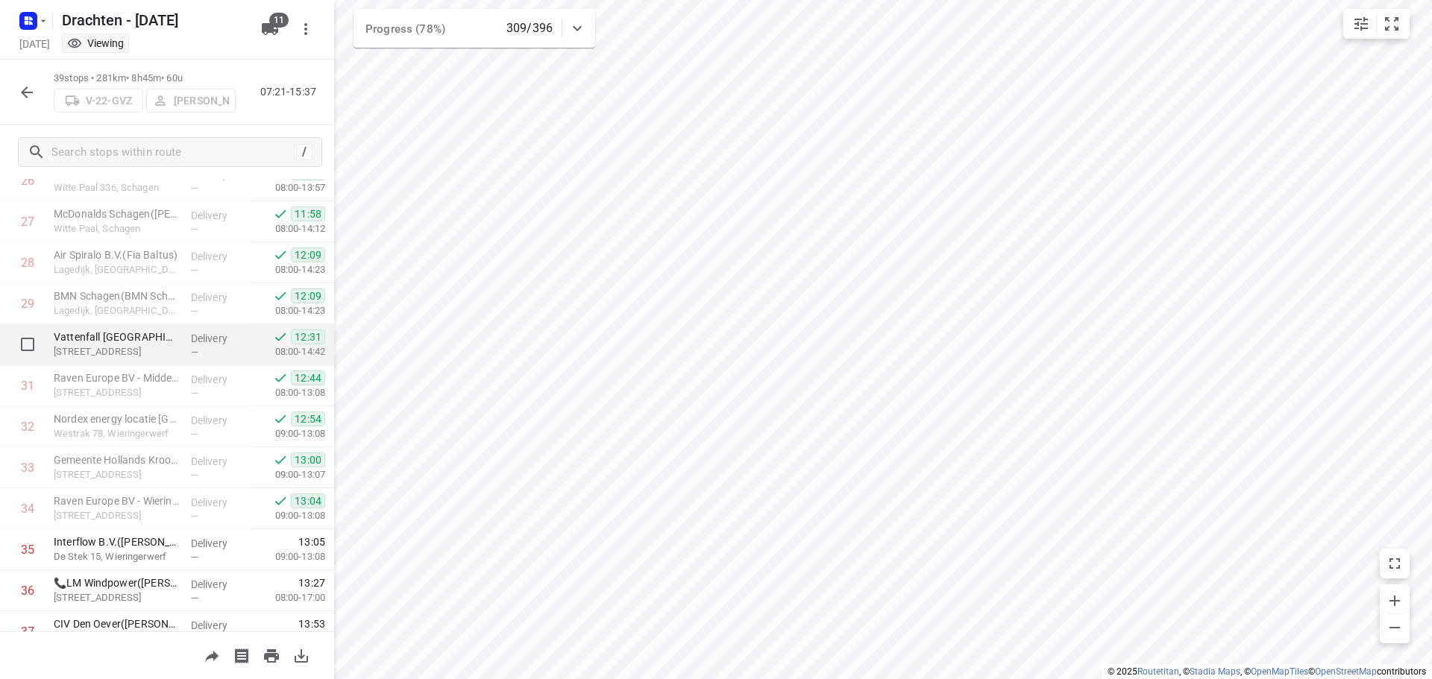
scroll to position [1263, 0]
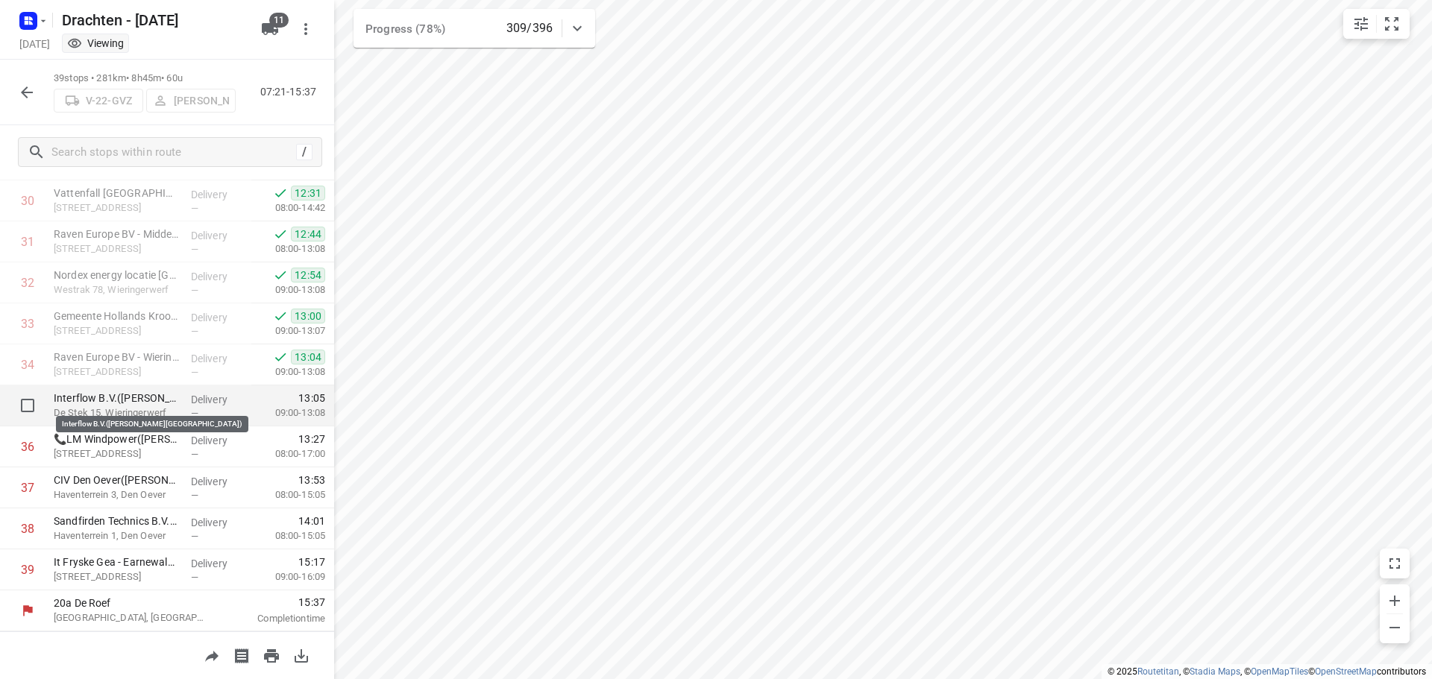
click at [134, 401] on p "Interflow B.V.([PERSON_NAME][GEOGRAPHIC_DATA])" at bounding box center [116, 398] width 125 height 15
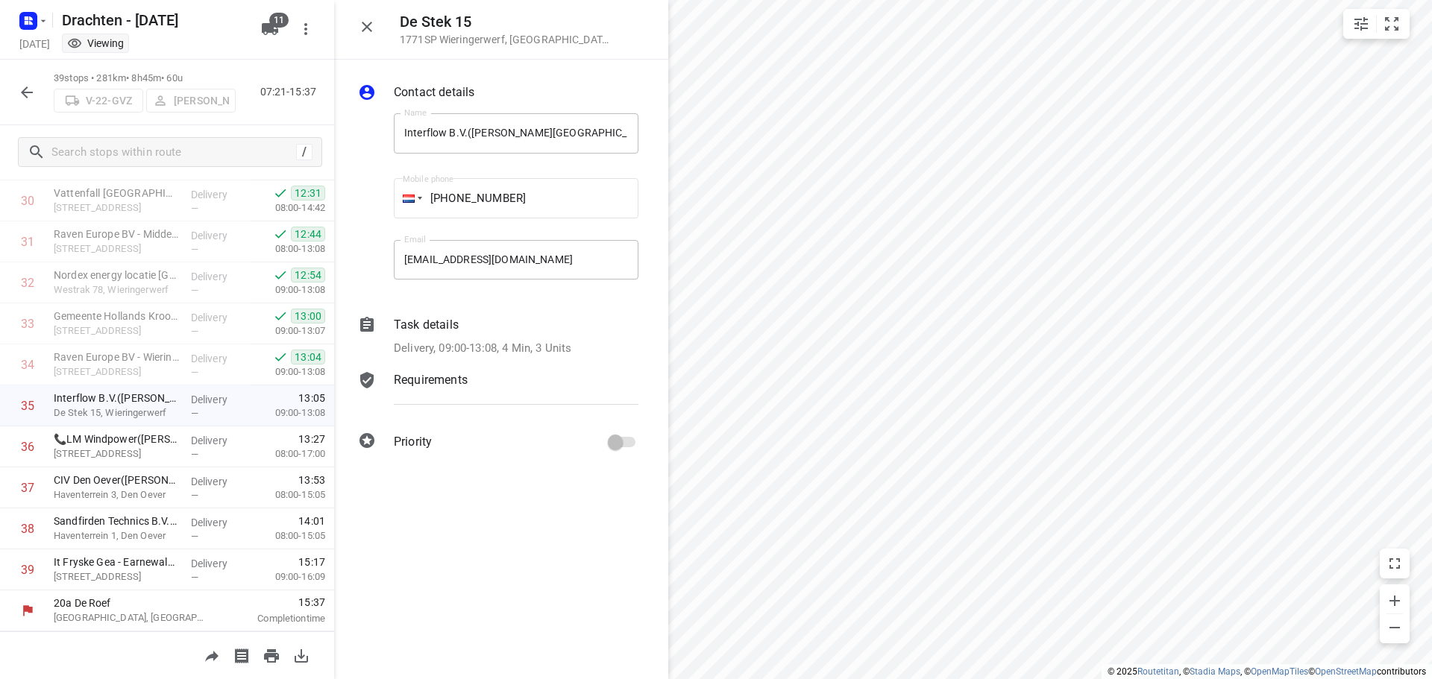
click at [552, 349] on p "Delivery, 09:00-13:08, 4 Min, 3 Units" at bounding box center [483, 348] width 178 height 17
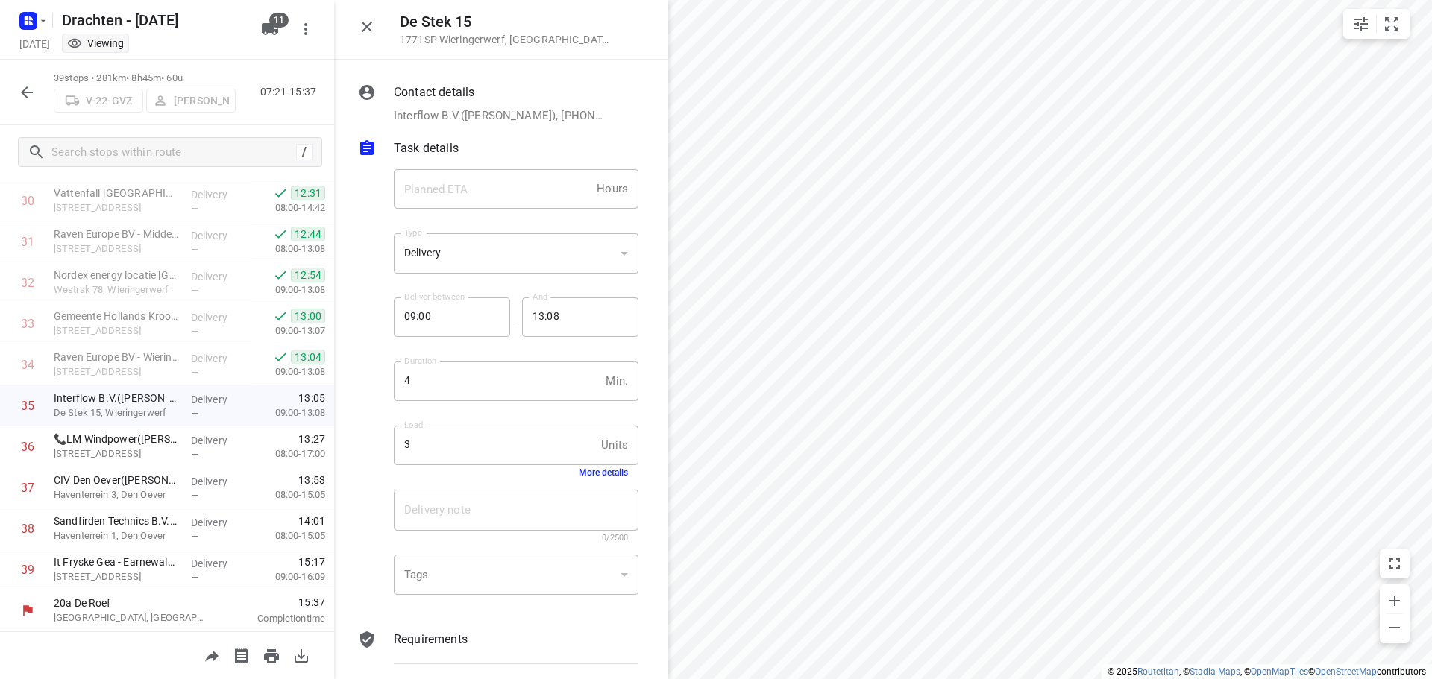
click at [600, 472] on button "More details" at bounding box center [603, 473] width 49 height 10
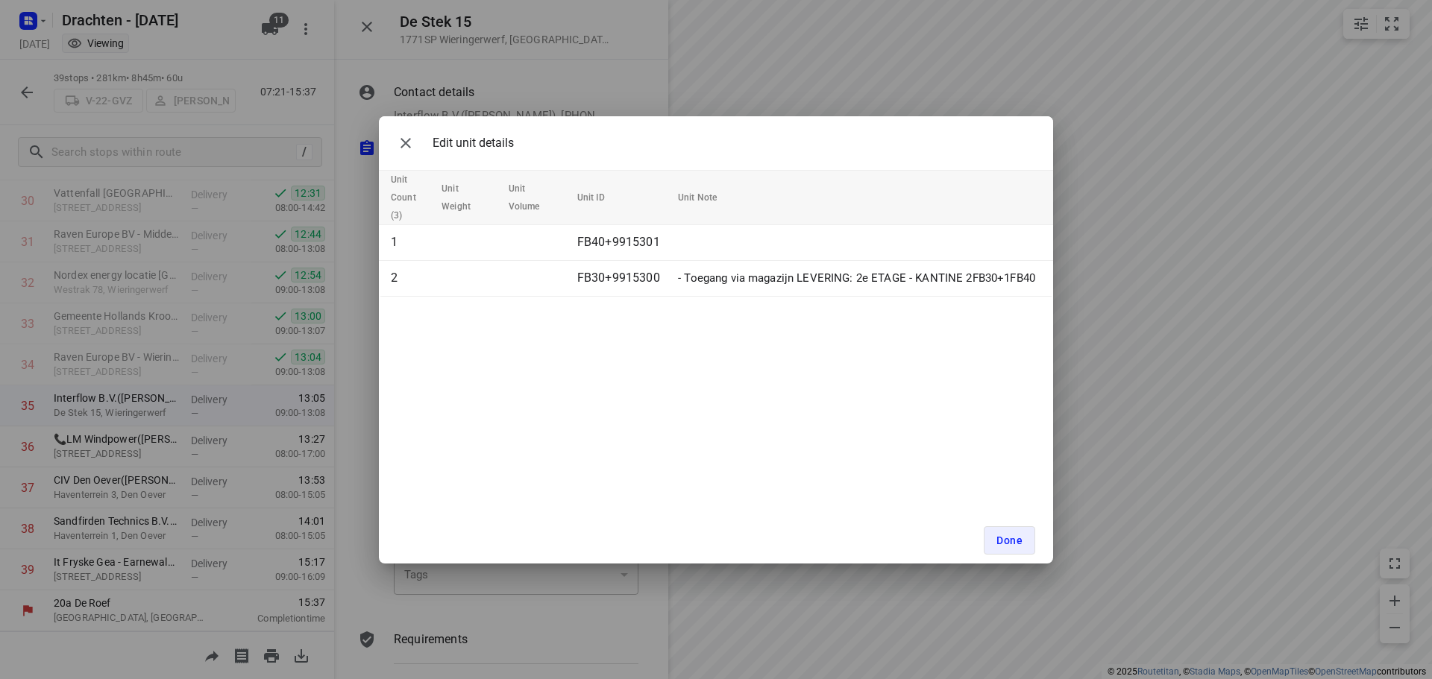
click at [351, 368] on div "Edit unit details Unit Count (3) Unit Weight Unit Volume Unit ID Unit Note 1 FB…" at bounding box center [716, 339] width 1432 height 679
click at [403, 142] on icon "button" at bounding box center [406, 143] width 18 height 18
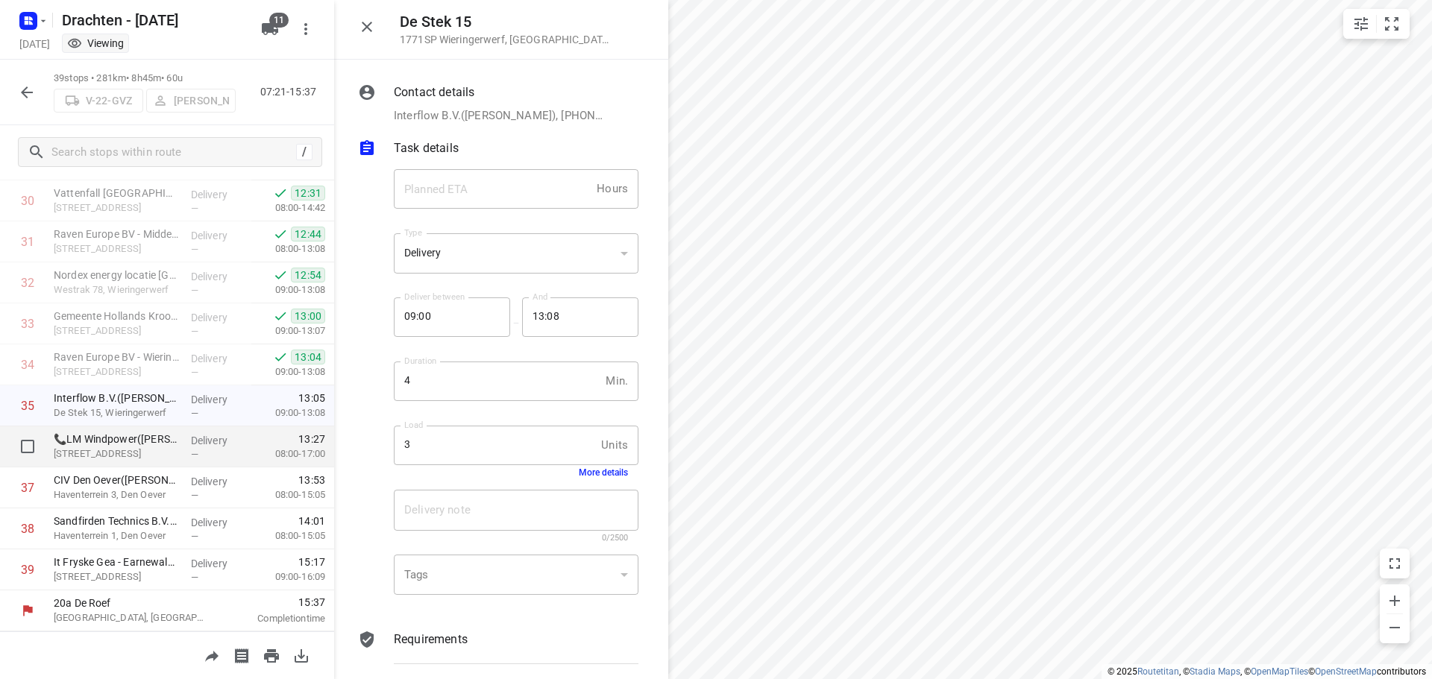
click at [191, 449] on span "—" at bounding box center [194, 454] width 7 height 11
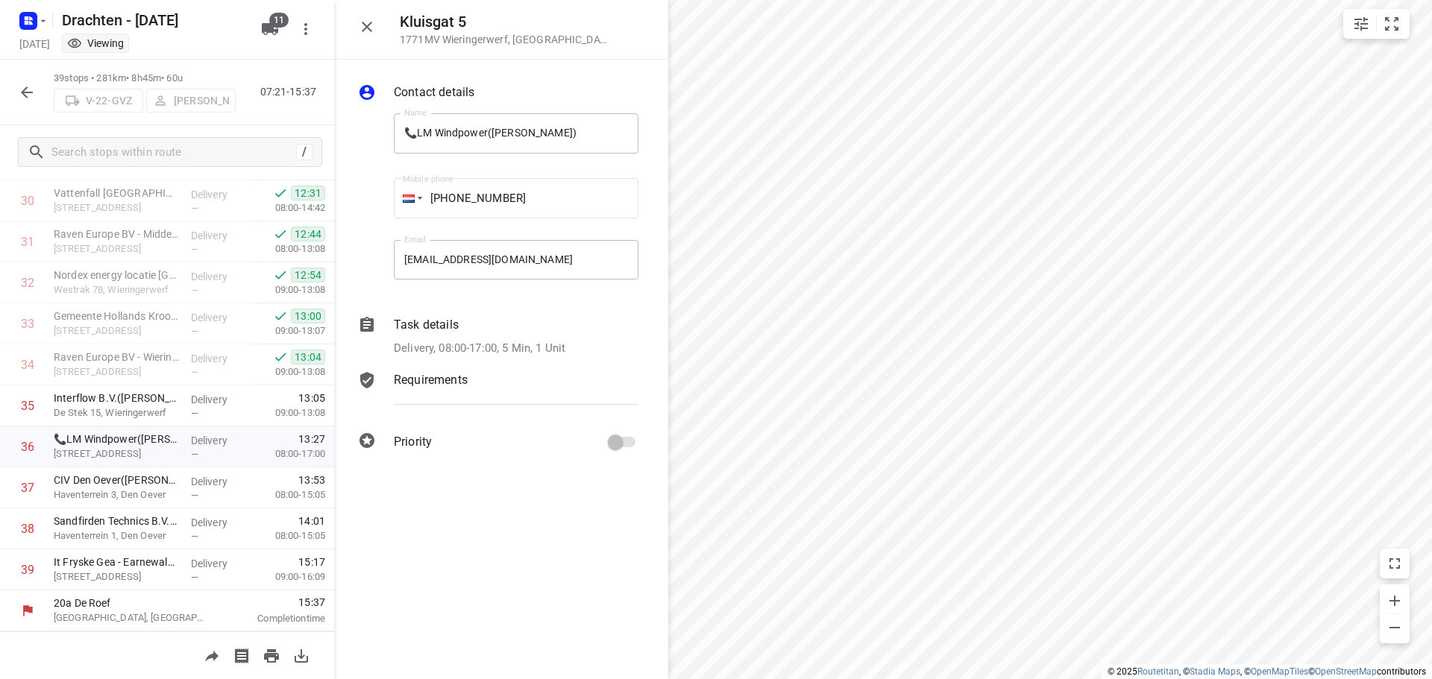
click at [565, 345] on p "Delivery, 08:00-17:00, 5 Min, 1 Unit" at bounding box center [480, 348] width 172 height 17
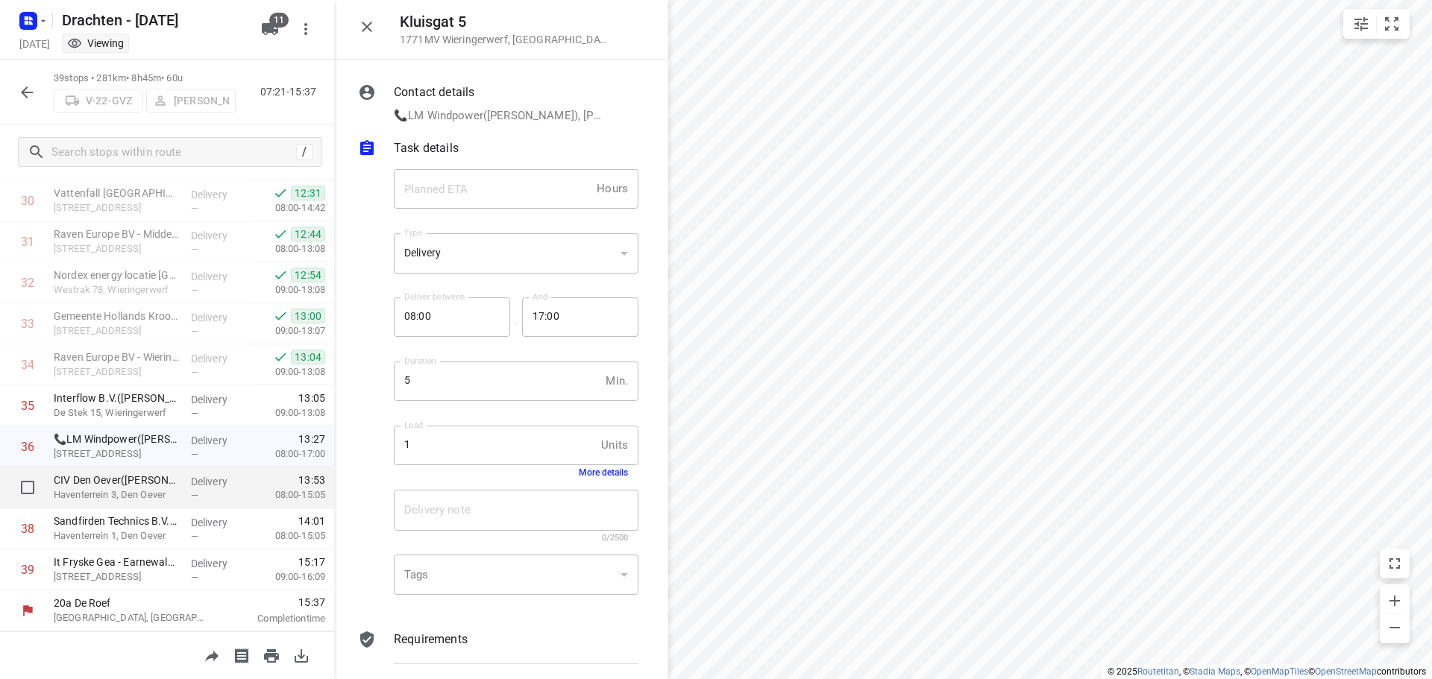
click at [185, 484] on div "Delivery —" at bounding box center [218, 488] width 67 height 41
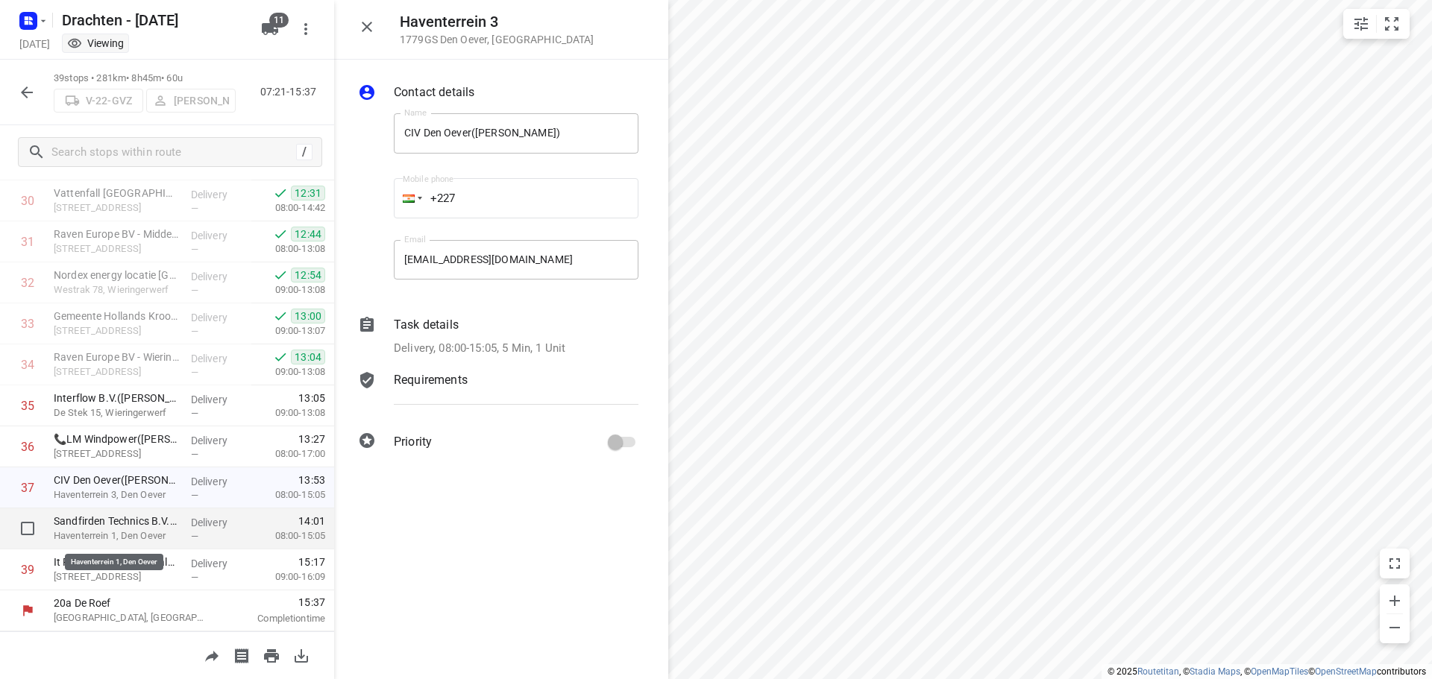
click at [159, 533] on p "Haventerrein 1, Den Oever" at bounding box center [116, 536] width 125 height 15
click at [577, 350] on div "Delivery, 08:00-15:05, 7 Min, 4 Units" at bounding box center [516, 348] width 245 height 17
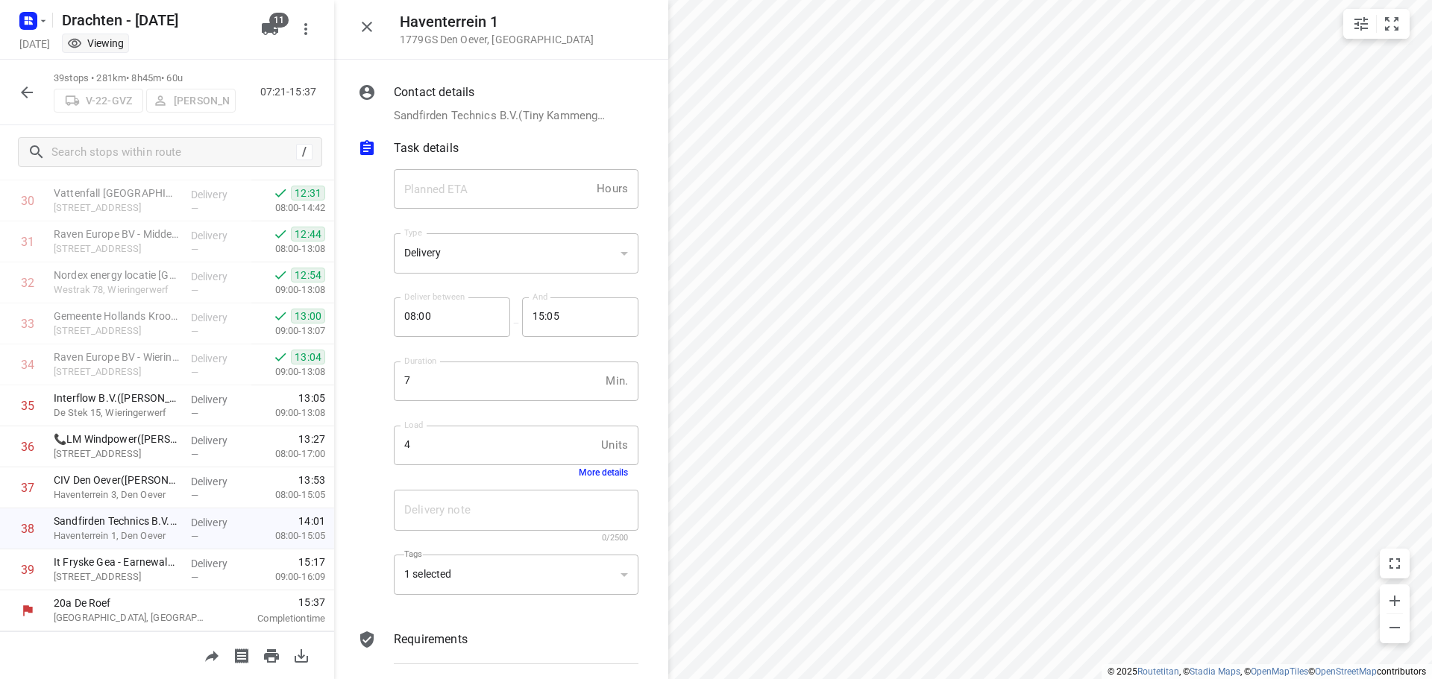
click at [600, 473] on button "More details" at bounding box center [603, 473] width 49 height 10
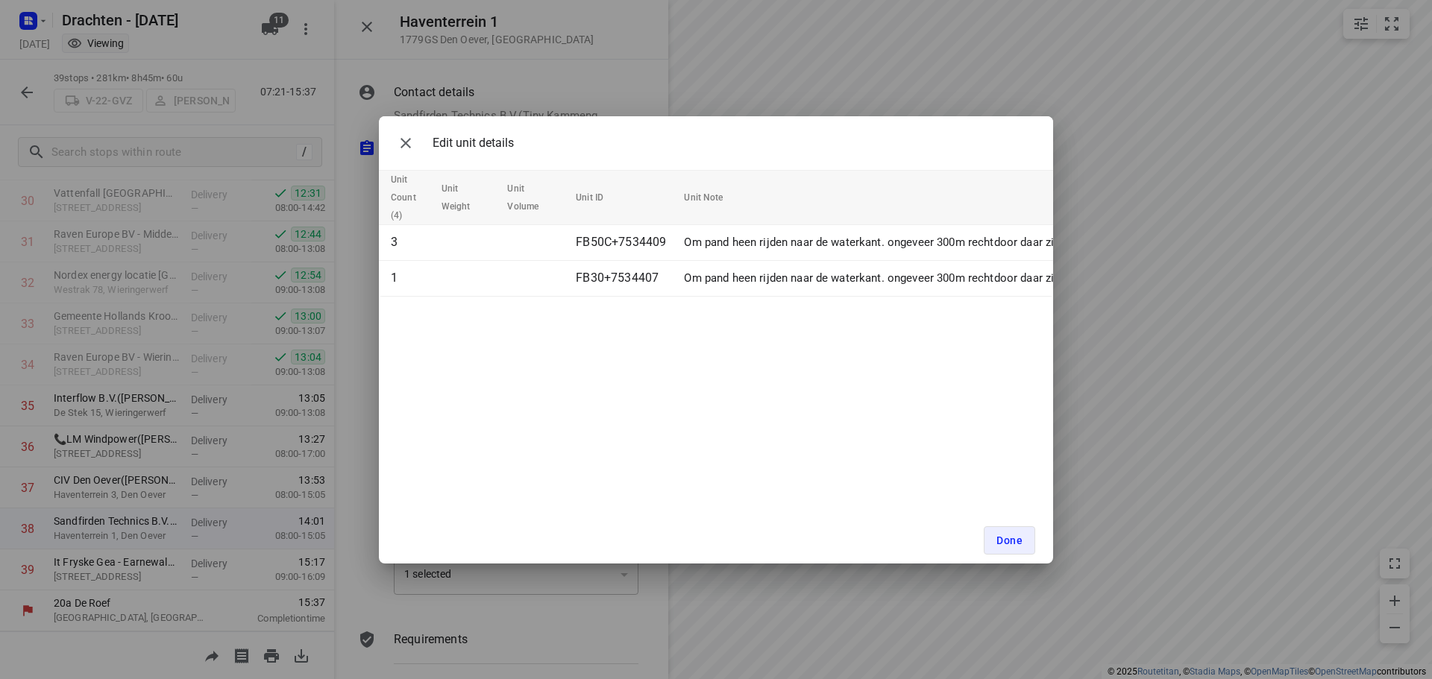
click at [356, 436] on div "Edit unit details Unit Count (4) Unit Weight Unit Volume Unit ID Unit Note 3 FB…" at bounding box center [716, 339] width 1432 height 679
click at [405, 145] on icon "button" at bounding box center [406, 143] width 18 height 18
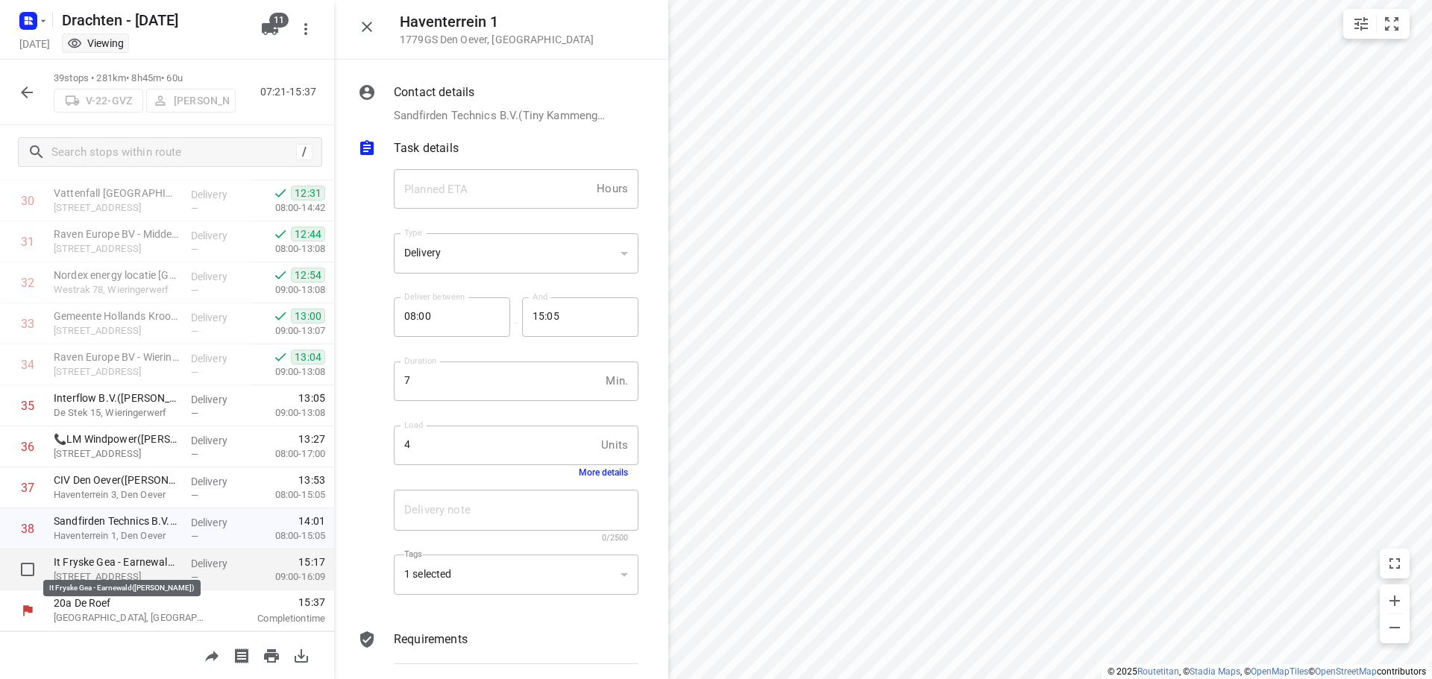
click at [113, 567] on p "It Fryske Gea - Earnewald(Elza Nijboer)" at bounding box center [116, 562] width 125 height 15
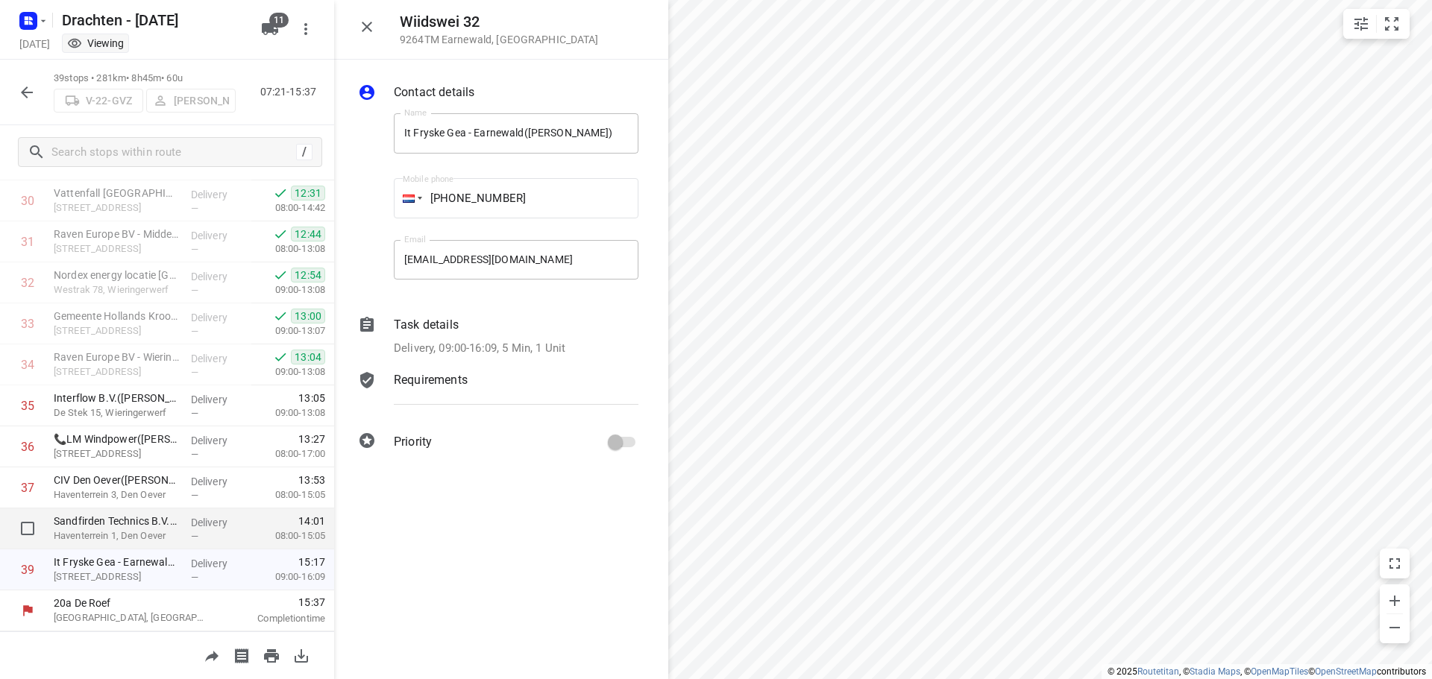
click at [273, 530] on p "08:00-15:05" at bounding box center [288, 536] width 74 height 15
click at [544, 334] on div "Task details Delivery, 08:00-15:05, 7 Min, 4 Units" at bounding box center [516, 336] width 251 height 47
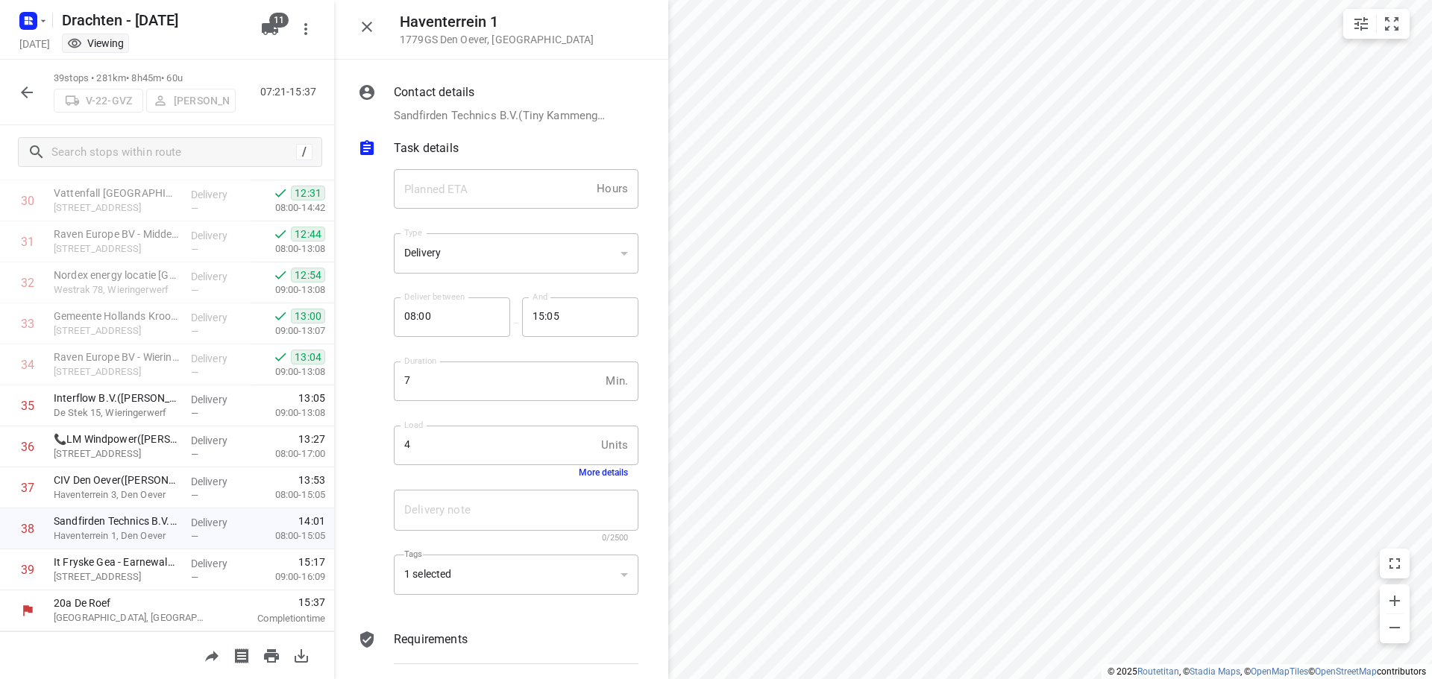
click at [592, 462] on div "4 Units Load" at bounding box center [516, 446] width 245 height 40
click at [594, 468] on button "More details" at bounding box center [603, 473] width 49 height 10
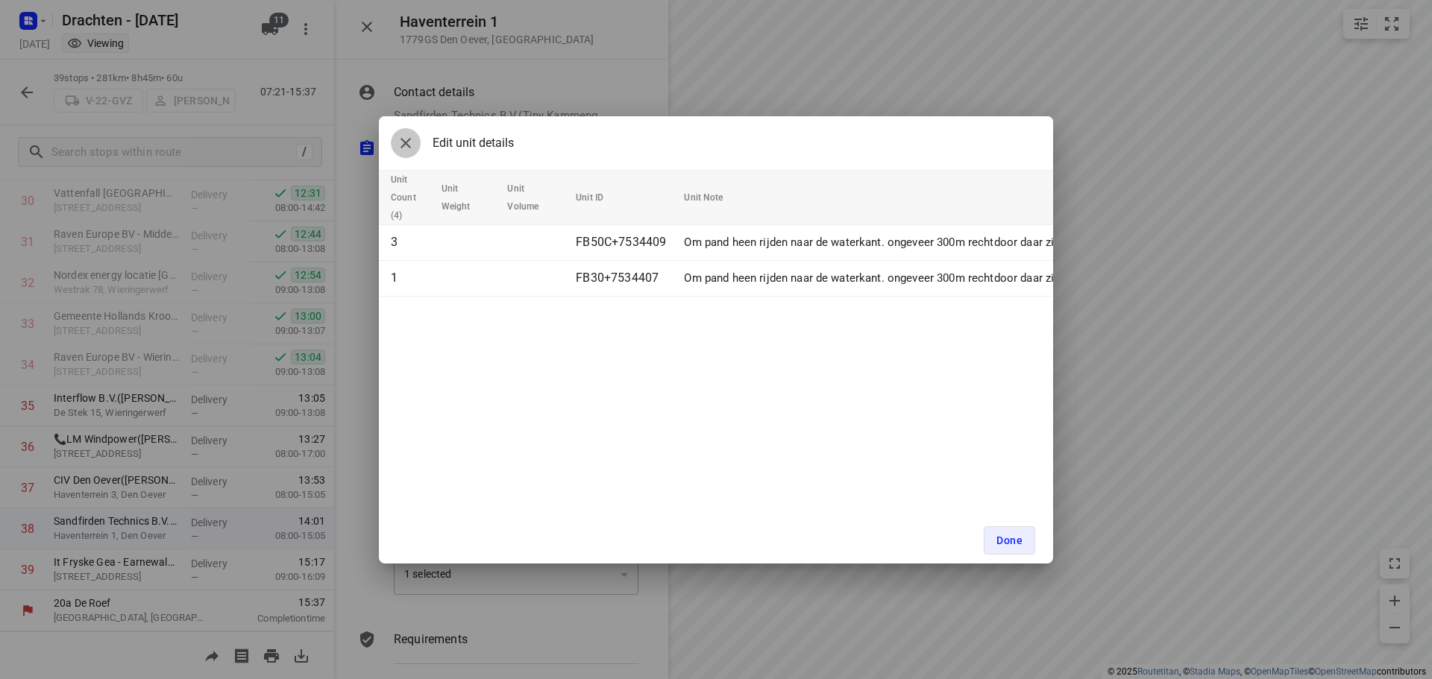
click at [407, 146] on icon "button" at bounding box center [406, 143] width 18 height 18
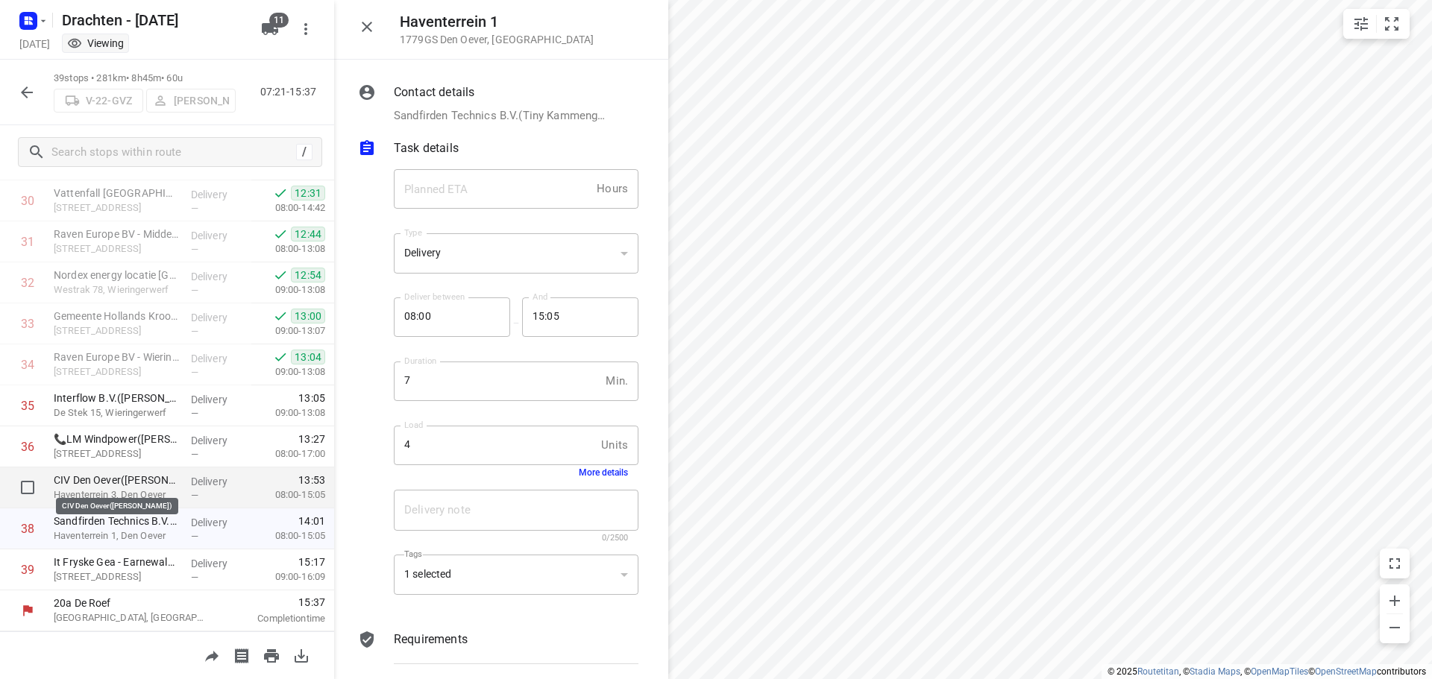
click at [164, 486] on p "CIV Den Oever(Hillie Woudstra)" at bounding box center [116, 480] width 125 height 15
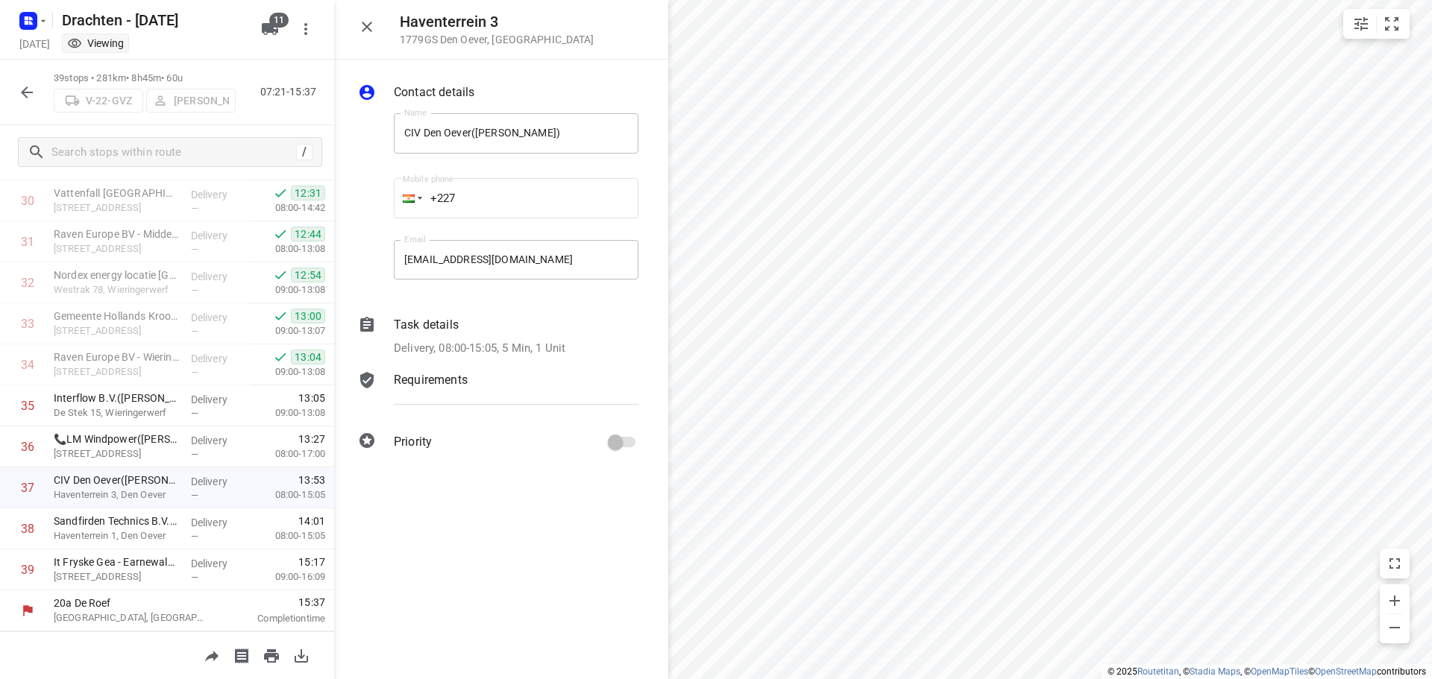
click at [568, 350] on div "Delivery, 08:00-15:05, 5 Min, 1 Unit" at bounding box center [516, 348] width 245 height 17
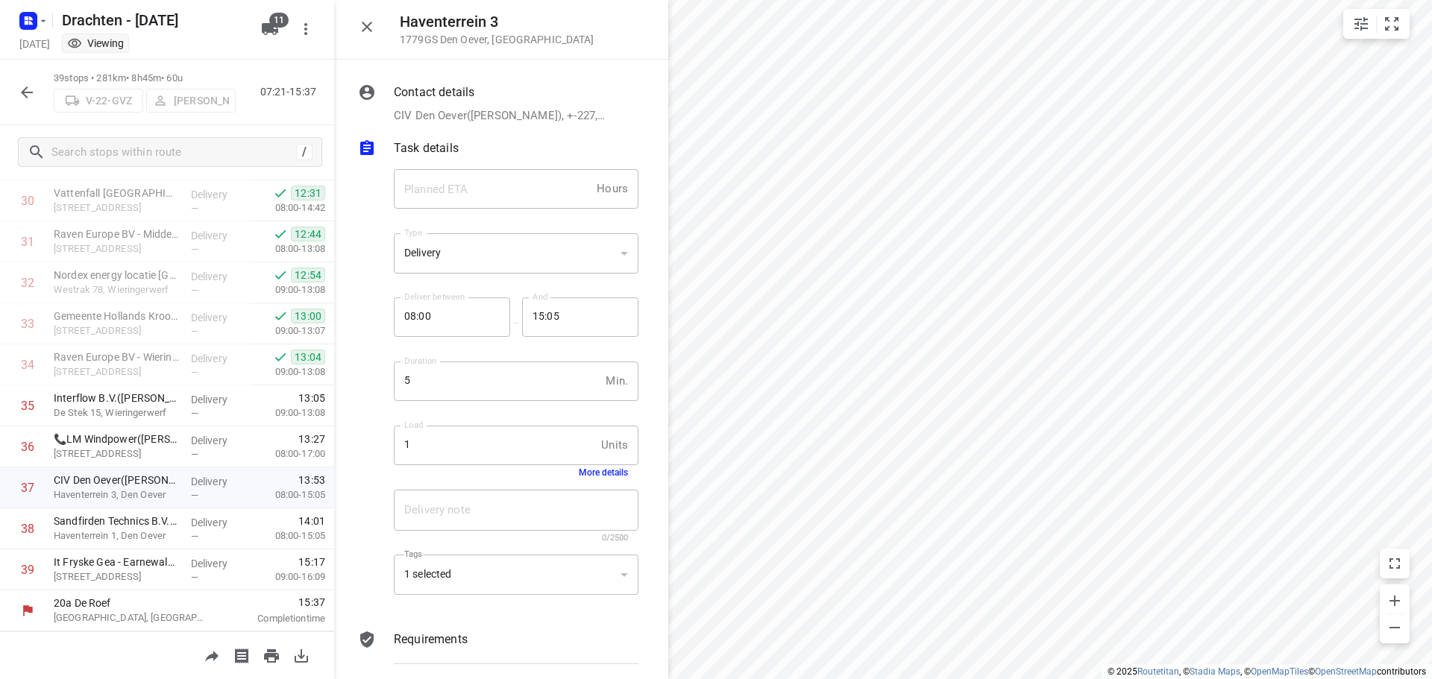
click at [590, 471] on button "More details" at bounding box center [603, 473] width 49 height 10
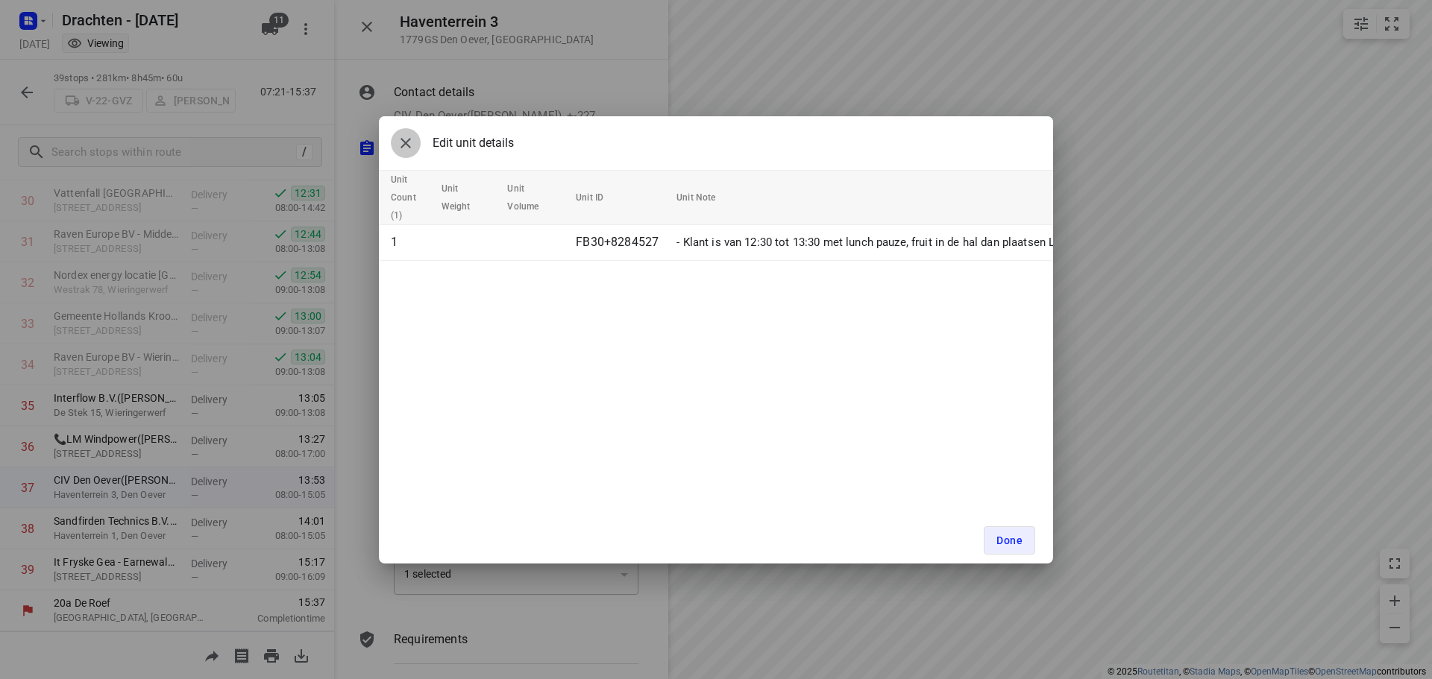
click at [402, 140] on icon "button" at bounding box center [406, 143] width 18 height 18
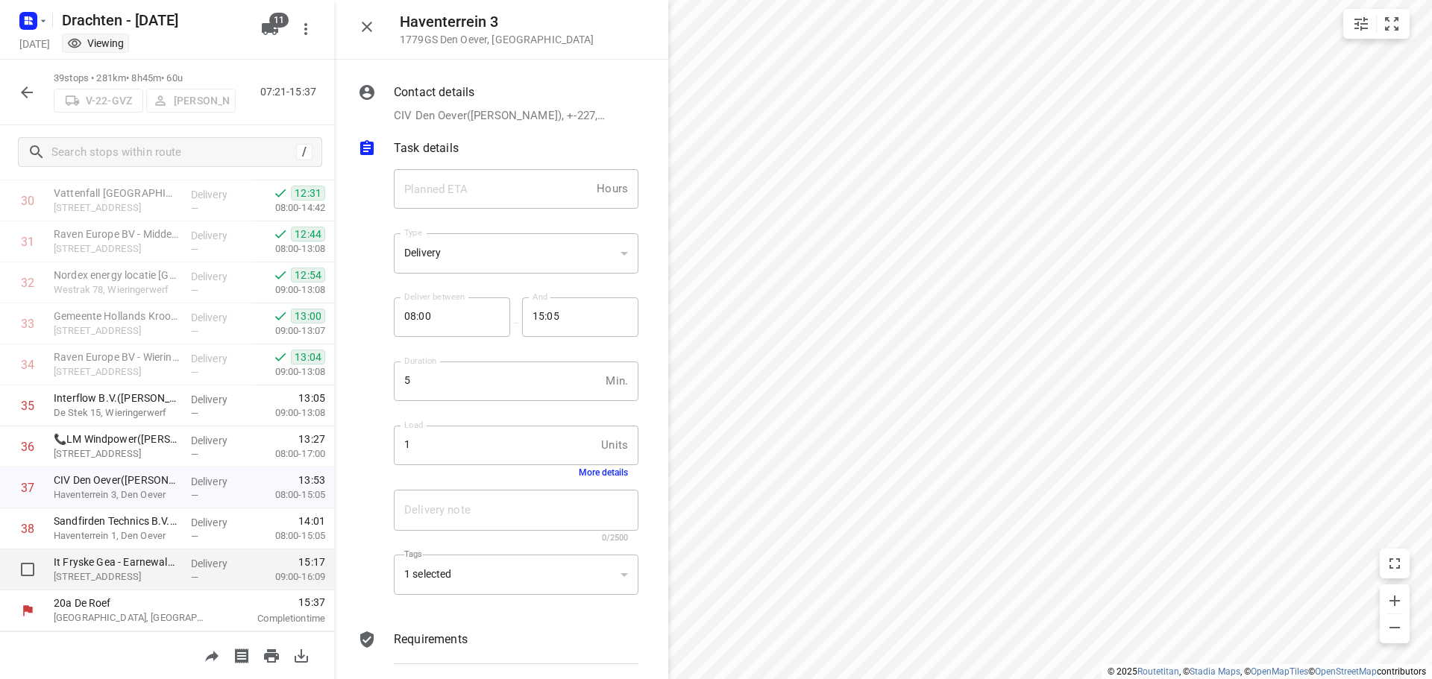
click at [219, 562] on p "Delivery" at bounding box center [218, 563] width 55 height 15
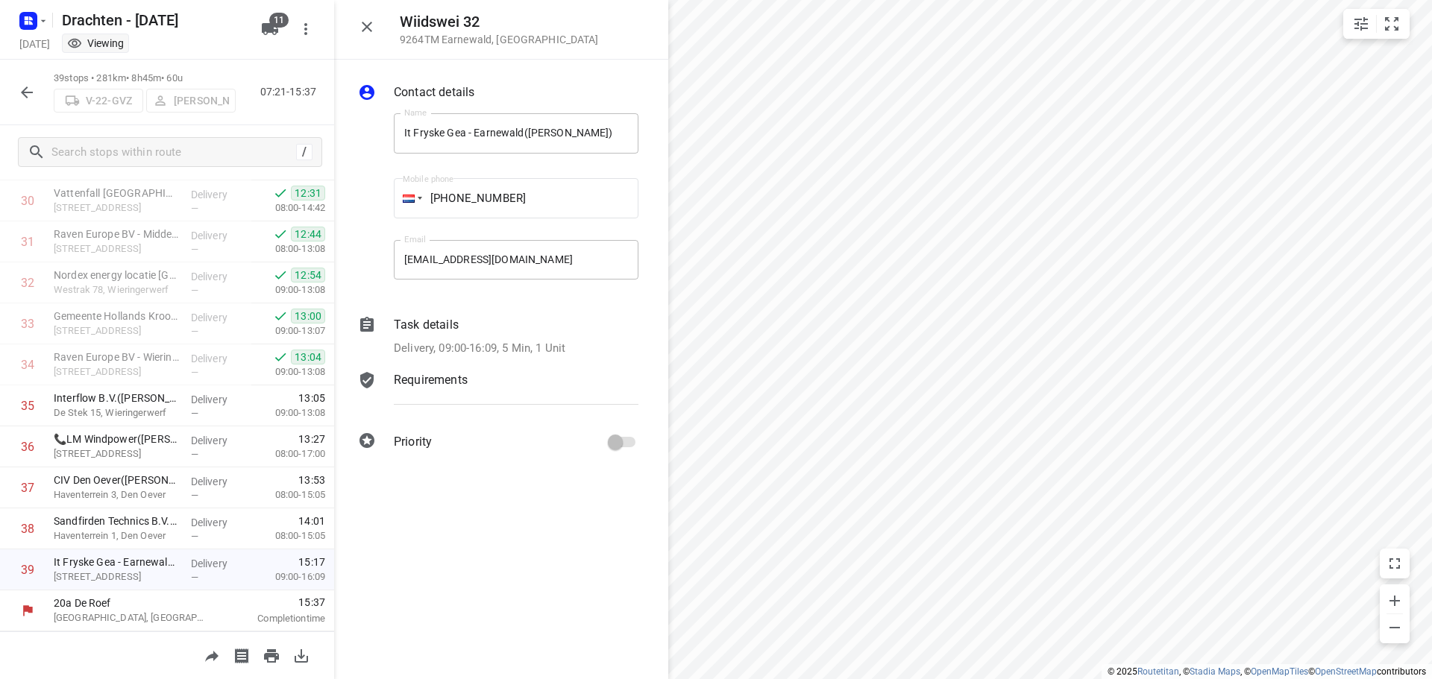
click at [560, 345] on p "Delivery, 09:00-16:09, 5 Min, 1 Unit" at bounding box center [480, 348] width 172 height 17
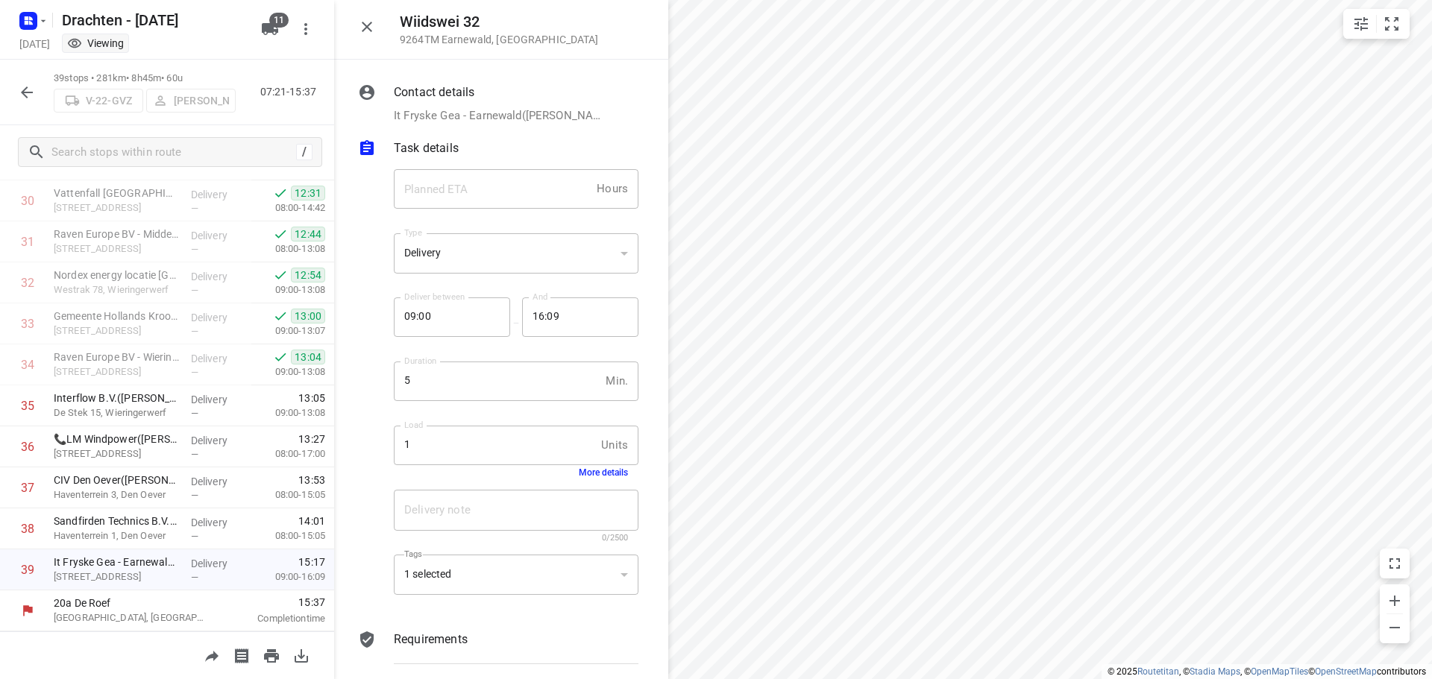
click at [597, 476] on button "More details" at bounding box center [603, 473] width 49 height 10
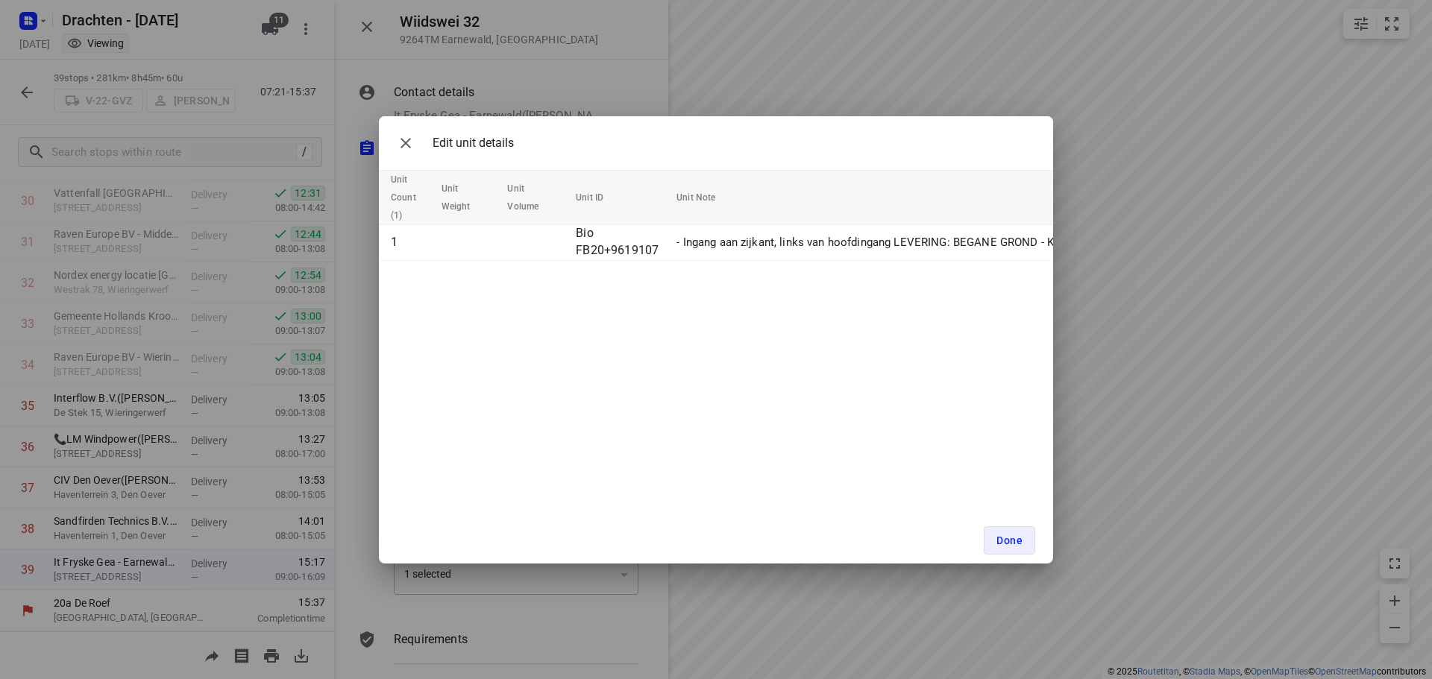
drag, startPoint x: 407, startPoint y: 145, endPoint x: 424, endPoint y: 149, distance: 17.0
click at [407, 144] on icon "button" at bounding box center [406, 143] width 10 height 10
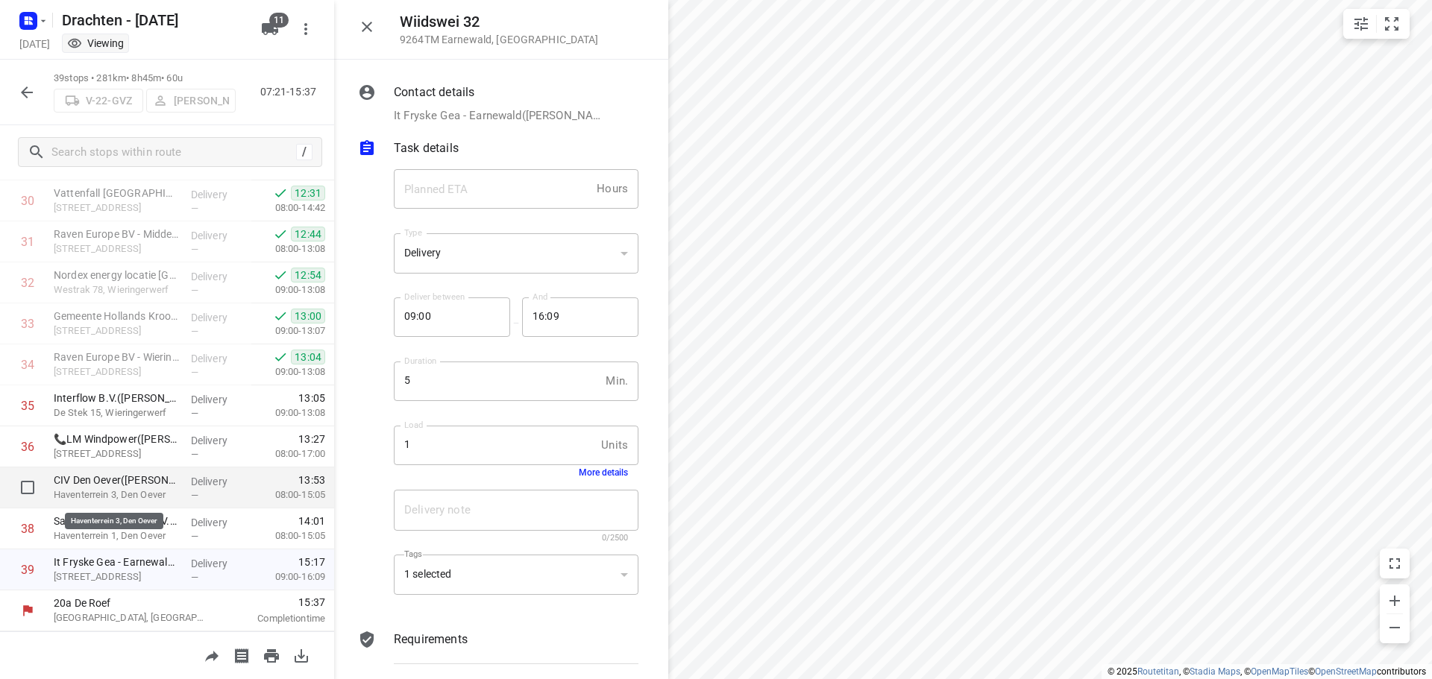
click at [122, 490] on p "Haventerrein 3, Den Oever" at bounding box center [116, 495] width 125 height 15
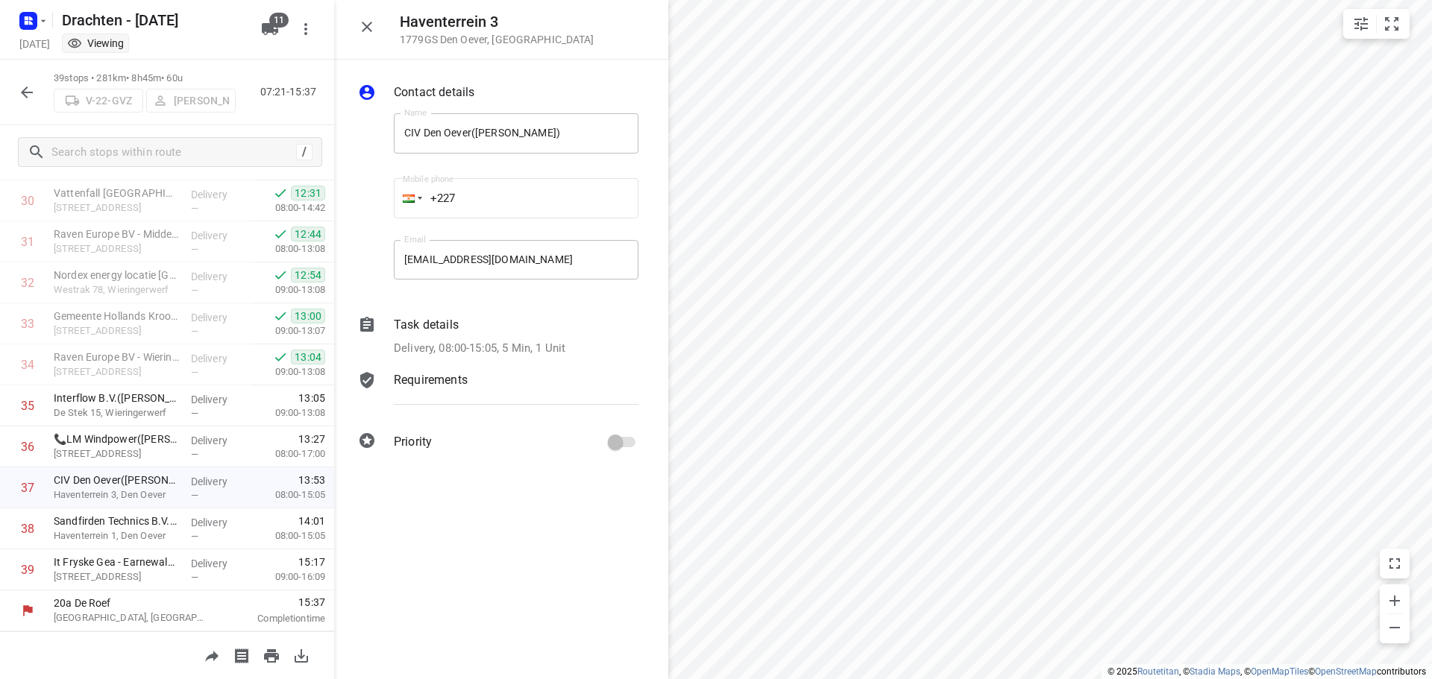
click at [520, 351] on p "Delivery, 08:00-15:05, 5 Min, 1 Unit" at bounding box center [480, 348] width 172 height 17
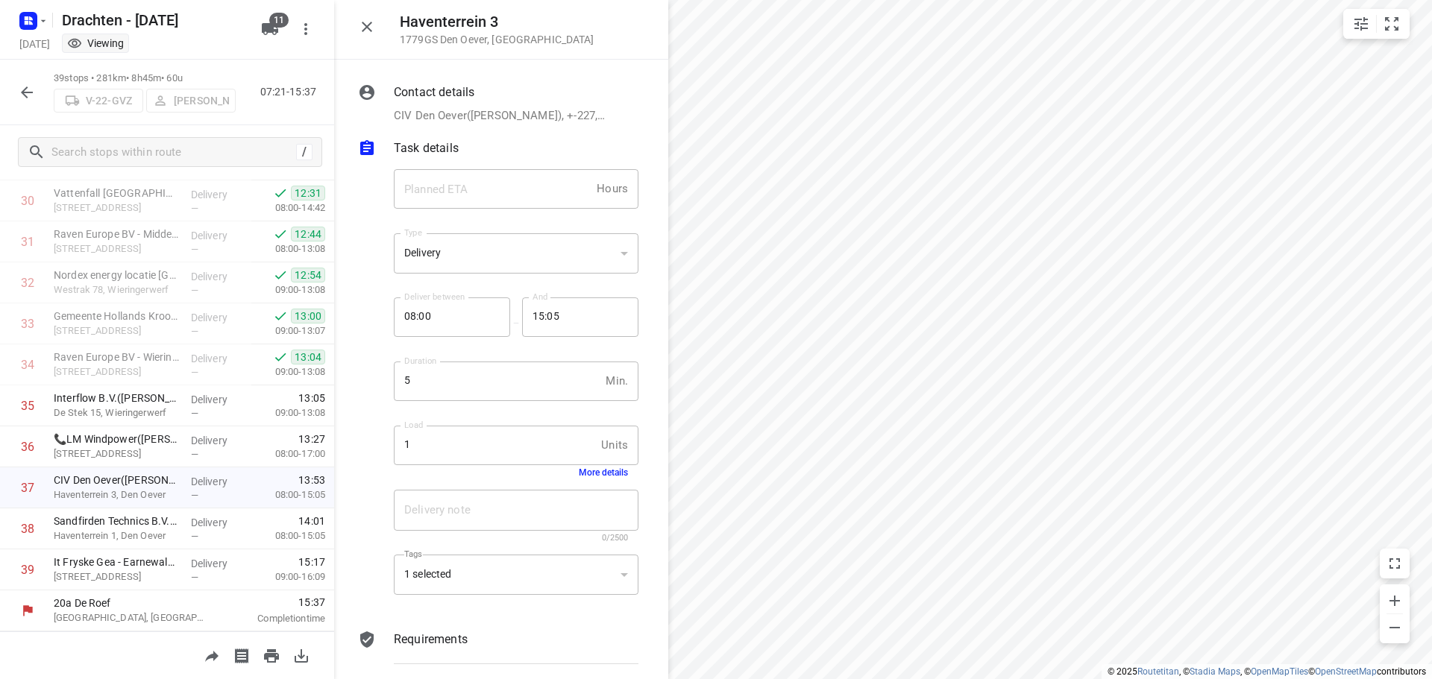
click at [592, 476] on button "More details" at bounding box center [603, 473] width 49 height 10
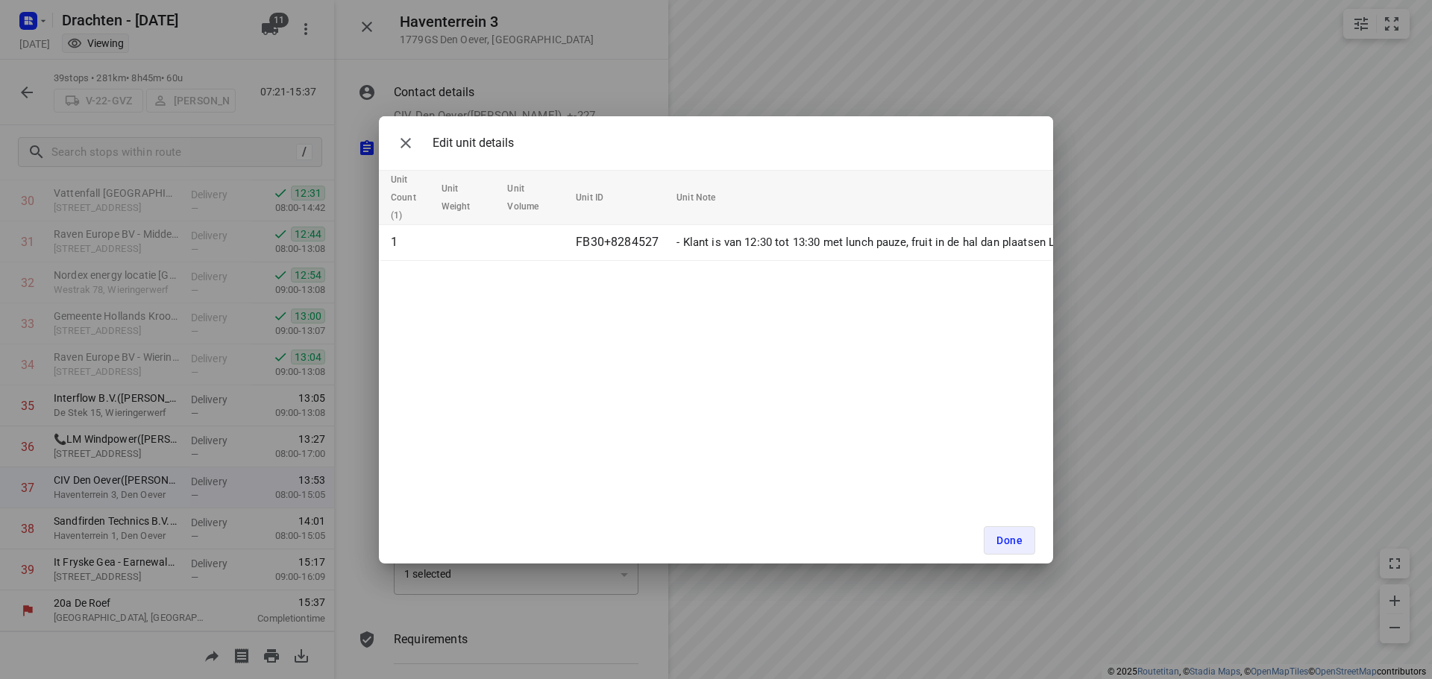
click at [325, 451] on div "Edit unit details Unit Count (1) Unit Weight Unit Volume Unit ID Unit Note 1 FB…" at bounding box center [716, 339] width 1432 height 679
click at [400, 142] on icon "button" at bounding box center [406, 143] width 18 height 18
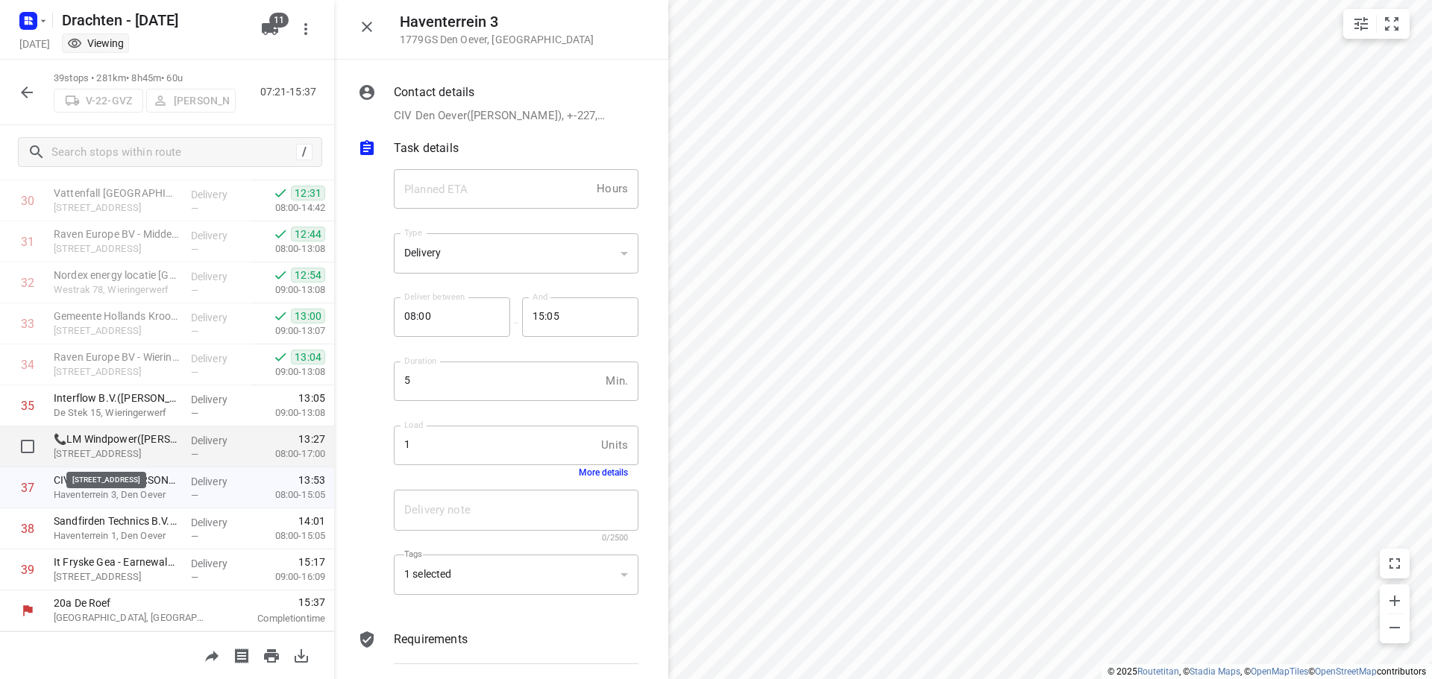
click at [122, 459] on p "Kluisgat 5, Wieringerwerf" at bounding box center [116, 454] width 125 height 15
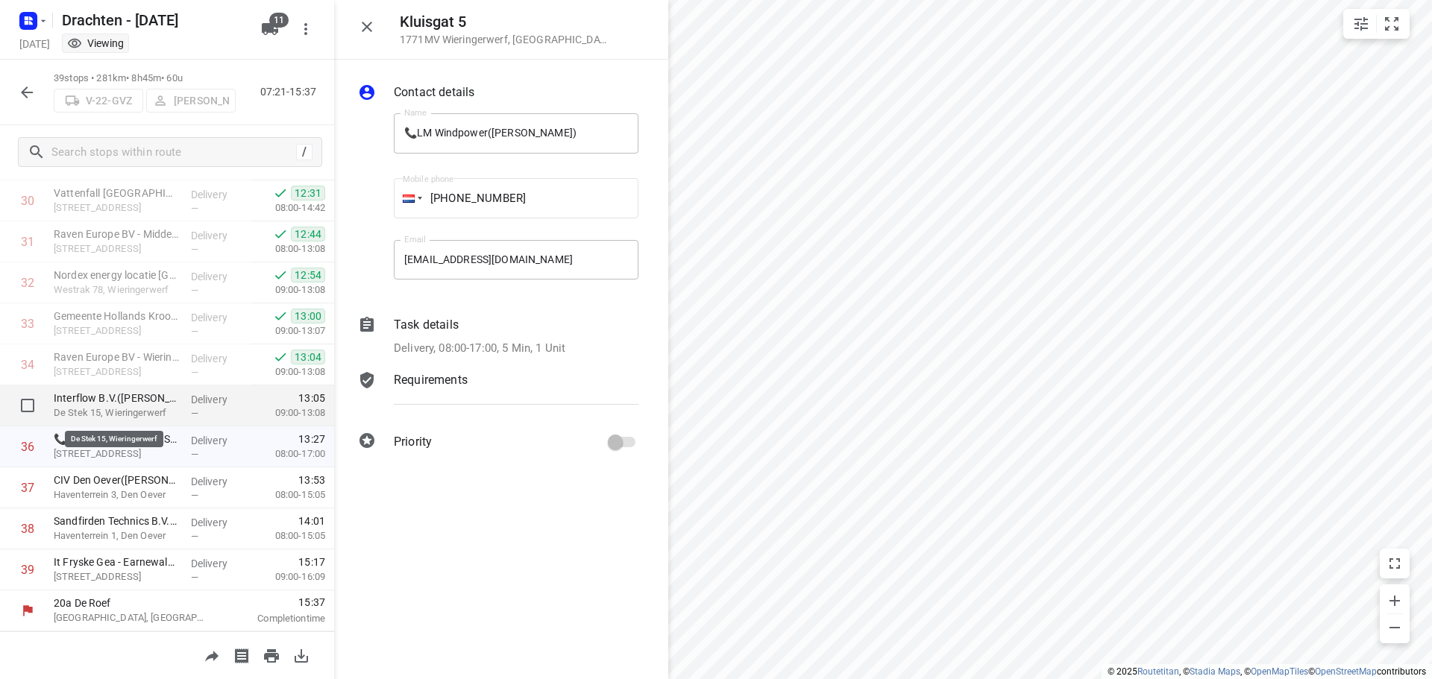
click at [163, 395] on p "Interflow B.V.(Ineke Verblaauw)" at bounding box center [116, 398] width 125 height 15
click at [576, 348] on div "Delivery, 09:00-13:08, 4 Min, 3 Units" at bounding box center [516, 348] width 245 height 17
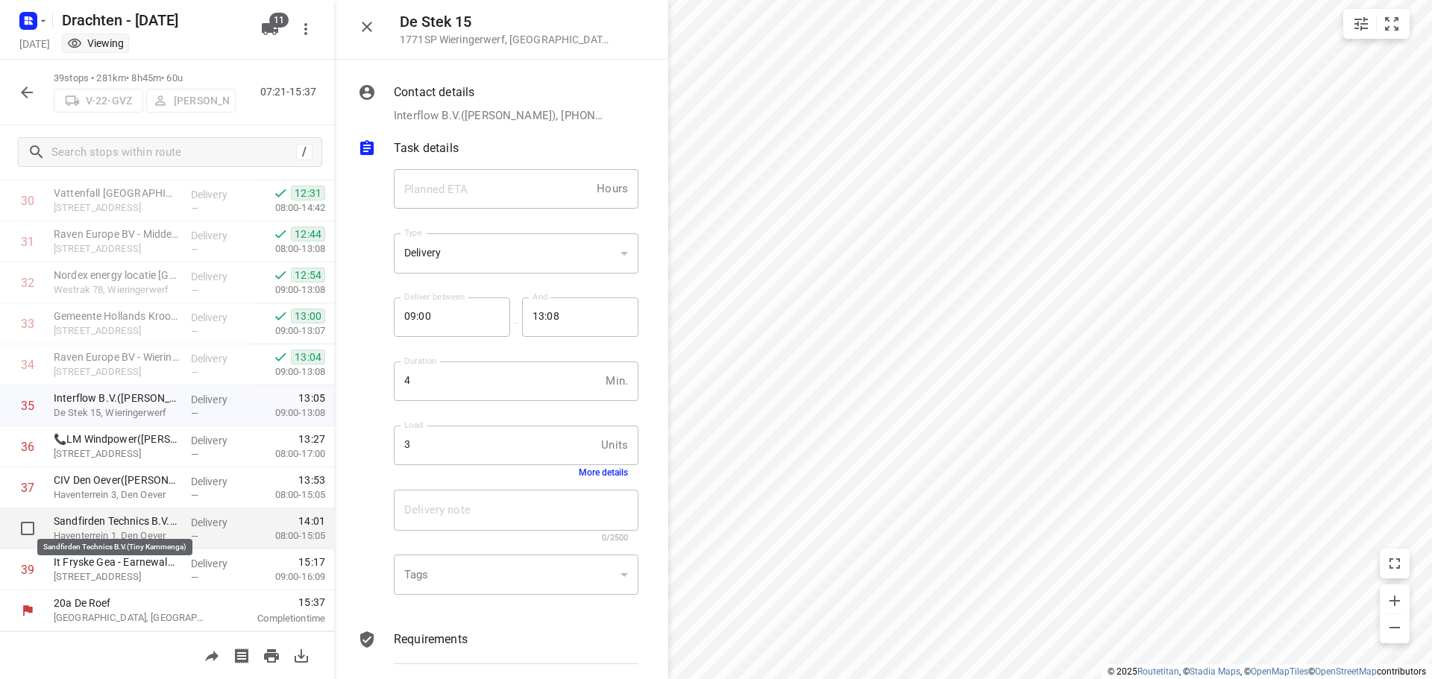
click at [118, 523] on p "Sandfirden Technics B.V.(Tiny Kammenga)" at bounding box center [116, 521] width 125 height 15
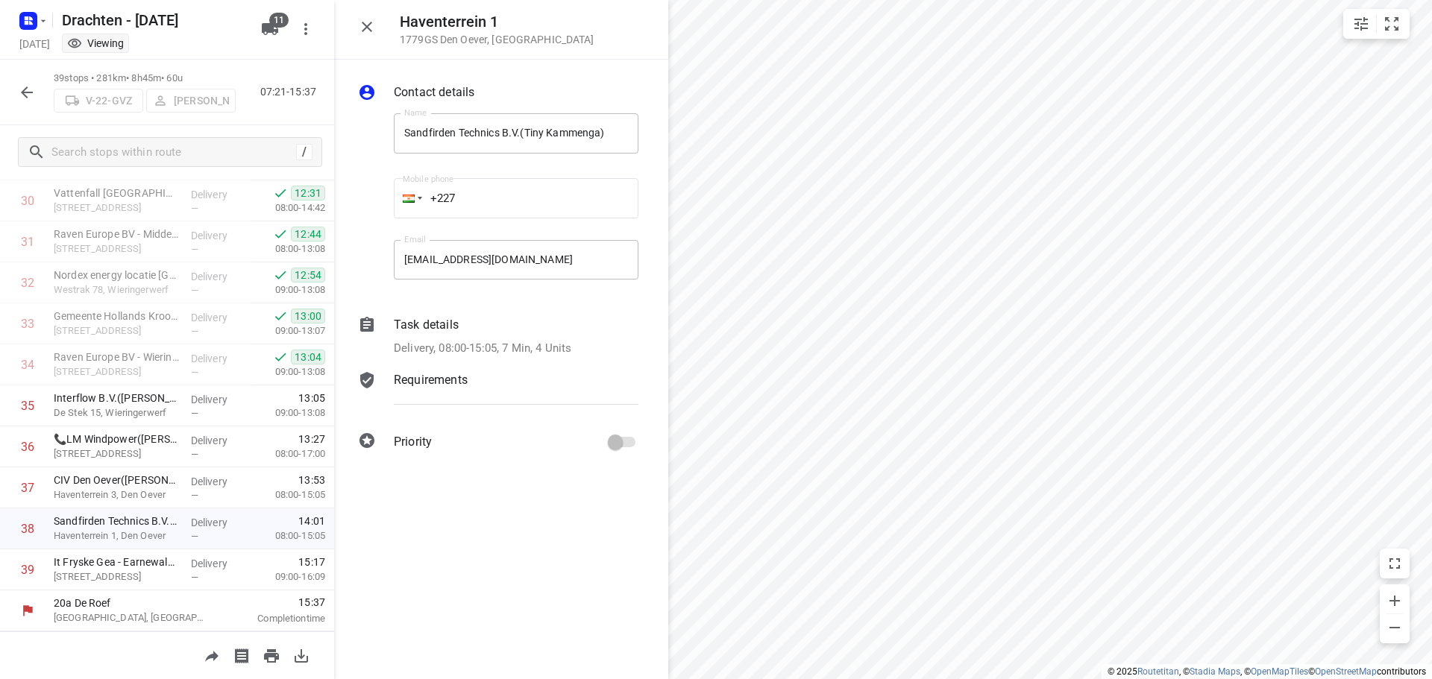
click at [554, 348] on p "Delivery, 08:00-15:05, 7 Min, 4 Units" at bounding box center [483, 348] width 178 height 17
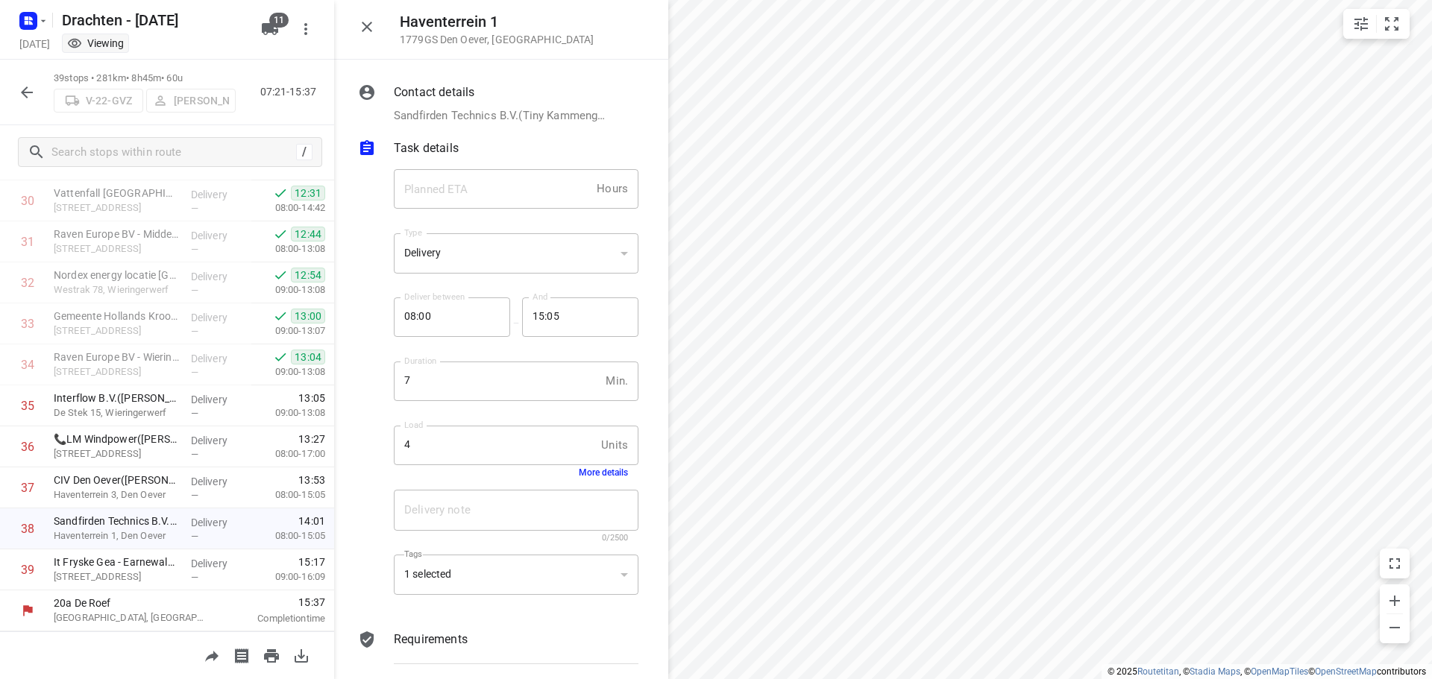
click at [605, 472] on button "More details" at bounding box center [603, 473] width 49 height 10
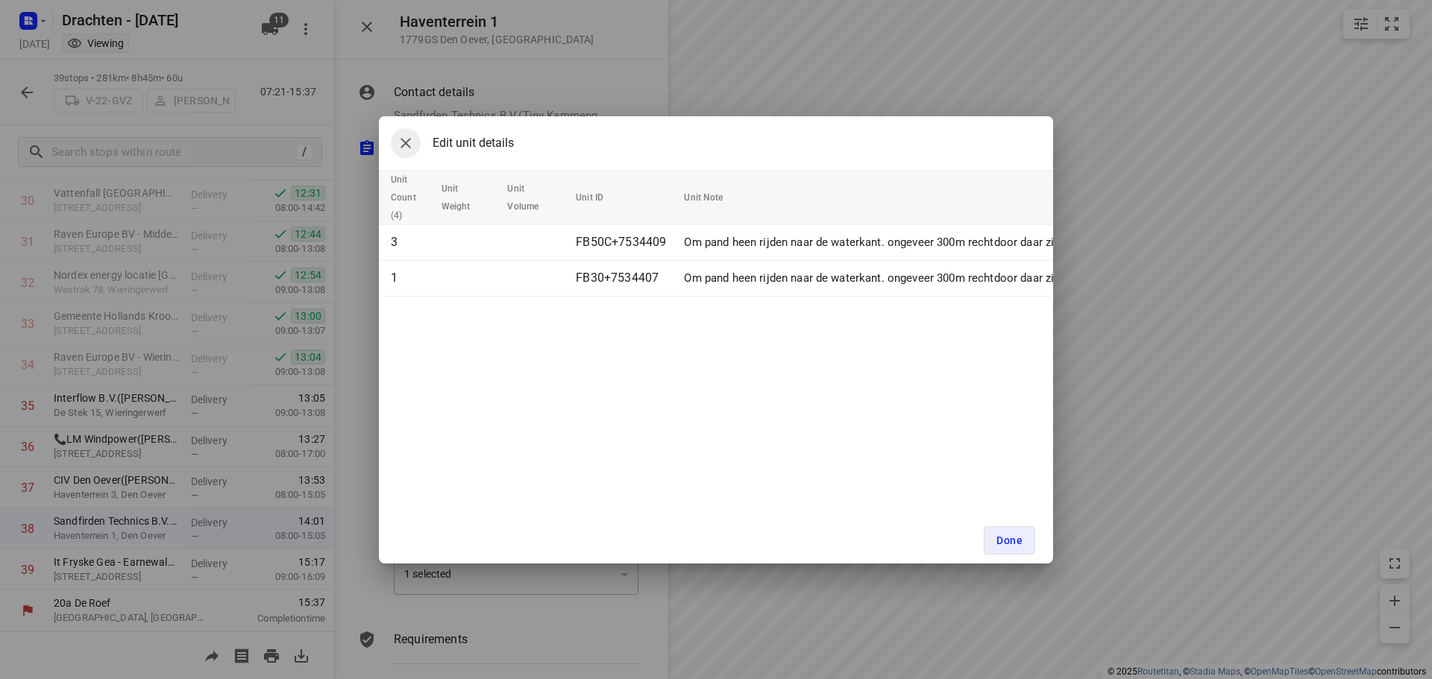
click at [397, 140] on icon "button" at bounding box center [406, 143] width 18 height 18
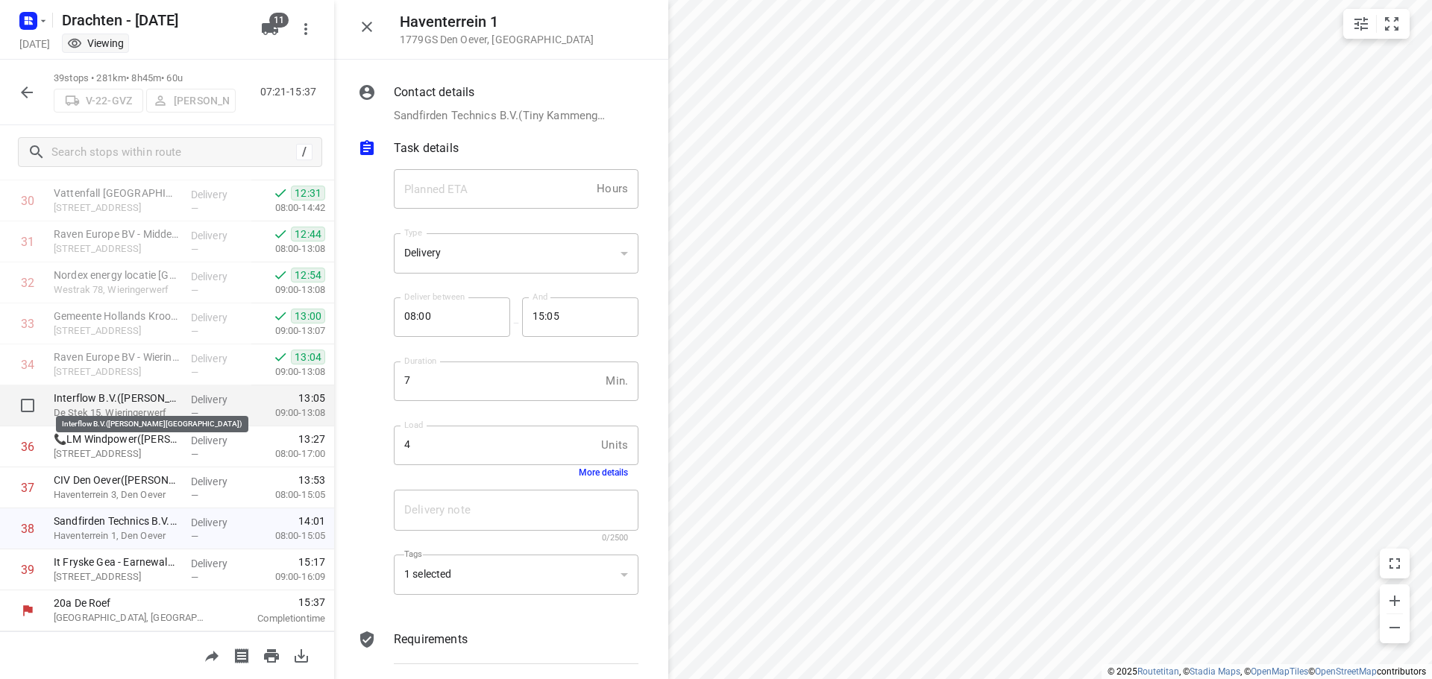
click at [58, 403] on p "Interflow B.V.(Ineke Verblaauw)" at bounding box center [116, 398] width 125 height 15
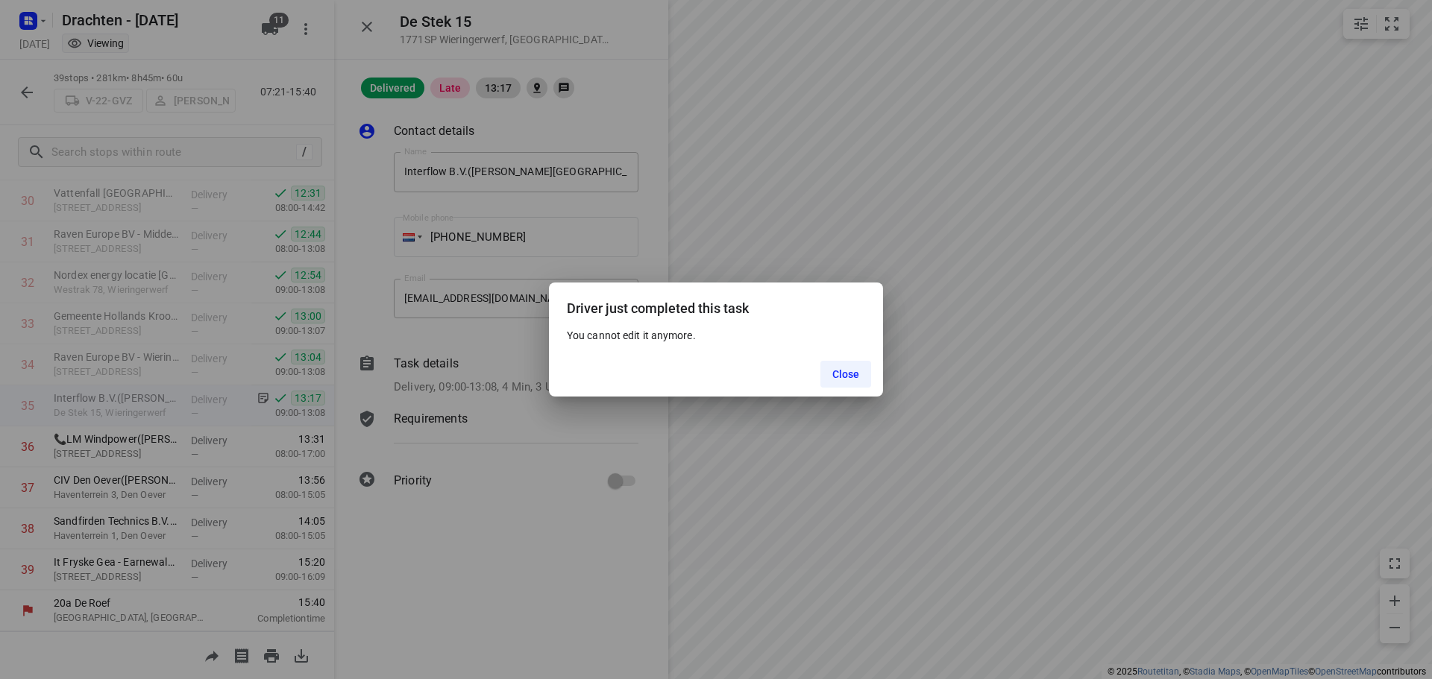
click at [855, 382] on button "Close" at bounding box center [845, 374] width 51 height 27
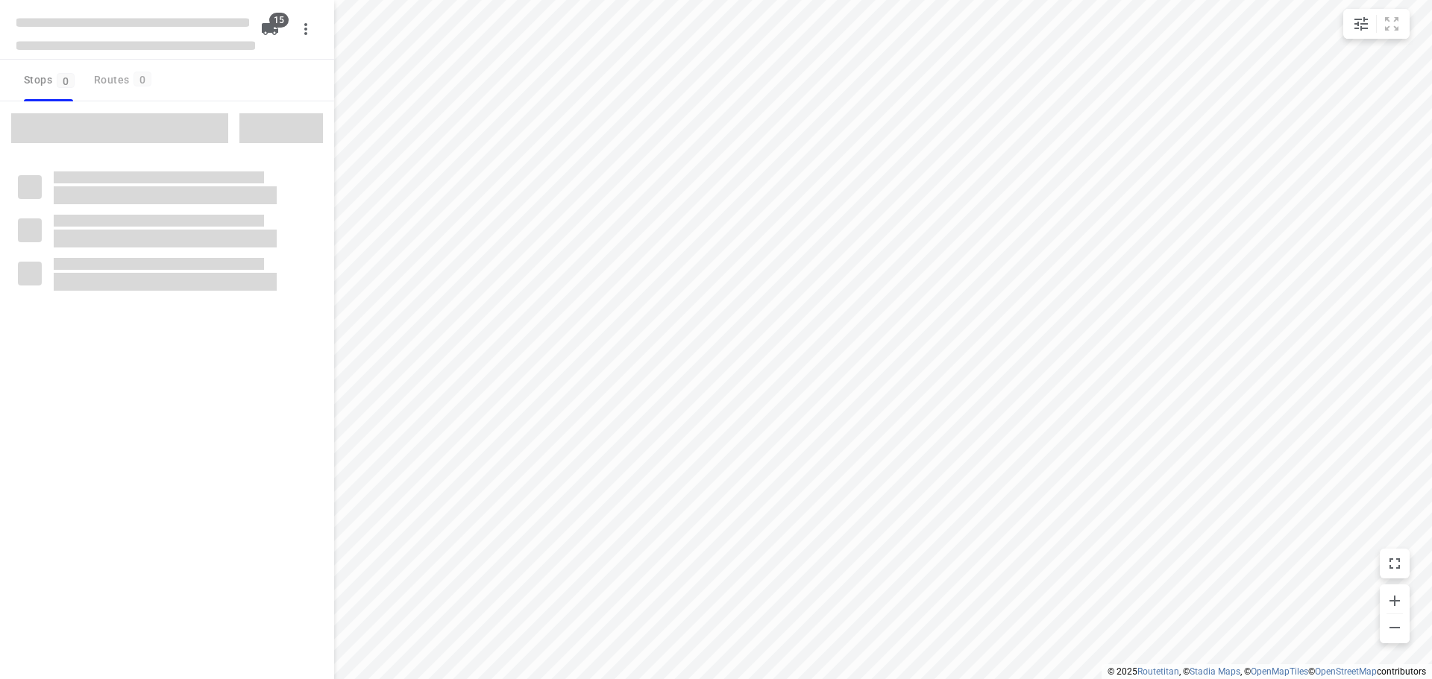
checkbox input "true"
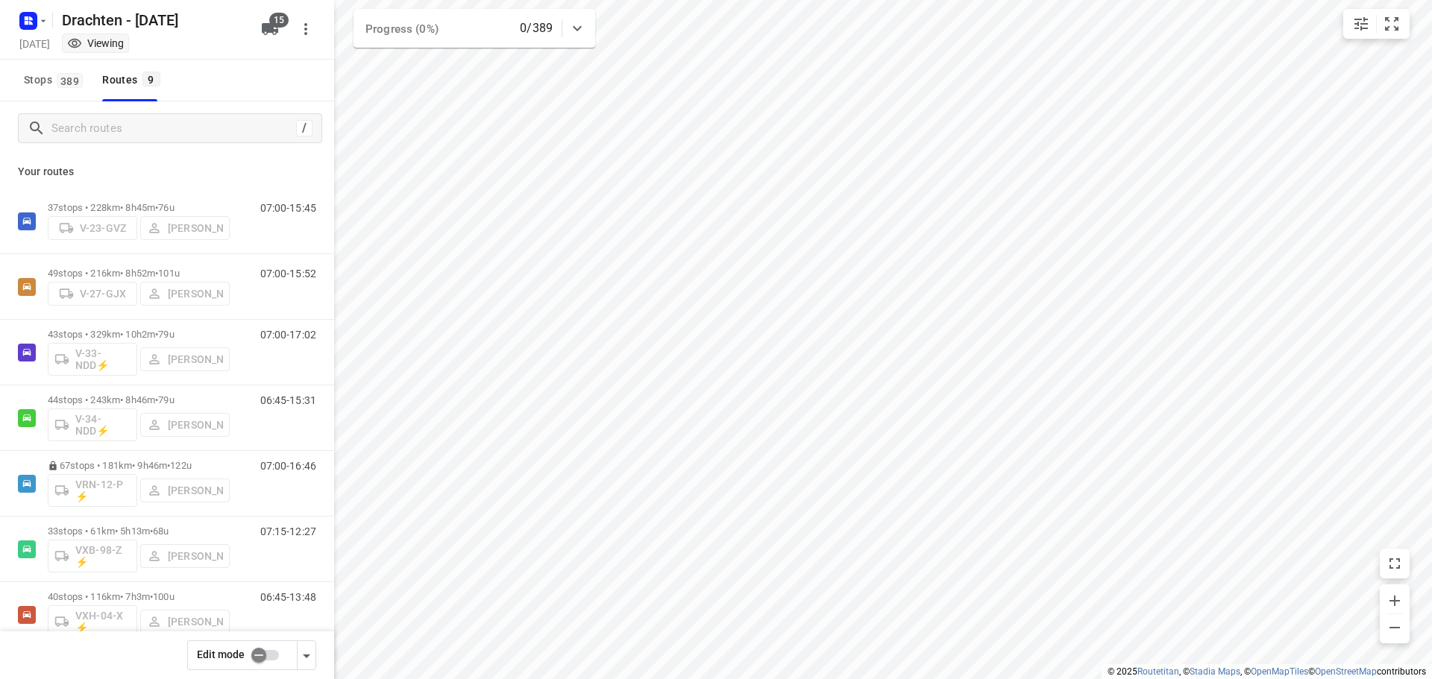
click at [268, 659] on input "checkbox" at bounding box center [258, 655] width 85 height 28
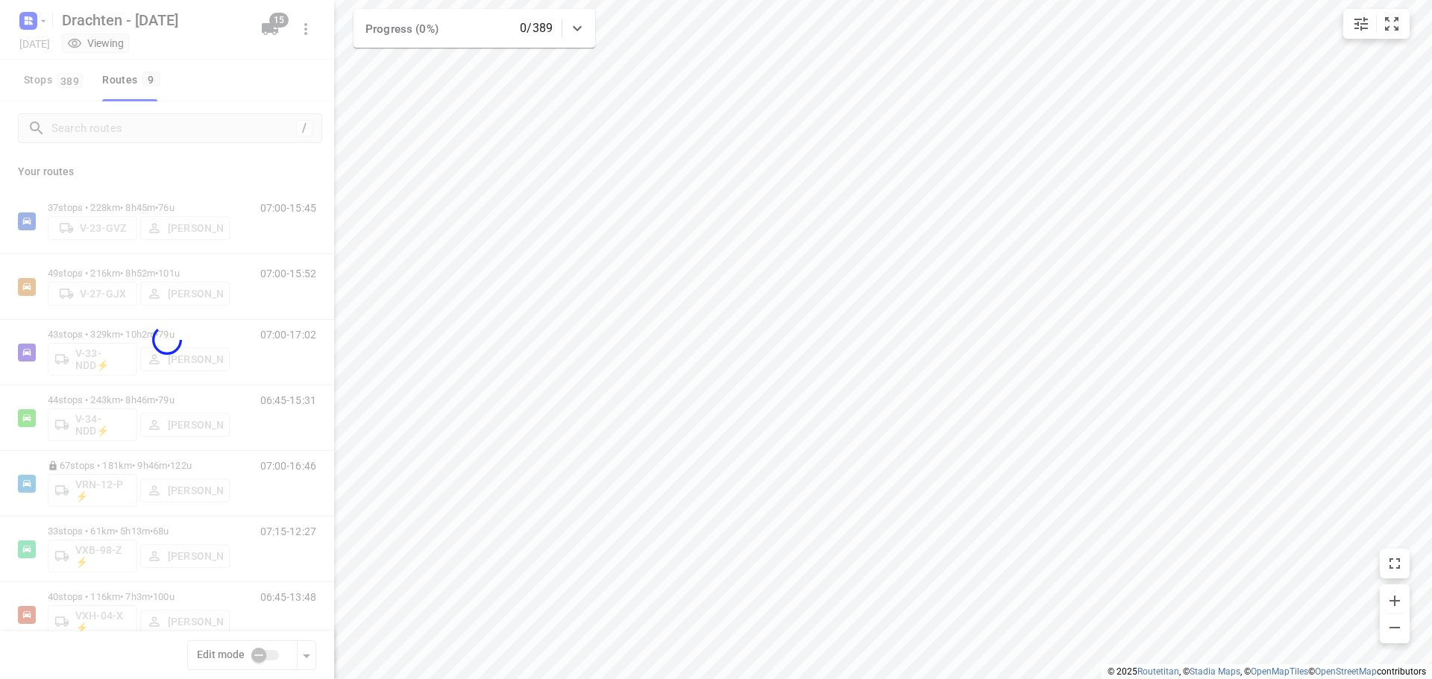
checkbox input "true"
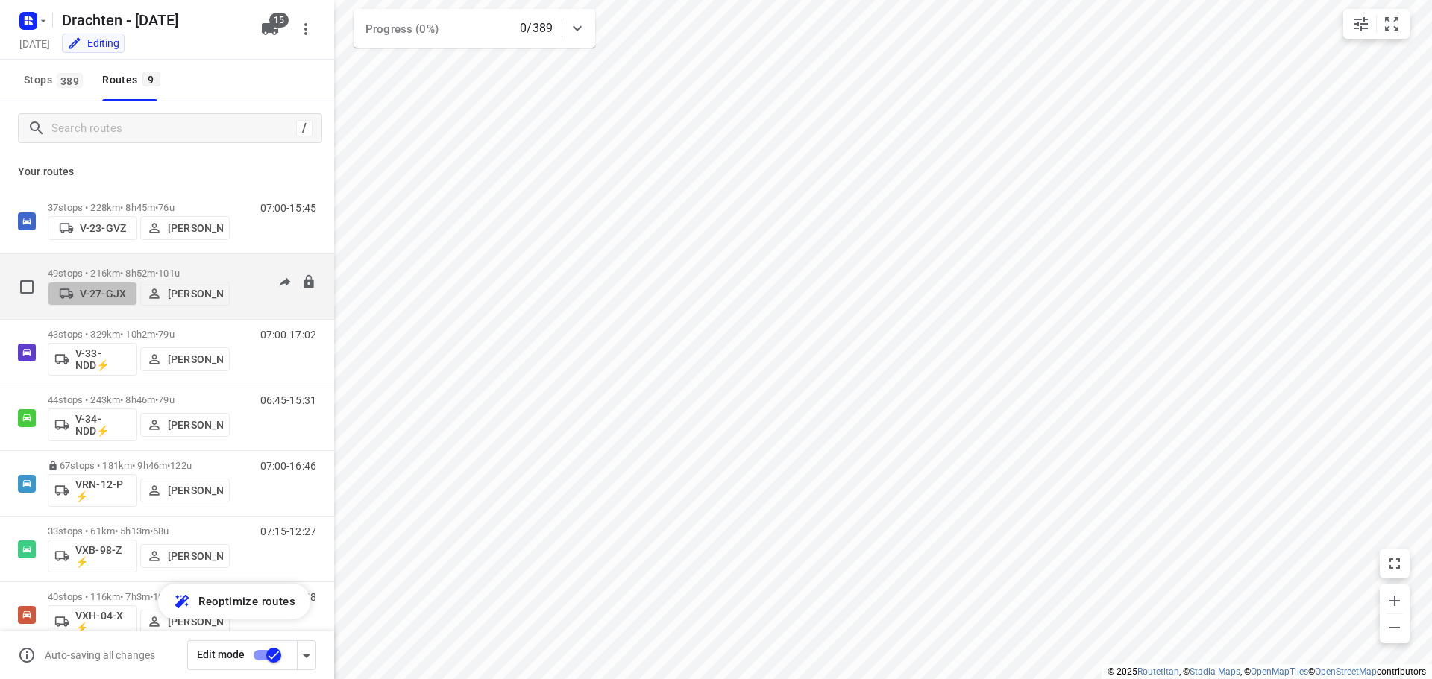
click at [103, 293] on p "V-27-GJX" at bounding box center [103, 294] width 46 height 12
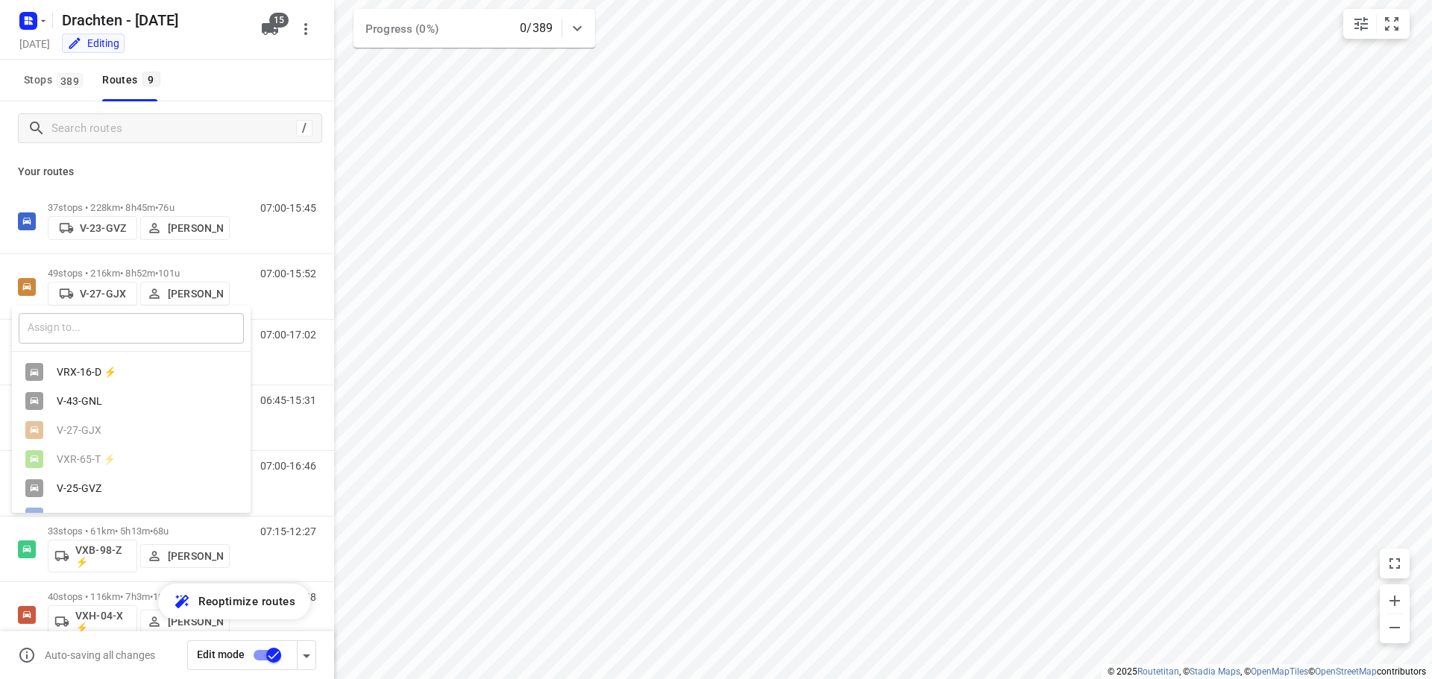
click at [96, 334] on input "text" at bounding box center [131, 328] width 225 height 31
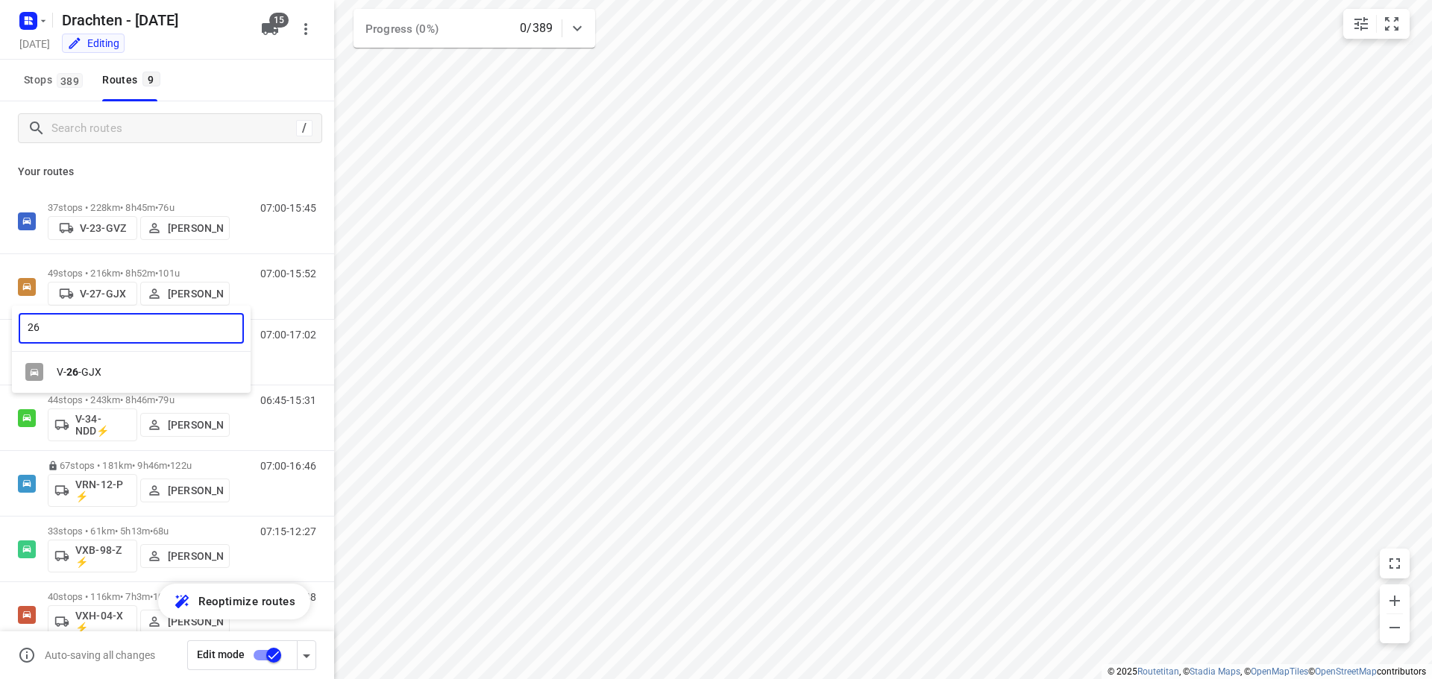
type input "26"
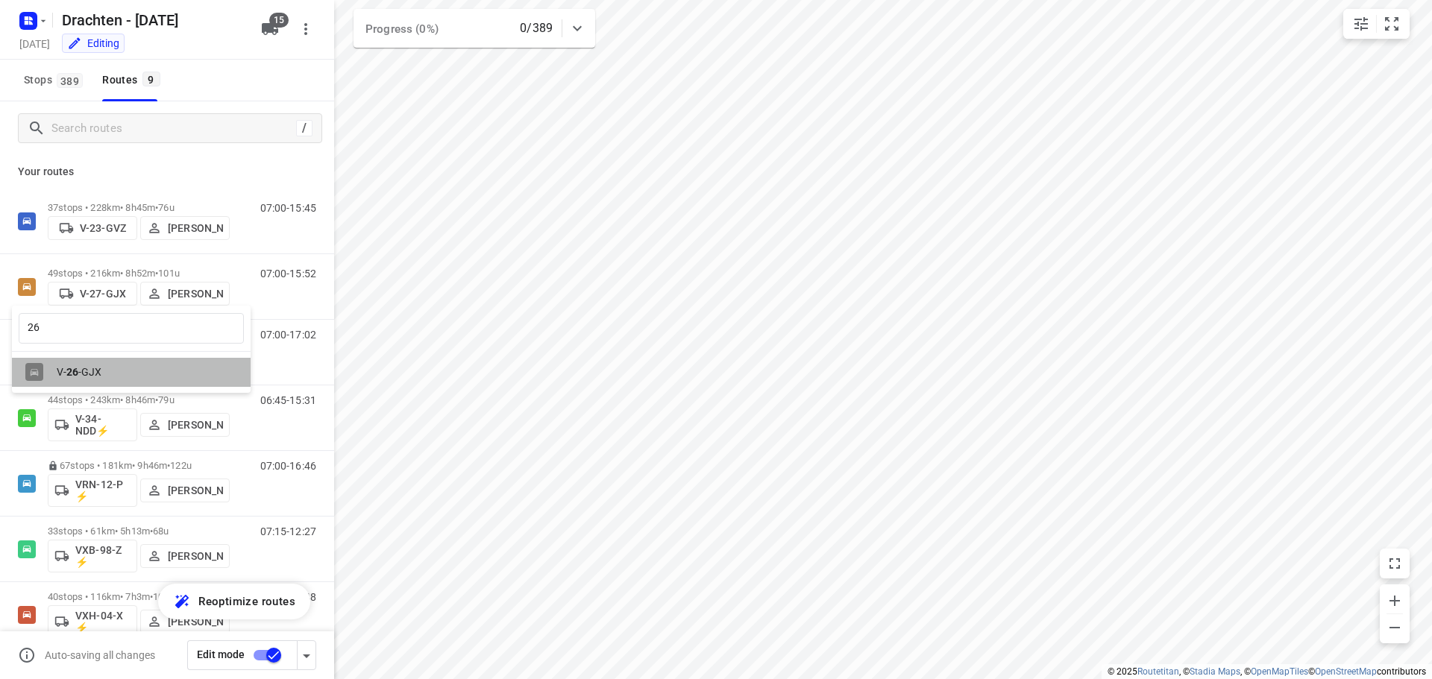
click at [87, 371] on div "V- 26 -GJX" at bounding box center [135, 372] width 157 height 12
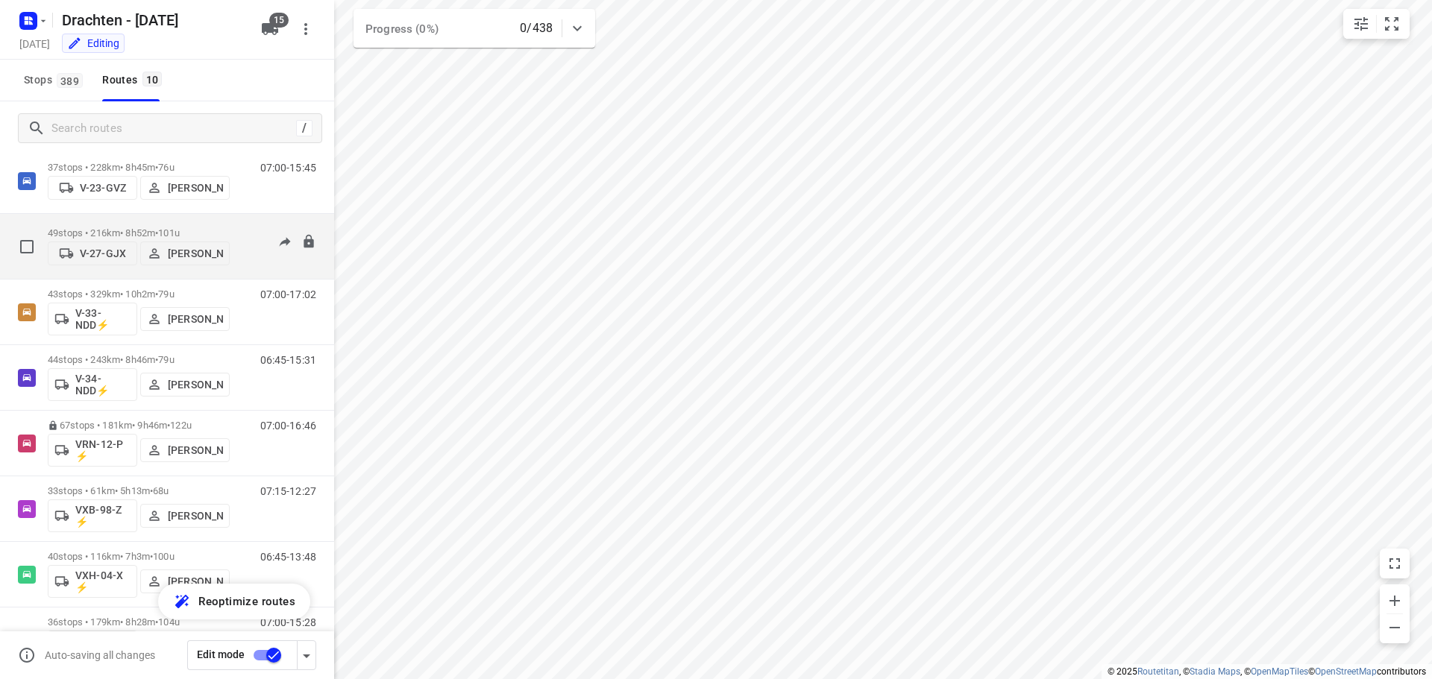
scroll to position [75, 0]
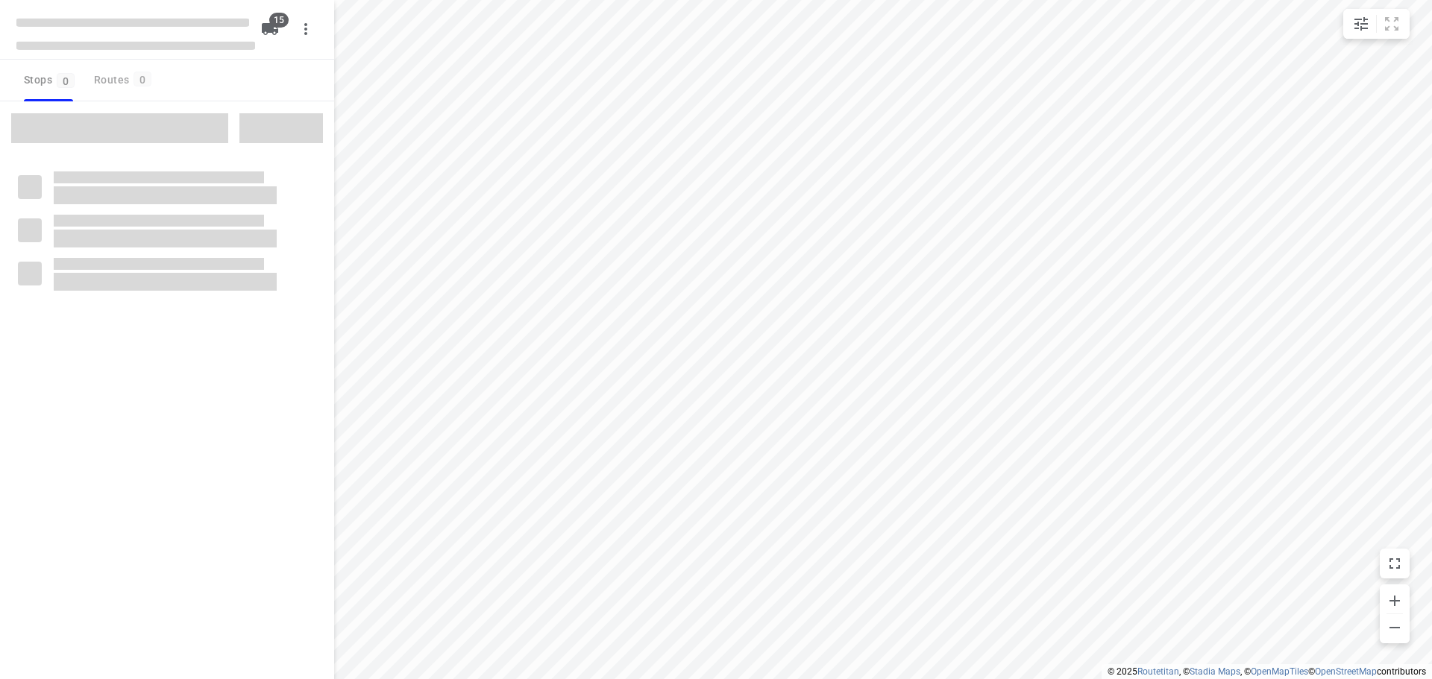
checkbox input "true"
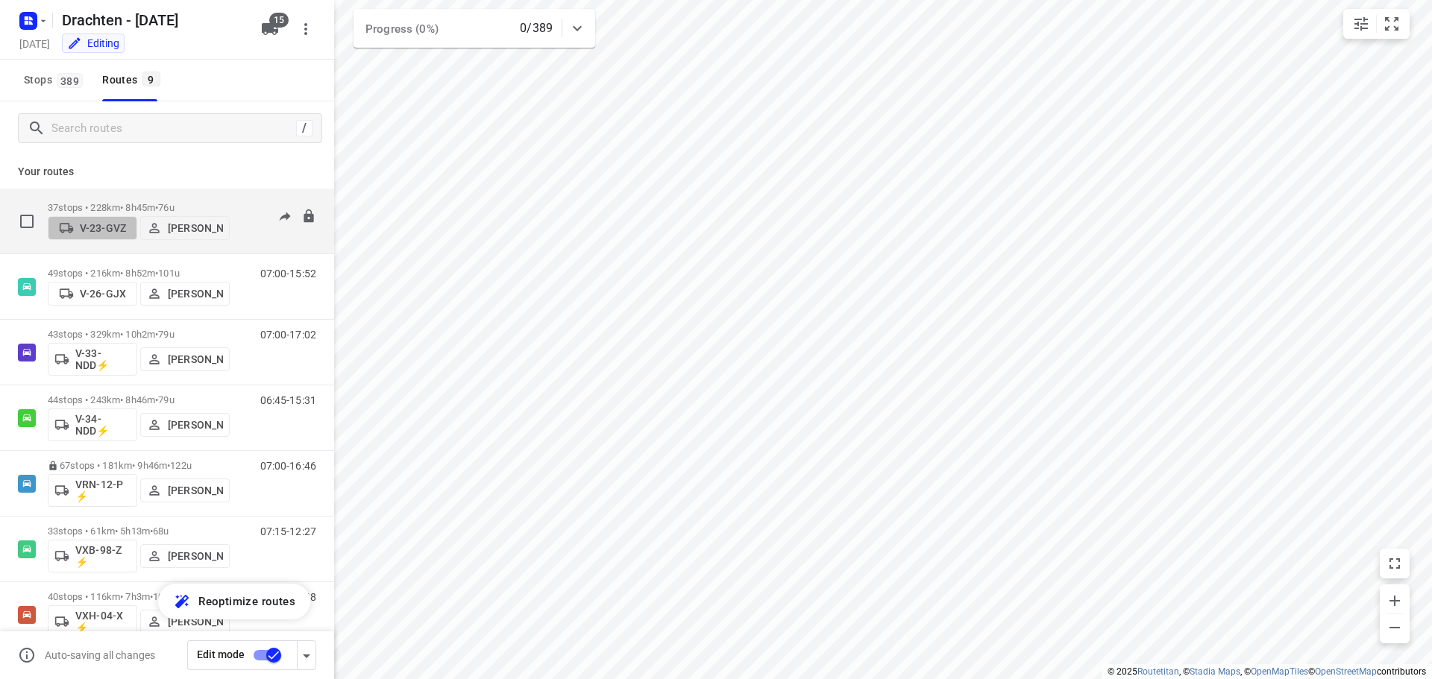
click at [96, 225] on p "V-23-GVZ" at bounding box center [103, 228] width 46 height 12
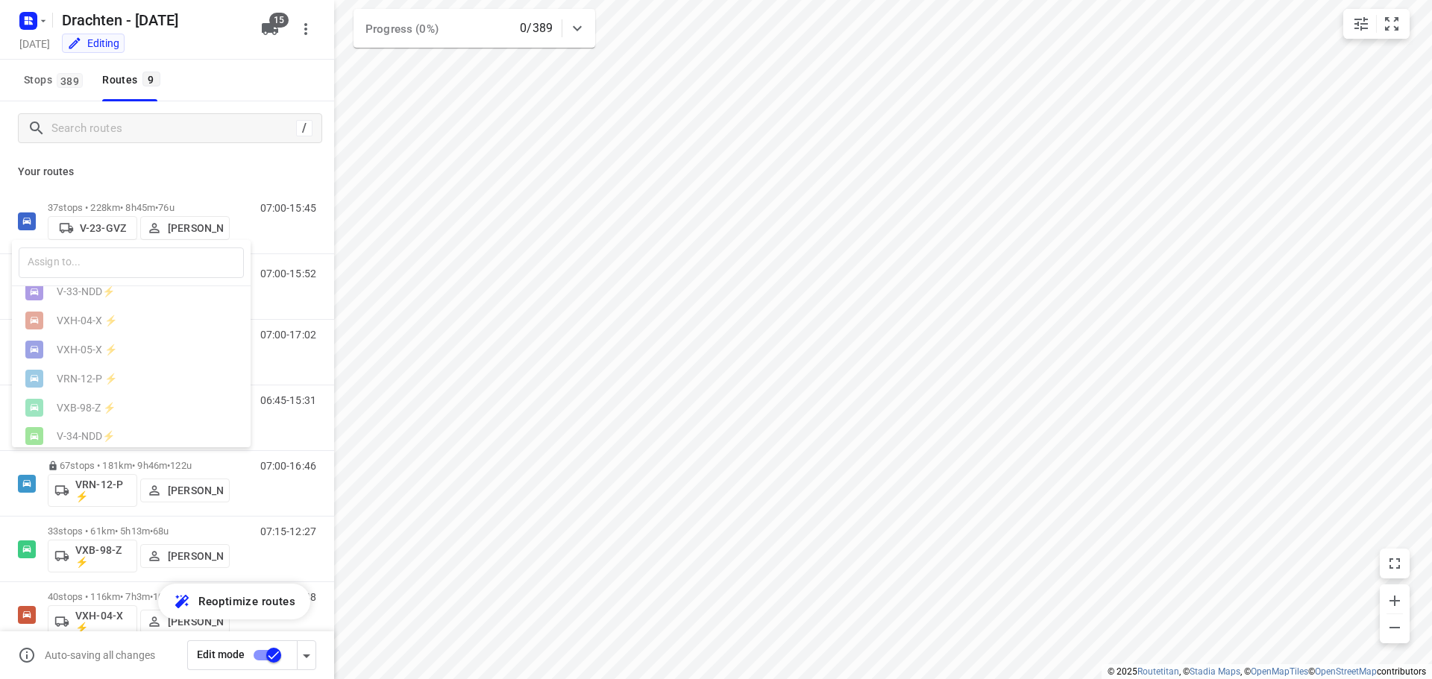
scroll to position [309, 0]
click at [88, 423] on div "V-22-GVZ" at bounding box center [135, 427] width 157 height 12
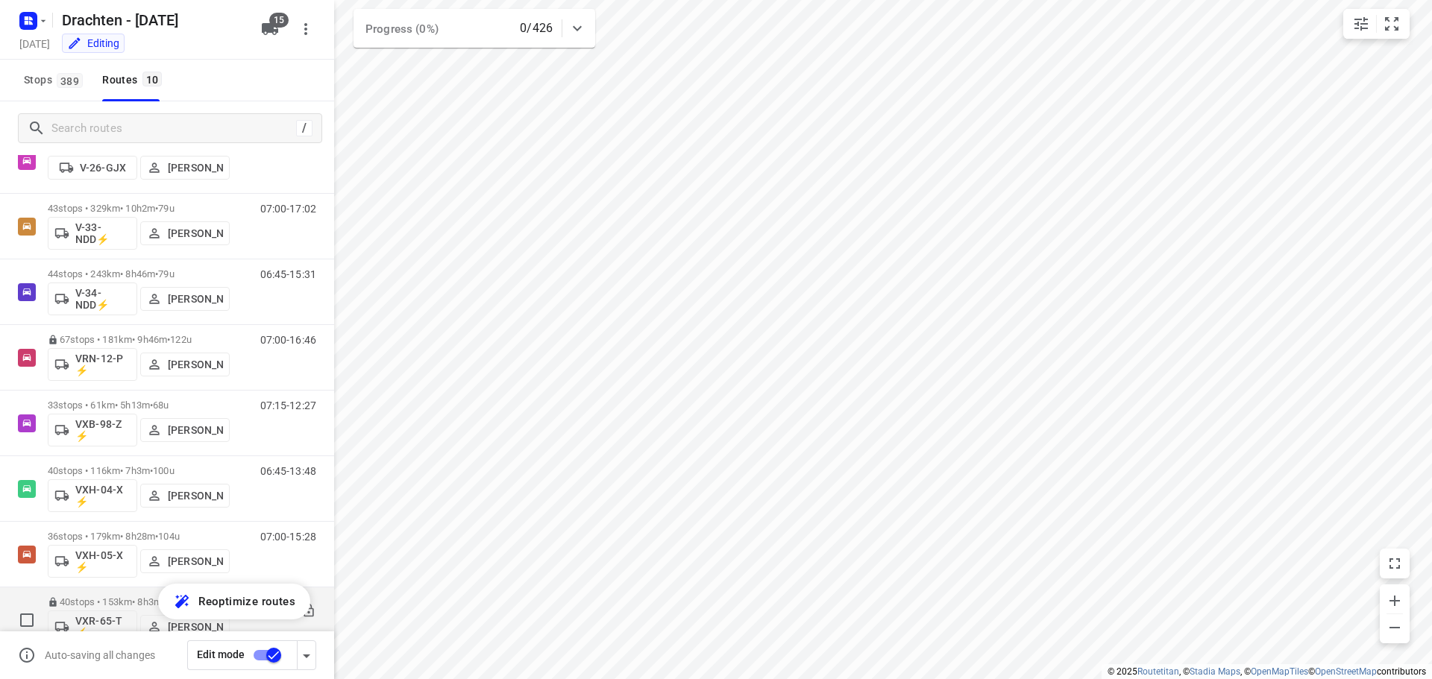
scroll to position [228, 0]
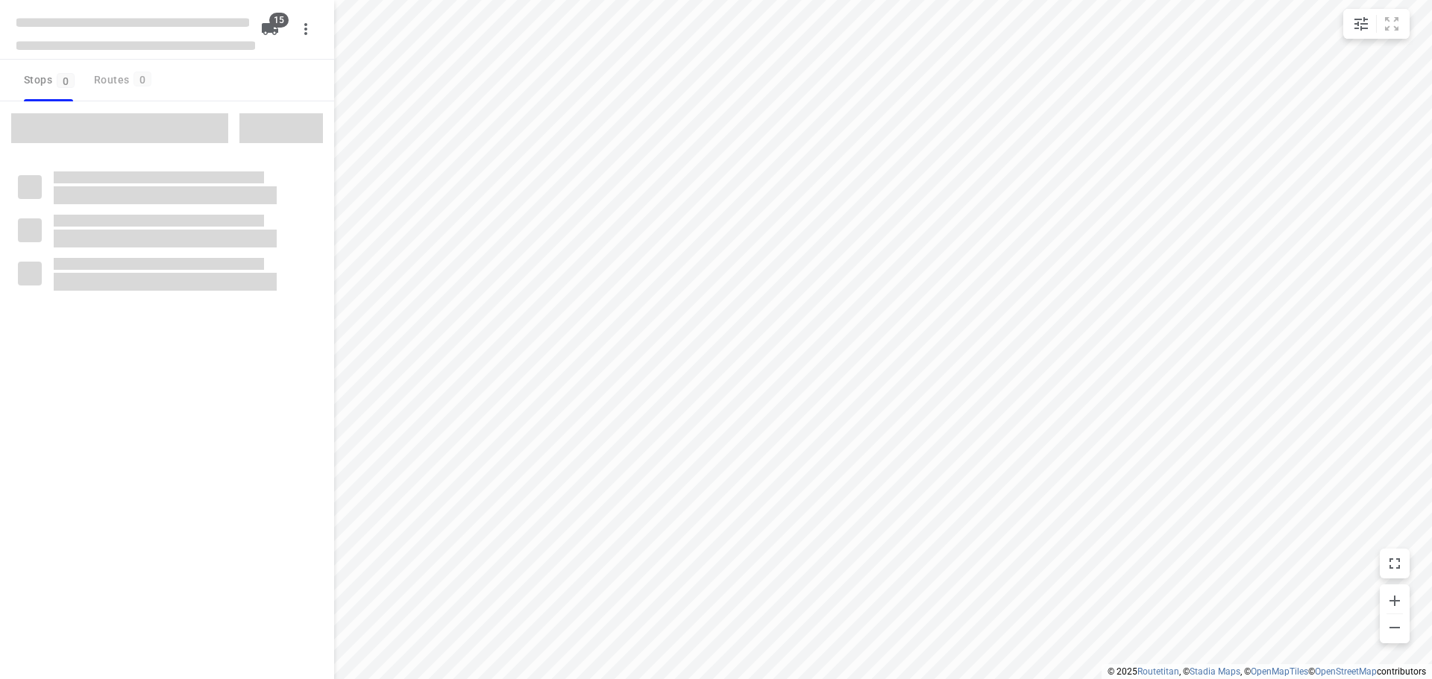
checkbox input "true"
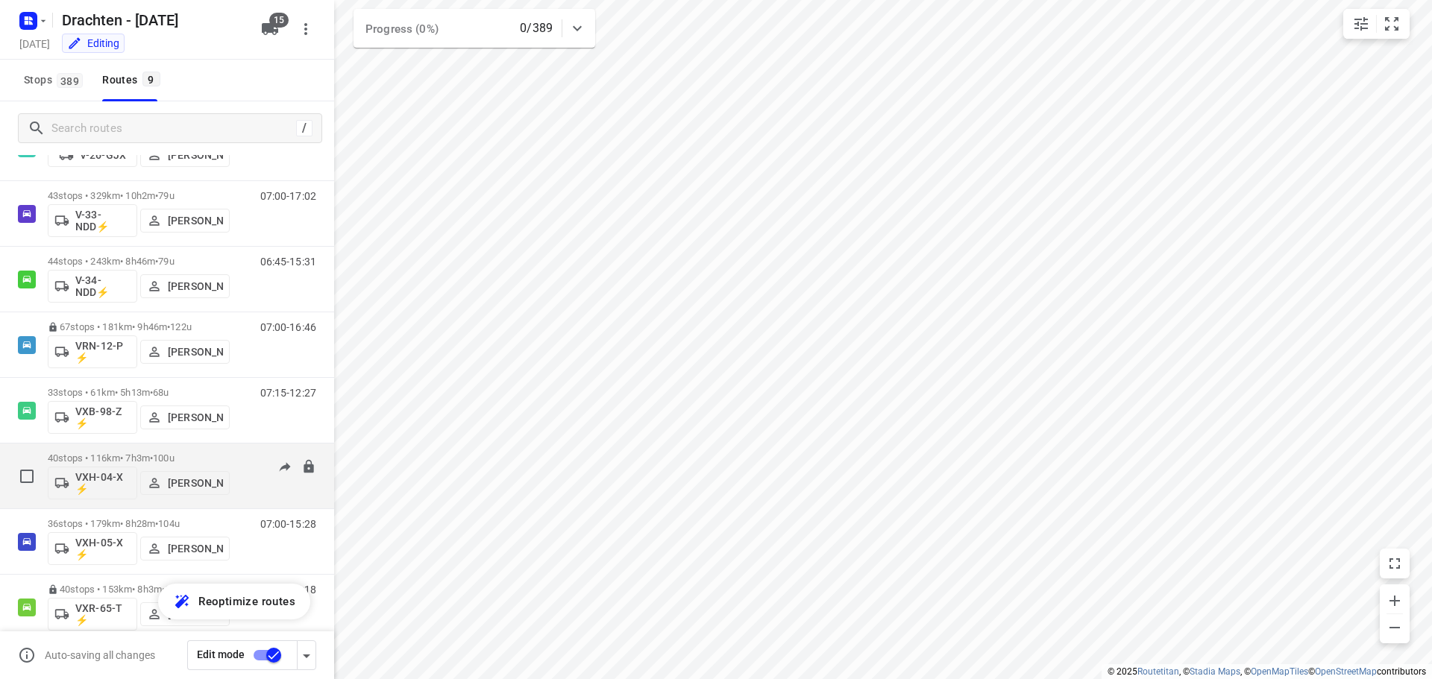
scroll to position [163, 0]
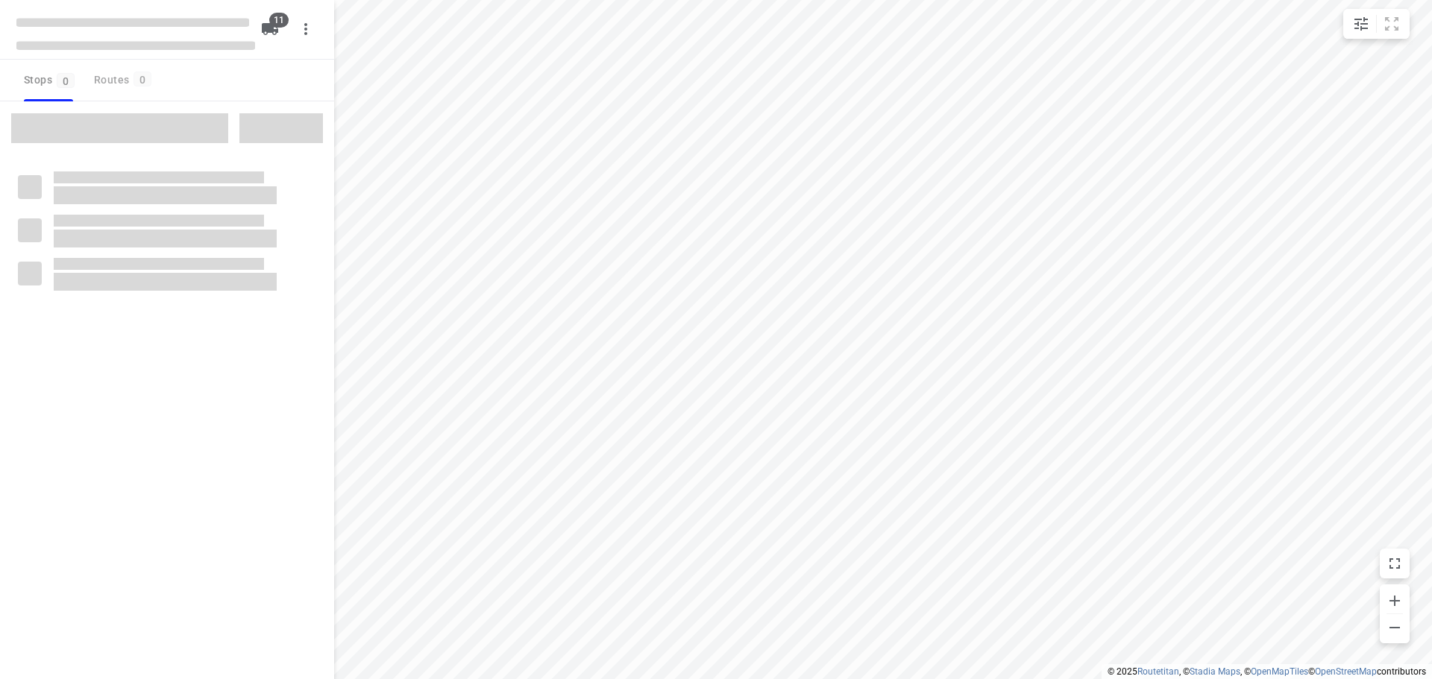
checkbox input "true"
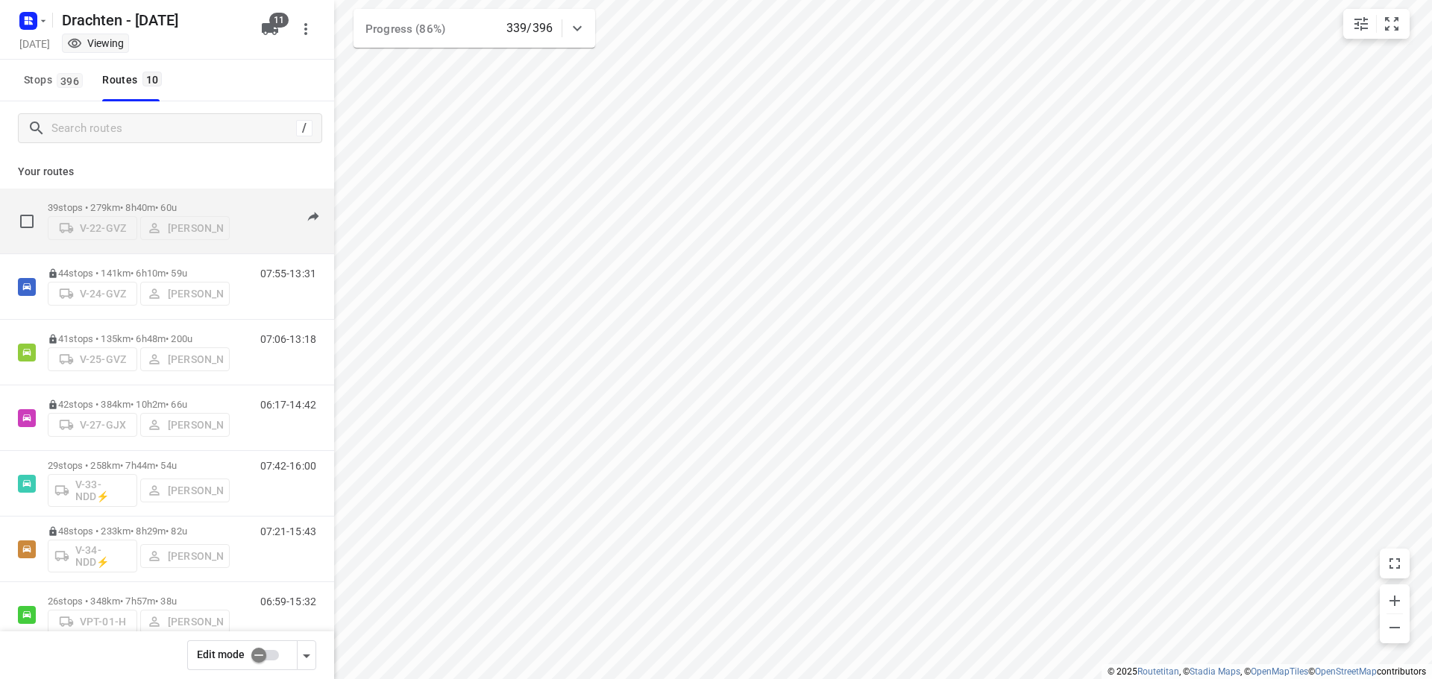
click at [154, 202] on p "39 stops • 279km • 8h40m • 60u" at bounding box center [139, 207] width 182 height 11
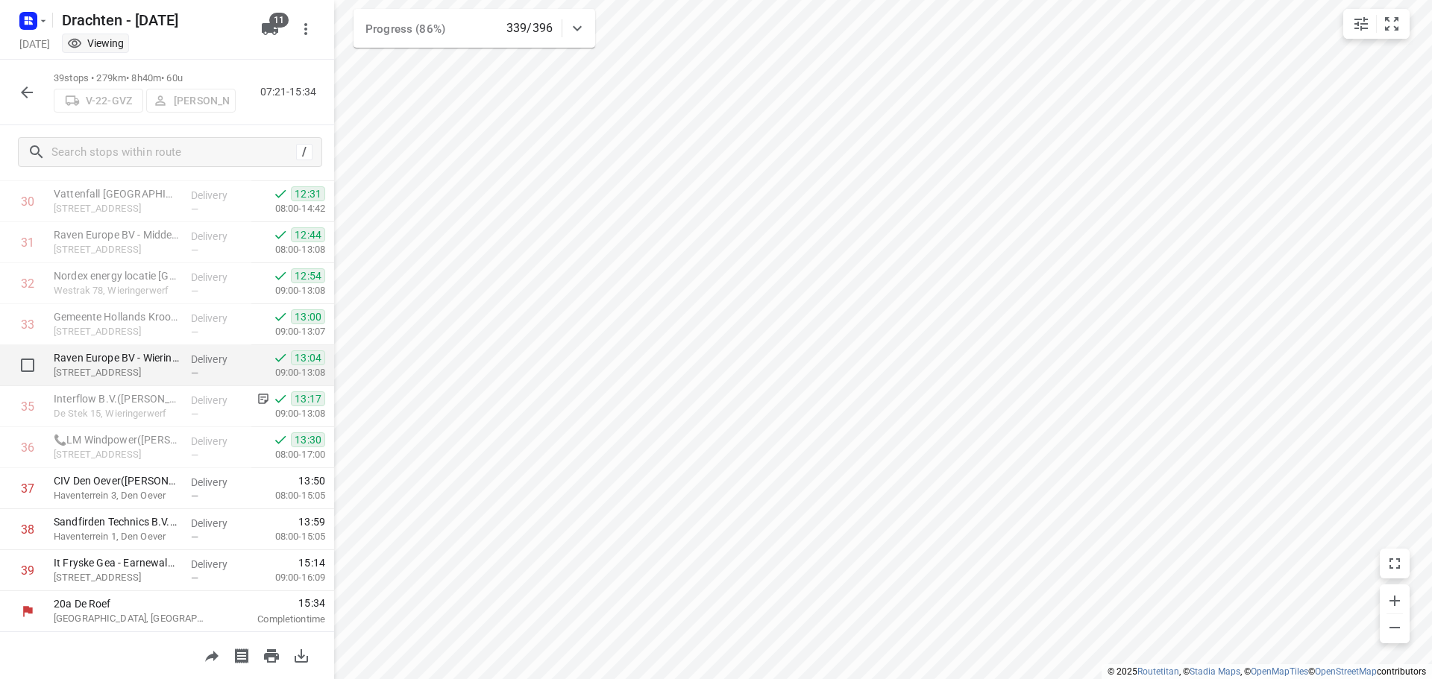
scroll to position [1263, 0]
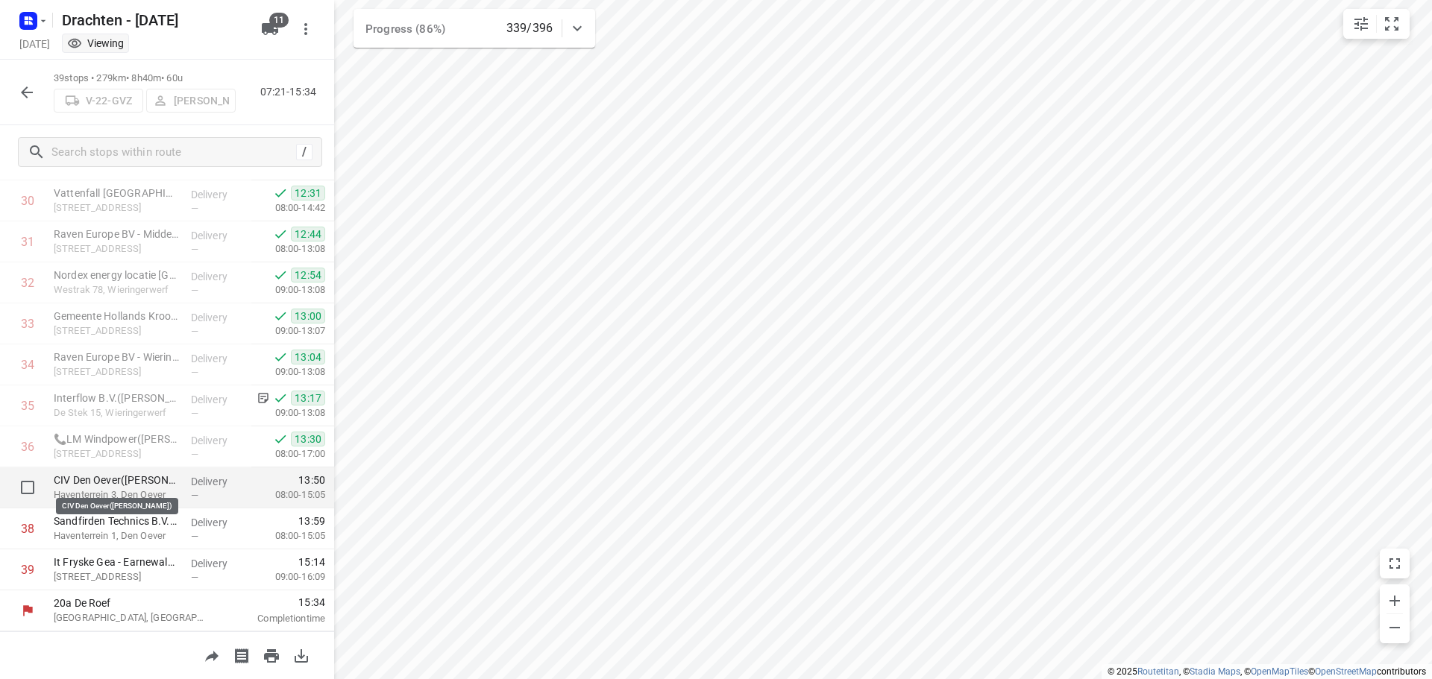
click at [137, 485] on p "CIV Den Oever([PERSON_NAME])" at bounding box center [116, 480] width 125 height 15
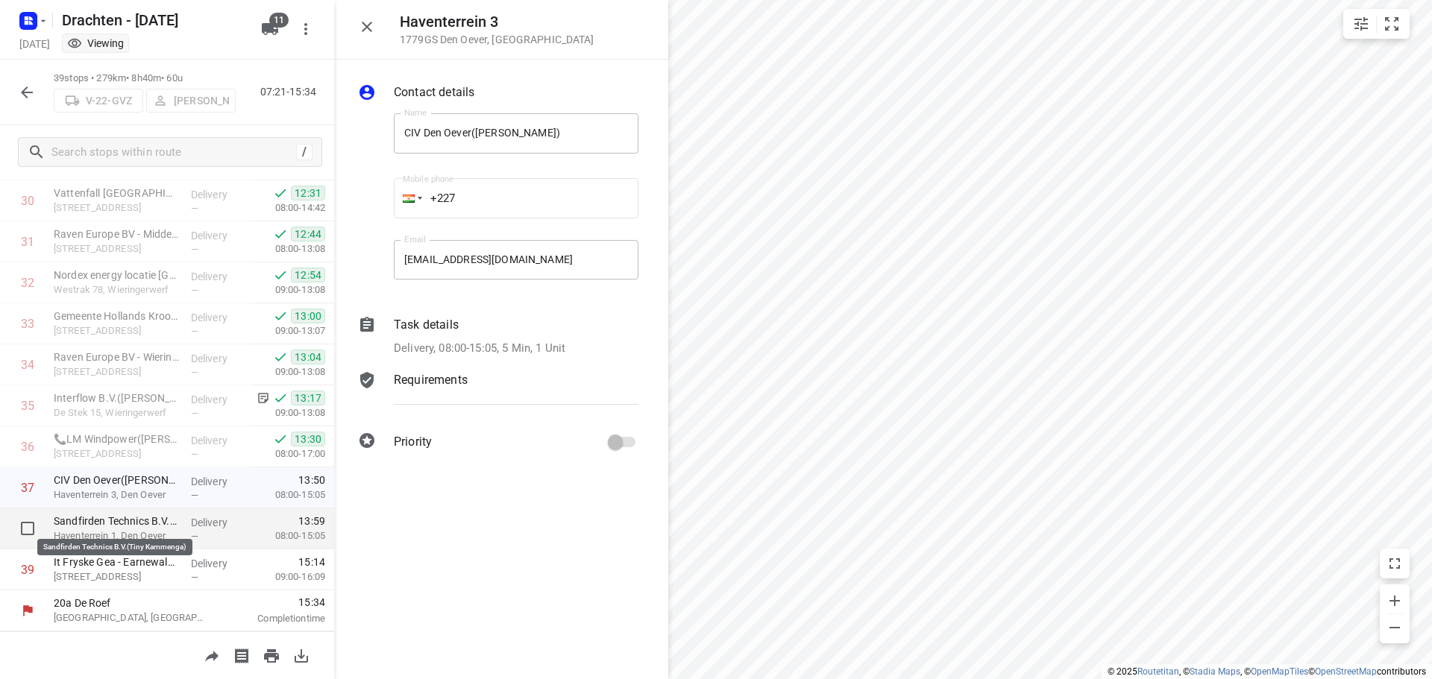
click at [113, 525] on p "Sandfirden Technics B.V.(Tiny Kammenga)" at bounding box center [116, 521] width 125 height 15
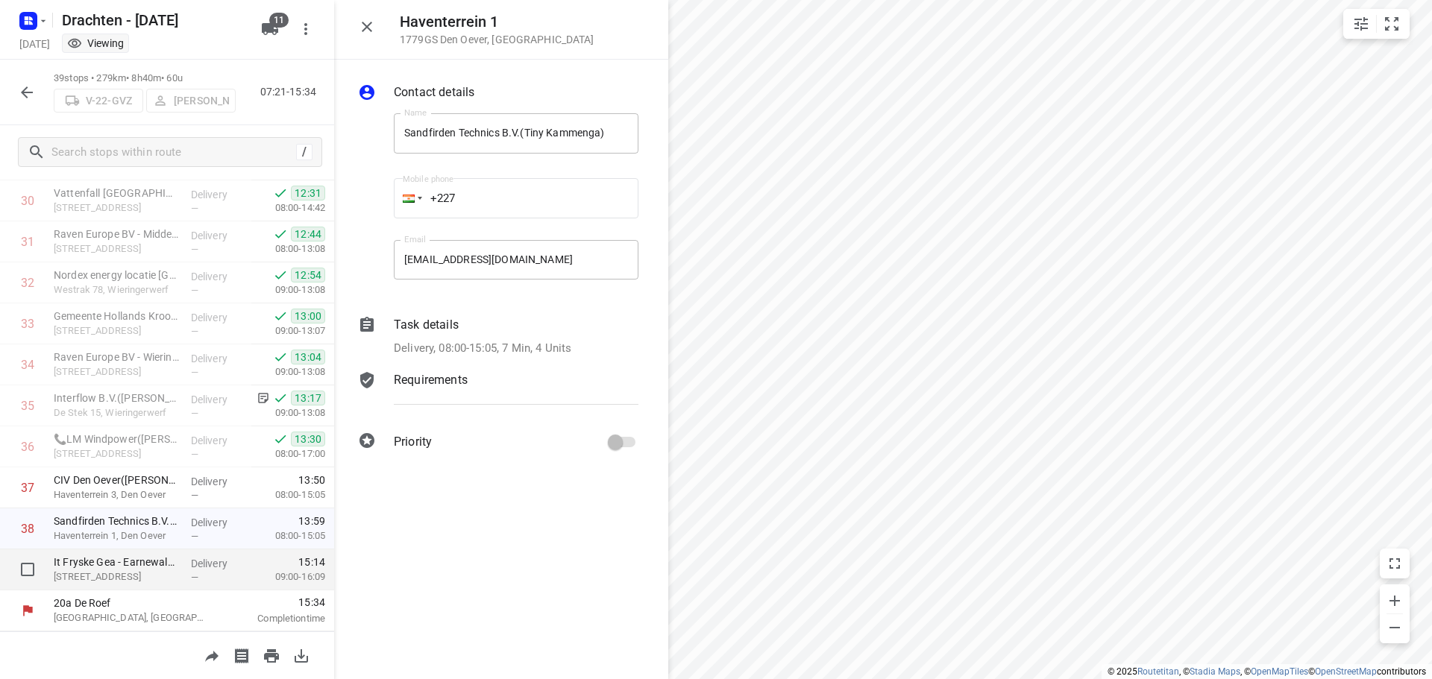
click at [147, 571] on p "Wiidswei 32, Earnewald" at bounding box center [116, 577] width 125 height 15
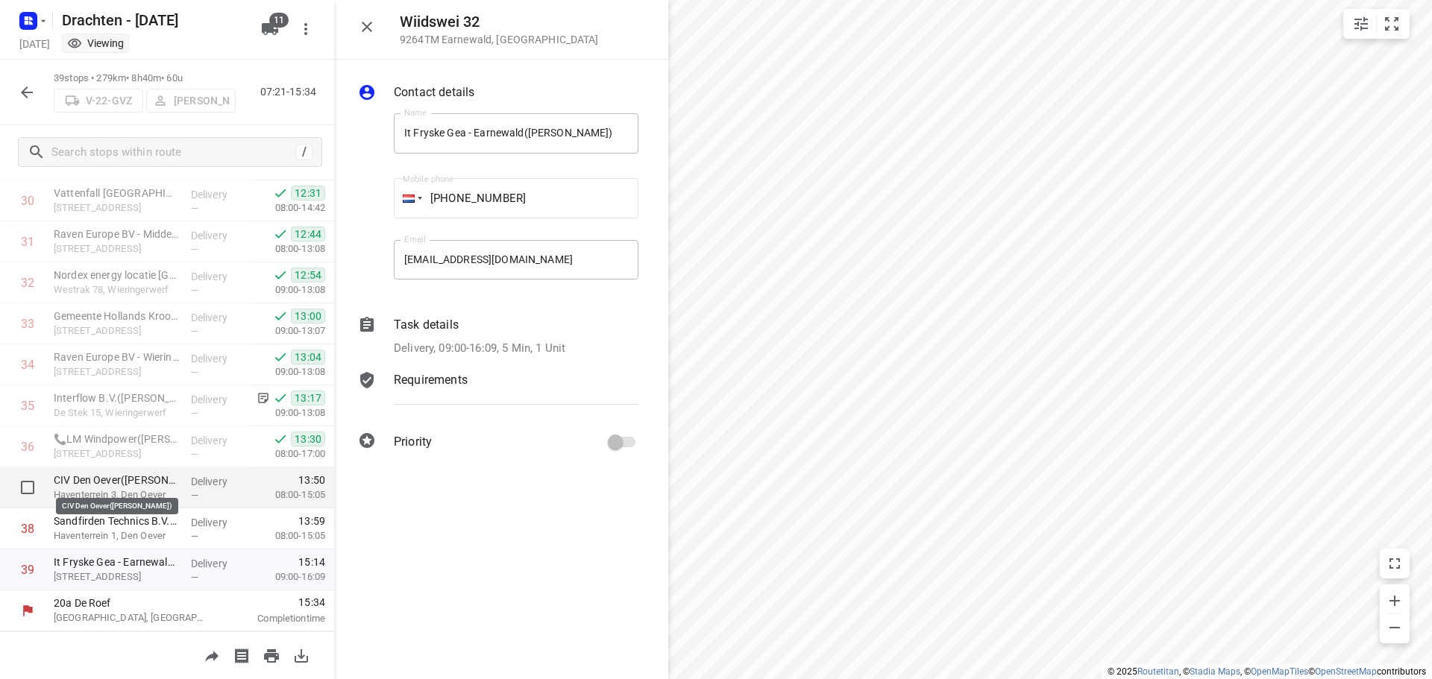
click at [166, 482] on p "CIV Den Oever(Hillie Woudstra)" at bounding box center [116, 480] width 125 height 15
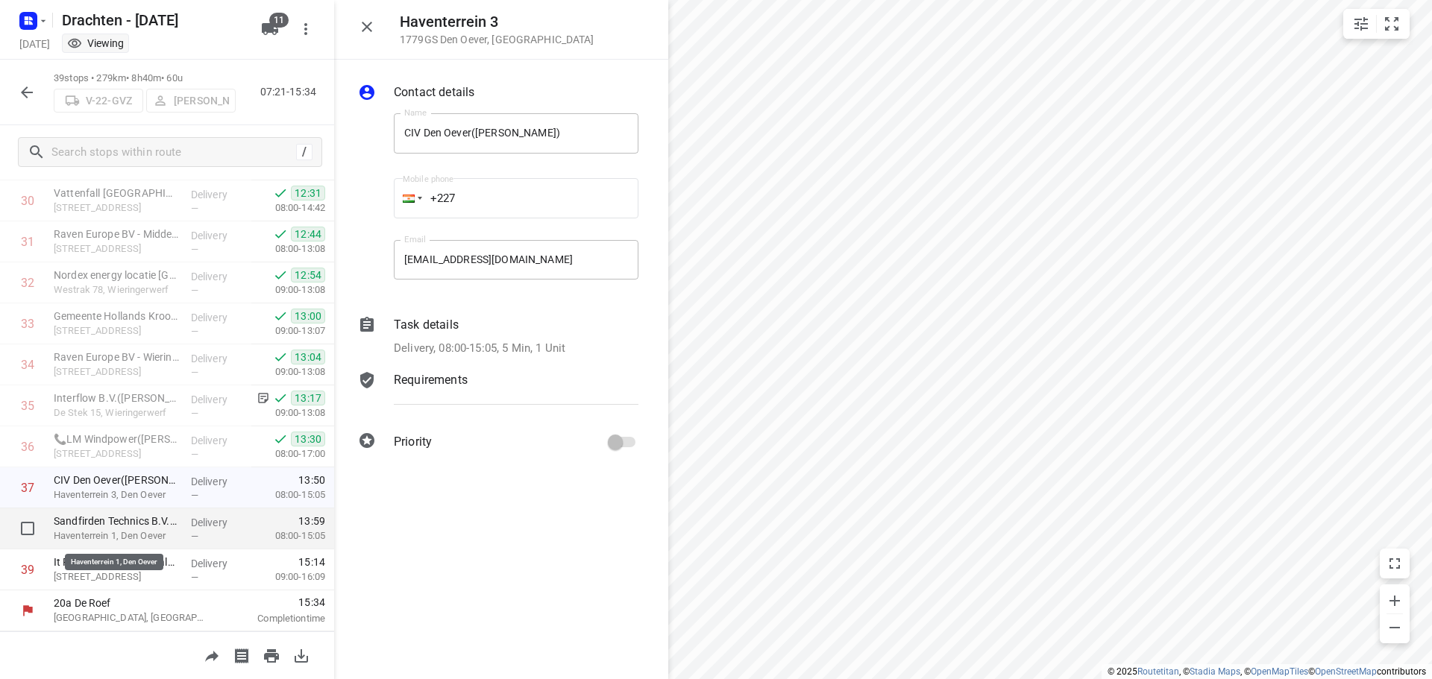
click at [160, 530] on p "Haventerrein 1, Den Oever" at bounding box center [116, 536] width 125 height 15
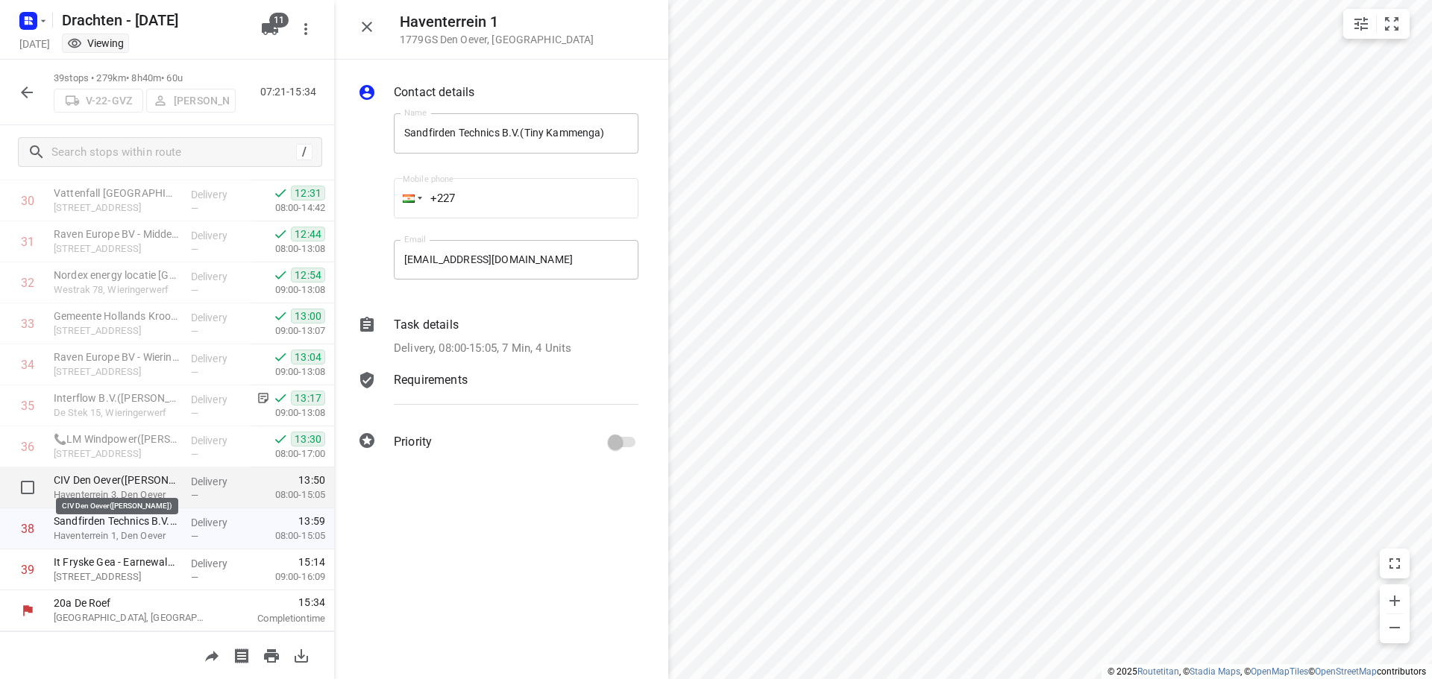
click at [136, 479] on p "CIV Den Oever(Hillie Woudstra)" at bounding box center [116, 480] width 125 height 15
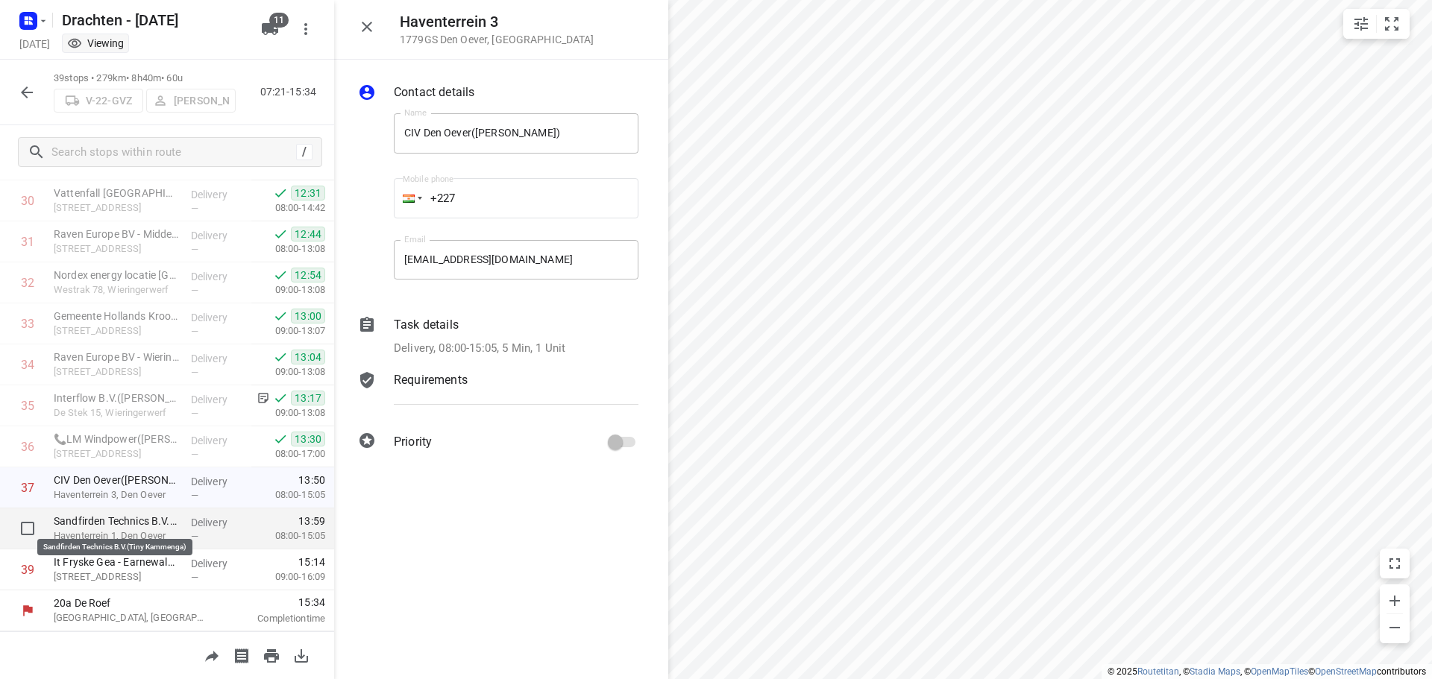
click at [171, 527] on p "Sandfirden Technics B.V.(Tiny Kammenga)" at bounding box center [116, 521] width 125 height 15
click at [541, 336] on div "Task details Delivery, 08:00-15:05, 7 Min, 4 Units" at bounding box center [516, 336] width 251 height 47
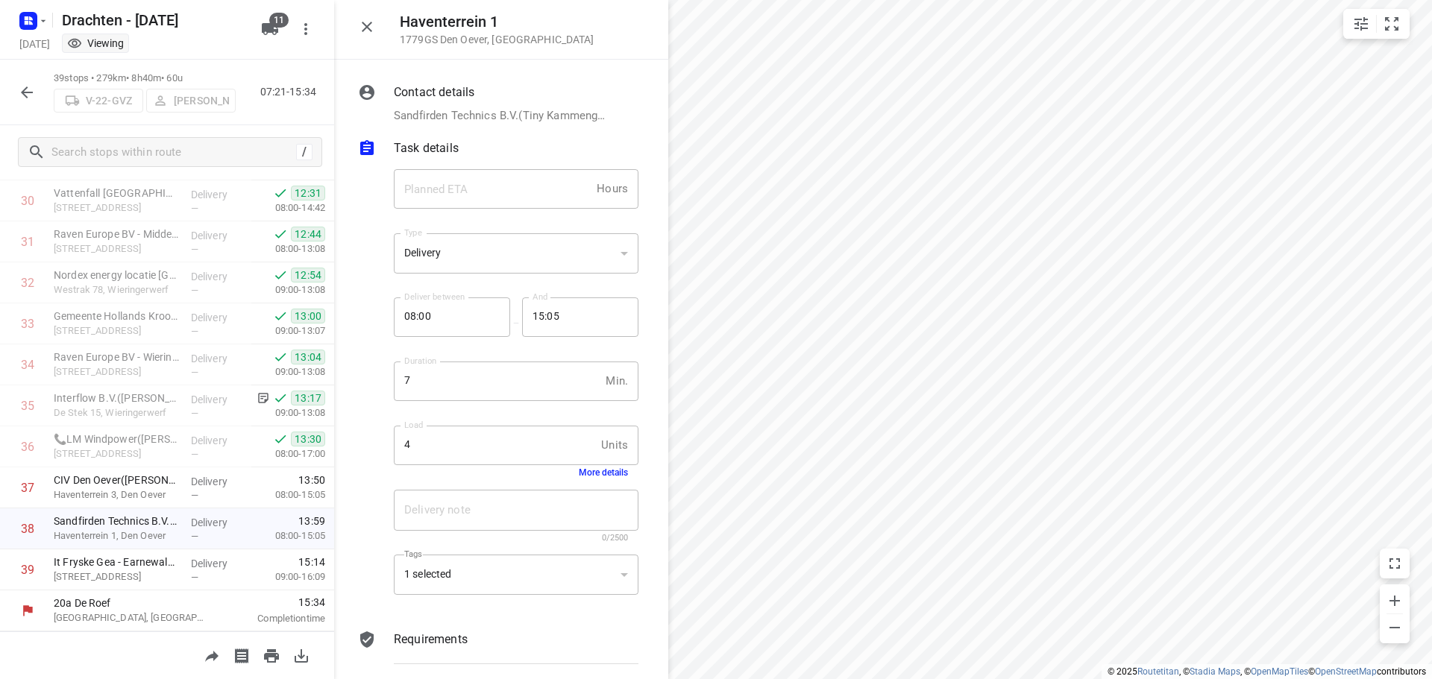
drag, startPoint x: 598, startPoint y: 464, endPoint x: 602, endPoint y: 471, distance: 8.3
click at [599, 465] on div "4 Units Load" at bounding box center [516, 446] width 245 height 40
click at [603, 473] on button "More details" at bounding box center [603, 473] width 49 height 10
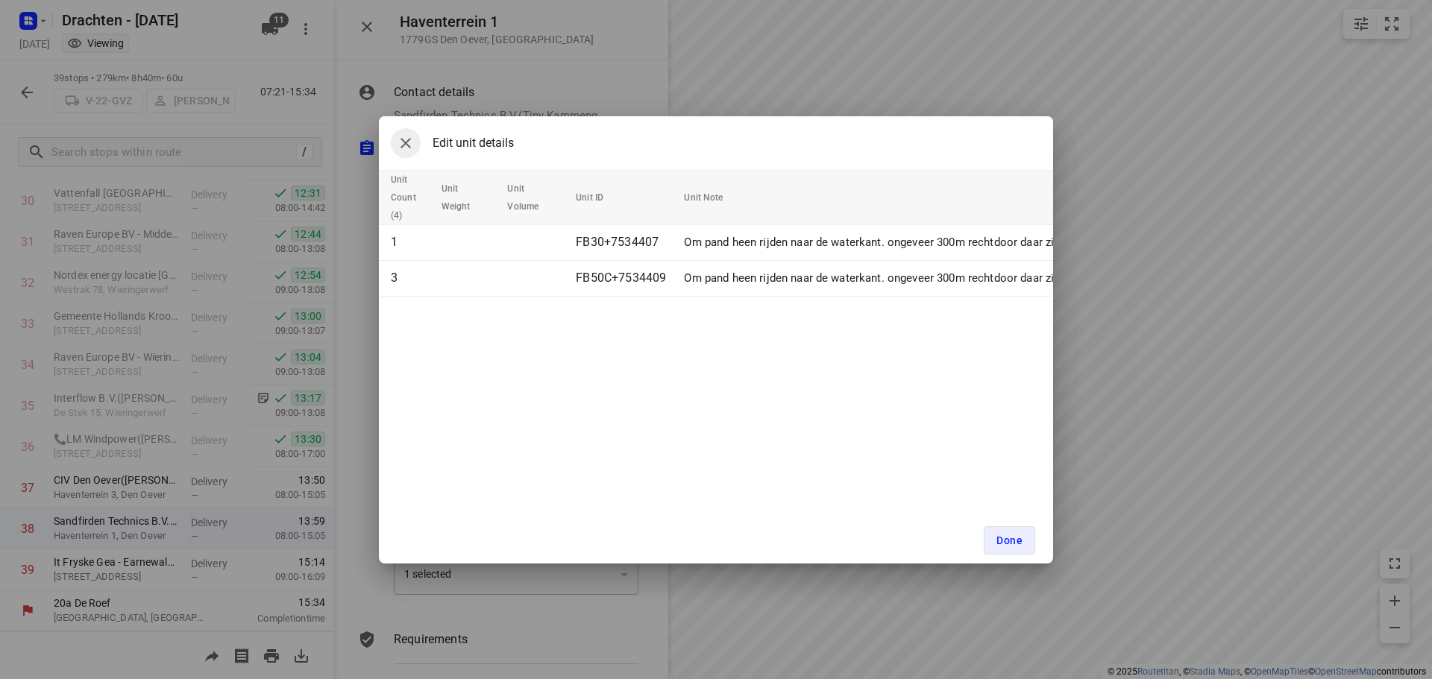
click at [407, 137] on icon "button" at bounding box center [406, 143] width 18 height 18
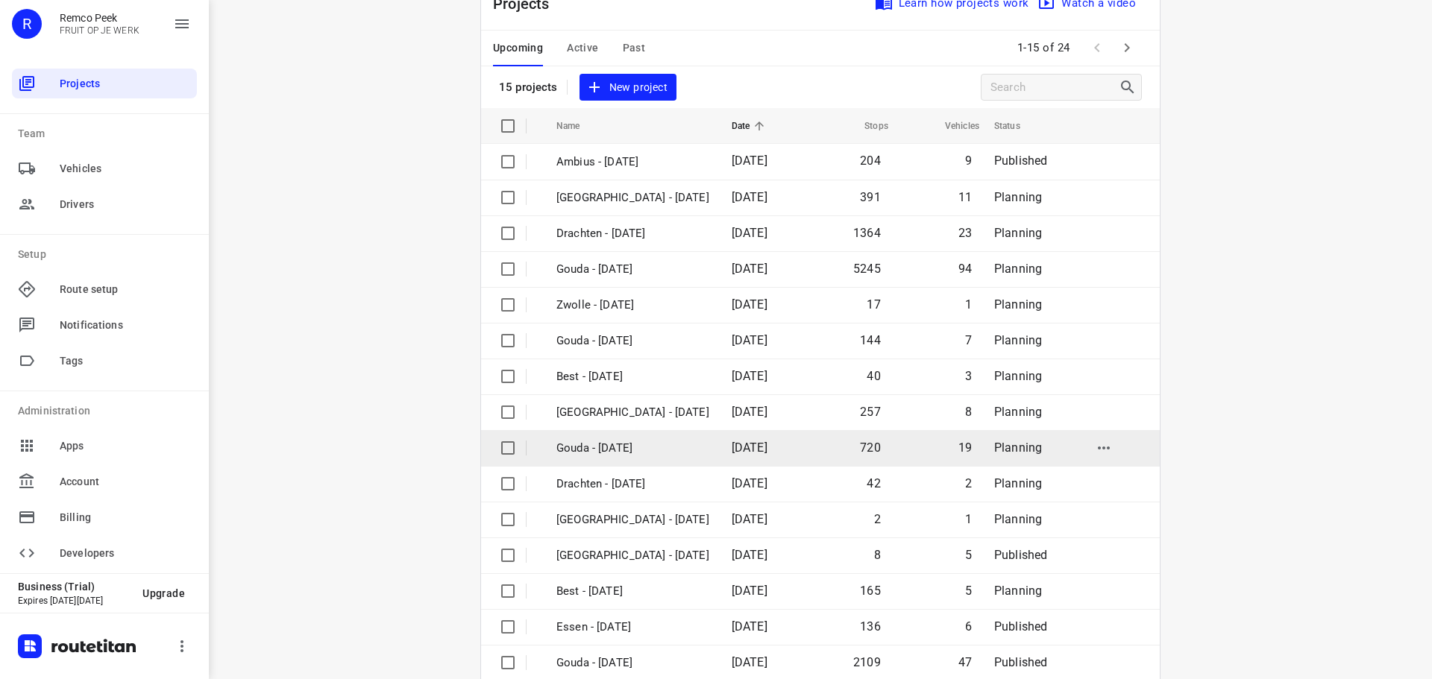
scroll to position [75, 0]
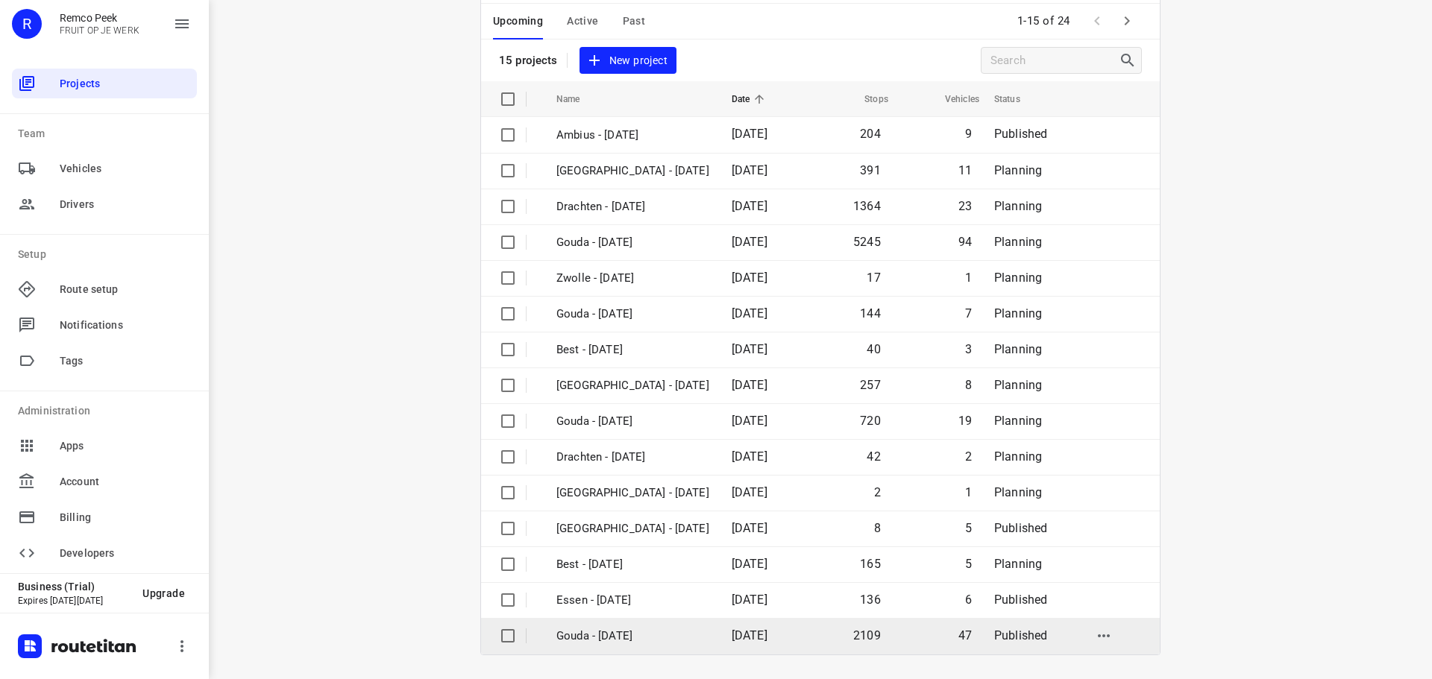
click at [575, 629] on p "Gouda - [DATE]" at bounding box center [632, 636] width 153 height 17
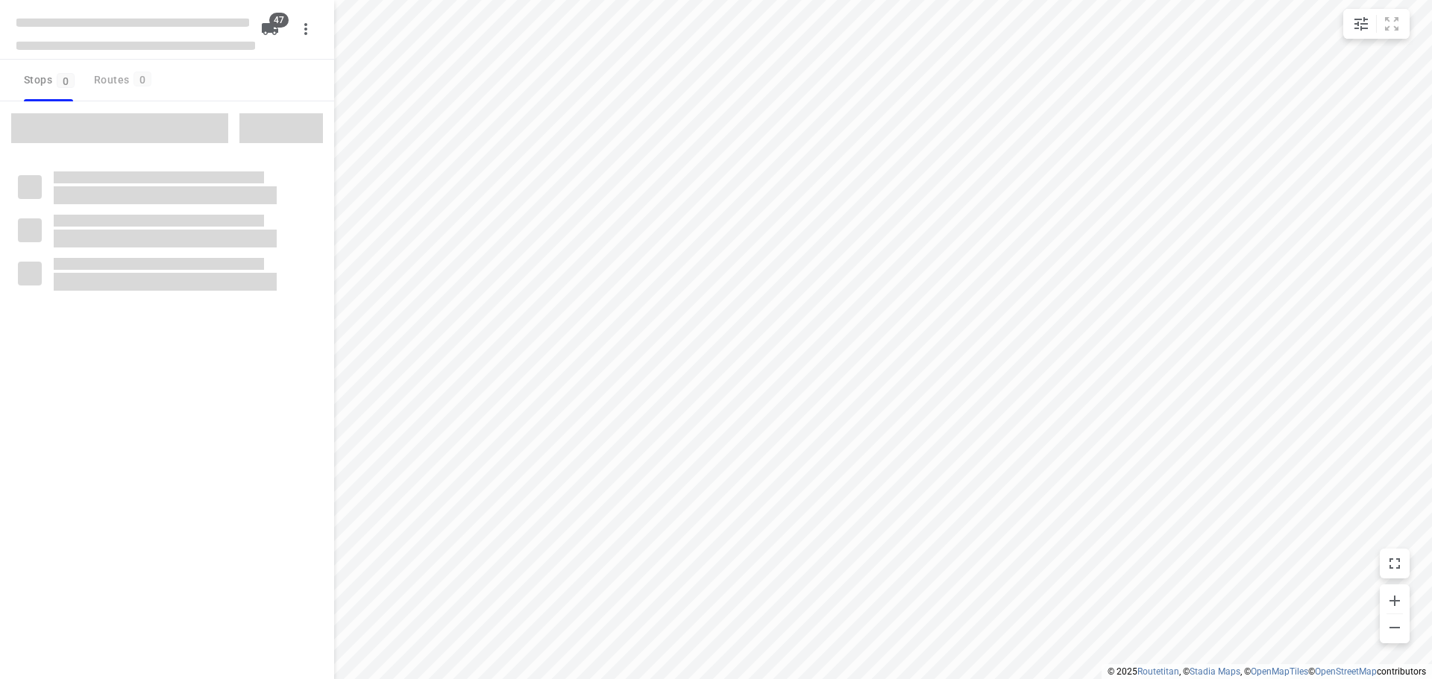
checkbox input "true"
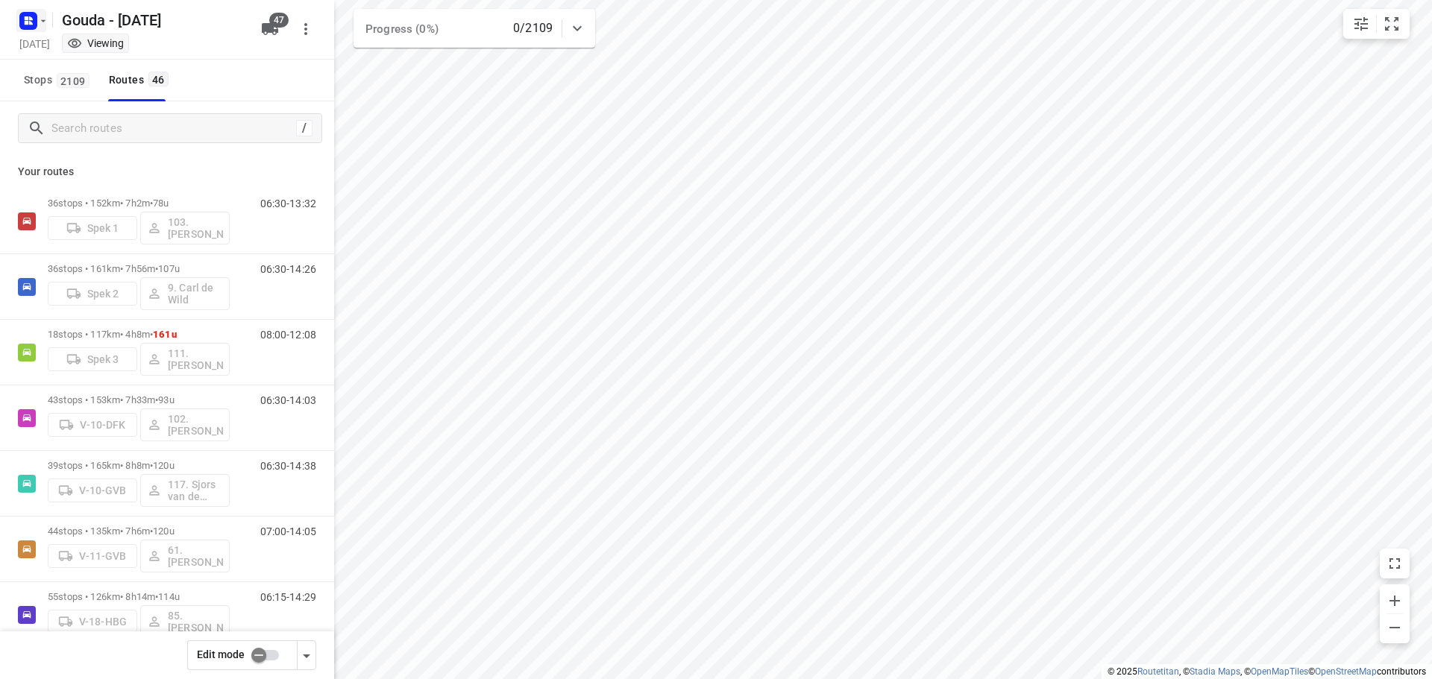
click at [30, 23] on icon "button" at bounding box center [31, 23] width 4 height 4
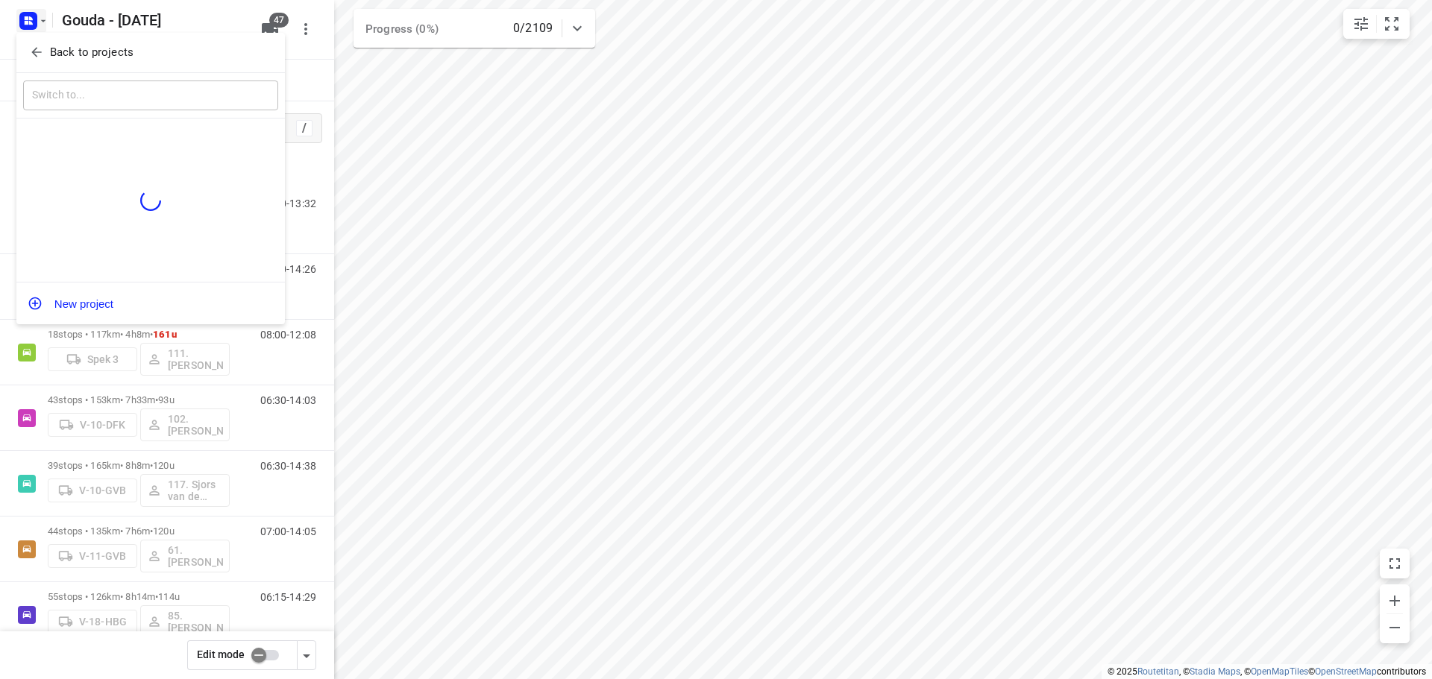
click at [86, 45] on p "Back to projects" at bounding box center [92, 52] width 84 height 17
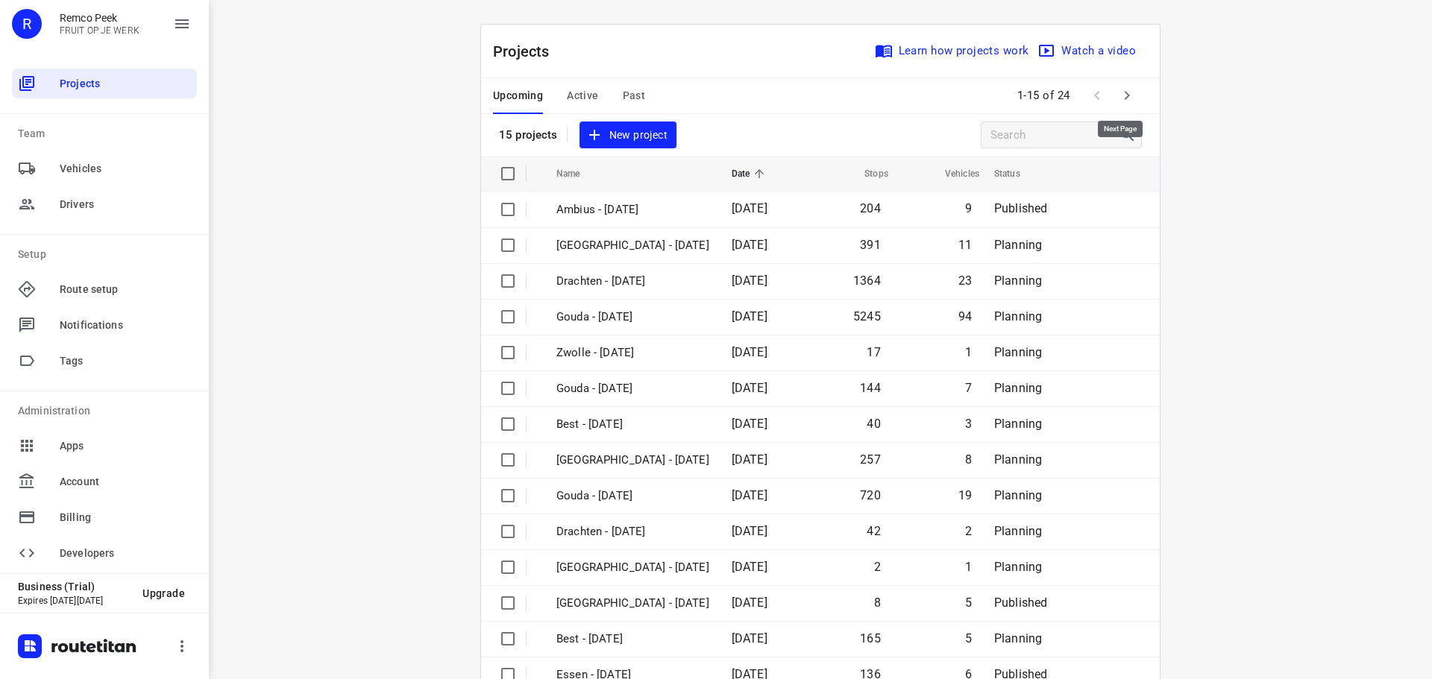
click at [1118, 95] on icon "button" at bounding box center [1127, 96] width 18 height 18
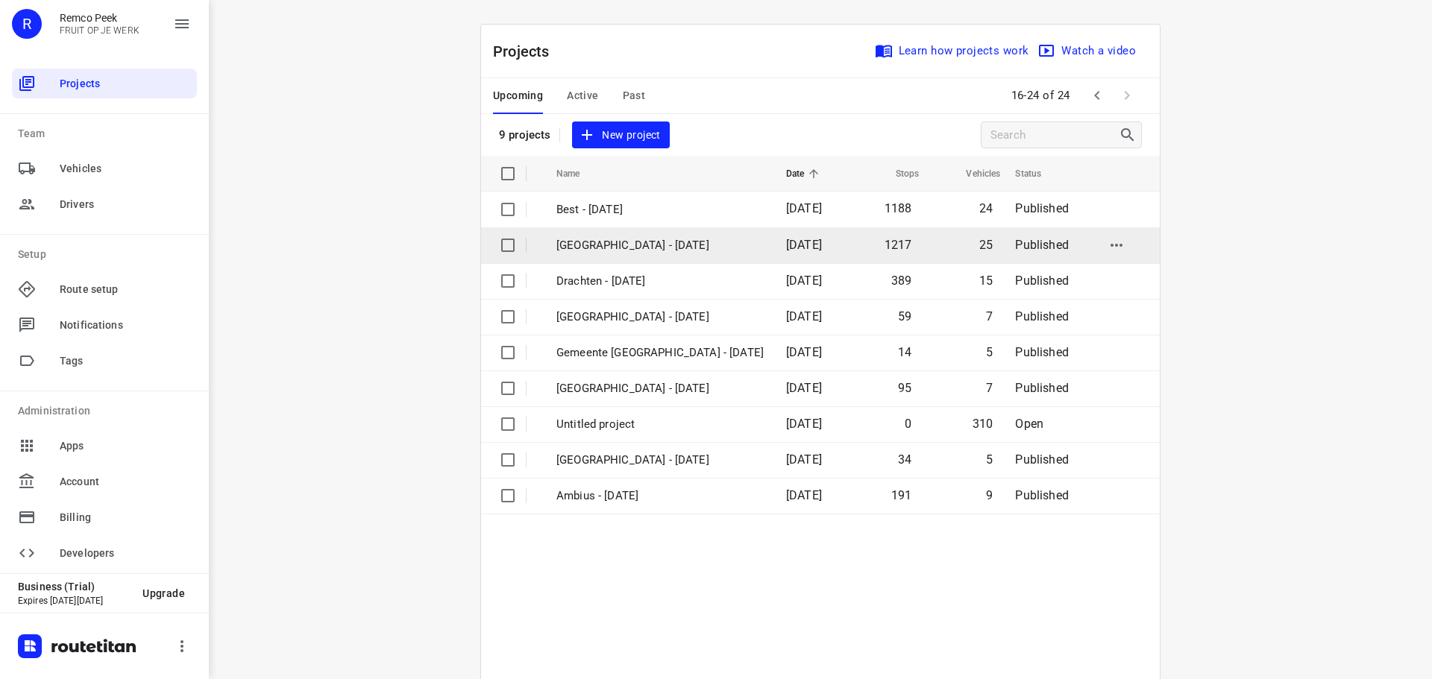
click at [633, 244] on p "[GEOGRAPHIC_DATA] - [DATE]" at bounding box center [659, 245] width 207 height 17
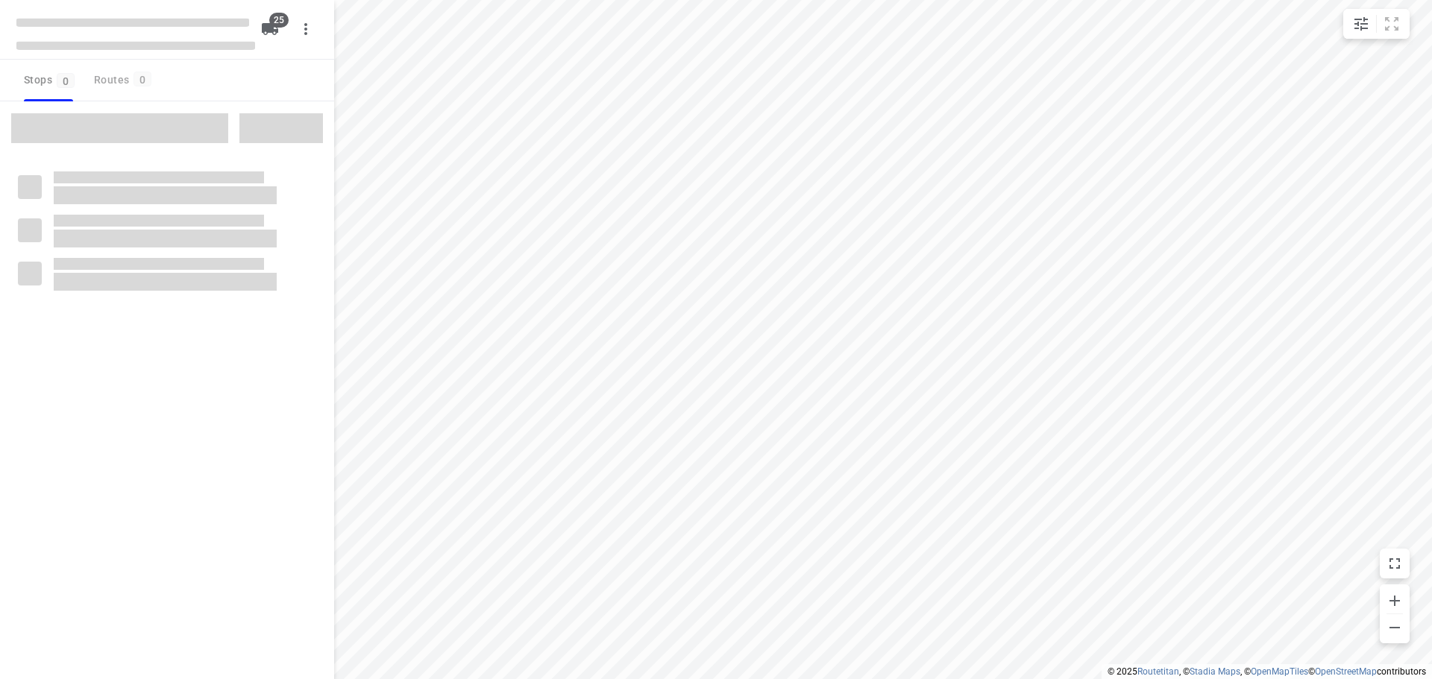
checkbox input "true"
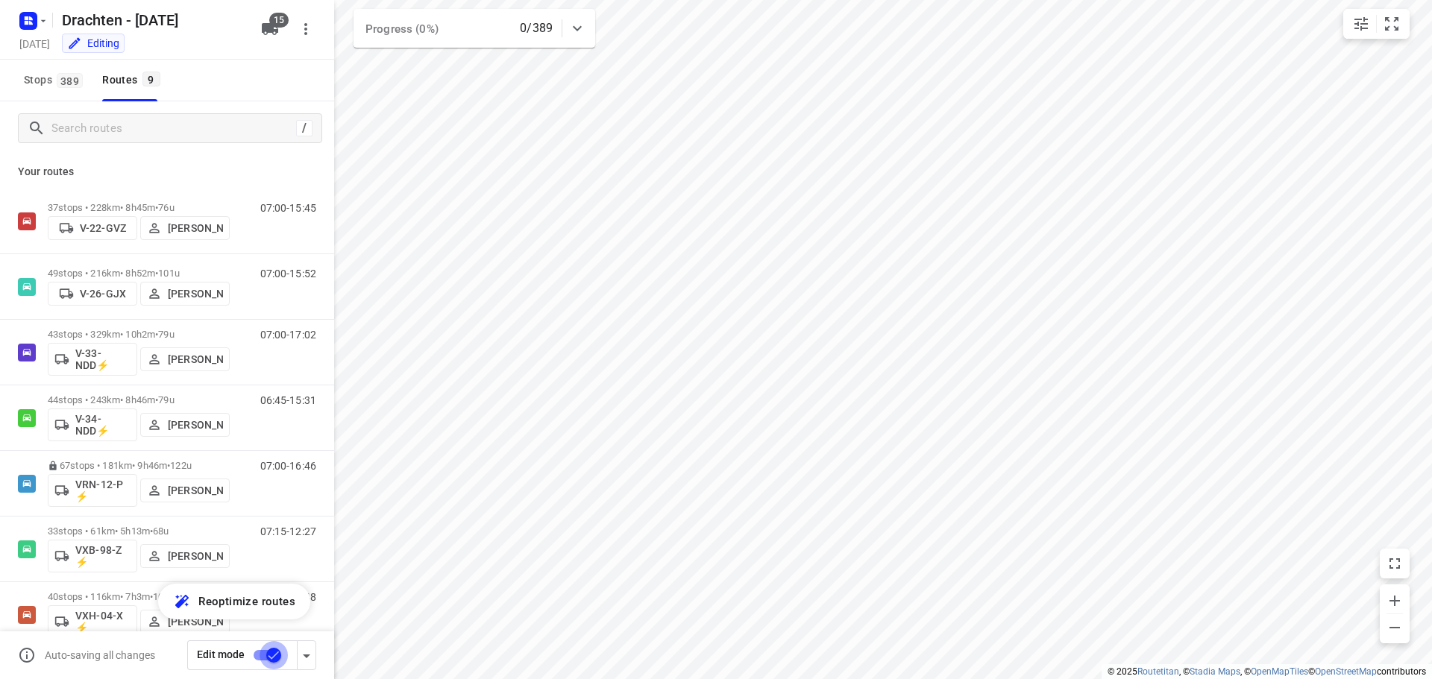
click at [270, 660] on input "checkbox" at bounding box center [273, 655] width 85 height 28
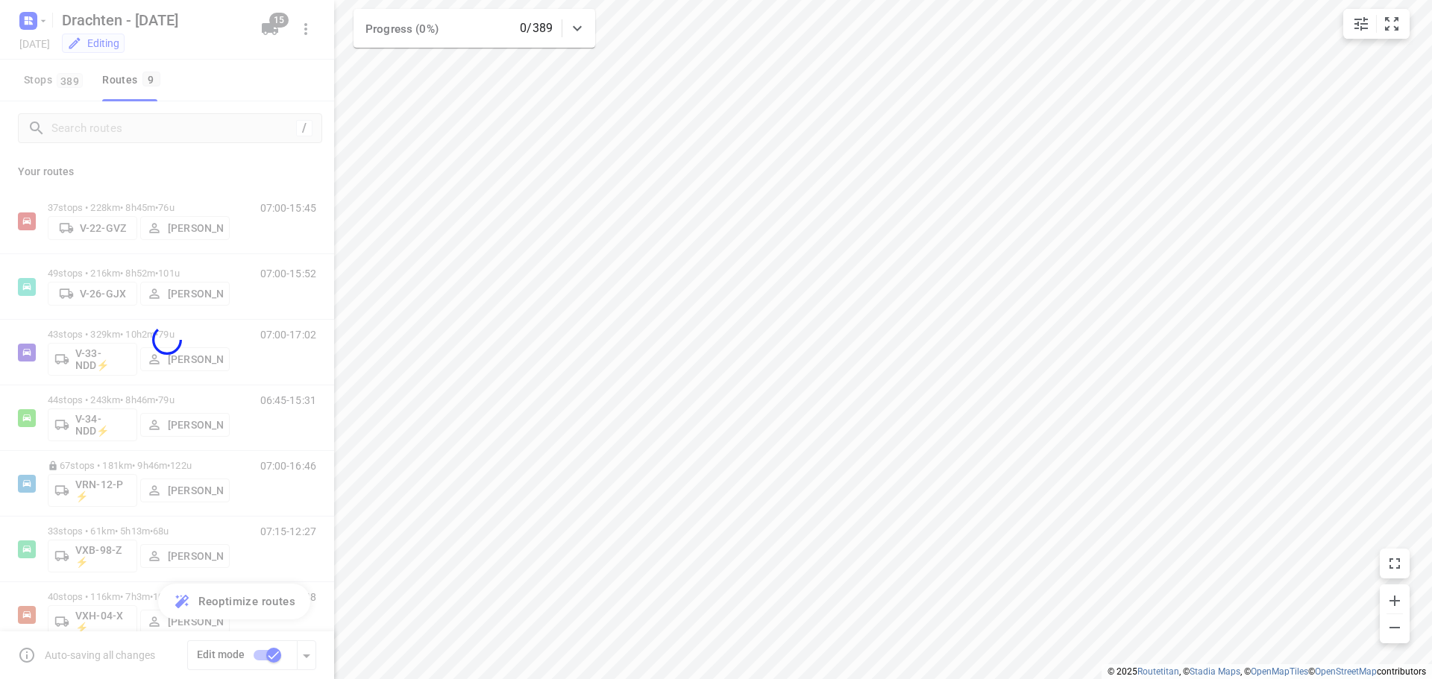
checkbox input "false"
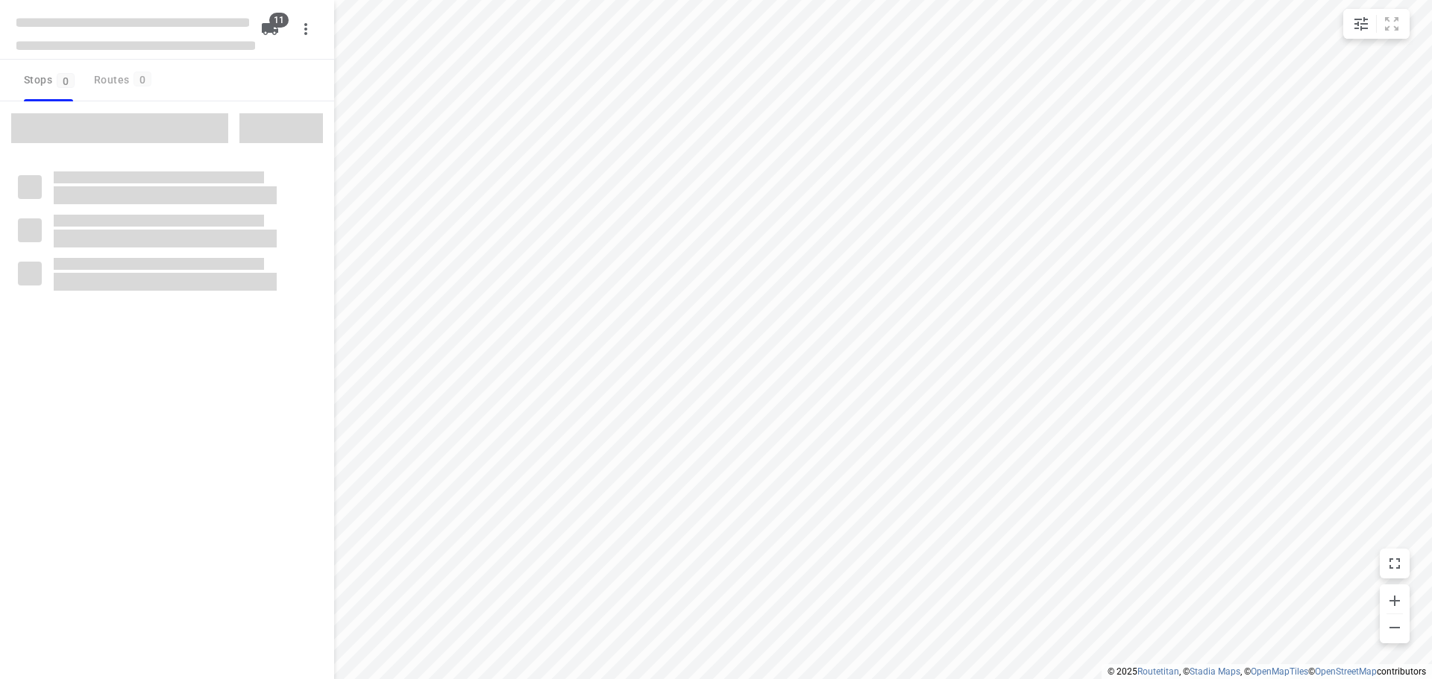
checkbox input "true"
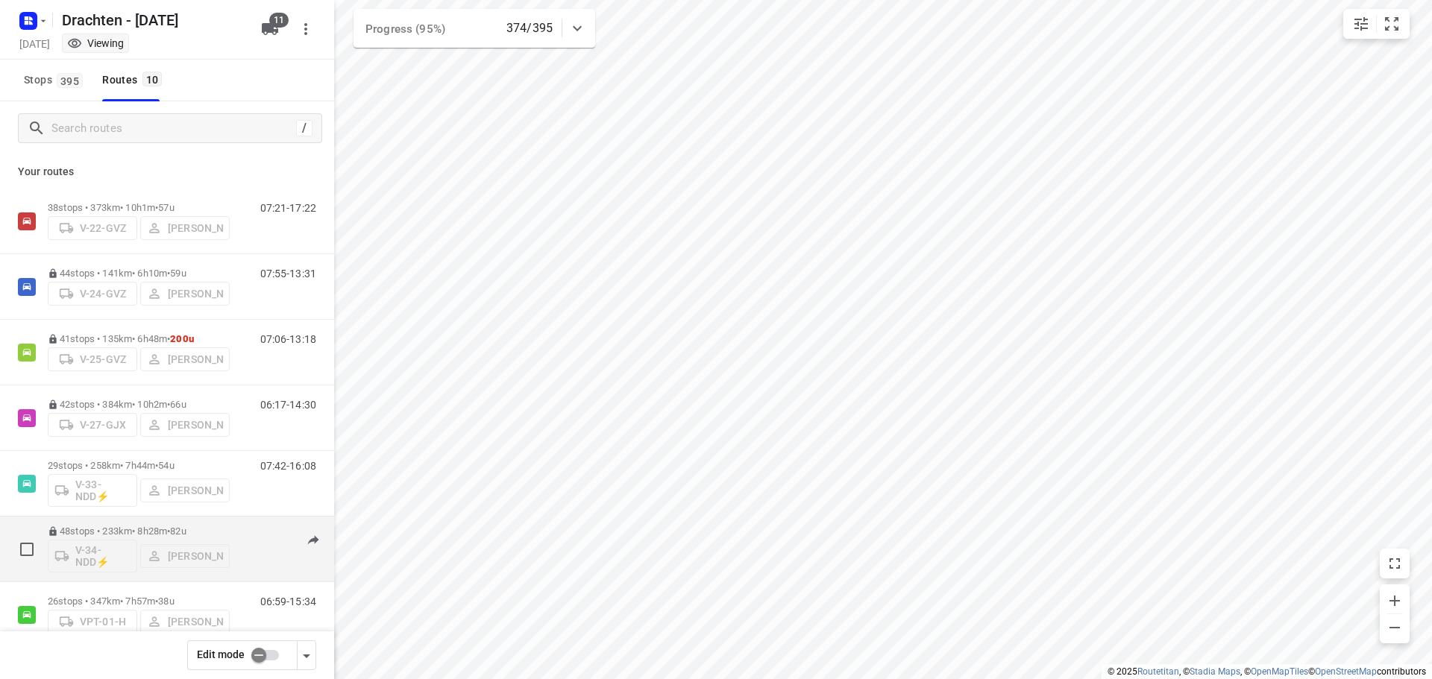
scroll to position [228, 0]
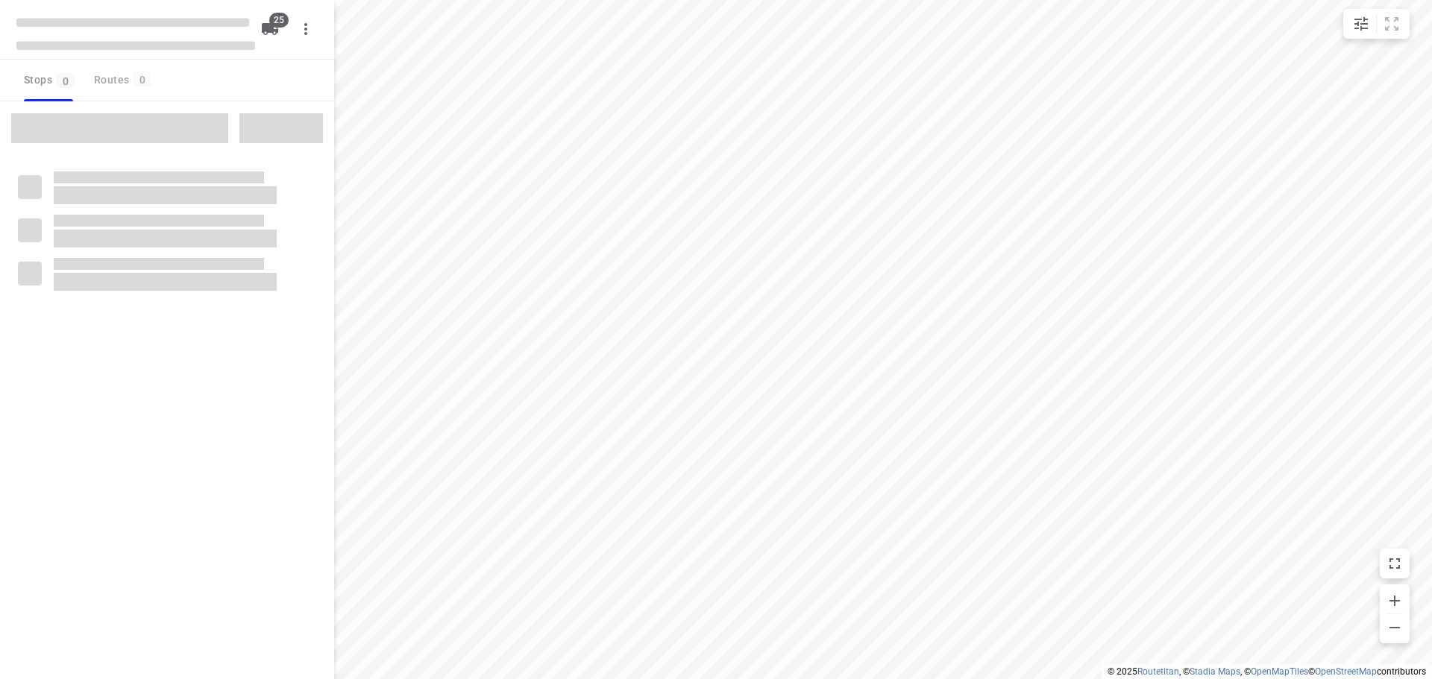
checkbox input "true"
